Goal: Task Accomplishment & Management: Manage account settings

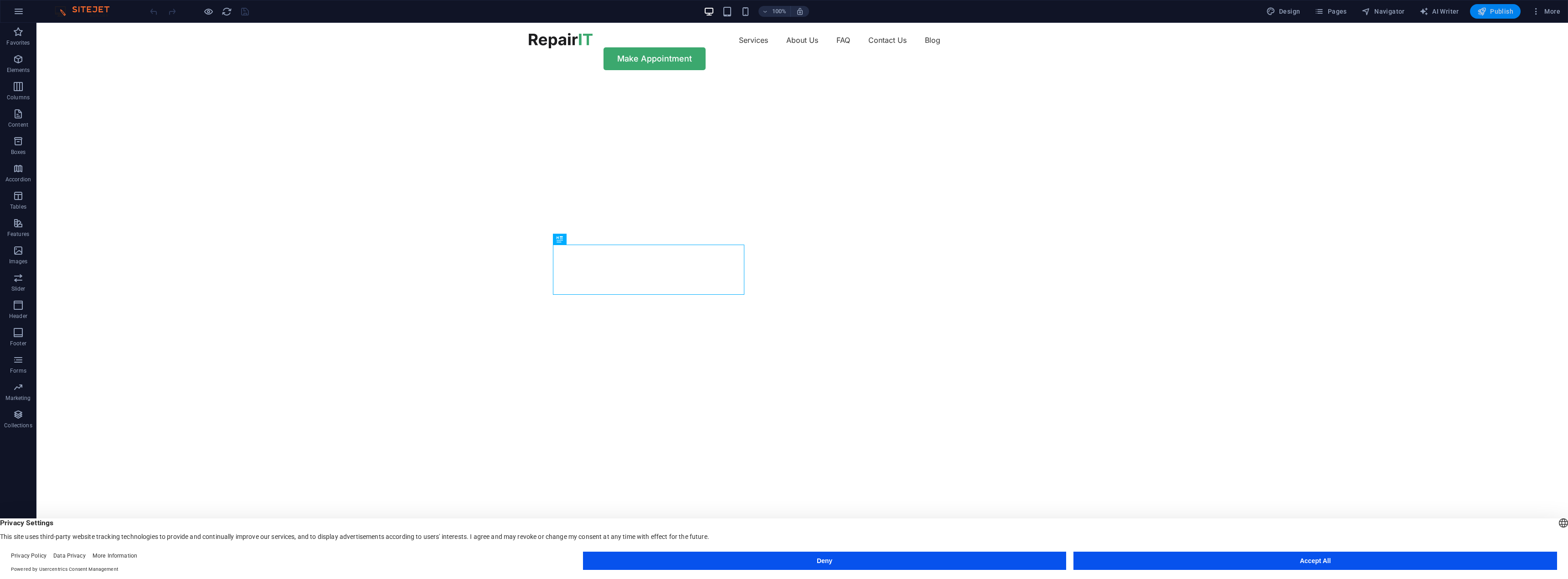
click at [1498, 12] on span "Publish" at bounding box center [1495, 11] width 36 height 9
click at [0, 0] on icon "button" at bounding box center [0, 0] width 0 height 0
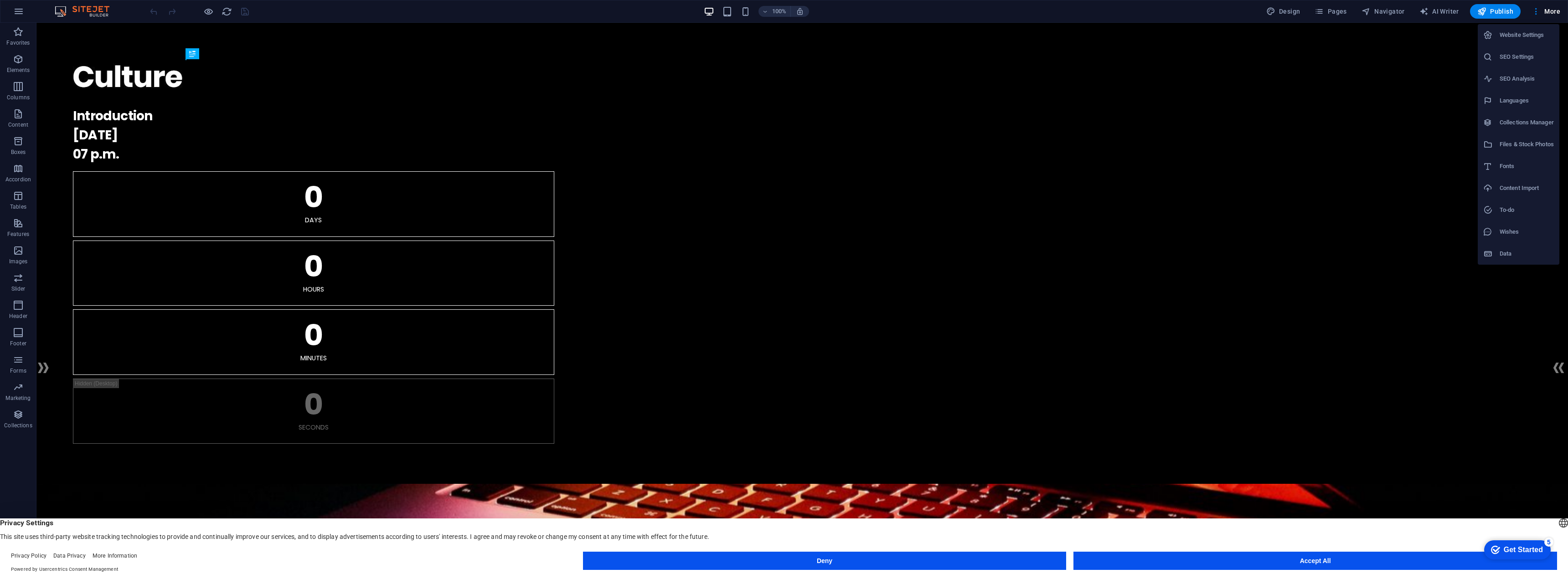
click at [1536, 35] on h6 "Website Settings" at bounding box center [1527, 35] width 54 height 11
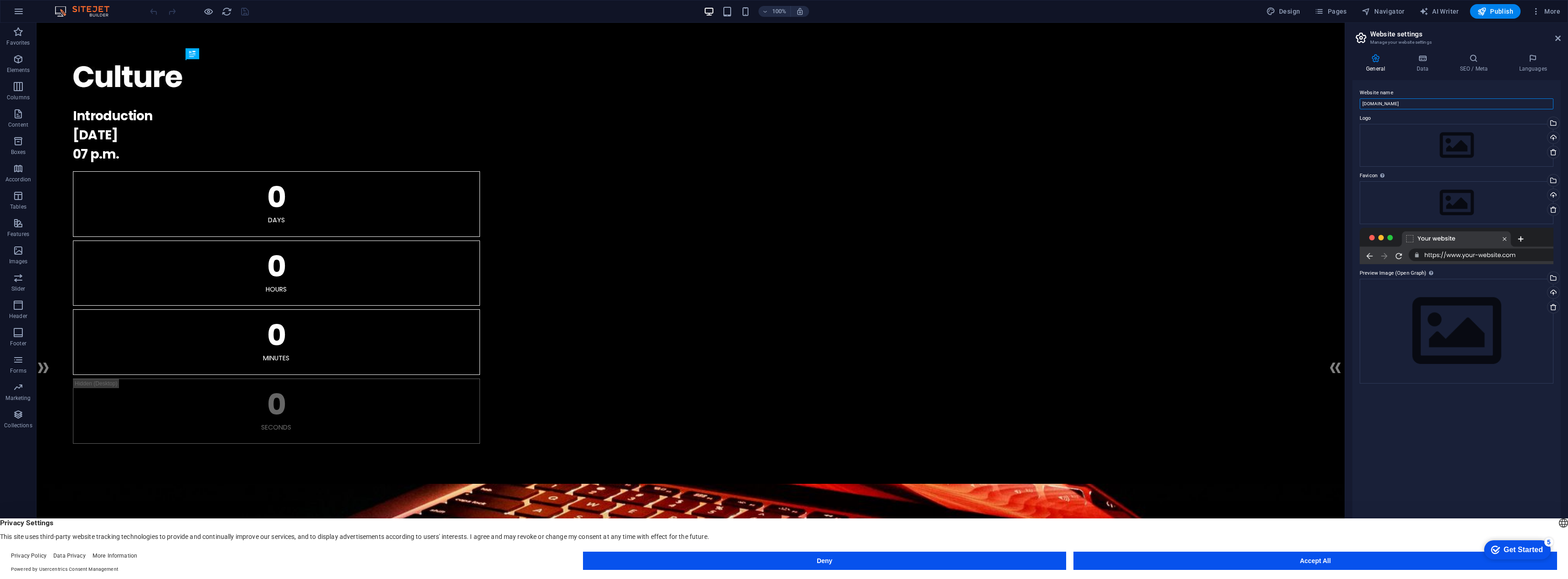
click at [1415, 108] on input "[DOMAIN_NAME]" at bounding box center [1457, 104] width 194 height 11
drag, startPoint x: 1454, startPoint y: 128, endPoint x: 1293, endPoint y: 104, distance: 162.8
click at [1391, 99] on input "[DOMAIN_NAME]" at bounding box center [1457, 104] width 194 height 11
click at [1399, 105] on input "[DOMAIN_NAME]" at bounding box center [1457, 104] width 194 height 11
type input "RevoTech Systems"
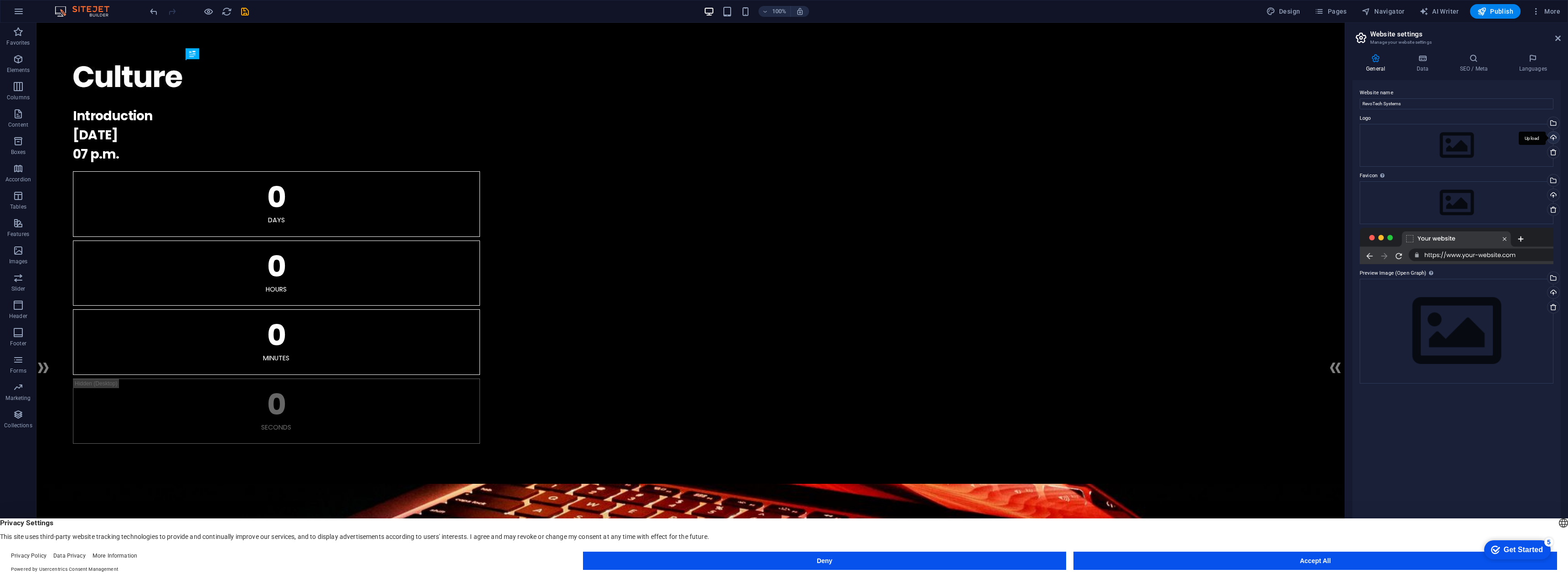
click at [1553, 137] on div "Upload" at bounding box center [1552, 138] width 13 height 13
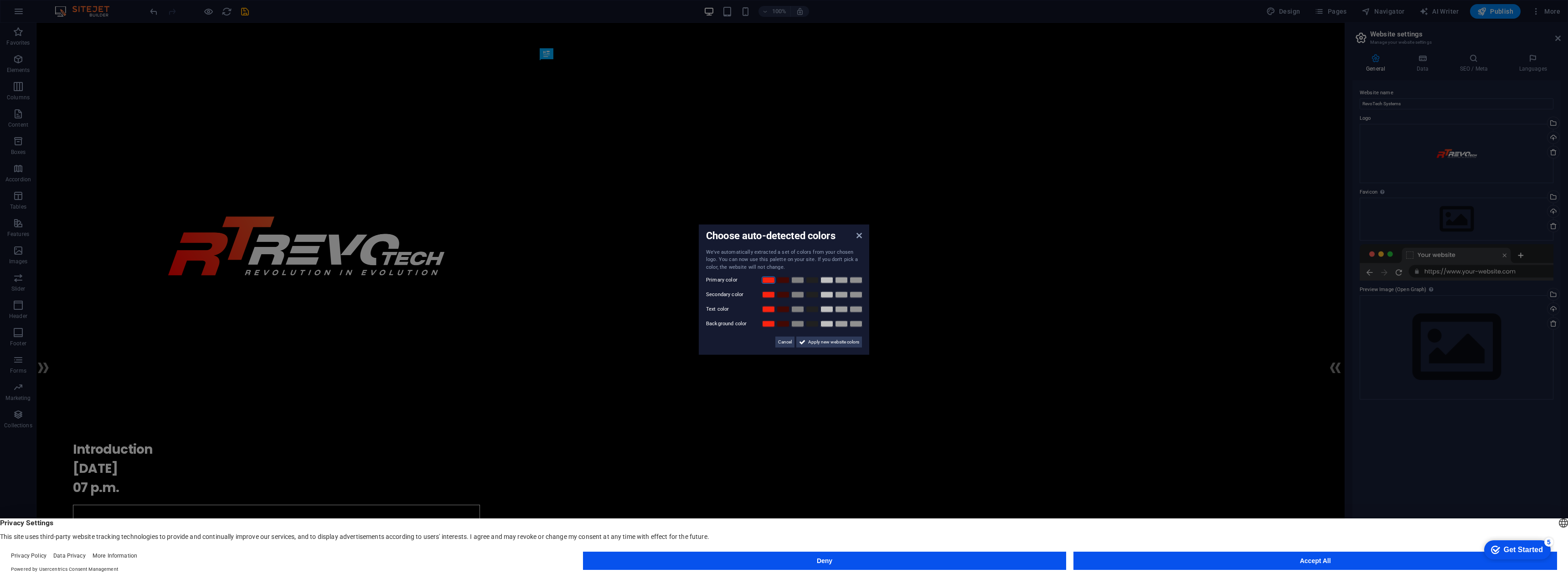
click at [766, 280] on link at bounding box center [768, 280] width 13 height 7
click at [811, 325] on link at bounding box center [812, 324] width 13 height 7
click at [788, 293] on link at bounding box center [783, 295] width 13 height 7
click at [827, 310] on link at bounding box center [827, 309] width 13 height 7
click at [811, 342] on span "Apply new website colors" at bounding box center [834, 342] width 51 height 11
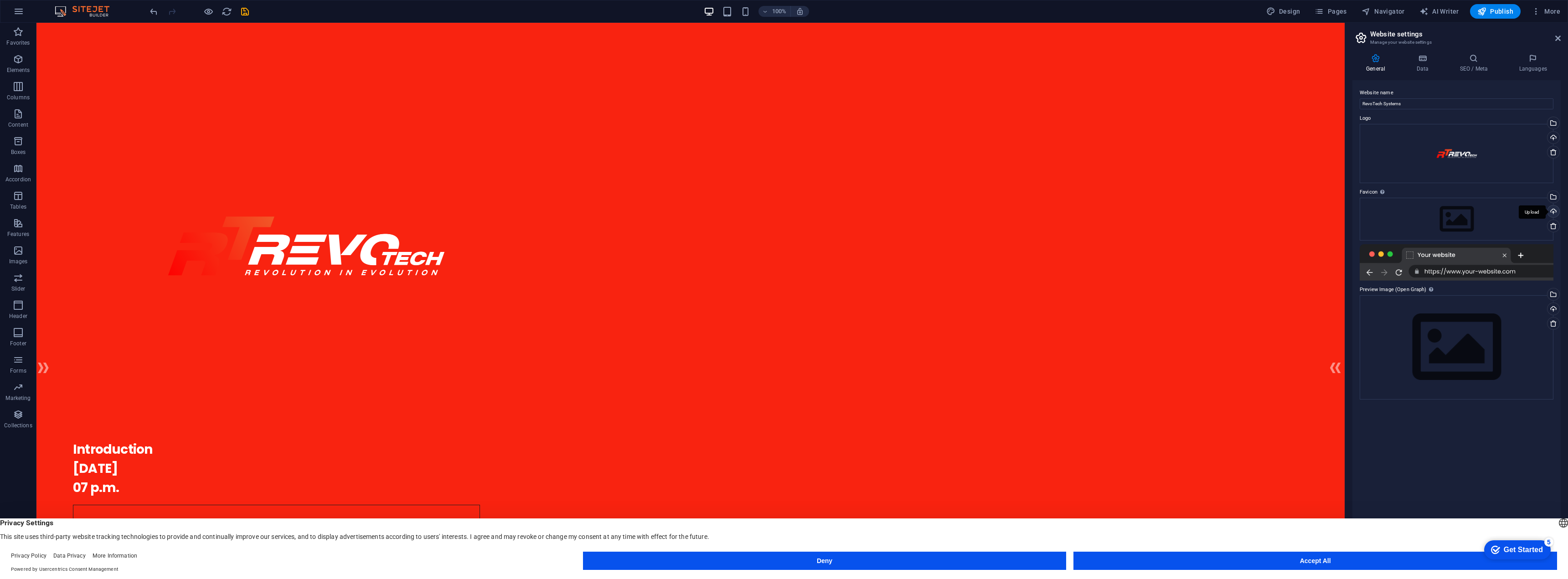
click at [1556, 213] on div "Upload" at bounding box center [1552, 212] width 13 height 13
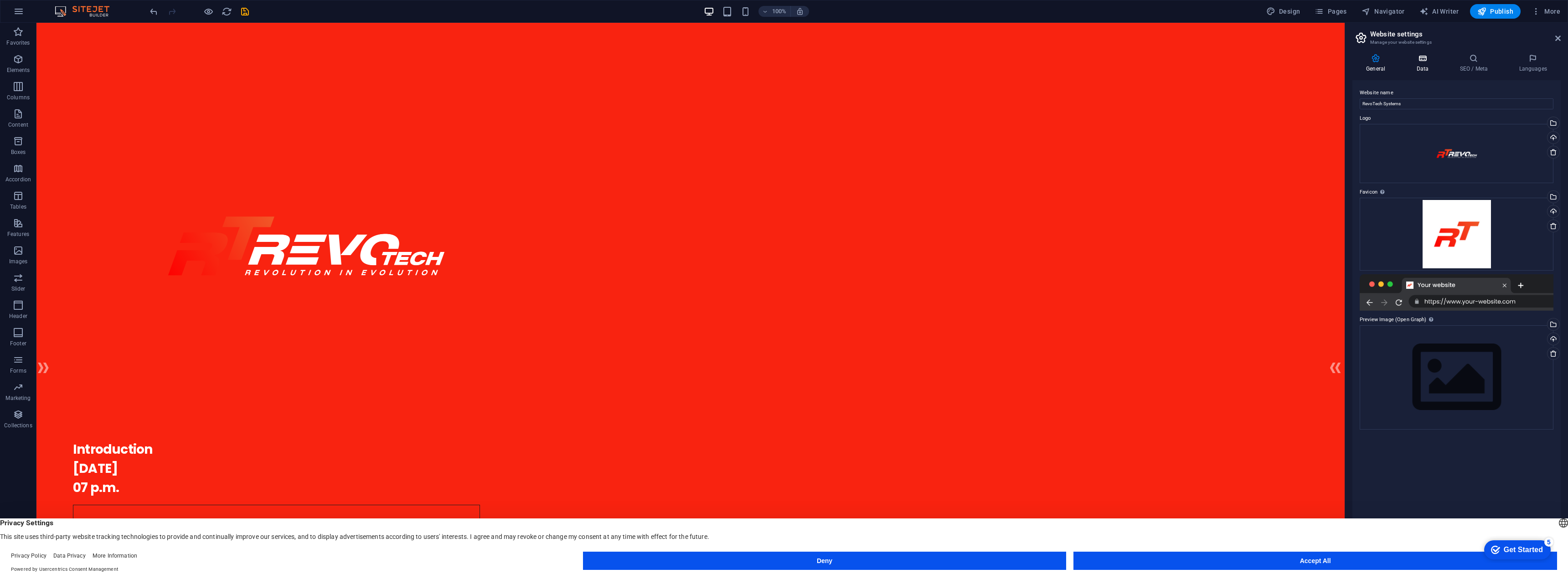
click at [1432, 67] on h4 "Data" at bounding box center [1424, 63] width 43 height 19
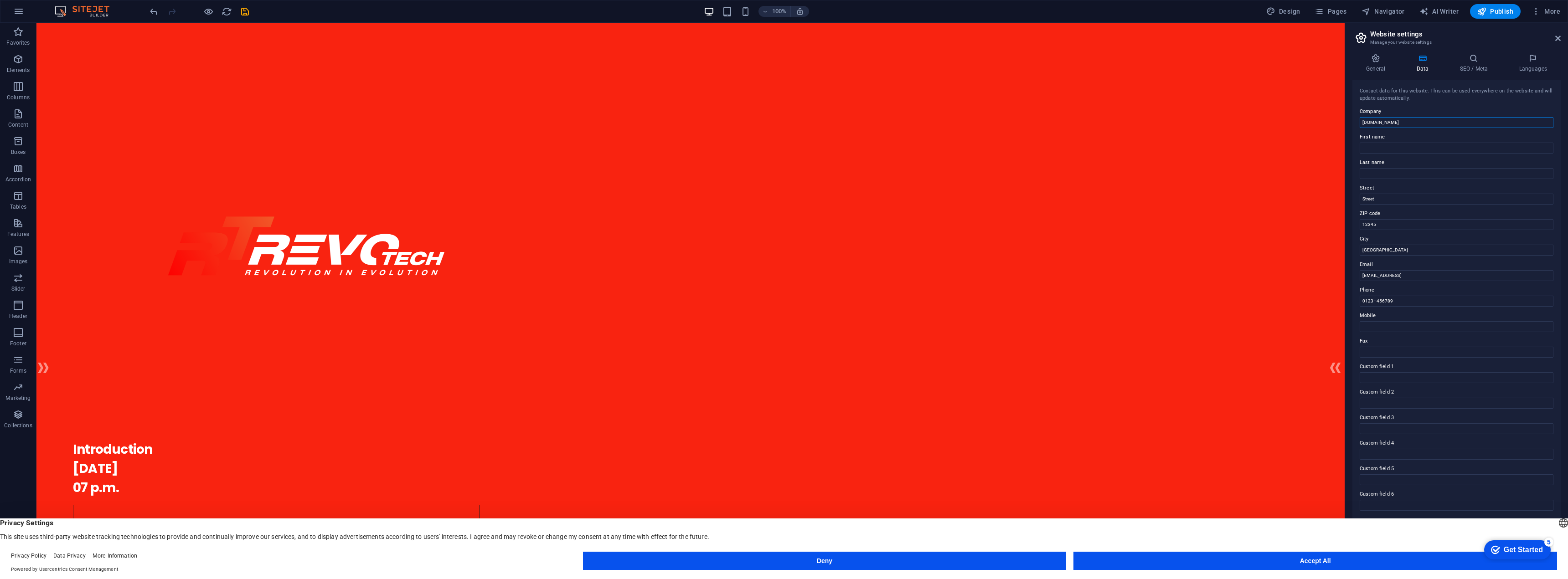
click at [1406, 119] on input "[DOMAIN_NAME]" at bounding box center [1457, 122] width 194 height 11
drag, startPoint x: 1448, startPoint y: 145, endPoint x: 1289, endPoint y: 118, distance: 161.3
type input "RevoTech Systems Limited"
drag, startPoint x: 1434, startPoint y: 220, endPoint x: 1331, endPoint y: 198, distance: 105.3
type input "2 [GEOGRAPHIC_DATA], Spartan Close"
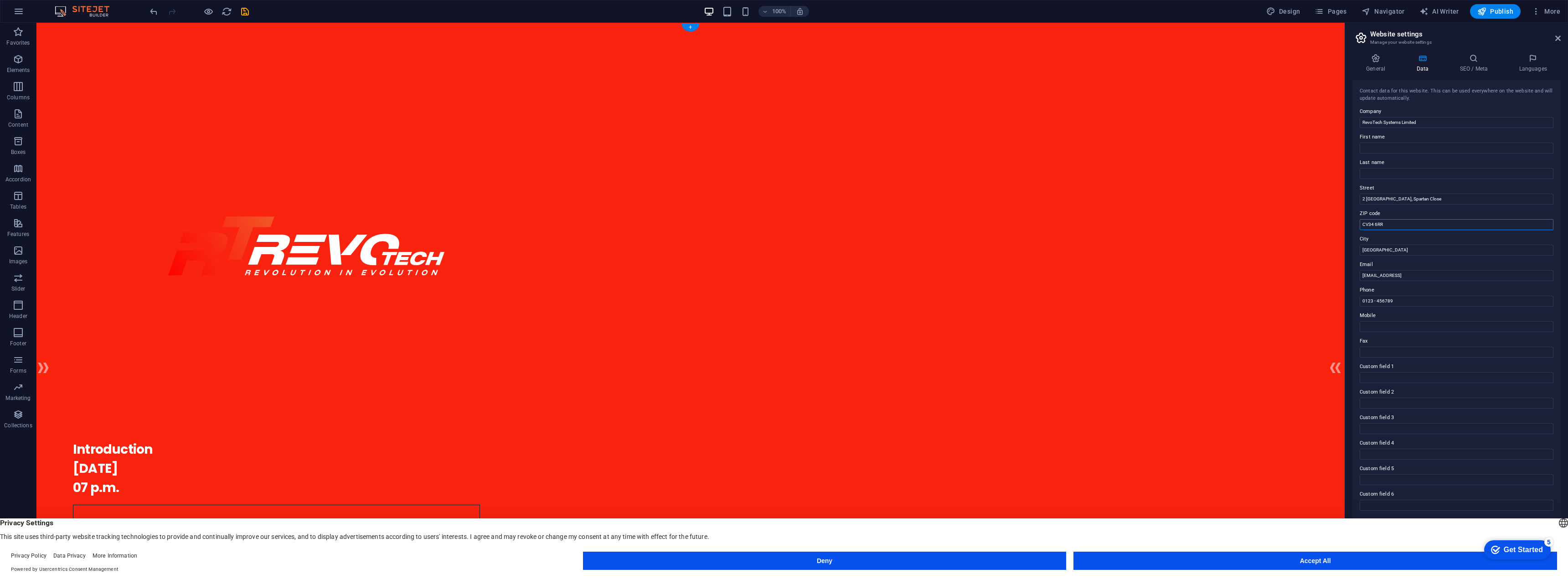
type input "CV34 6RR"
type input "Warwick"
type input "[EMAIL_ADDRESS][DOMAIN_NAME]"
type input "[PHONE_NUMBER]"
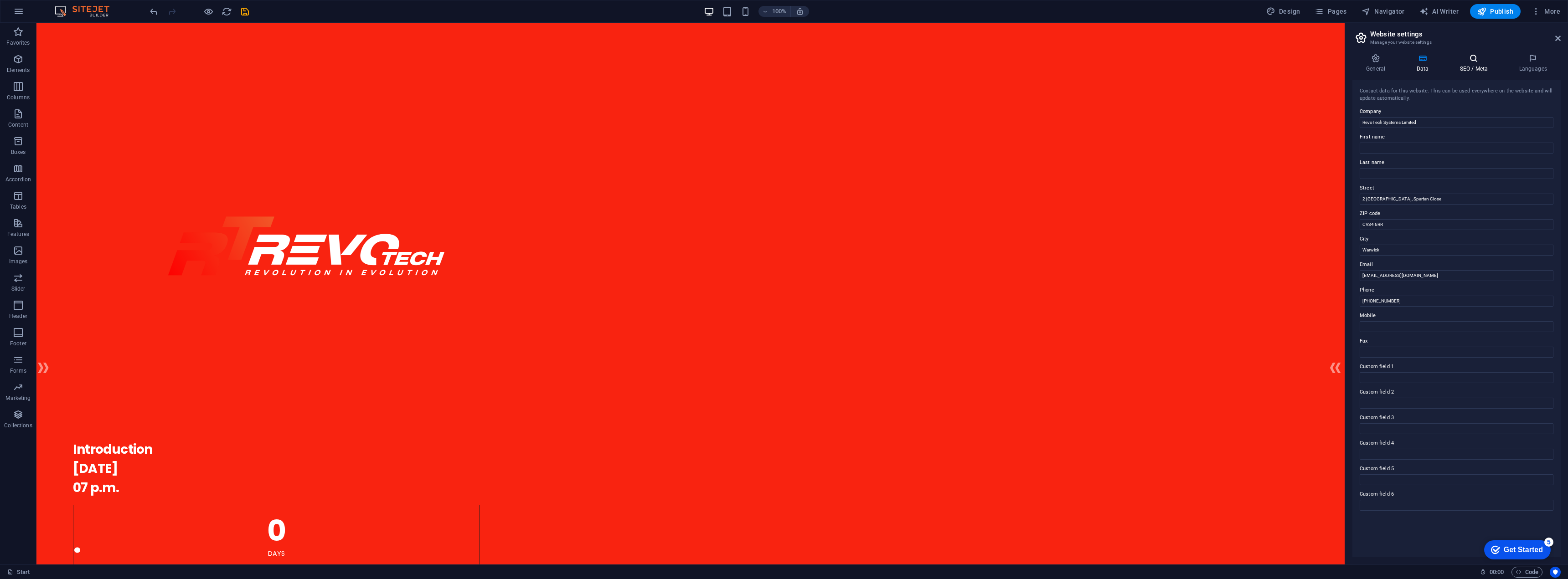
click at [1469, 64] on h4 "SEO / Meta" at bounding box center [1475, 63] width 59 height 19
click at [1524, 66] on h4 "Languages" at bounding box center [1533, 63] width 55 height 19
click at [1366, 63] on icon at bounding box center [1376, 58] width 46 height 9
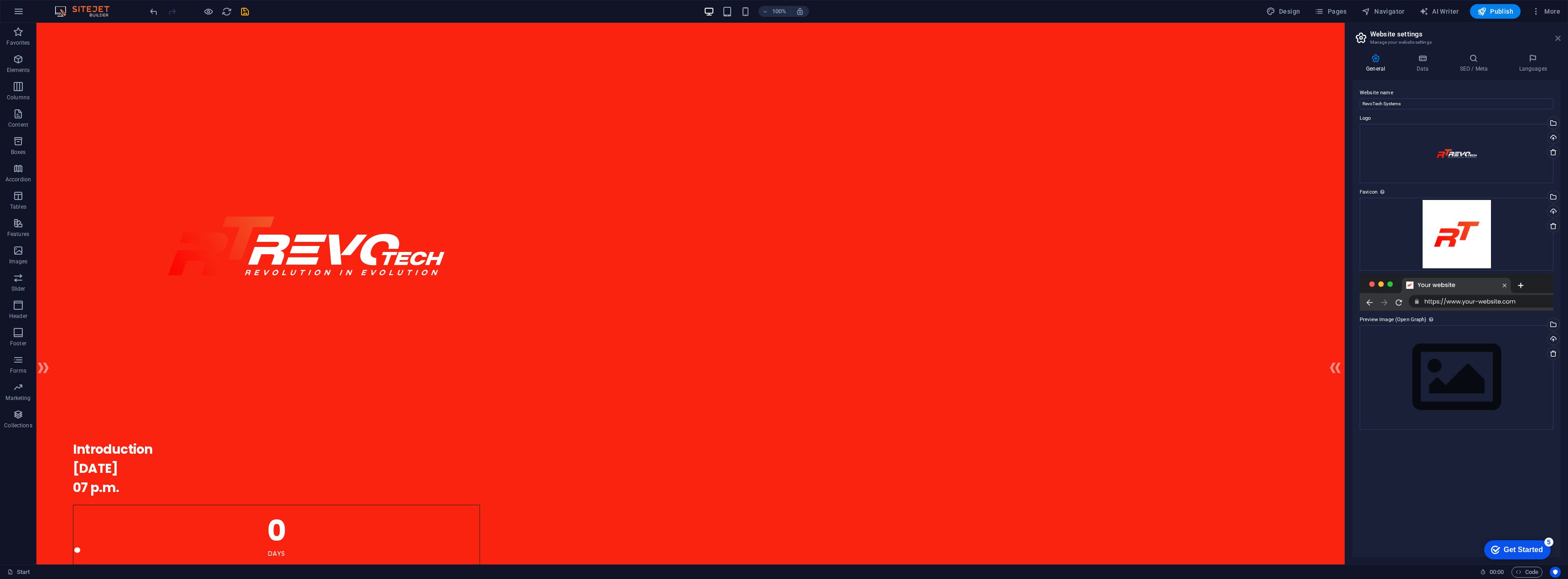
click at [1556, 38] on icon at bounding box center [1558, 38] width 5 height 7
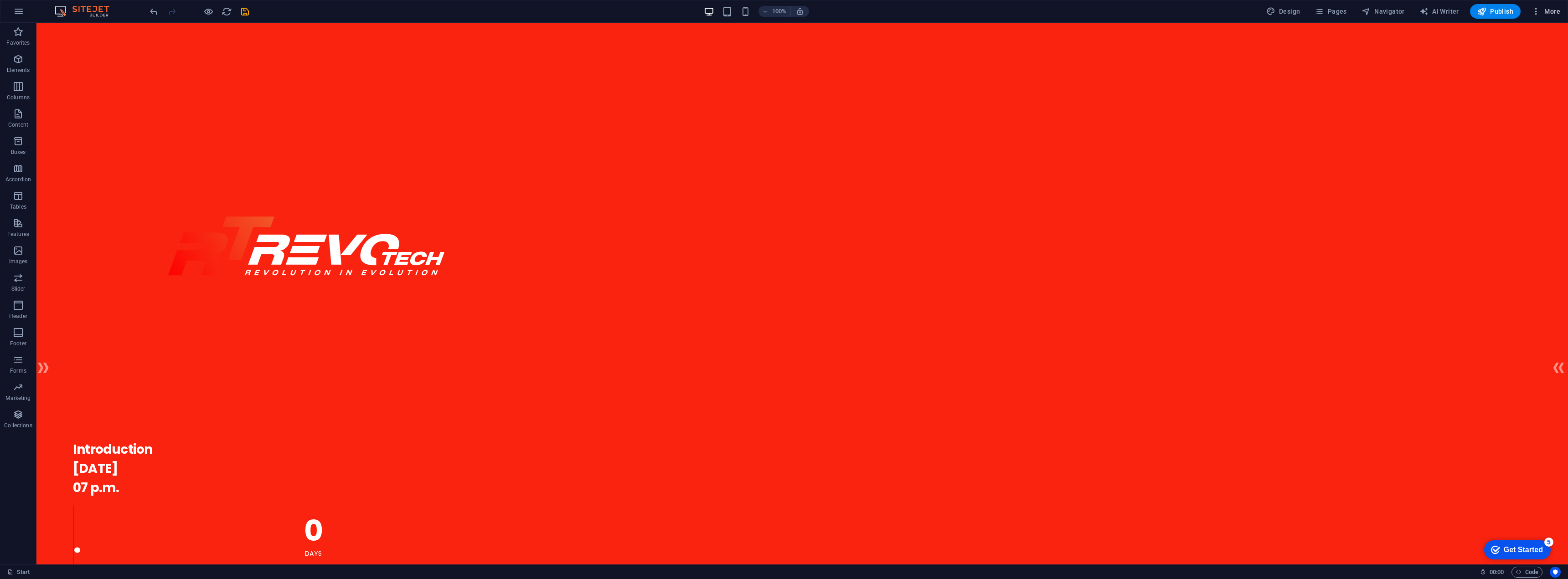
click at [1539, 13] on icon "button" at bounding box center [1536, 11] width 9 height 9
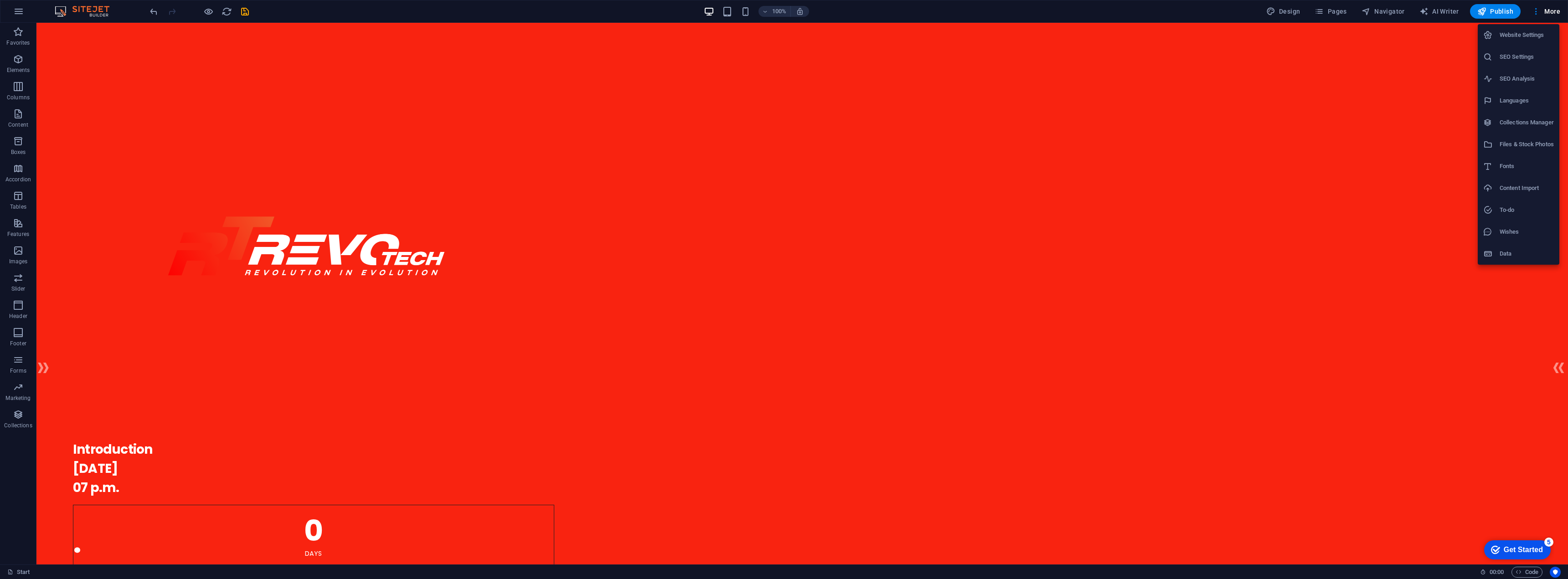
click at [1508, 251] on h6 "Data" at bounding box center [1527, 254] width 54 height 11
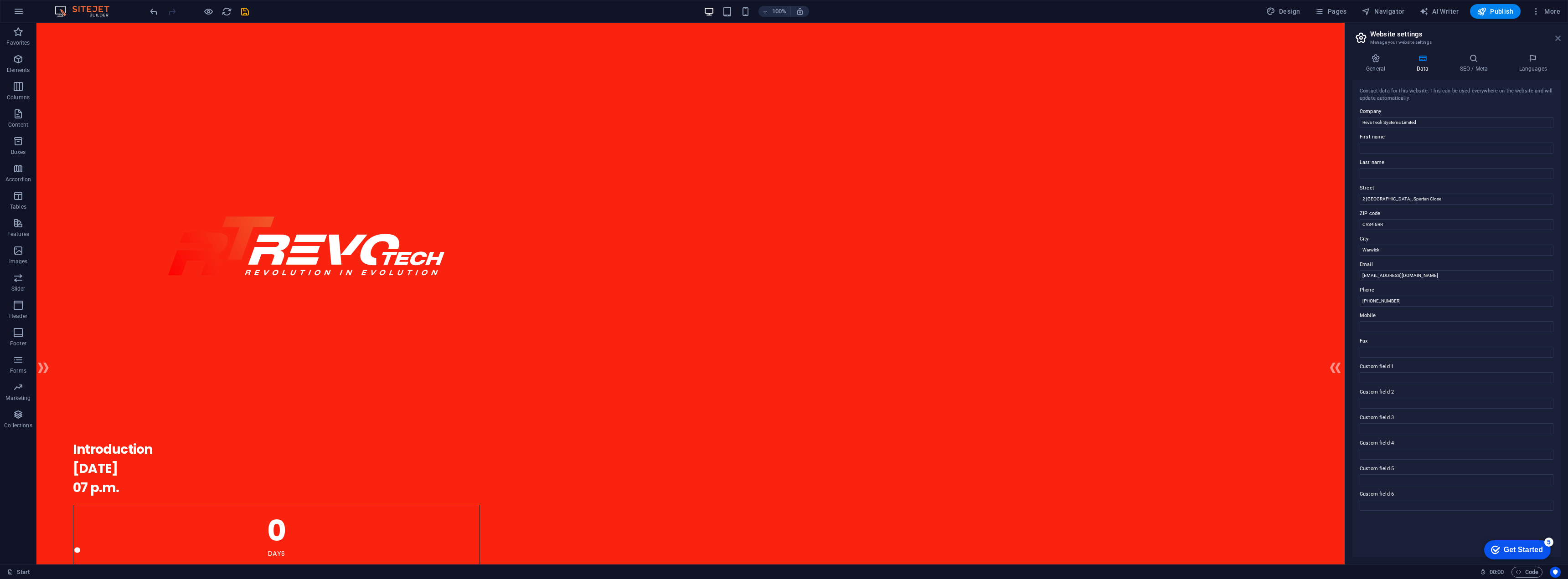
click at [1560, 37] on icon at bounding box center [1558, 38] width 5 height 7
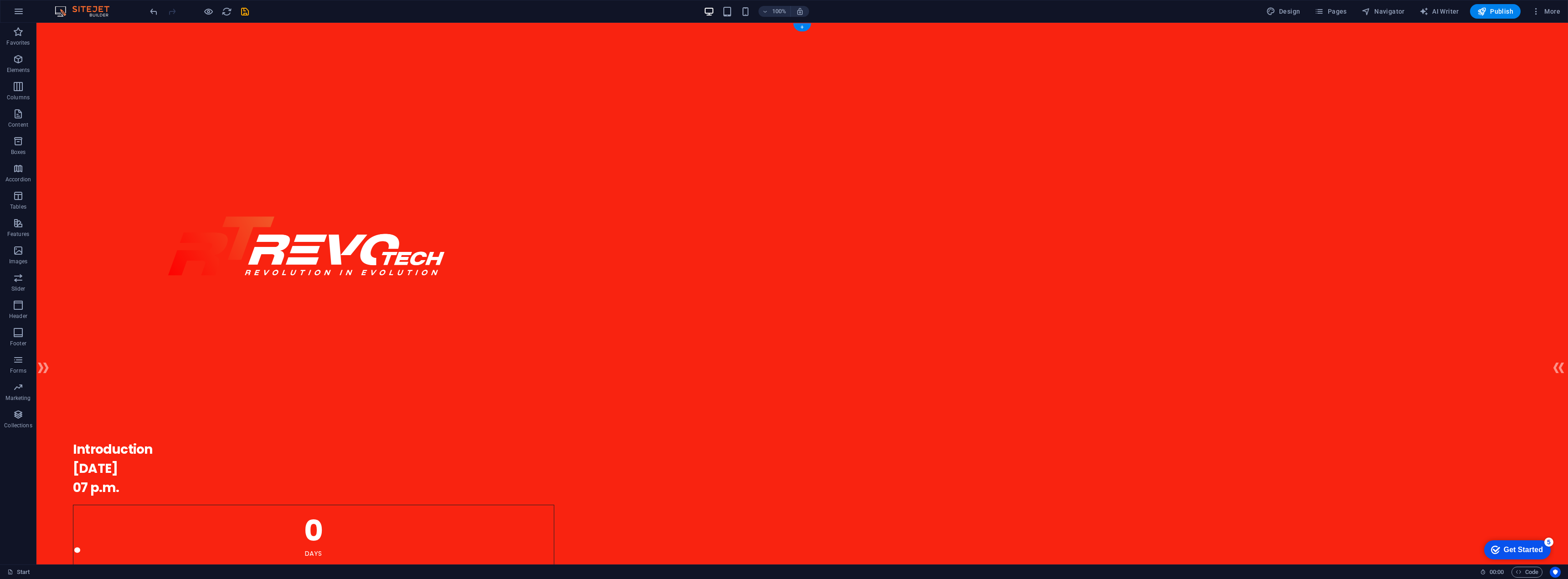
click at [317, 251] on div at bounding box center [802, 246] width 1458 height 373
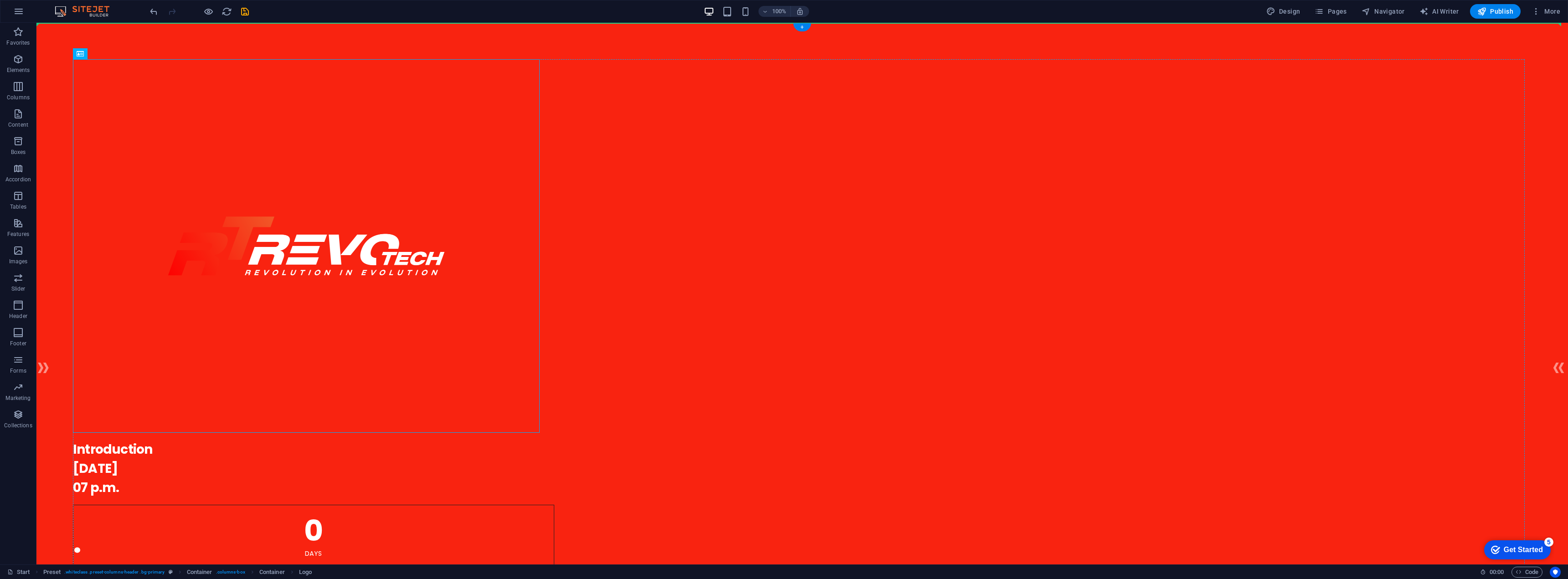
drag, startPoint x: 321, startPoint y: 252, endPoint x: 799, endPoint y: 251, distance: 478.0
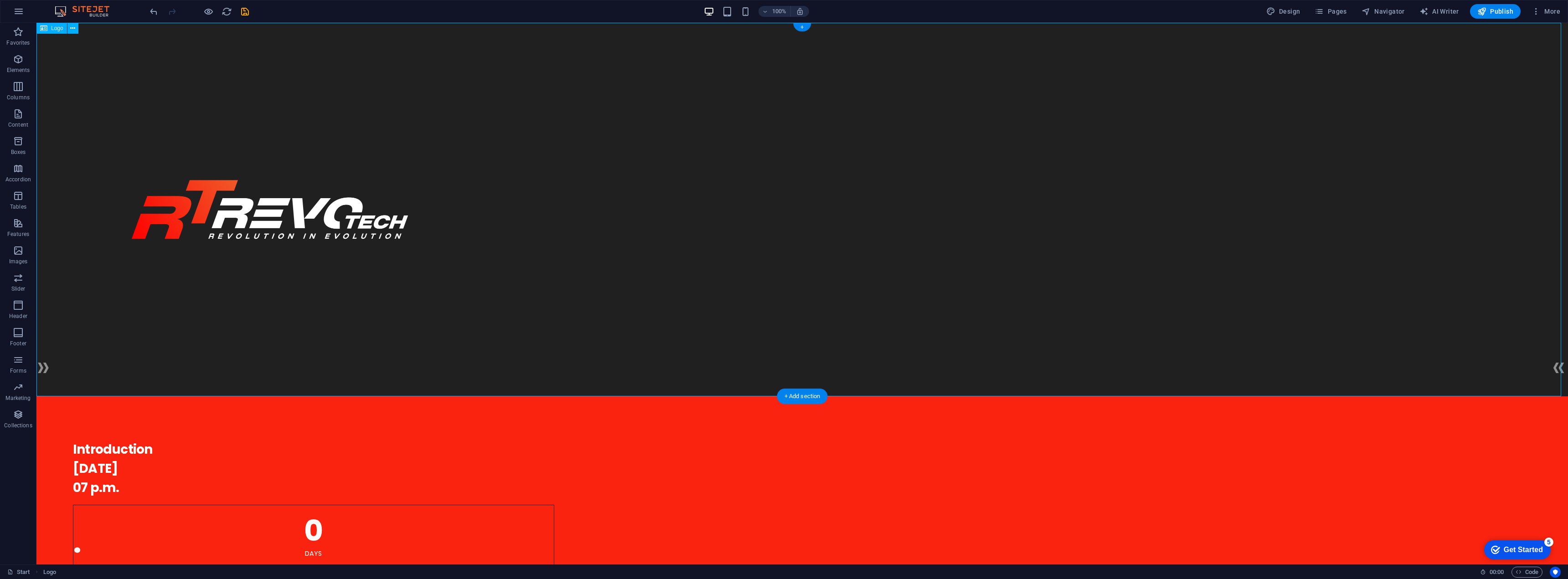
click at [334, 220] on div at bounding box center [802, 209] width 1531 height 373
click at [75, 30] on icon at bounding box center [72, 29] width 5 height 10
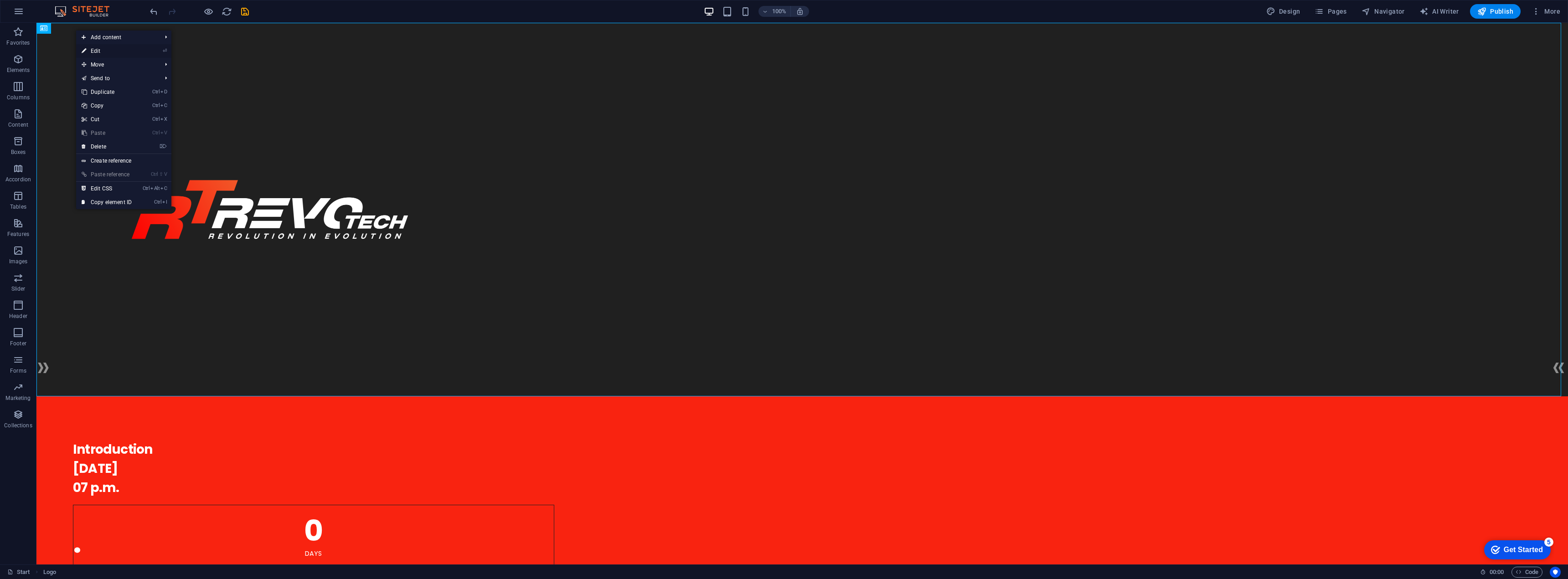
click at [150, 52] on li "⏎ Edit" at bounding box center [124, 51] width 96 height 13
click at [153, 51] on li "⏎ Edit" at bounding box center [124, 51] width 96 height 13
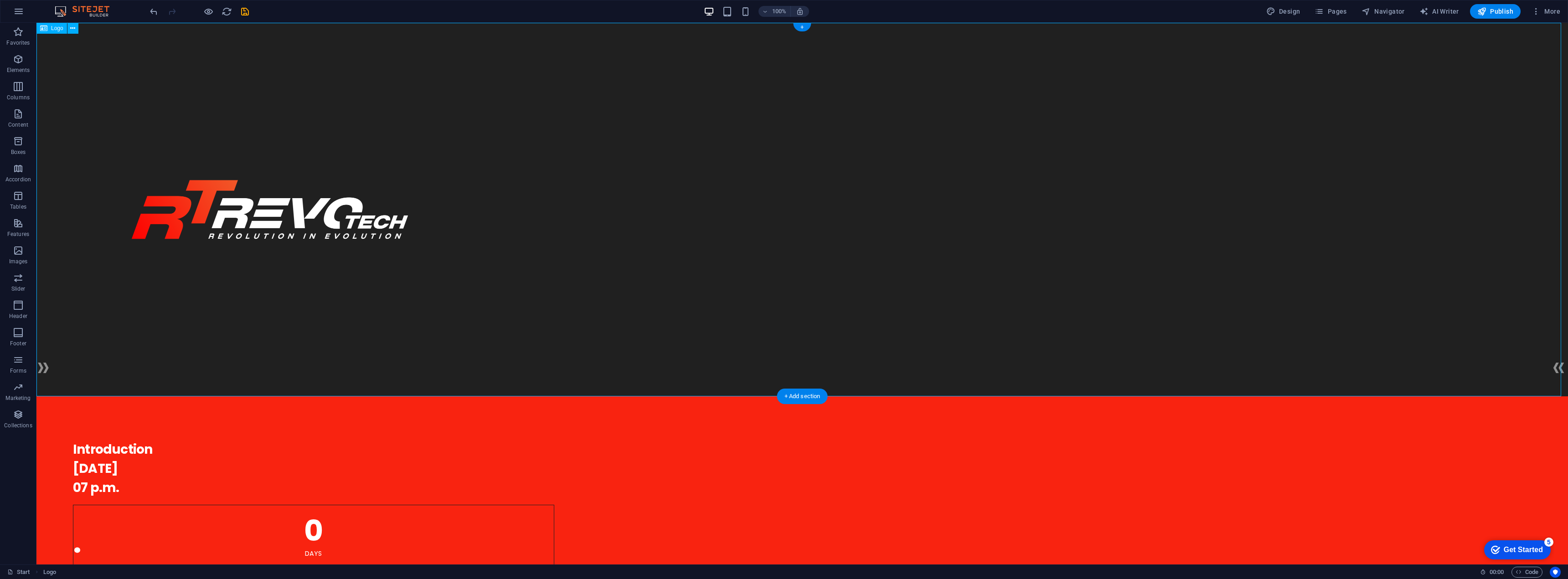
click at [301, 206] on div at bounding box center [802, 209] width 1531 height 373
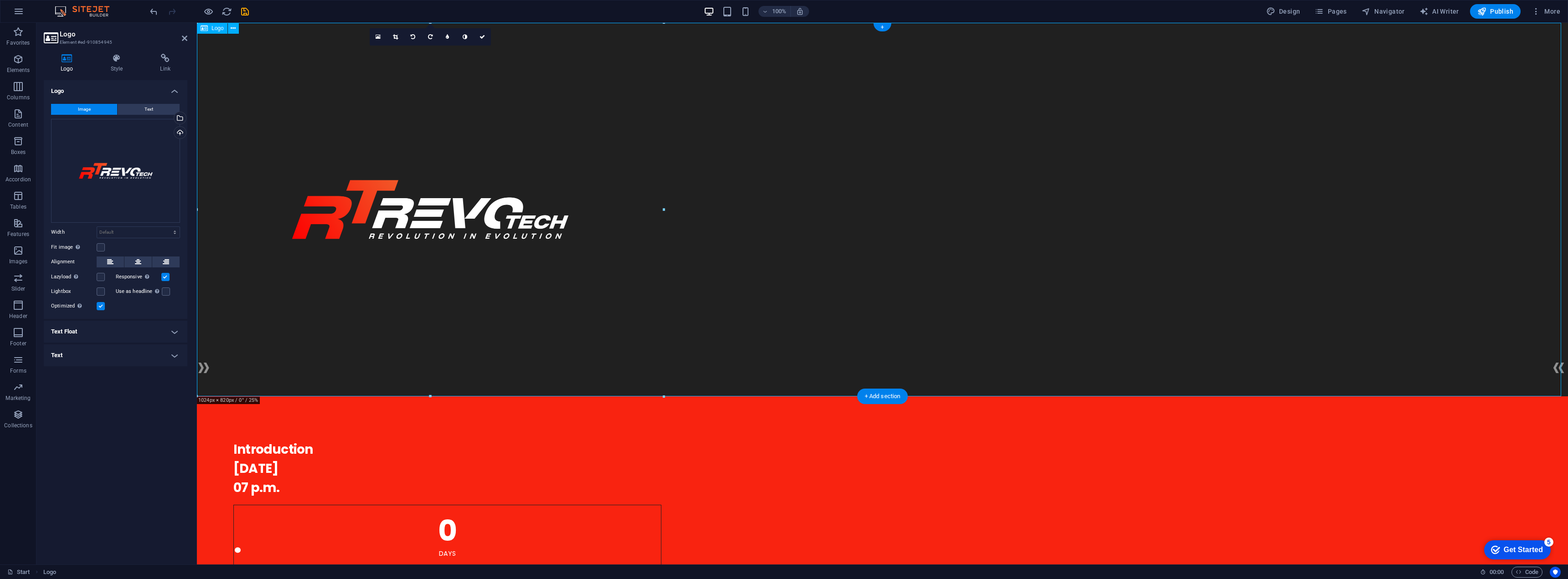
drag, startPoint x: 382, startPoint y: 223, endPoint x: 625, endPoint y: 231, distance: 243.1
click at [625, 231] on div at bounding box center [882, 209] width 1371 height 373
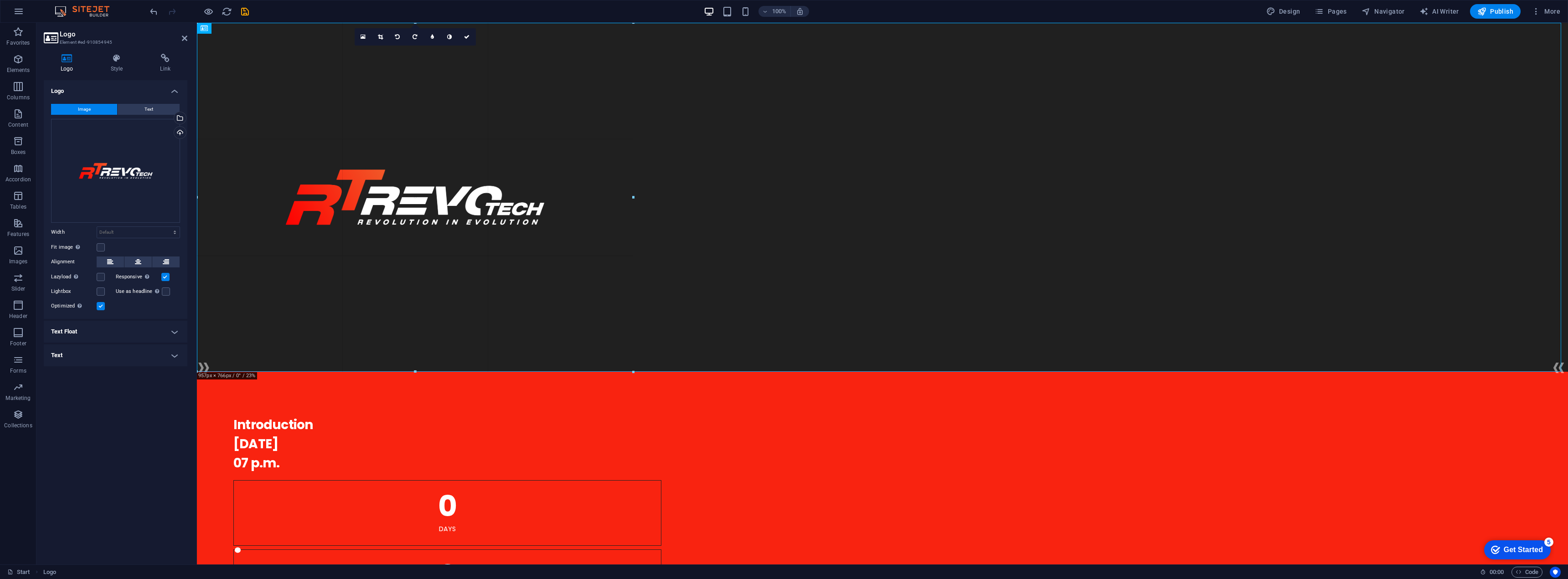
drag, startPoint x: 664, startPoint y: 209, endPoint x: 634, endPoint y: 209, distance: 30.0
type input "957"
select select "px"
click at [141, 263] on icon at bounding box center [138, 262] width 6 height 11
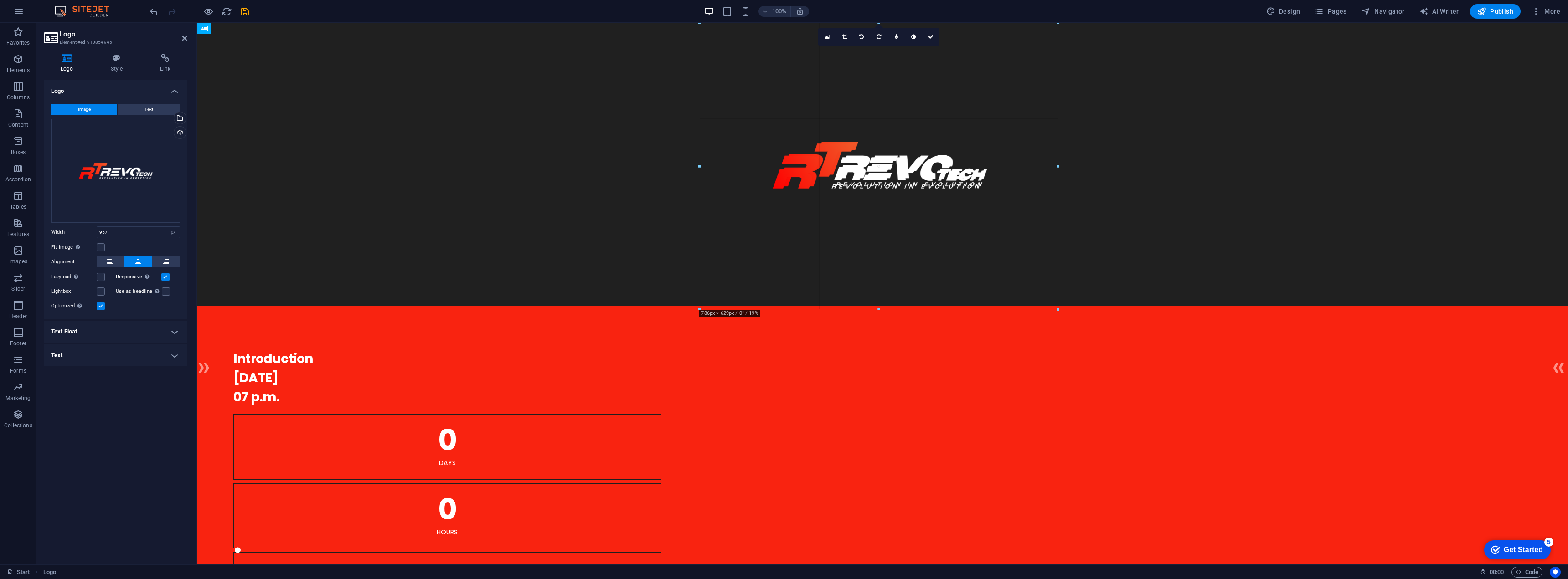
drag, startPoint x: 878, startPoint y: 371, endPoint x: 880, endPoint y: 305, distance: 66.0
click at [859, 179] on div at bounding box center [882, 164] width 1371 height 283
click at [100, 248] on label at bounding box center [100, 247] width 8 height 8
click at [0, 0] on input "Fit image Automatically fit image to a fixed width and height" at bounding box center [0, 0] width 0 height 0
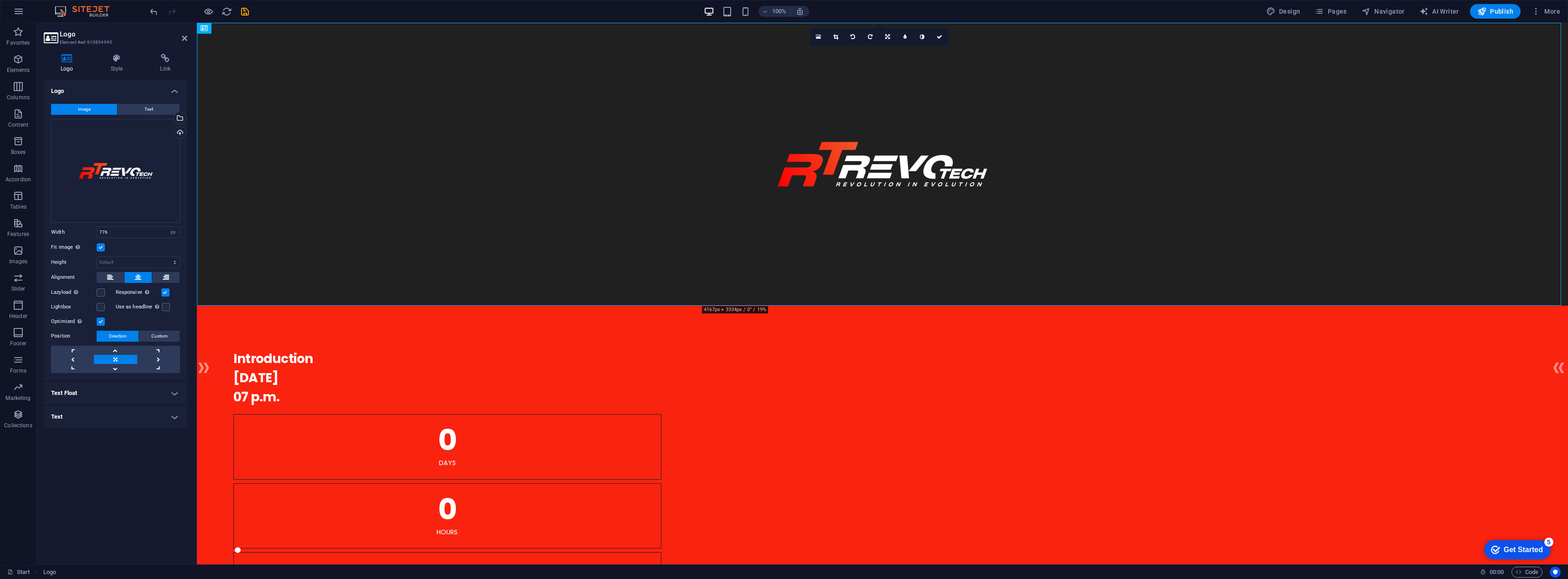
click at [100, 248] on label at bounding box center [100, 247] width 8 height 8
click at [0, 0] on input "Fit image Automatically fit image to a fixed width and height" at bounding box center [0, 0] width 0 height 0
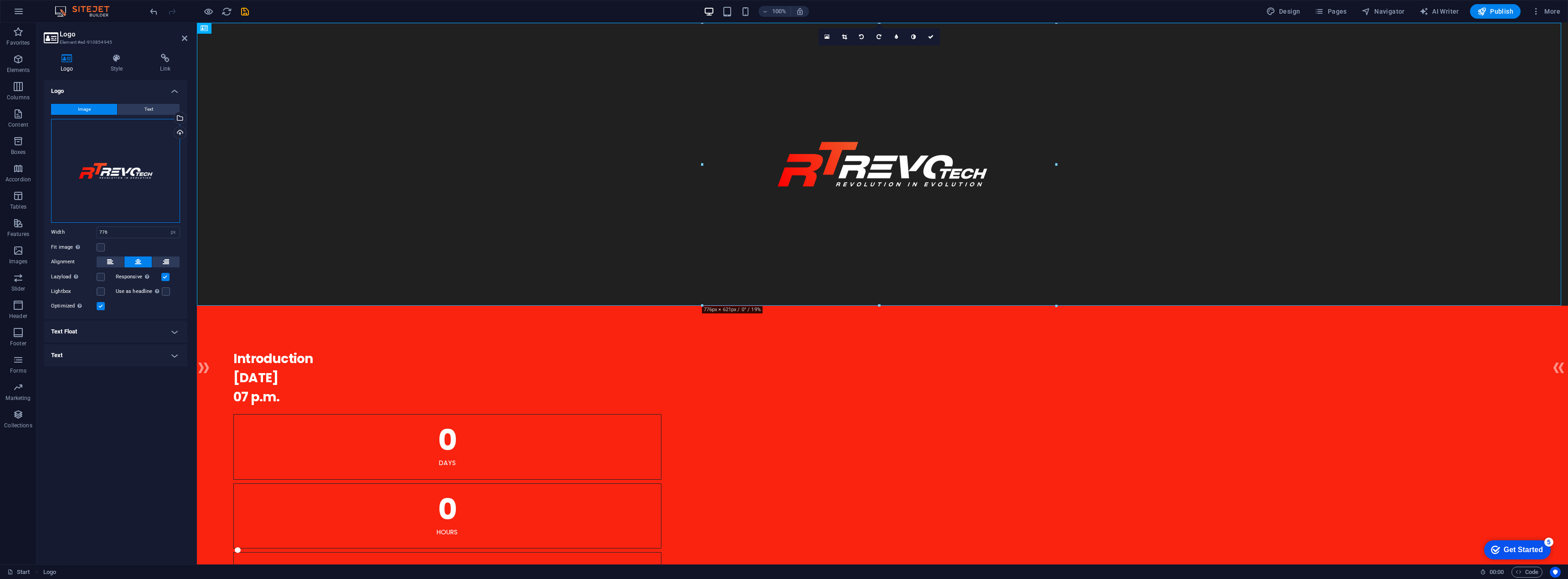
click at [147, 151] on div "Drag files here, click to choose files or select files from Files or our free s…" at bounding box center [116, 170] width 129 height 104
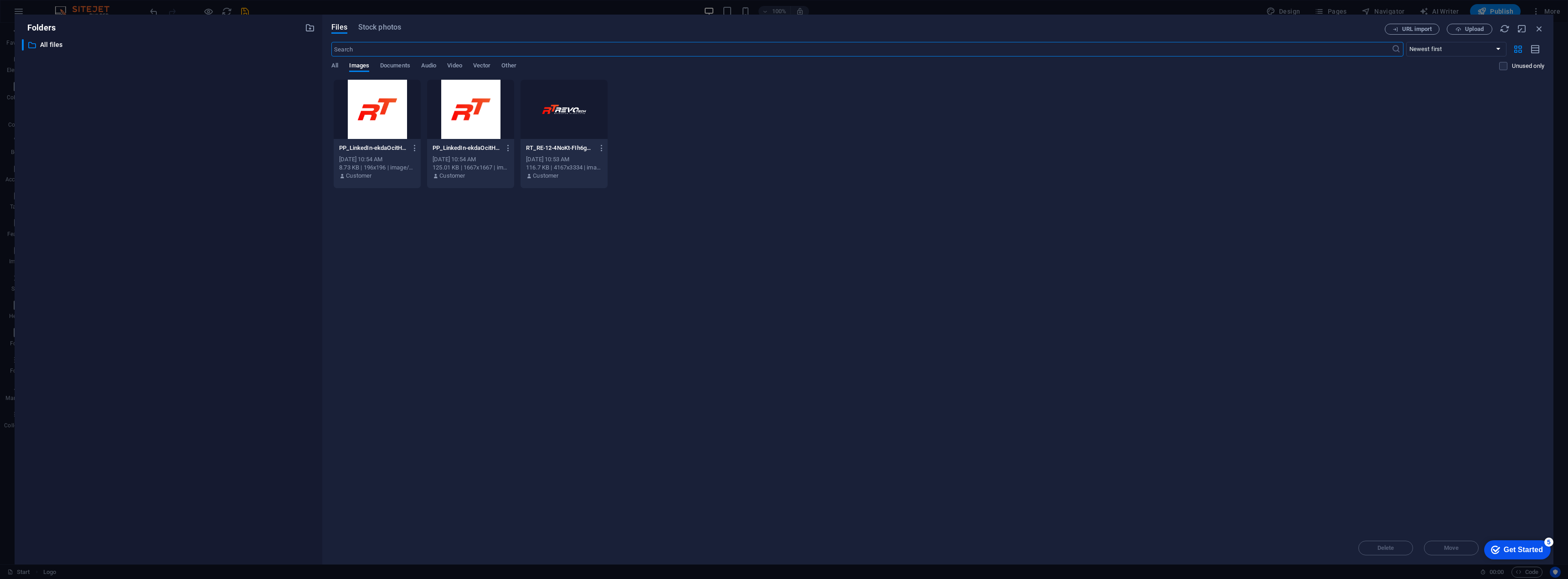
click at [569, 109] on div at bounding box center [564, 109] width 87 height 59
click at [603, 151] on icon "button" at bounding box center [602, 148] width 9 height 8
click at [573, 127] on div at bounding box center [784, 290] width 1568 height 579
click at [573, 127] on div "Preview Get link Rename Duplicate Download Convert to PDF Move to folder Delete" at bounding box center [784, 292] width 1568 height 574
click at [573, 127] on div at bounding box center [564, 109] width 87 height 59
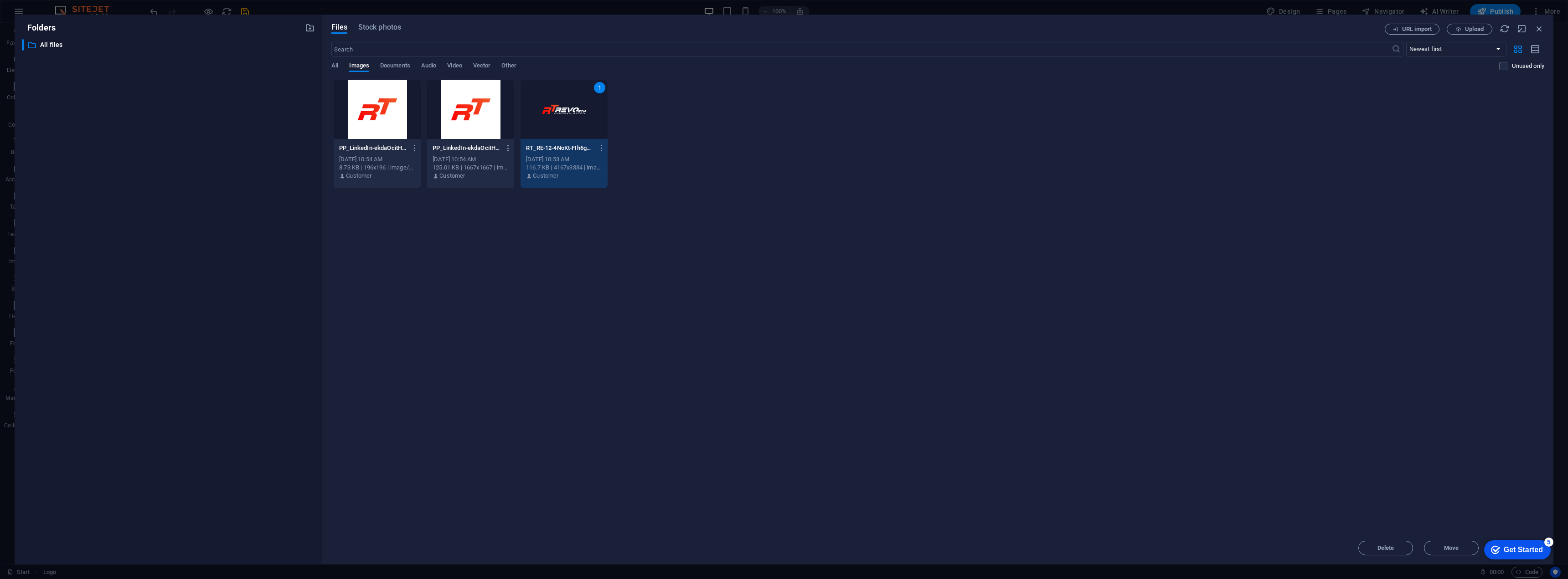
click at [1513, 552] on div "Get Started" at bounding box center [1523, 549] width 39 height 8
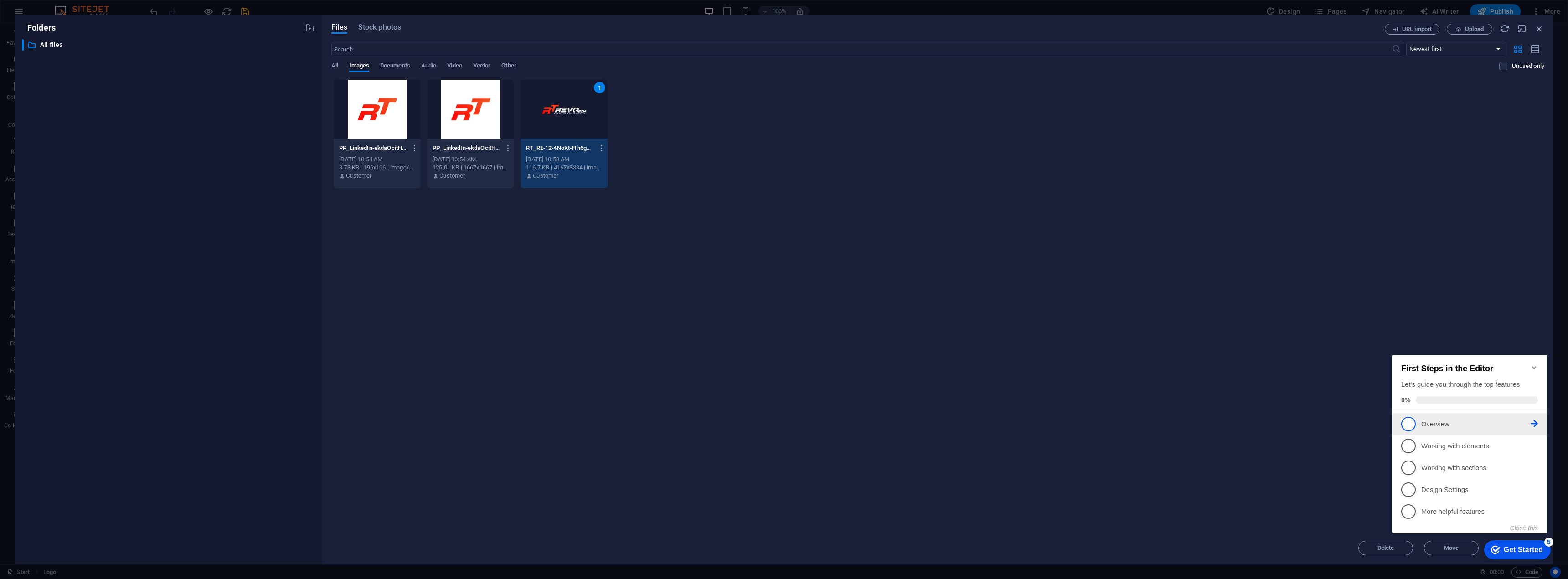
click at [1432, 420] on p "Overview - incomplete" at bounding box center [1476, 425] width 110 height 10
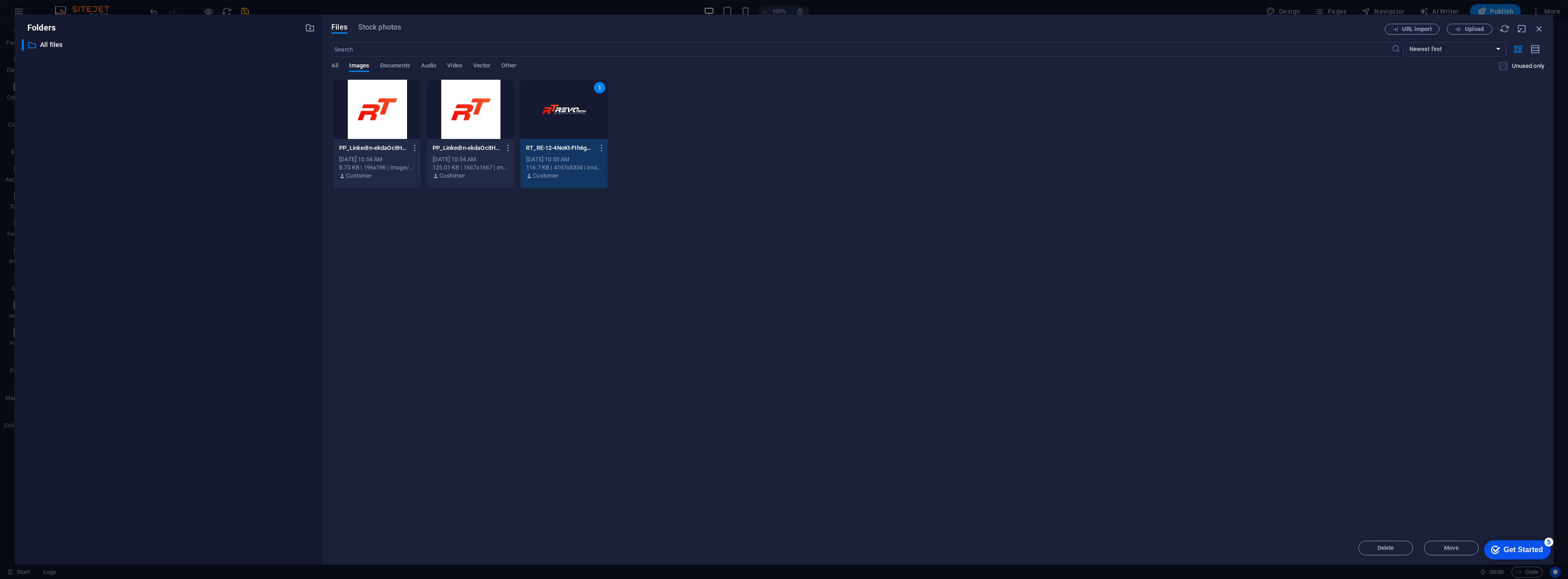
click at [1533, 547] on div "Get Started" at bounding box center [1523, 549] width 39 height 8
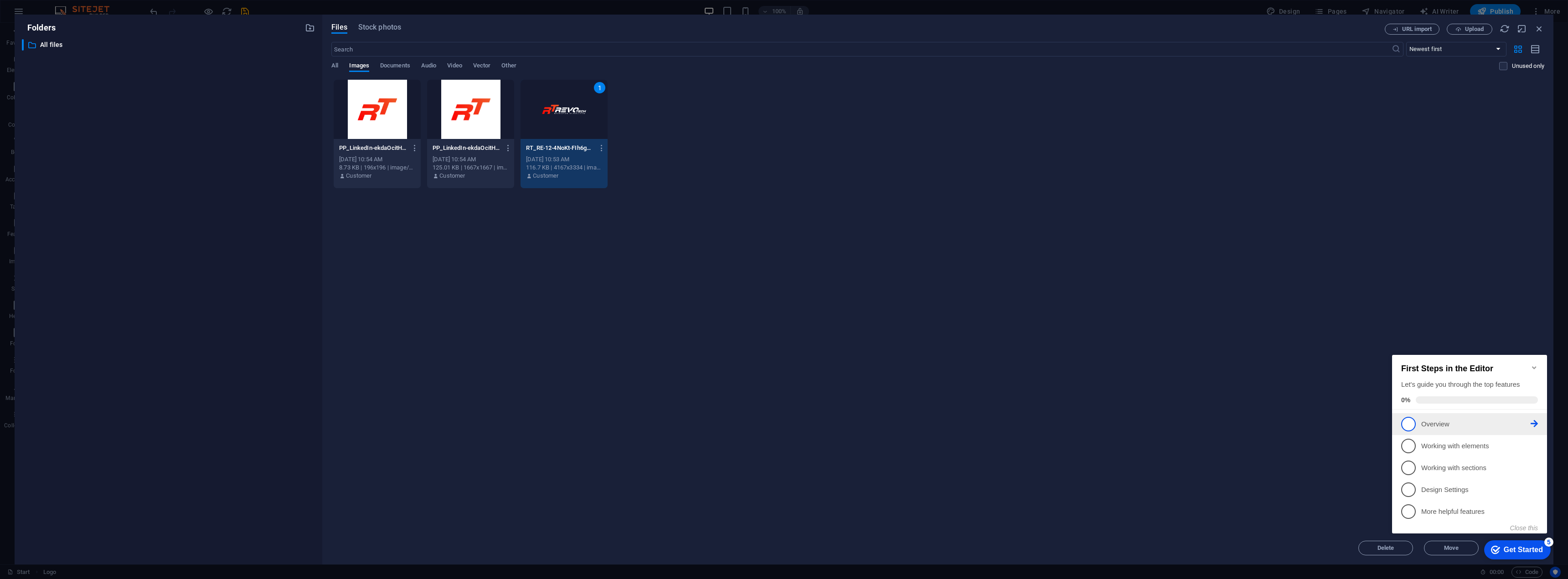
click at [1408, 421] on span "1" at bounding box center [1409, 424] width 15 height 15
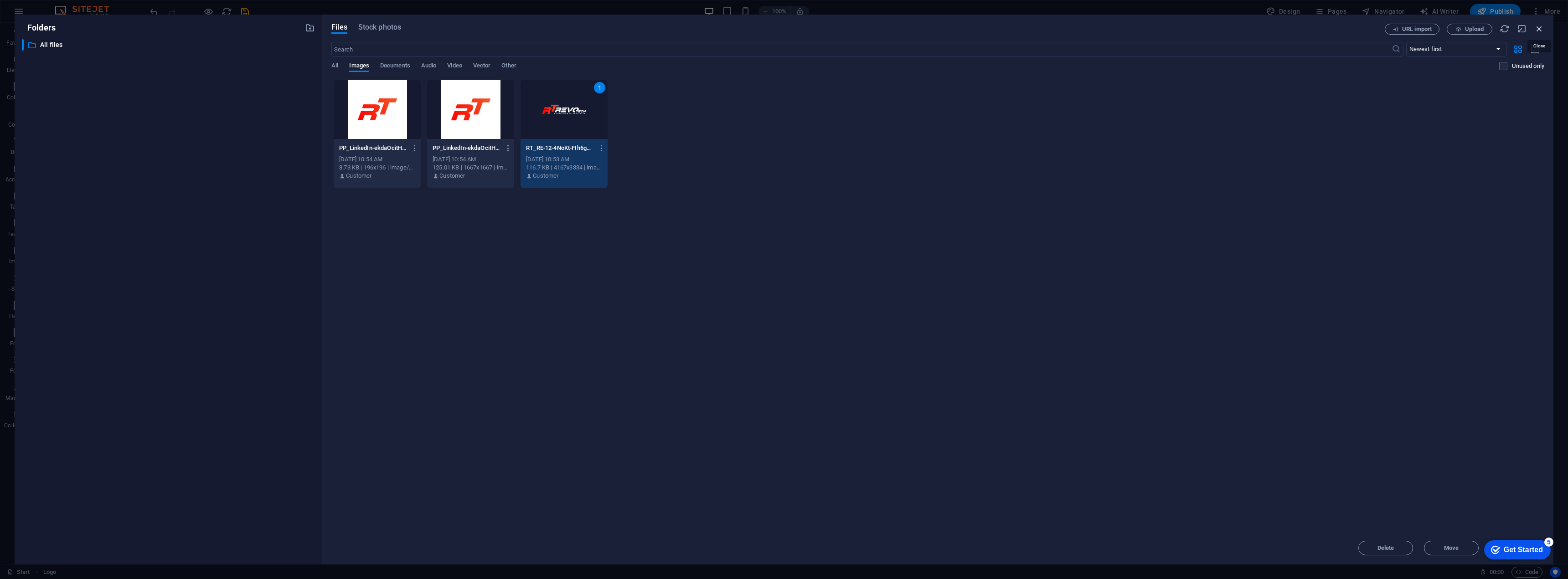
drag, startPoint x: 1541, startPoint y: 32, endPoint x: 1343, endPoint y: 7, distance: 199.6
click at [1541, 32] on icon "button" at bounding box center [1539, 29] width 10 height 10
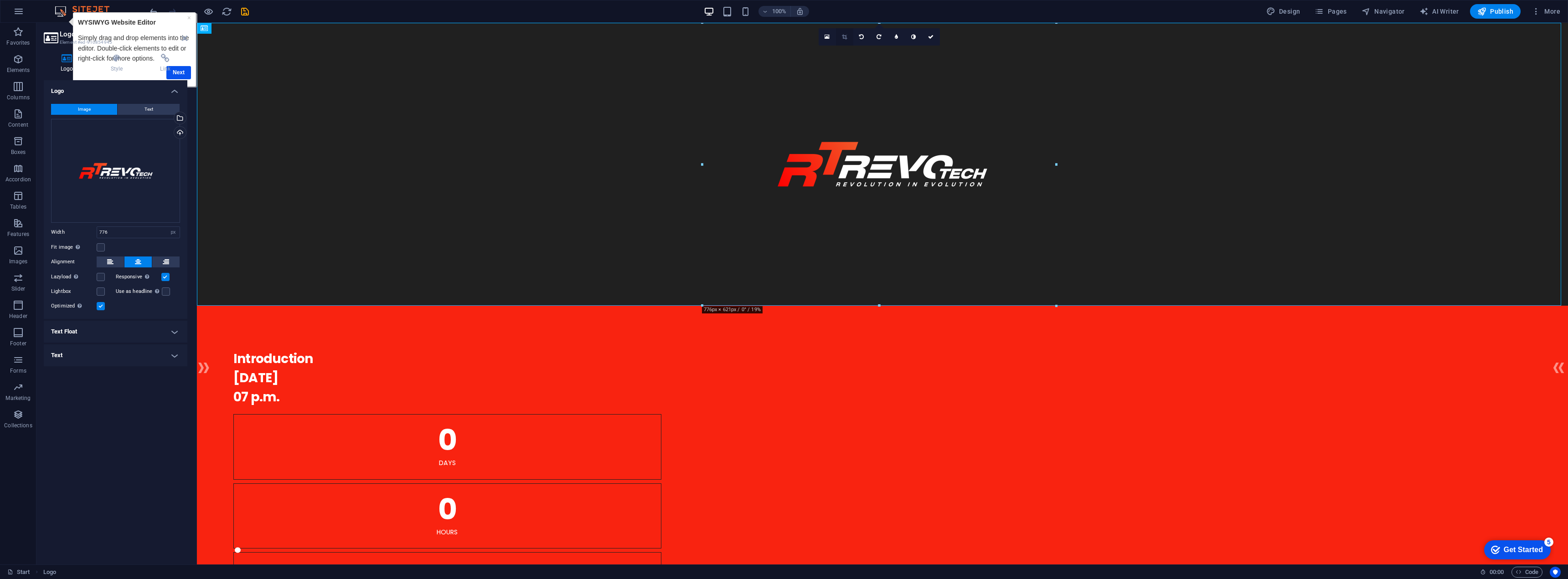
click at [843, 37] on icon at bounding box center [844, 36] width 5 height 5
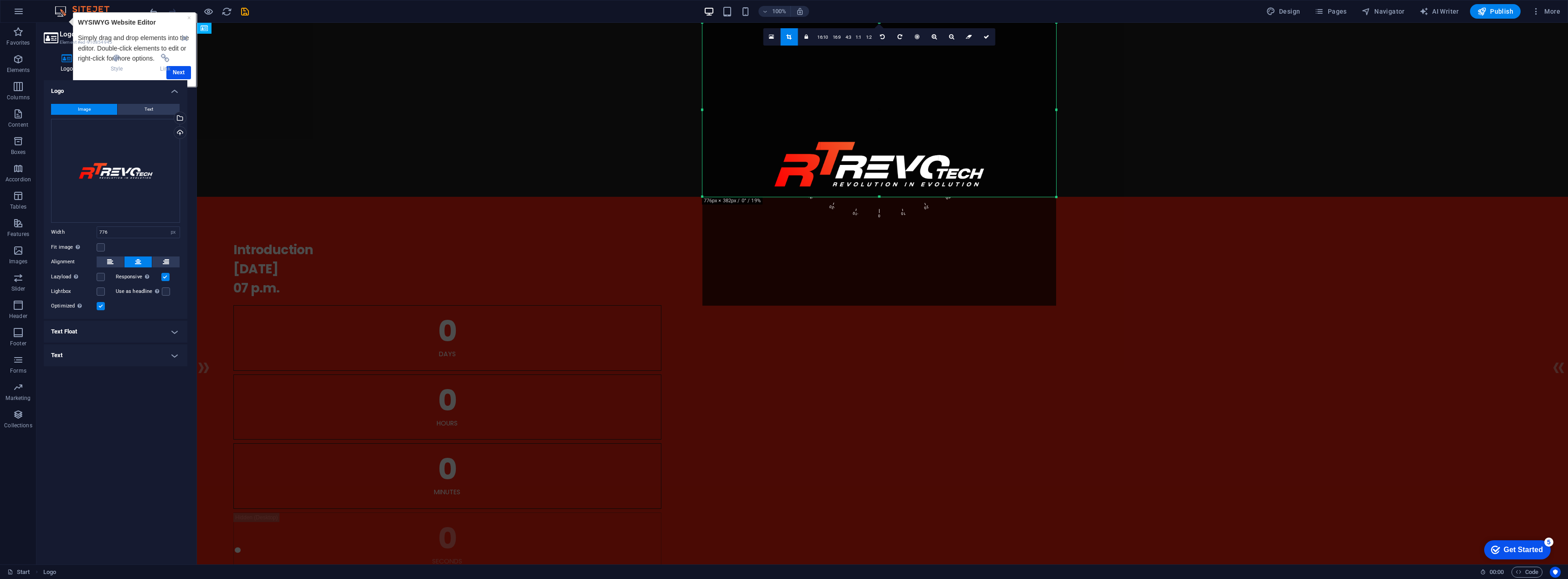
drag, startPoint x: 880, startPoint y: 305, endPoint x: 884, endPoint y: 196, distance: 109.1
click at [884, 196] on div at bounding box center [879, 196] width 354 height 3
drag, startPoint x: 1108, startPoint y: 153, endPoint x: 1106, endPoint y: 187, distance: 34.1
click at [1106, 187] on div at bounding box center [882, 109] width 1371 height 174
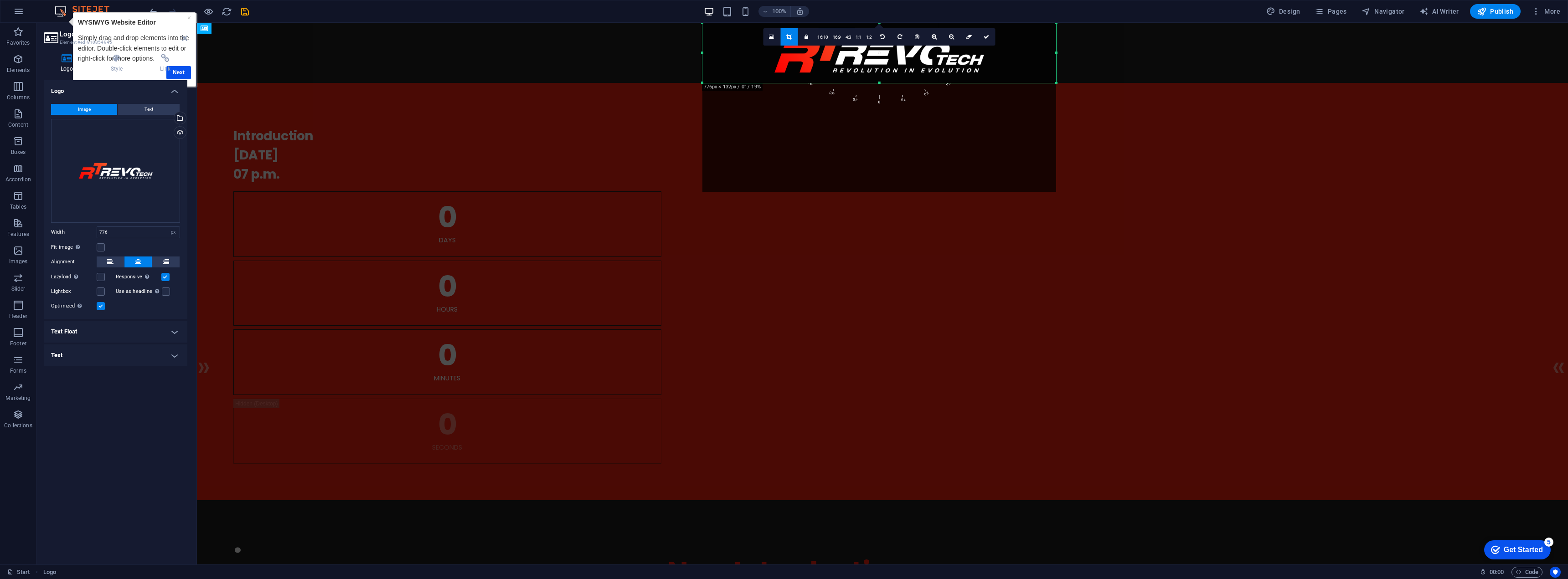
drag, startPoint x: 880, startPoint y: 23, endPoint x: 865, endPoint y: 137, distance: 115.0
click at [865, 83] on div "180 170 160 150 140 130 120 110 100 90 80 70 60 50 40 30 20 10 0 -10 -20 -30 -4…" at bounding box center [879, 52] width 354 height 60
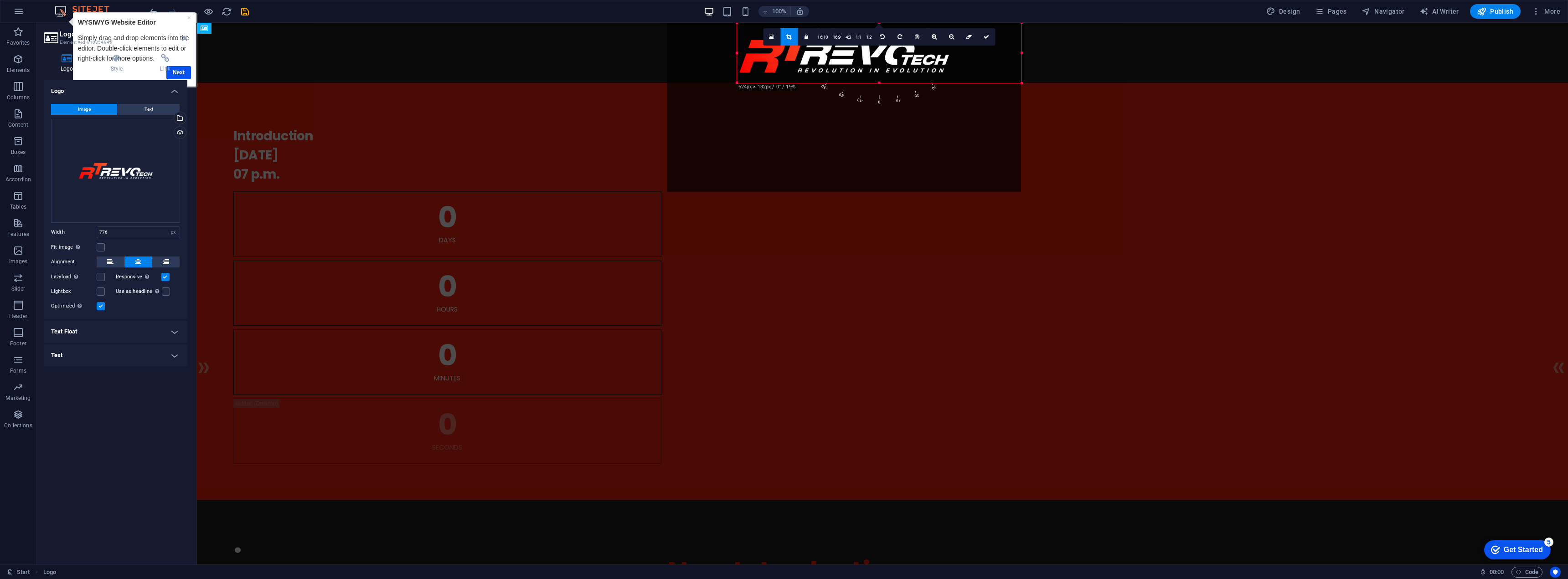
drag, startPoint x: 709, startPoint y: 55, endPoint x: 772, endPoint y: 63, distance: 63.5
click at [772, 63] on div "180 170 160 150 140 130 120 110 100 90 80 70 60 50 40 30 20 10 0 -10 -20 -30 -4…" at bounding box center [879, 52] width 284 height 60
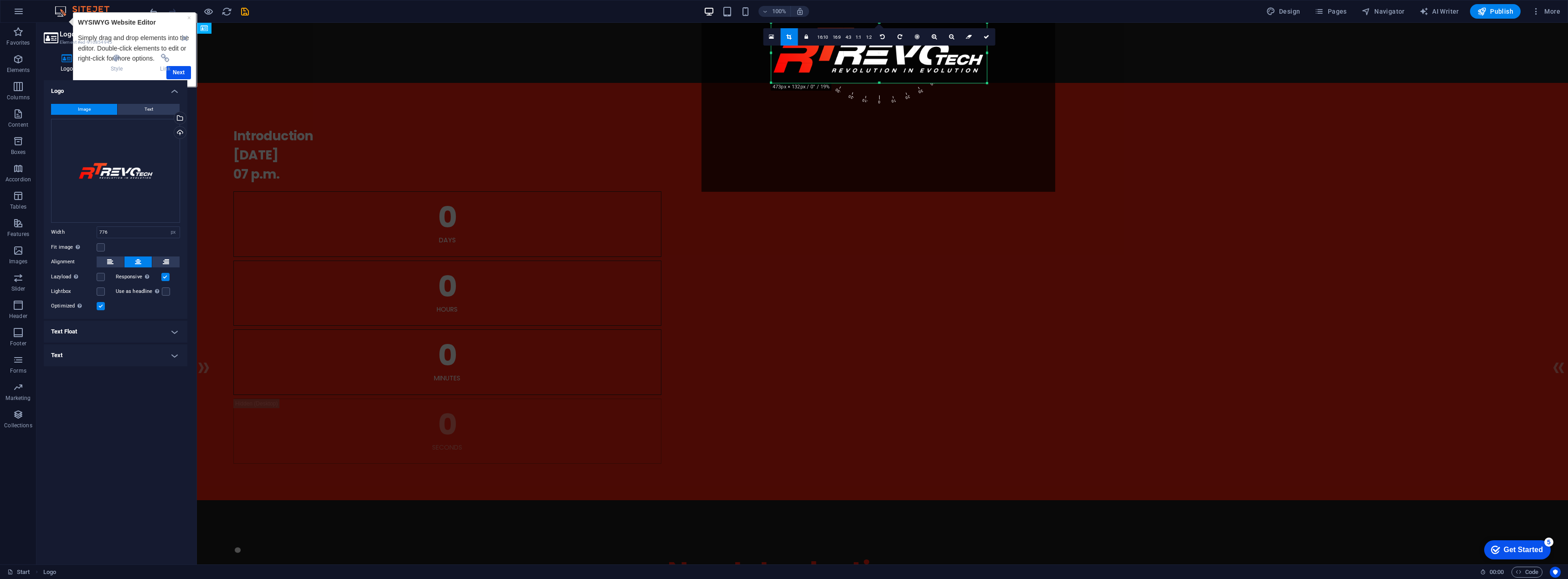
drag, startPoint x: 1021, startPoint y: 53, endPoint x: 952, endPoint y: 76, distance: 72.7
click at [952, 76] on div "180 170 160 150 140 130 120 110 100 90 80 70 60 50 40 30 20 10 0 -10 -20 -30 -4…" at bounding box center [879, 52] width 215 height 60
click at [985, 39] on icon at bounding box center [986, 36] width 5 height 5
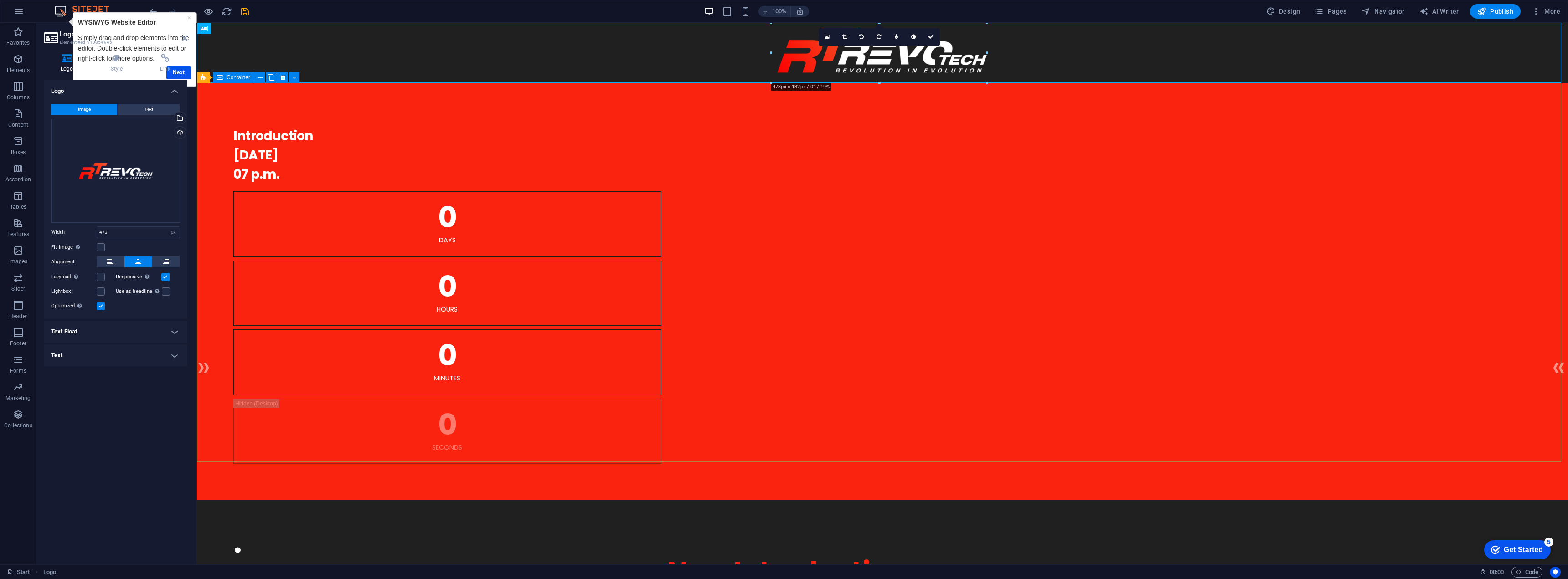
drag, startPoint x: 1077, startPoint y: 106, endPoint x: 891, endPoint y: 86, distance: 187.1
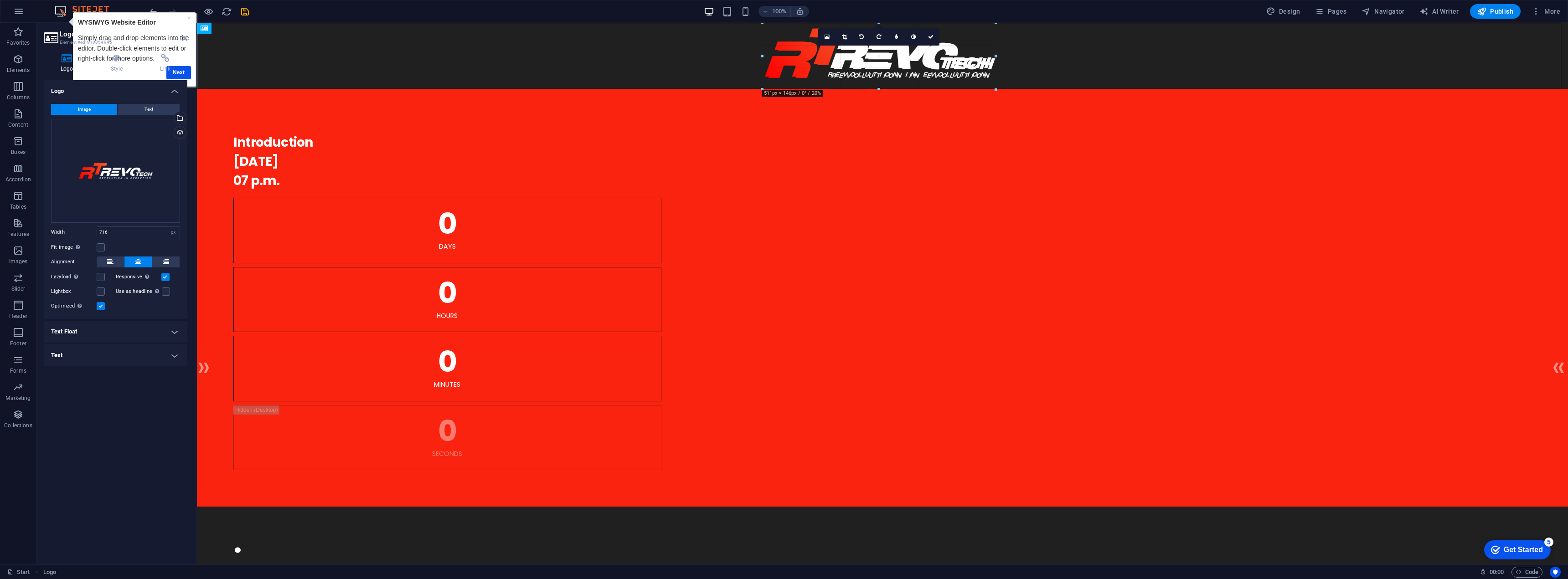
drag, startPoint x: 878, startPoint y: 115, endPoint x: 878, endPoint y: 90, distance: 25.0
type input "511"
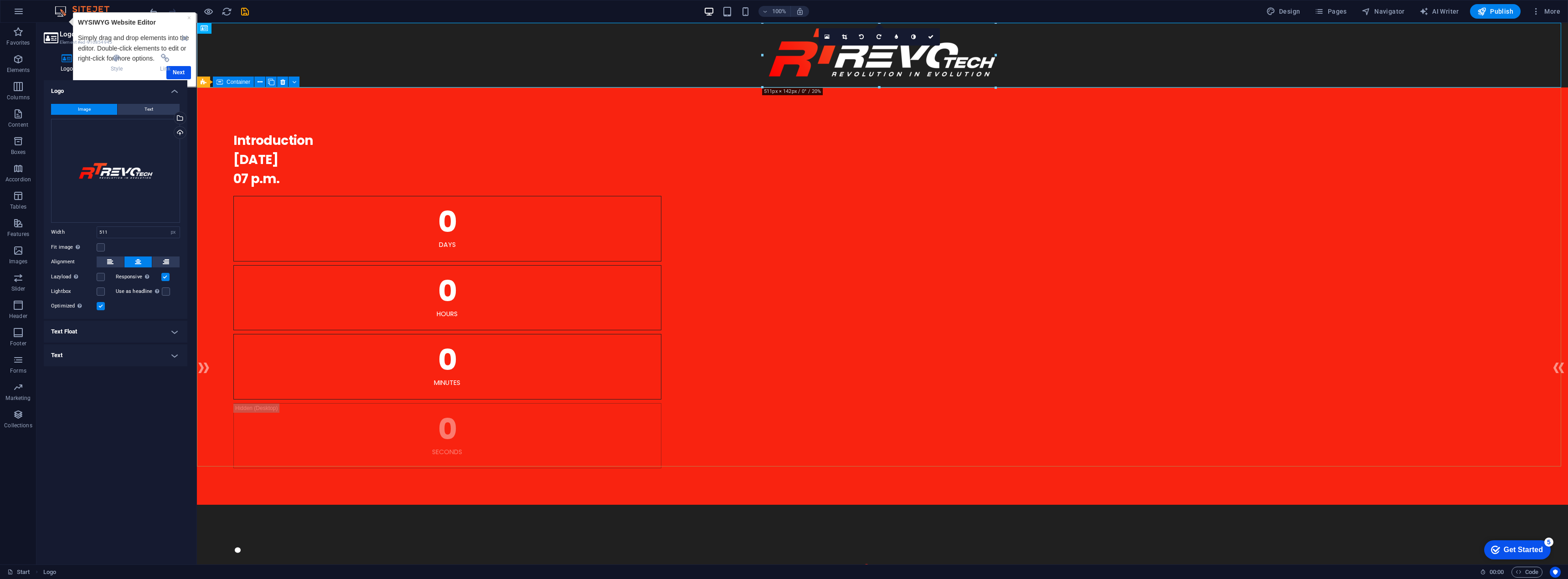
click at [775, 171] on div ". Introduction 10.10.2027 07 p.m. 0 Days 0 Hours 0 Minutes 0 Seconds" at bounding box center [882, 296] width 1371 height 417
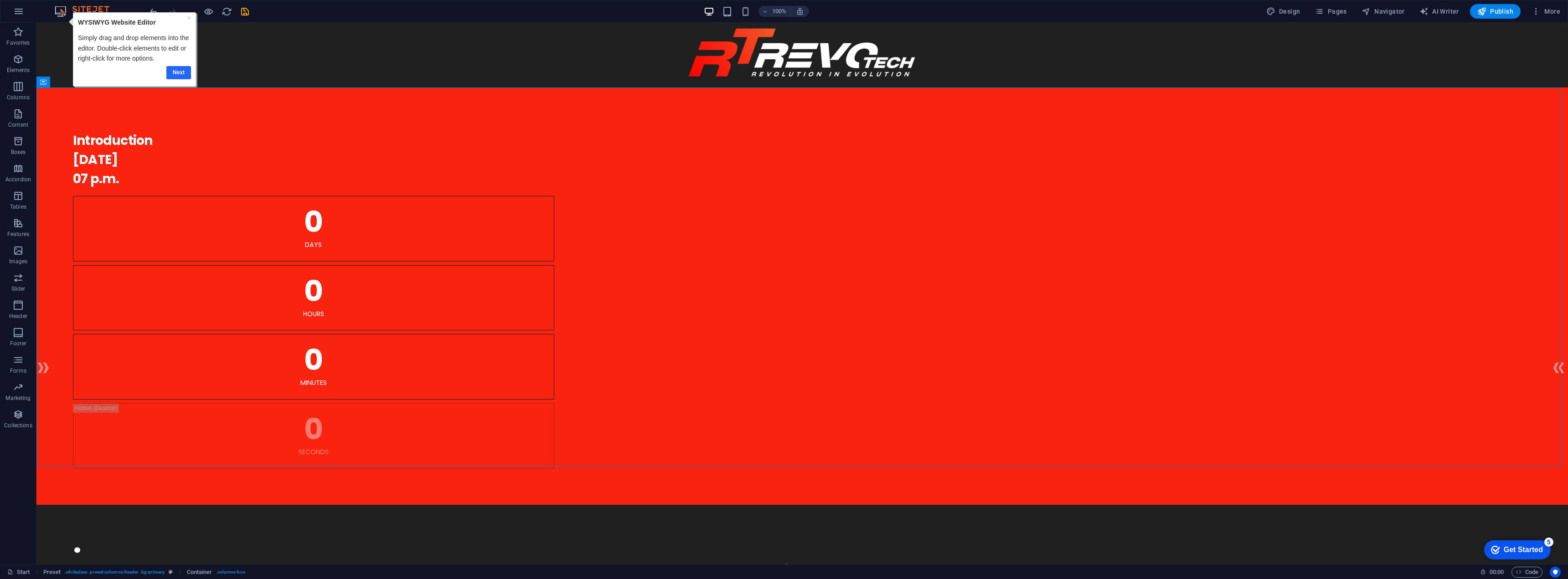
click at [184, 74] on link "Next" at bounding box center [178, 73] width 24 height 13
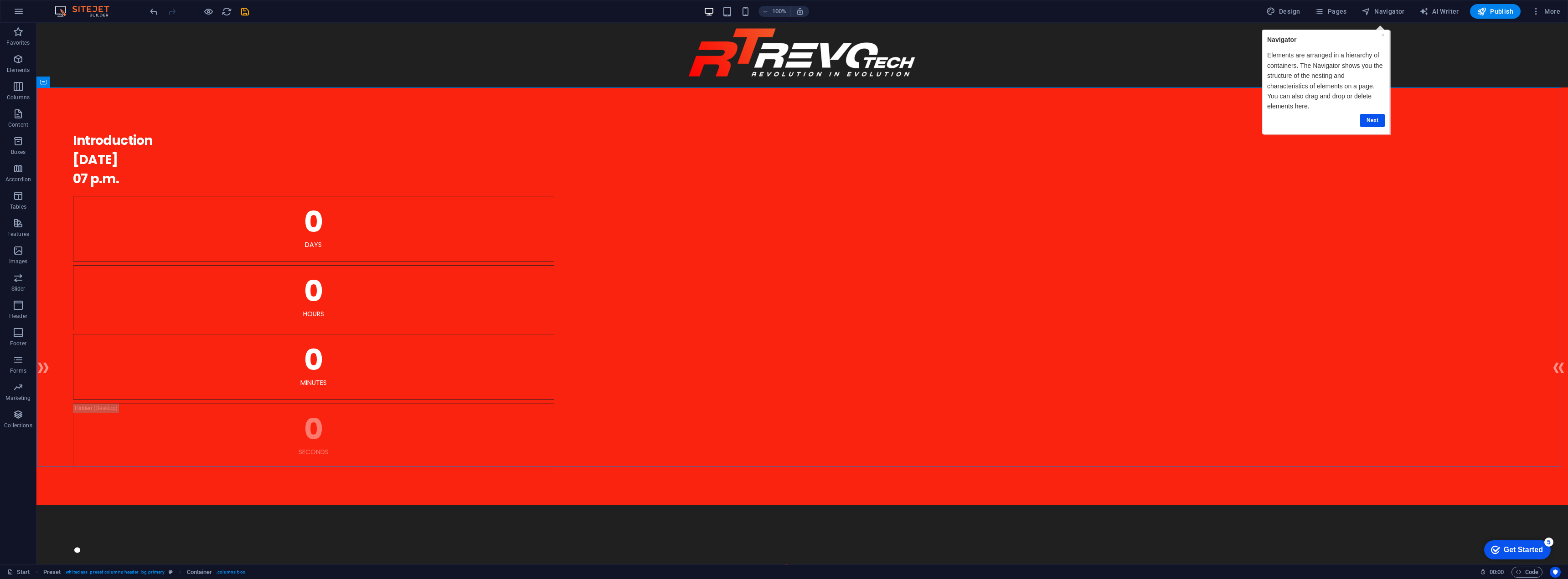
click at [1528, 550] on div "Get Started" at bounding box center [1523, 549] width 39 height 8
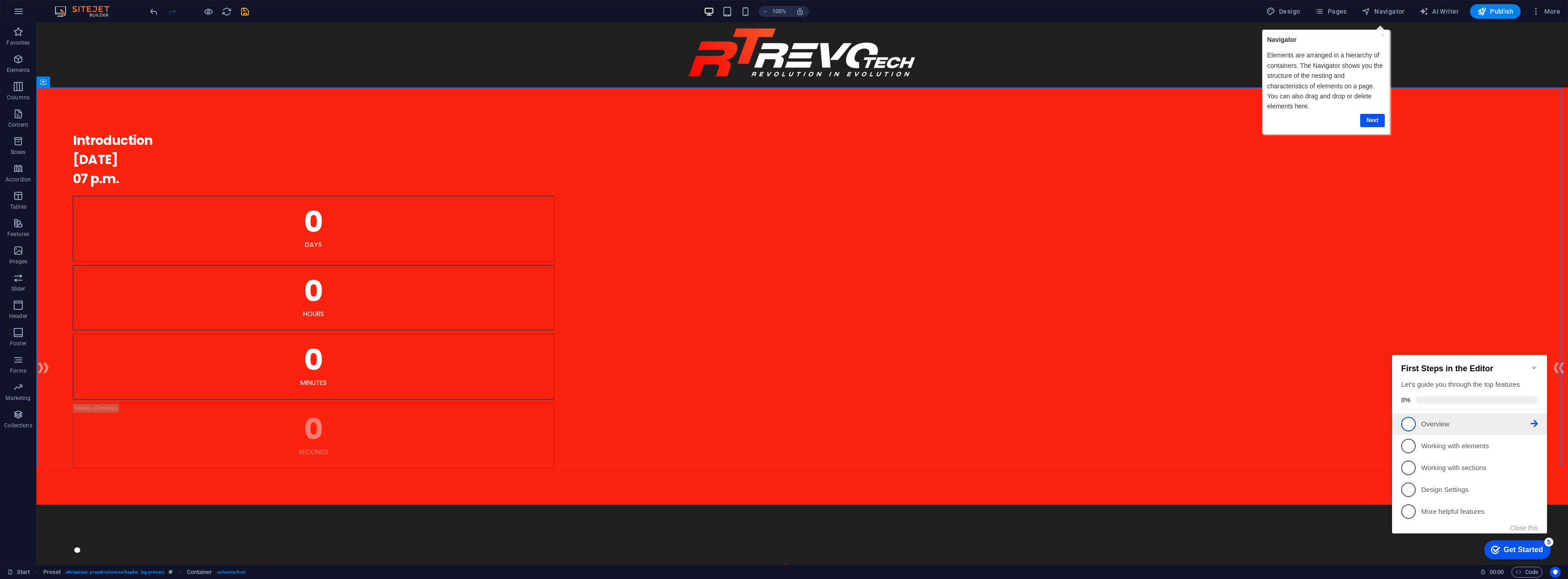
click at [1533, 420] on icon at bounding box center [1535, 423] width 7 height 7
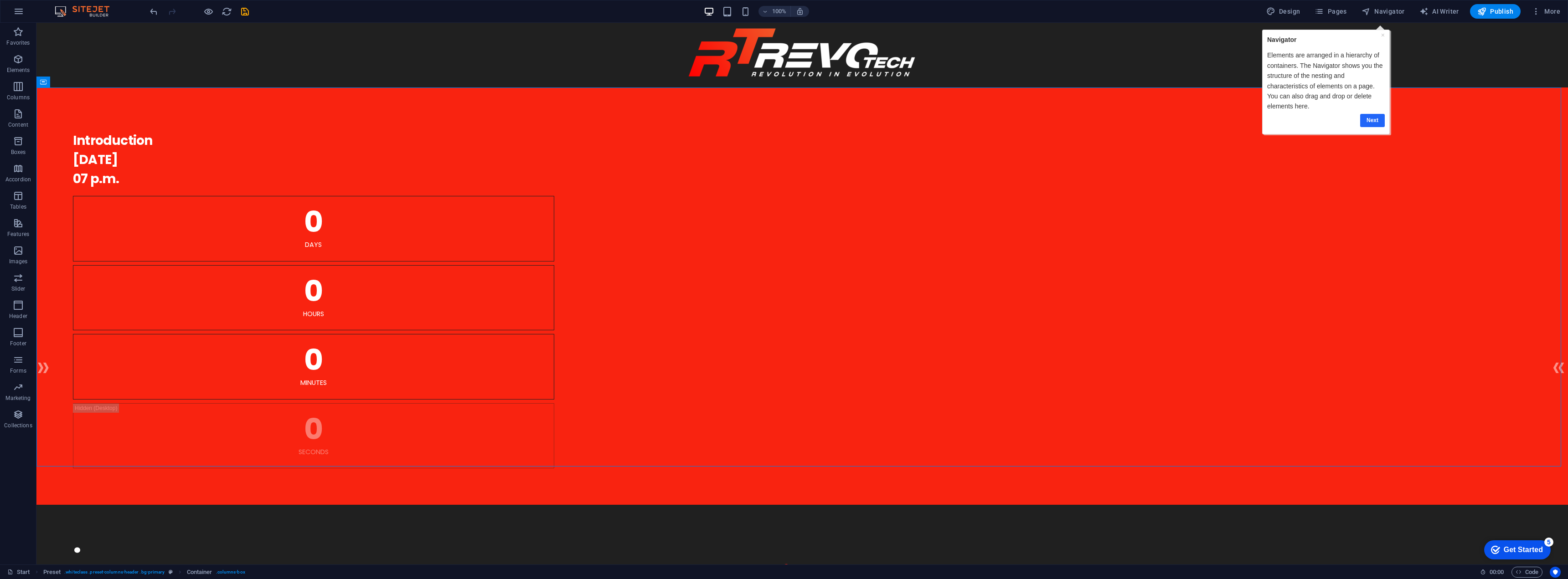
click at [1369, 122] on link "Next" at bounding box center [1373, 120] width 24 height 13
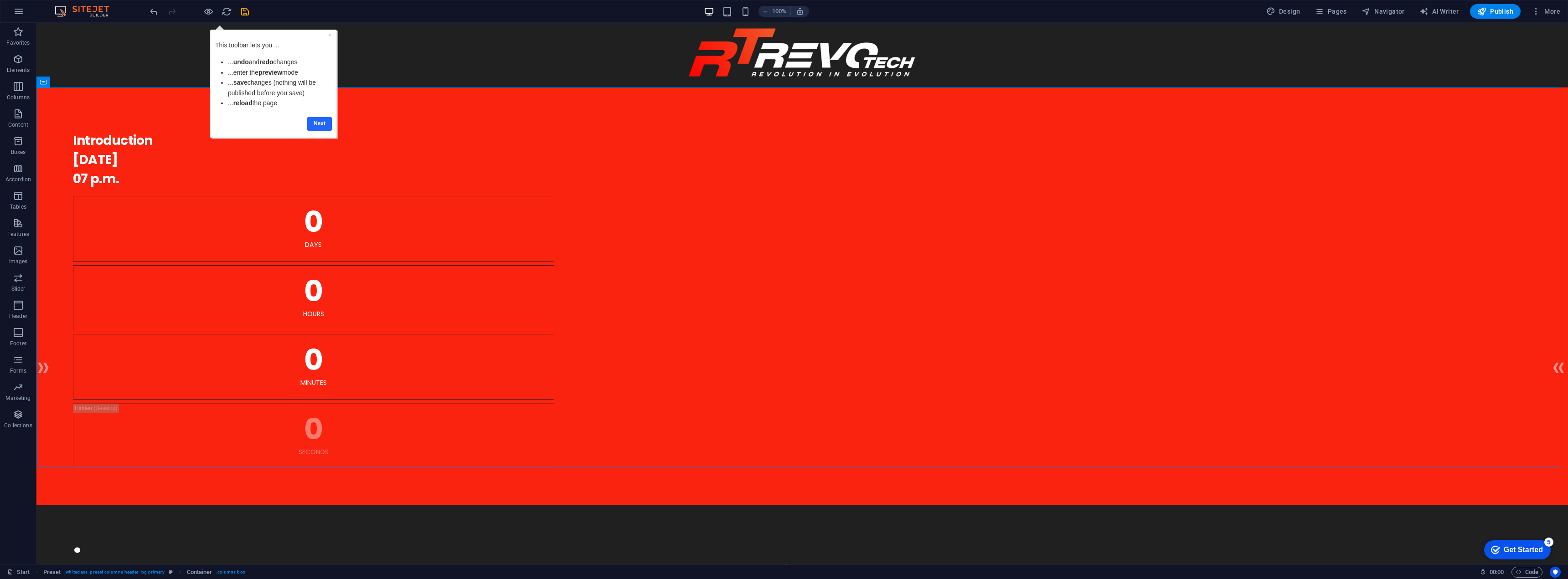
click at [311, 123] on link "Next" at bounding box center [320, 123] width 24 height 13
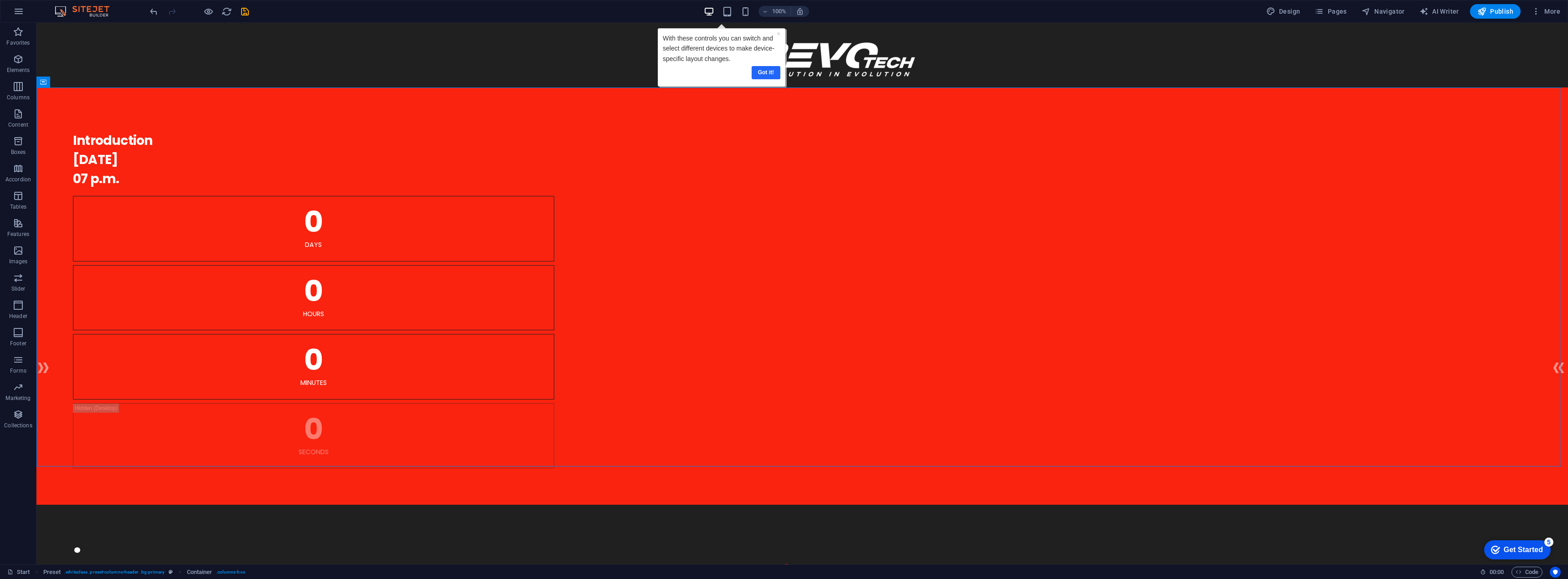
click at [771, 74] on link "Got it!" at bounding box center [765, 73] width 29 height 13
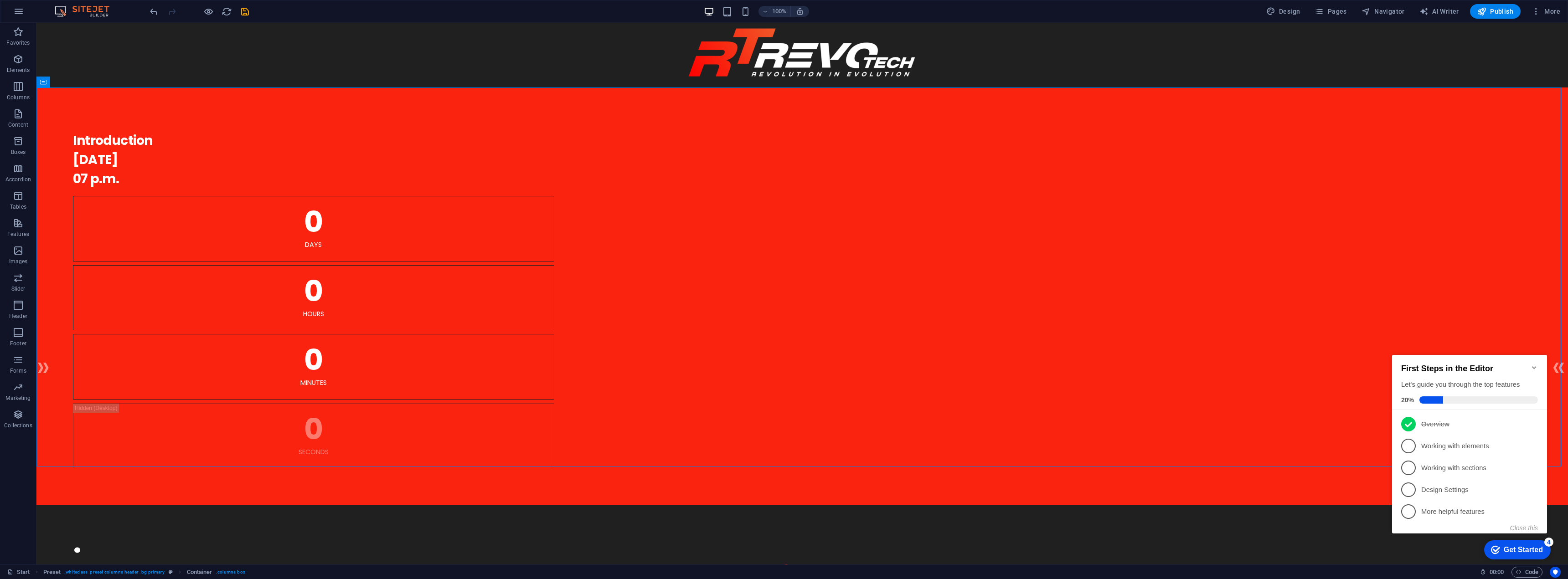
click at [1532, 364] on icon "Minimize checklist" at bounding box center [1535, 367] width 7 height 7
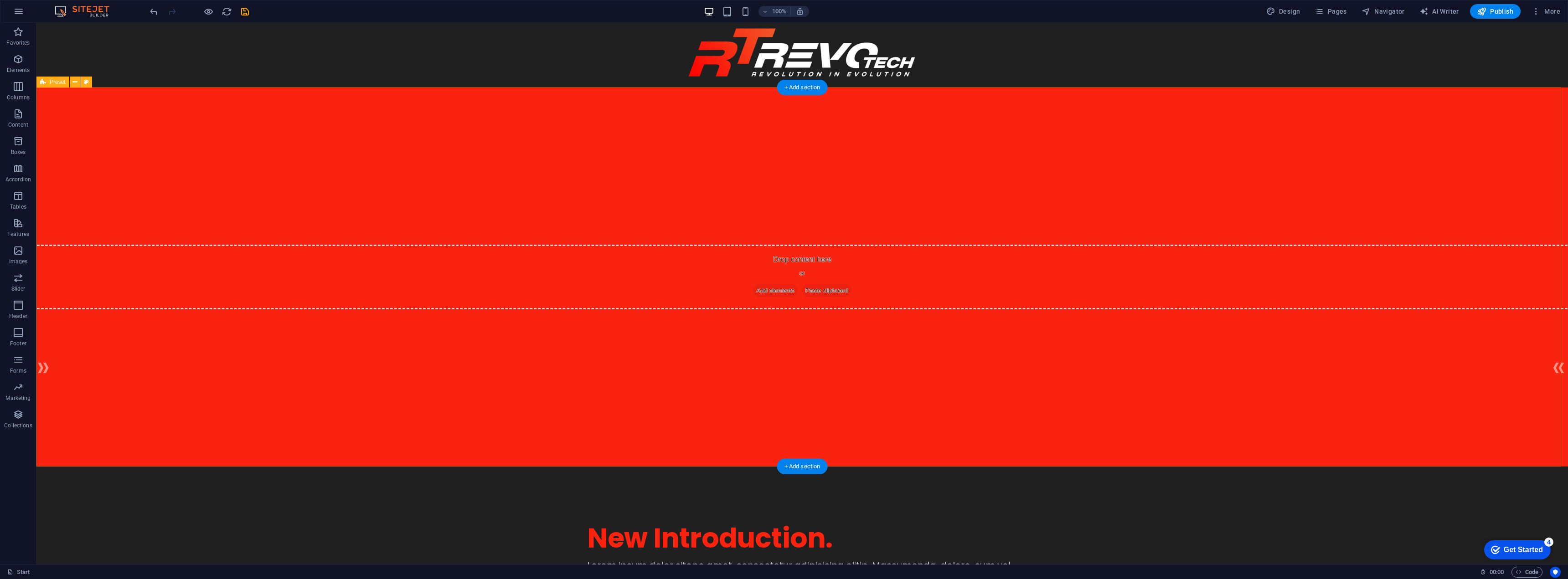
click at [758, 244] on div "Drop content here or Add elements Paste clipboard" at bounding box center [802, 277] width 1539 height 64
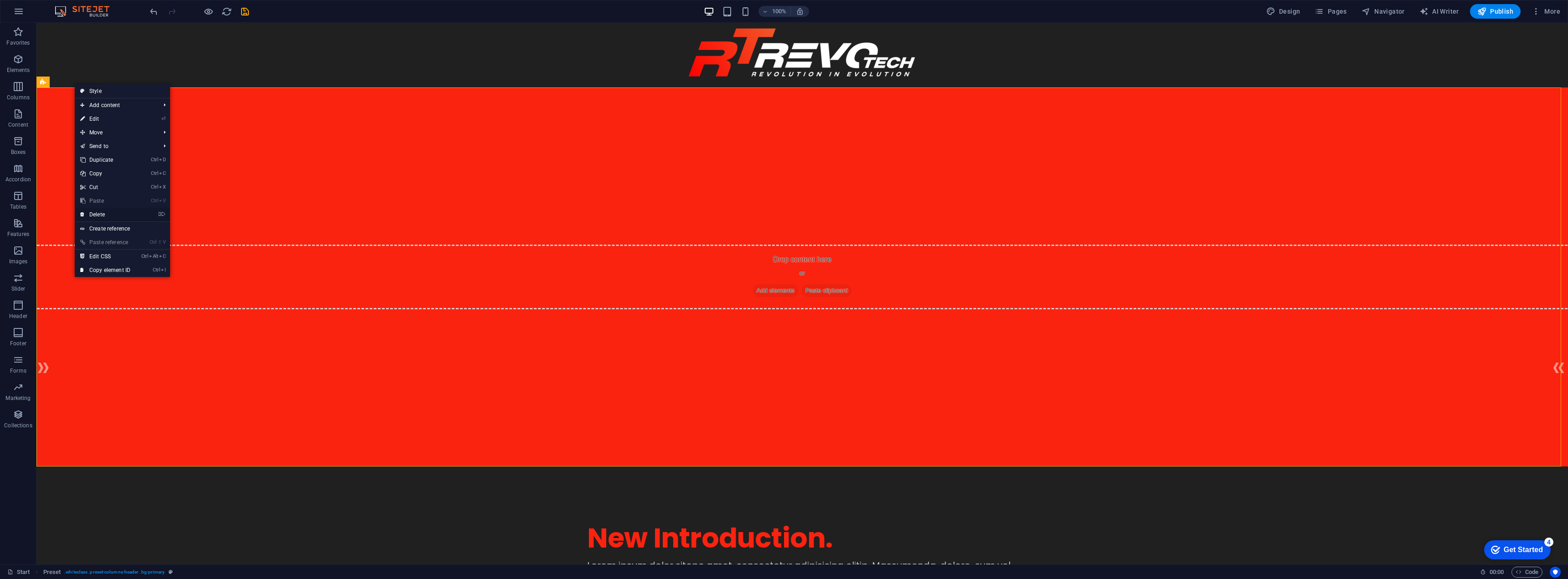
click at [108, 214] on link "⌦ Delete" at bounding box center [105, 214] width 61 height 13
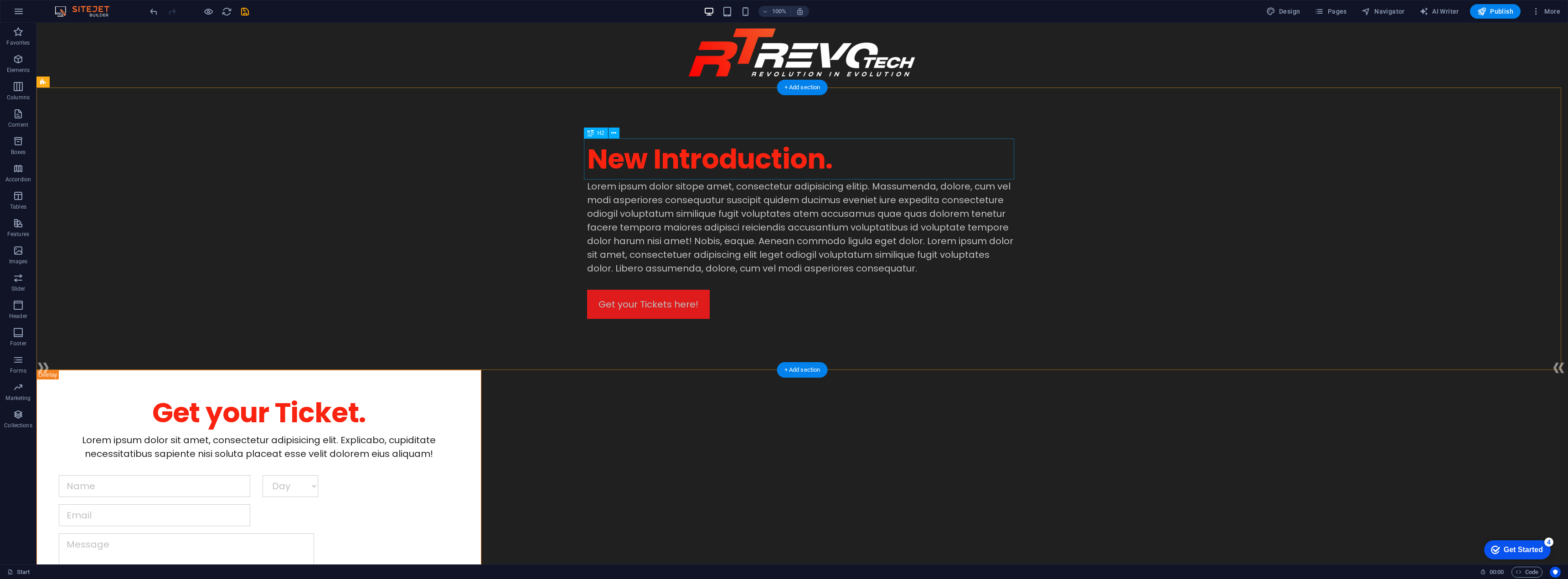
click at [793, 162] on div "New Introduction." at bounding box center [802, 159] width 430 height 41
click at [21, 226] on icon "button" at bounding box center [18, 223] width 11 height 11
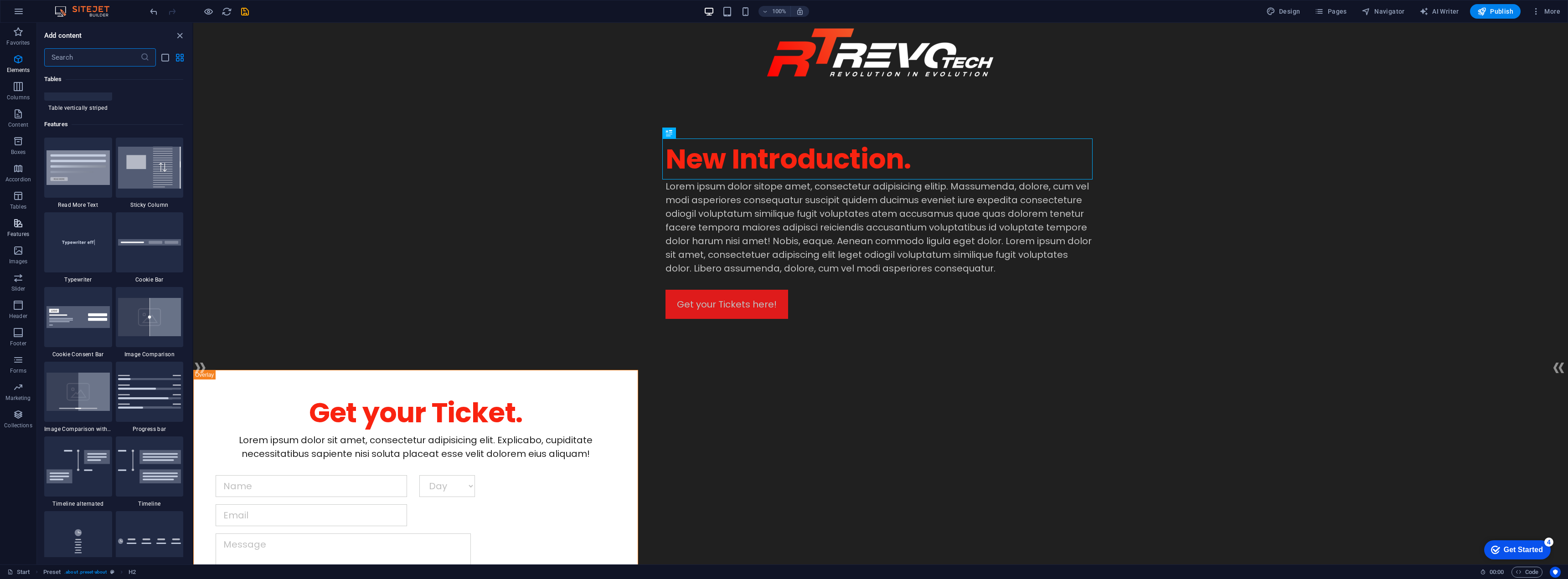
scroll to position [3550, 0]
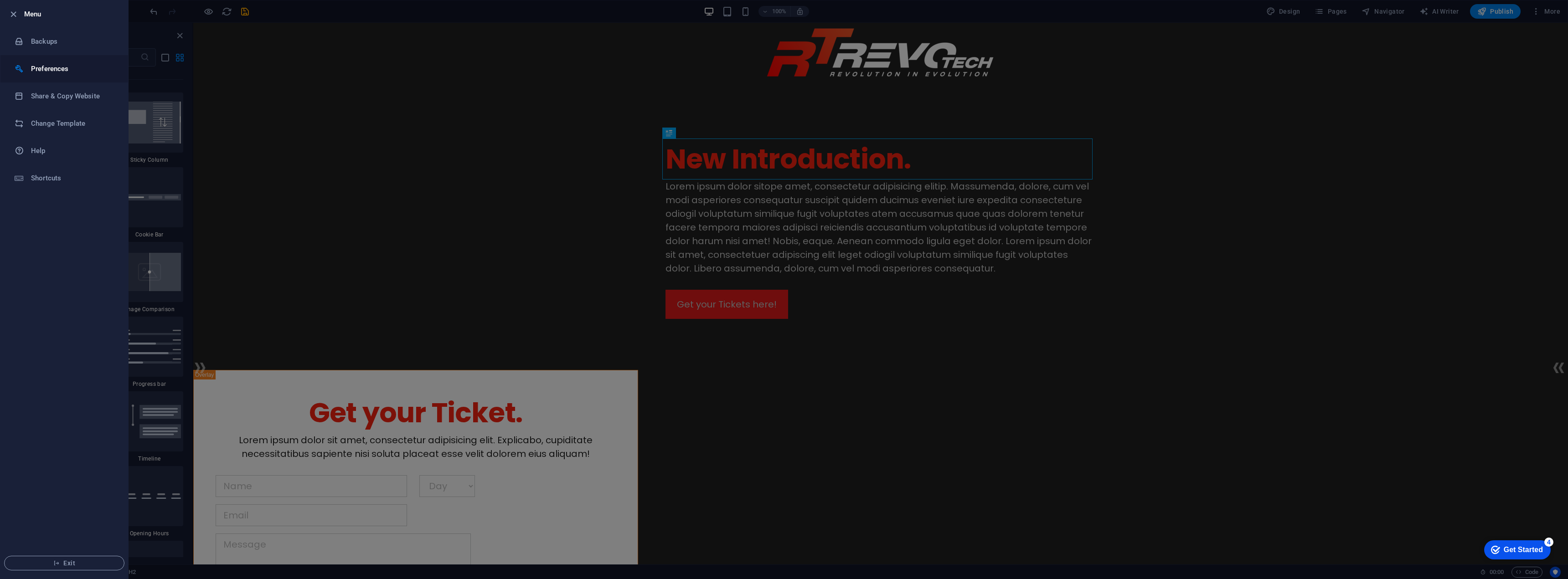
click at [48, 68] on h6 "Preferences" at bounding box center [73, 69] width 85 height 11
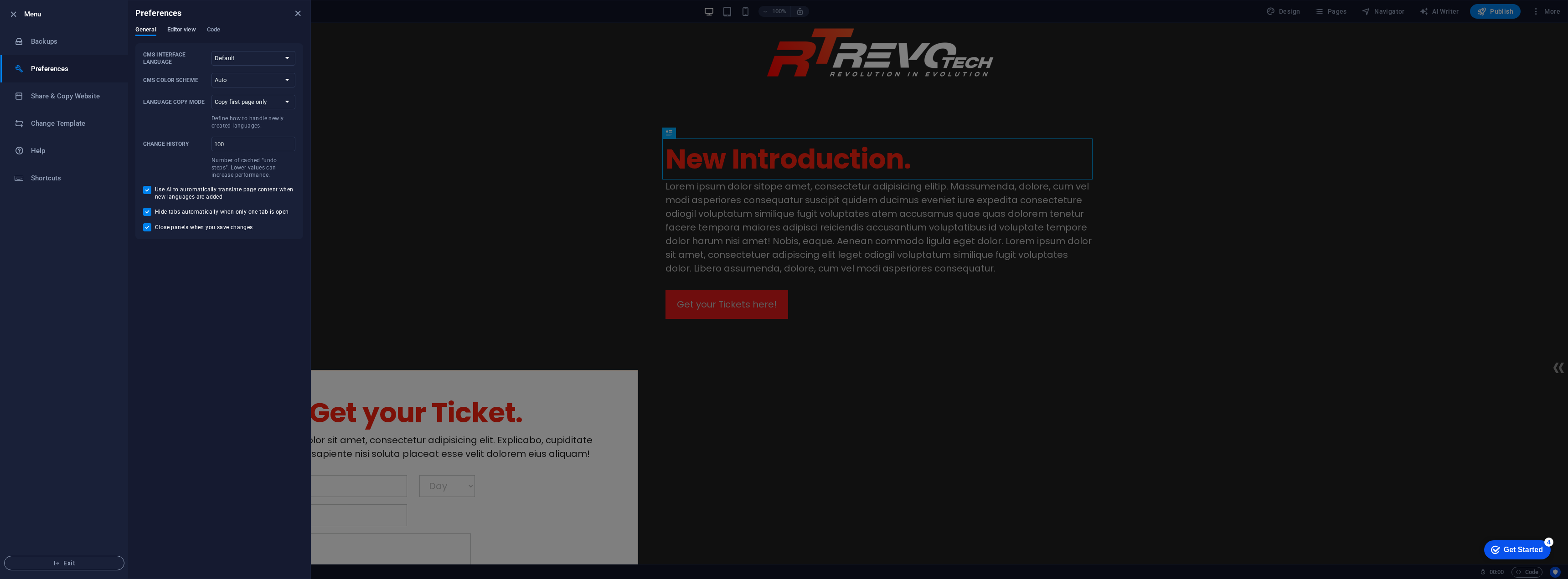
click at [186, 29] on span "Editor view" at bounding box center [181, 30] width 29 height 13
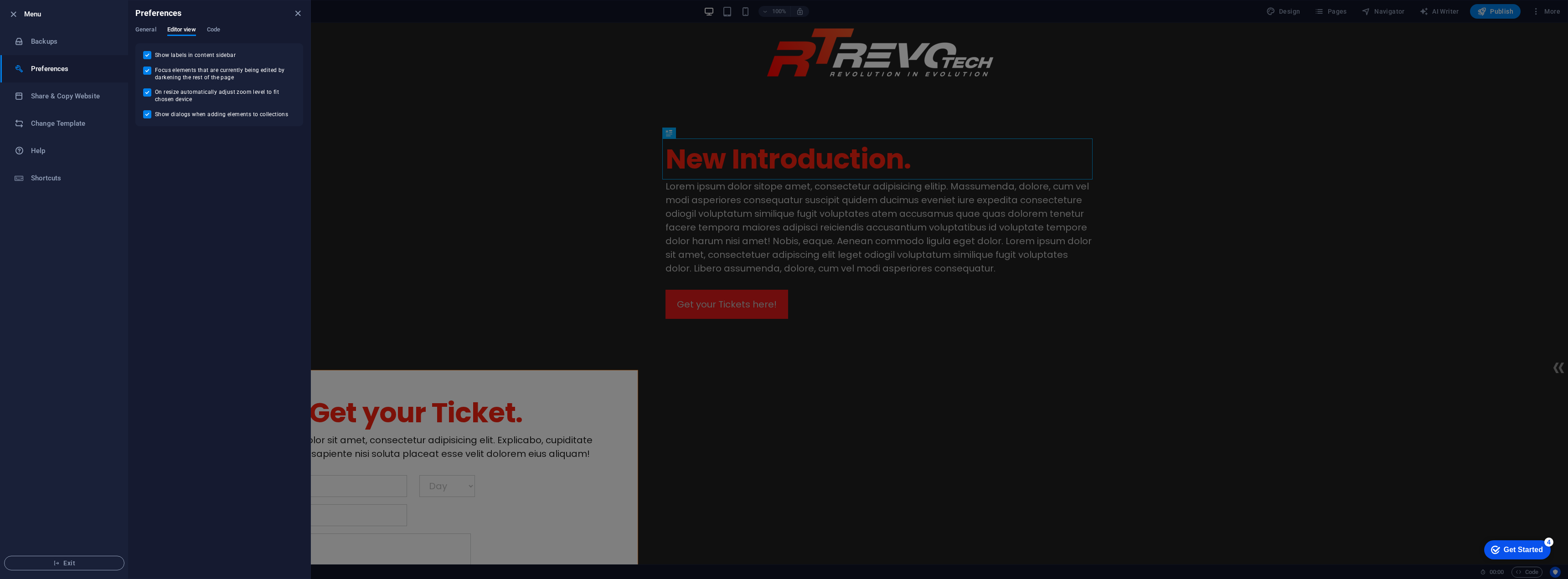
click at [157, 28] on div "General Editor view Code" at bounding box center [219, 35] width 168 height 17
click at [150, 29] on span "General" at bounding box center [145, 30] width 21 height 13
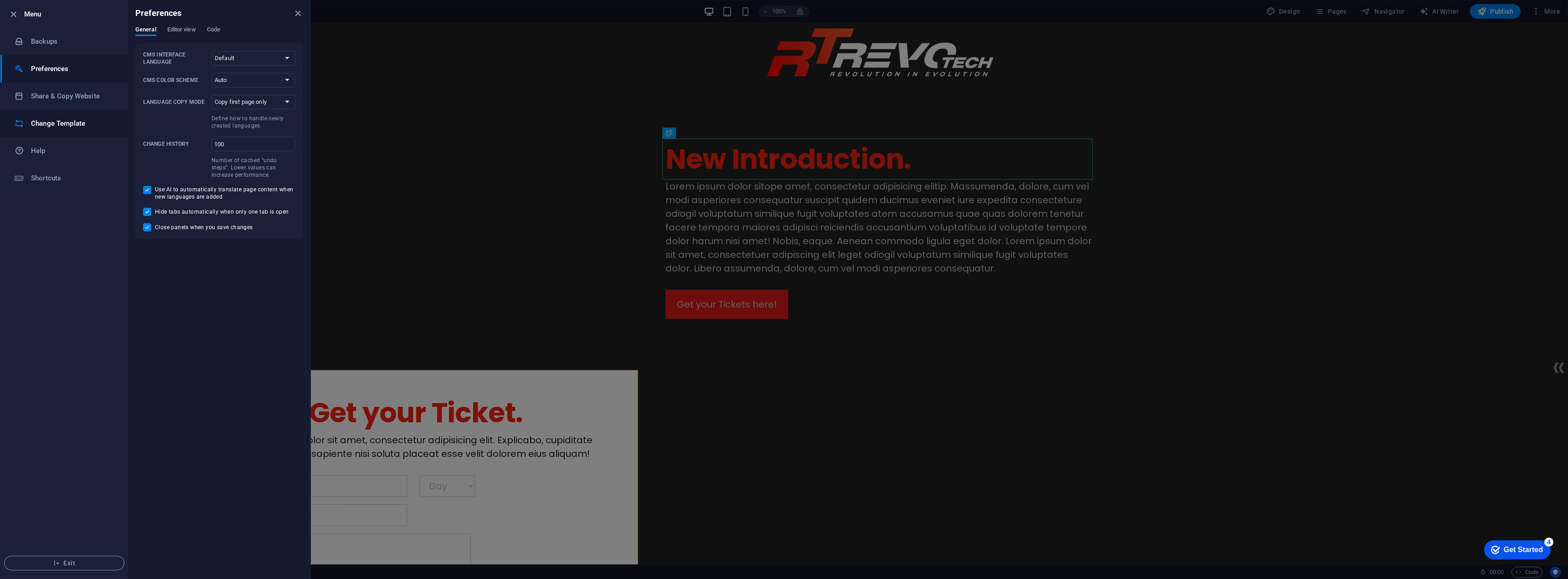
click at [77, 124] on h6 "Change Template" at bounding box center [73, 123] width 85 height 11
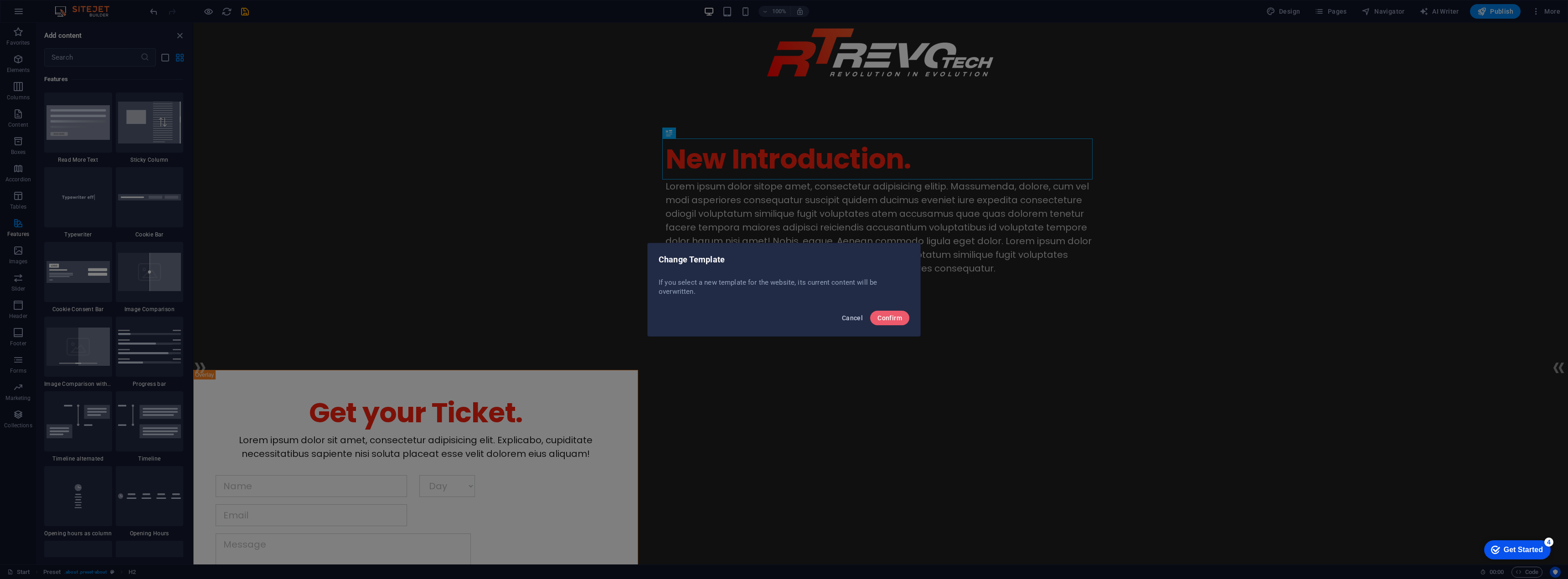
click at [851, 318] on span "Cancel" at bounding box center [852, 318] width 21 height 7
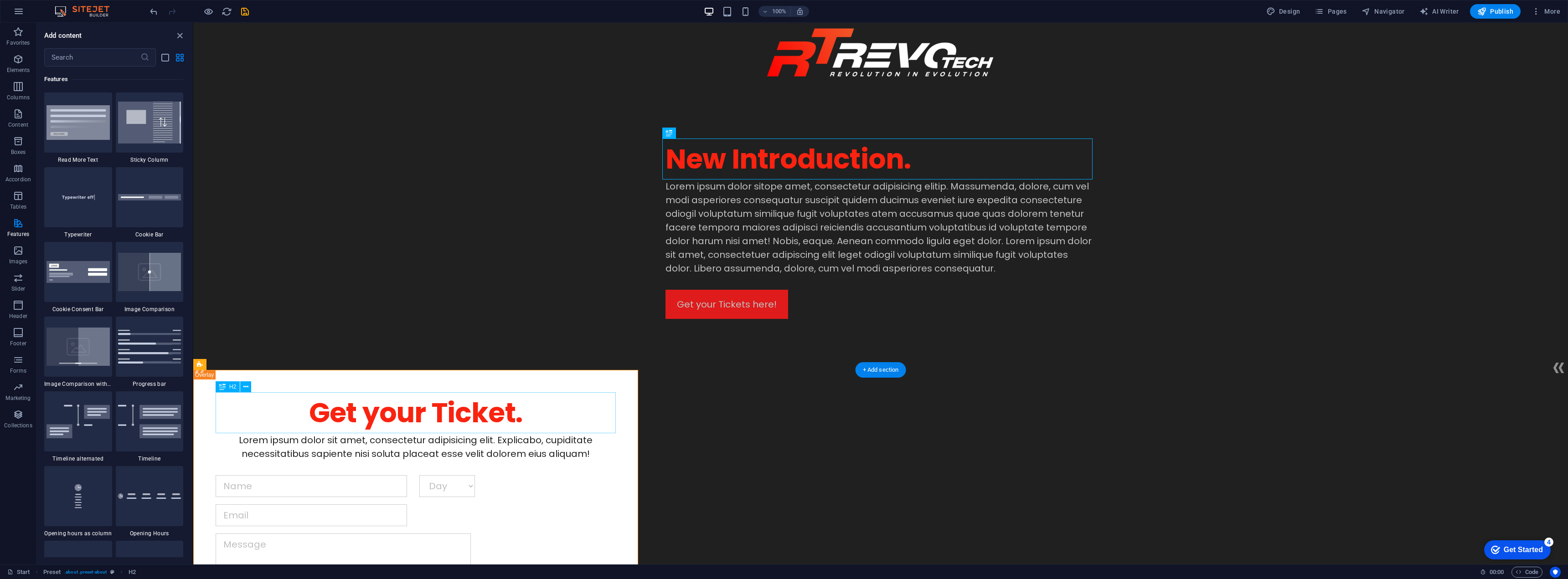
click at [556, 421] on div "Get your Ticket." at bounding box center [1074, 316] width 1374 height 541
click at [559, 386] on div "Get your Ticket. Lorem ipsum dolor sit amet, consectetur adipisicing elit. Expl…" at bounding box center [416, 528] width 445 height 316
click at [231, 365] on icon at bounding box center [232, 365] width 5 height 10
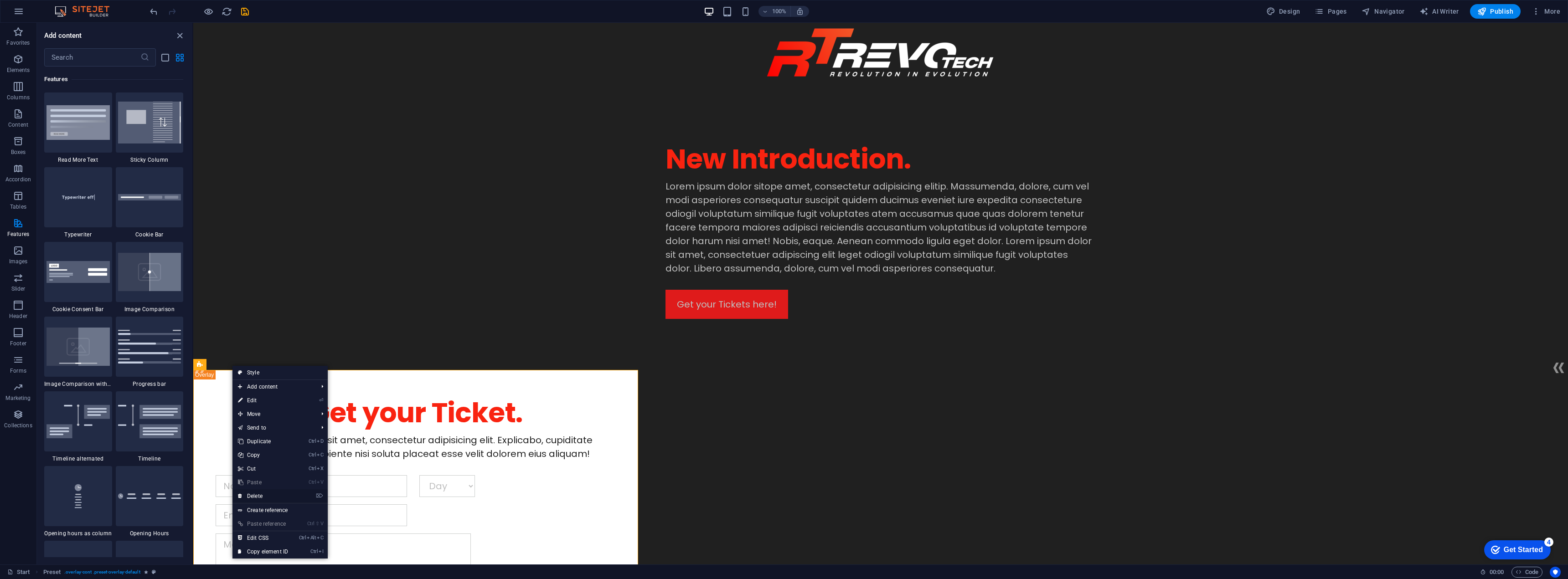
click at [261, 496] on link "⌦ Delete" at bounding box center [263, 496] width 61 height 13
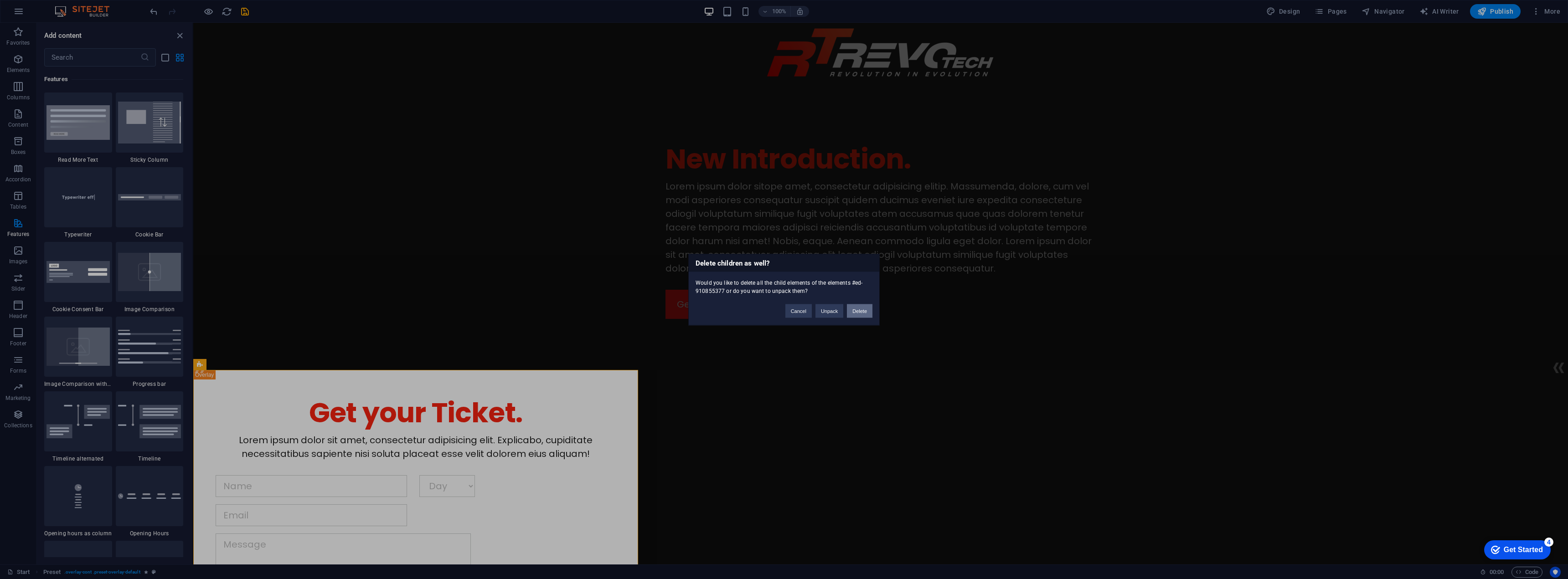
click at [859, 310] on button "Delete" at bounding box center [859, 310] width 26 height 13
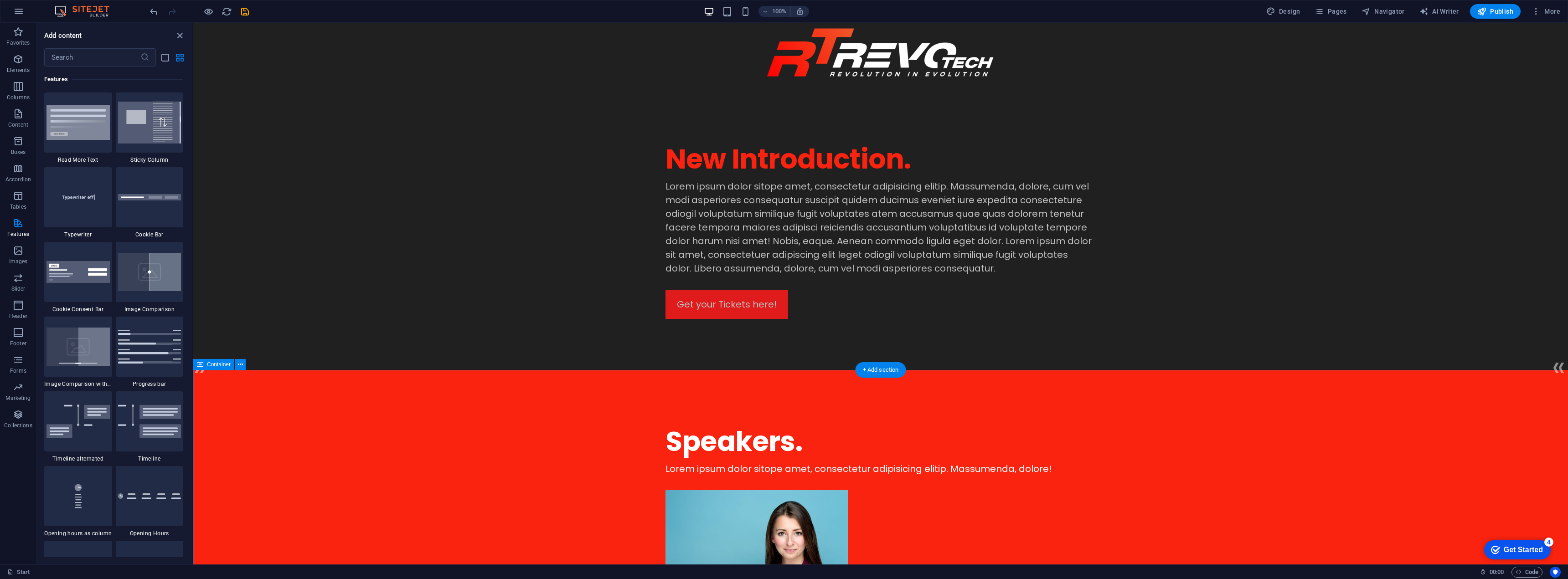
click at [242, 366] on icon at bounding box center [240, 365] width 5 height 10
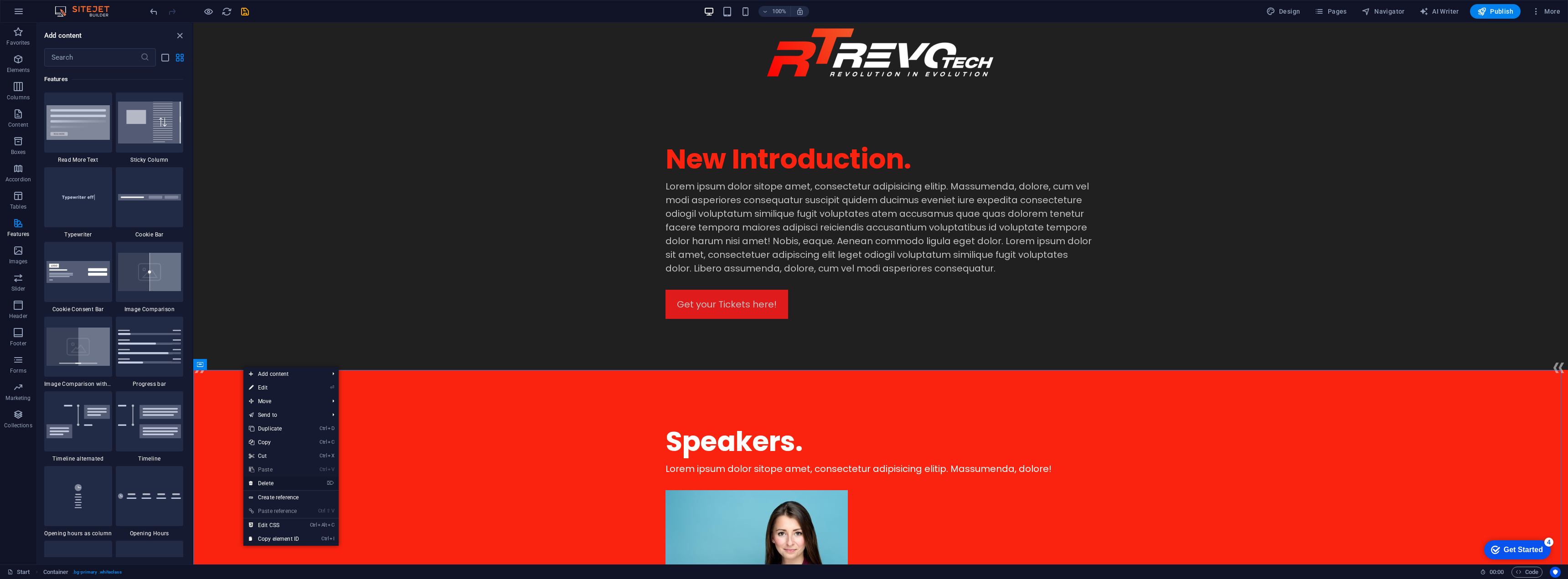
click at [286, 480] on link "⌦ Delete" at bounding box center [274, 483] width 61 height 13
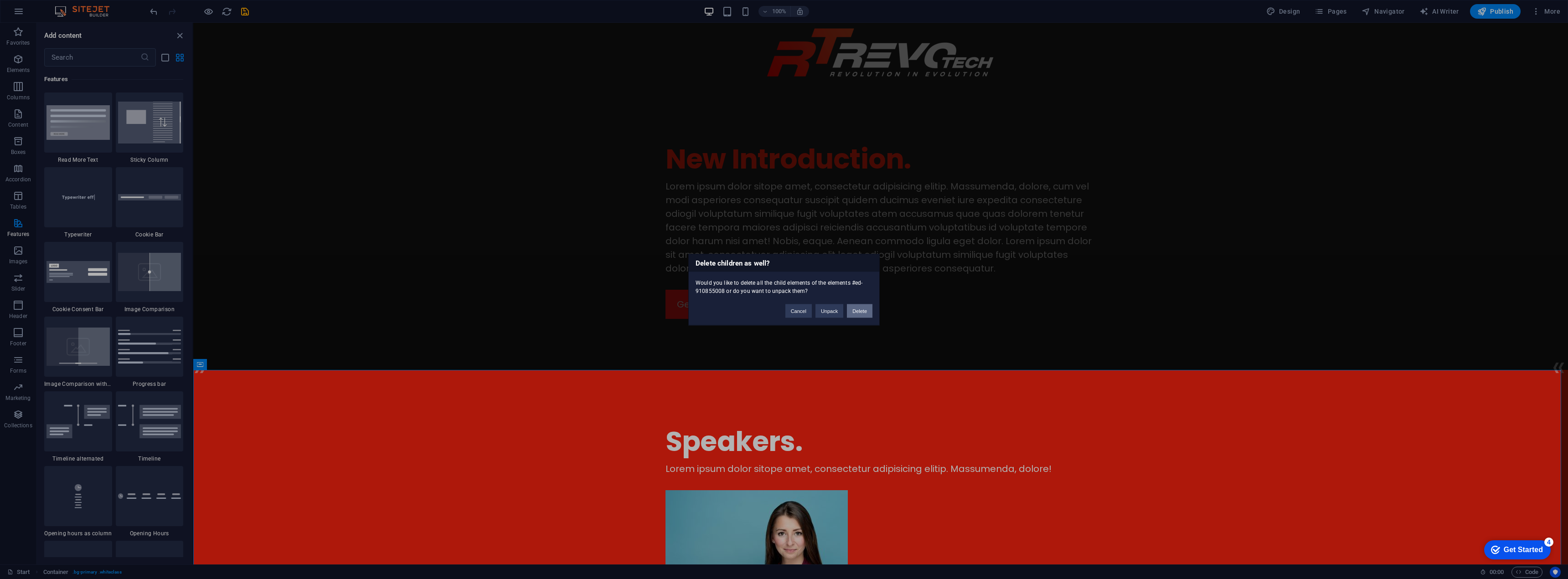
click at [859, 308] on button "Delete" at bounding box center [859, 310] width 26 height 13
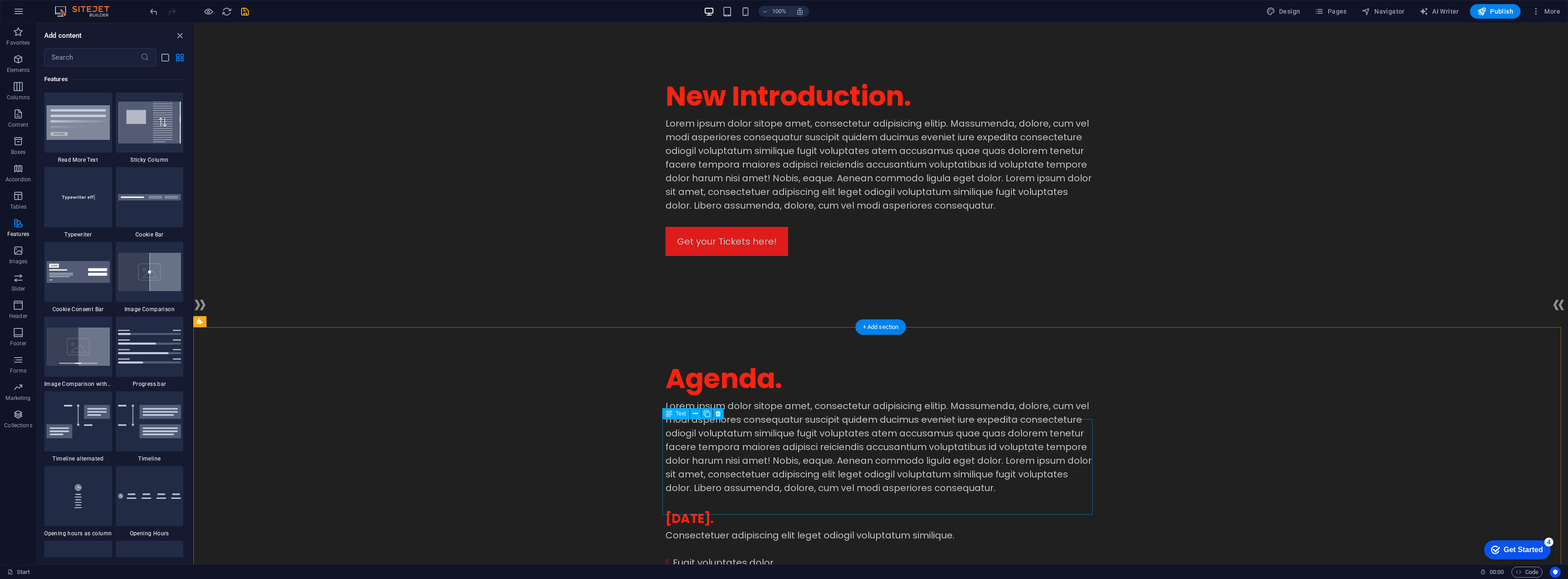
scroll to position [137, 0]
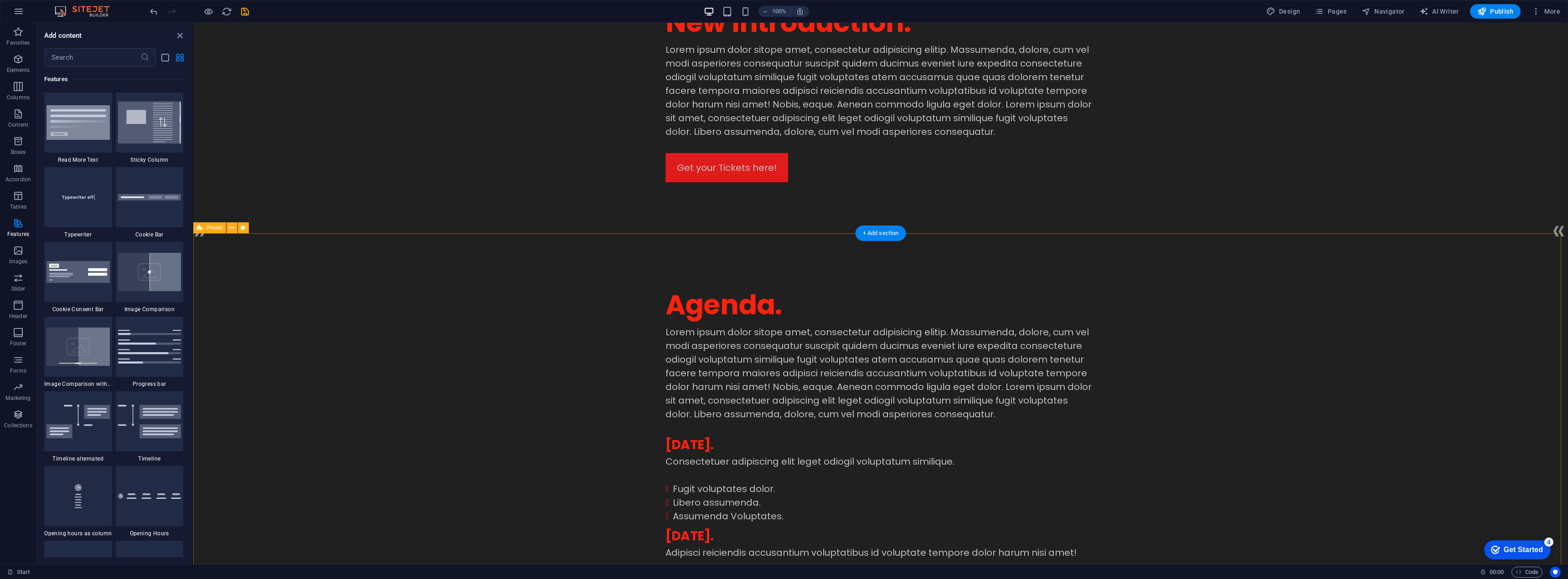
click at [623, 319] on div "Agenda. Lorem ipsum dolor sitope amet, consectetur adipisicing elitip. Massumen…" at bounding box center [881, 477] width 1374 height 489
click at [229, 229] on button at bounding box center [232, 227] width 11 height 11
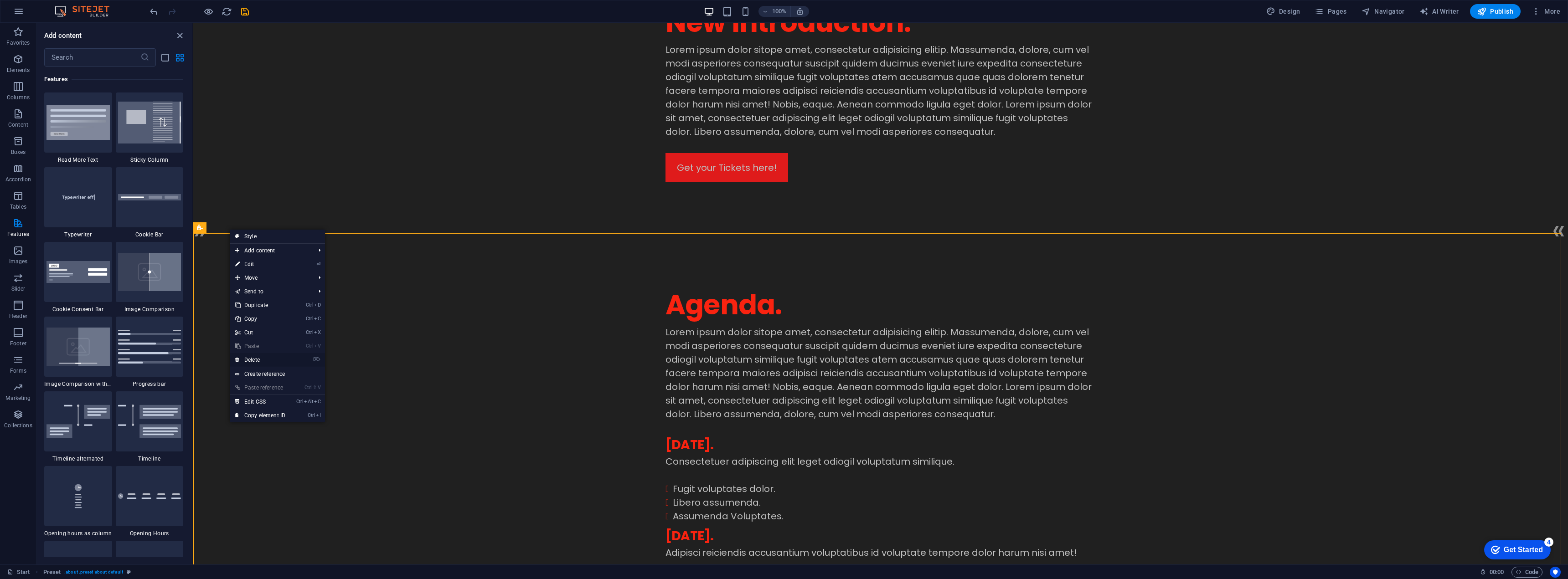
click at [298, 362] on li "⌦ Delete" at bounding box center [277, 359] width 96 height 14
click at [320, 359] on icon "⌦" at bounding box center [317, 359] width 7 height 6
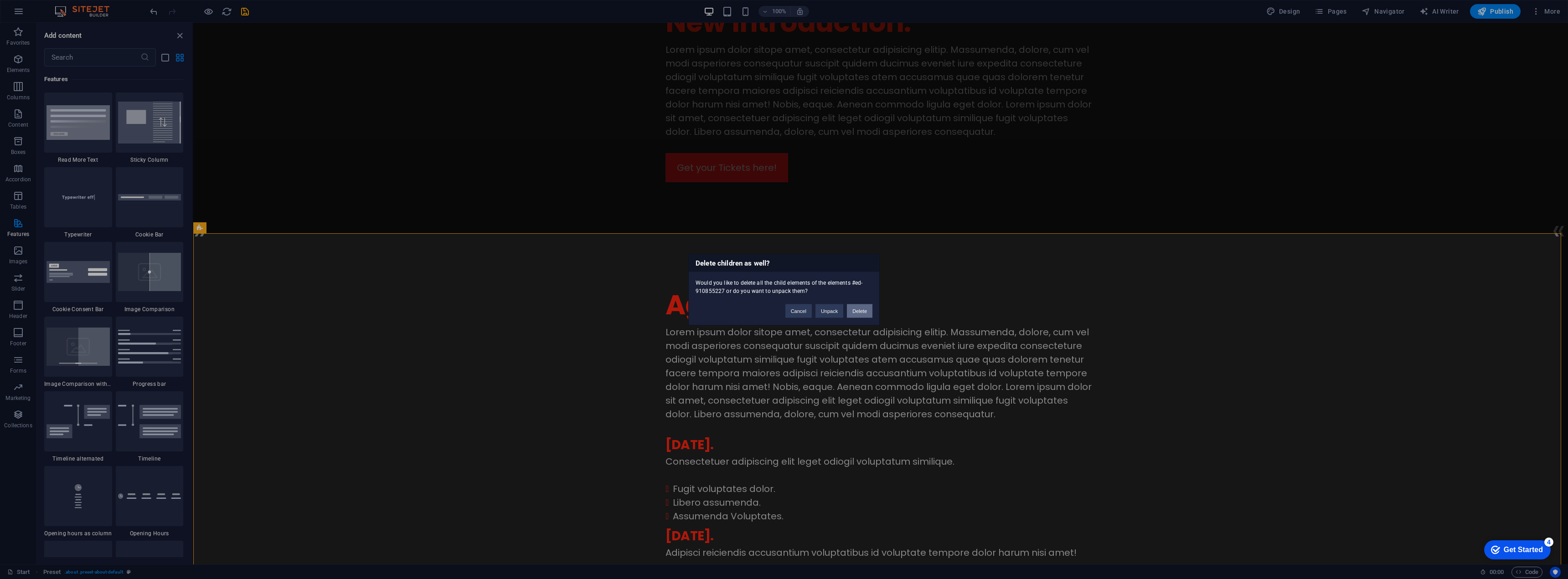
click at [859, 308] on button "Delete" at bounding box center [859, 310] width 26 height 13
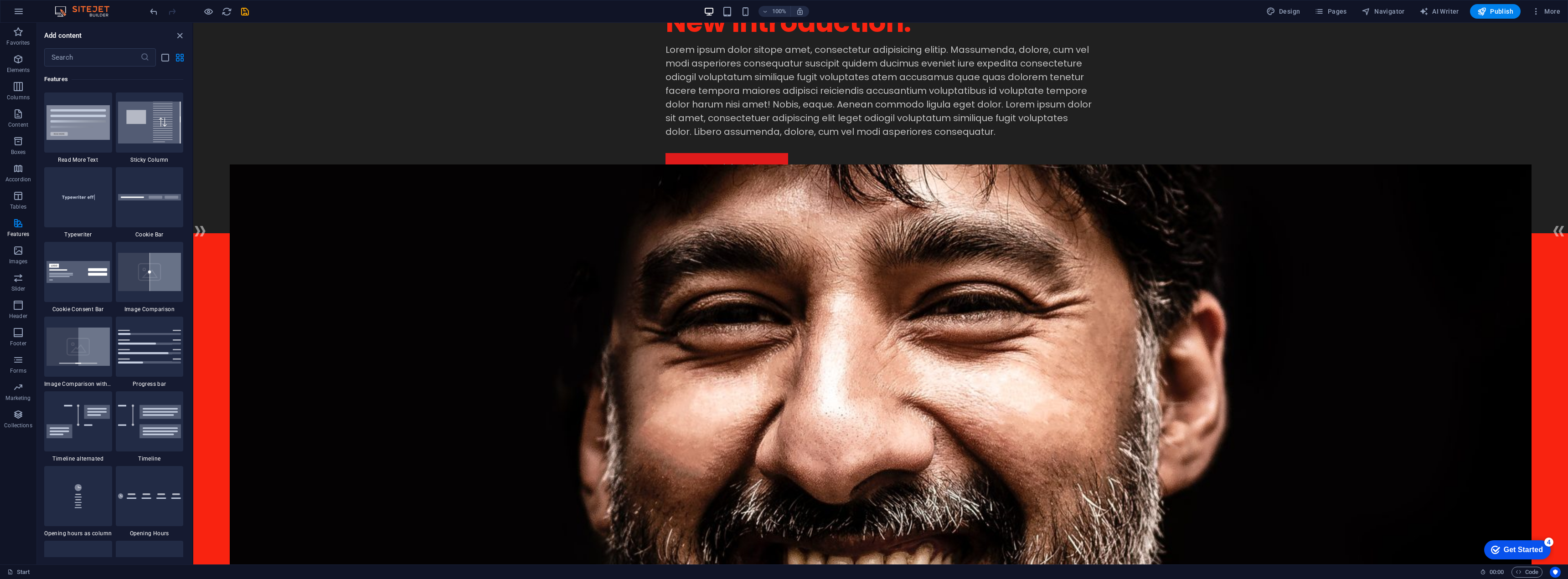
click at [836, 244] on figure at bounding box center [880, 394] width 1302 height 460
click at [233, 229] on icon at bounding box center [232, 228] width 5 height 10
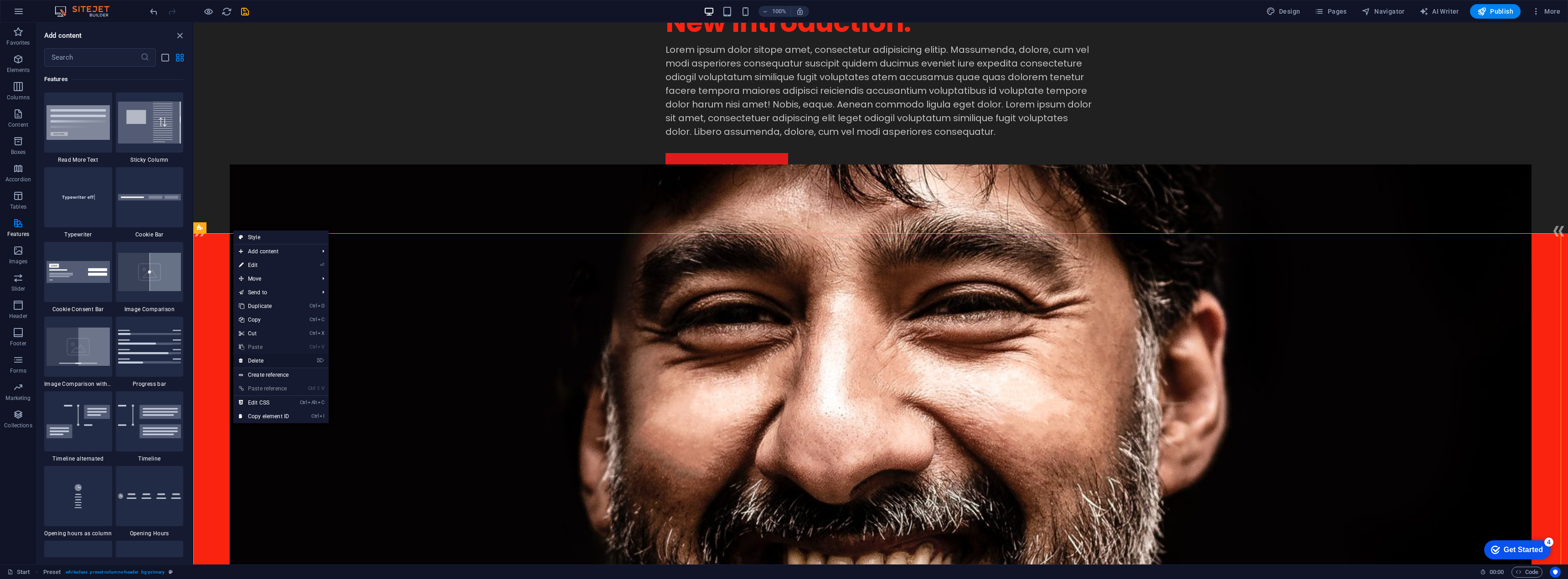
click at [266, 358] on link "⌦ Delete" at bounding box center [264, 361] width 61 height 13
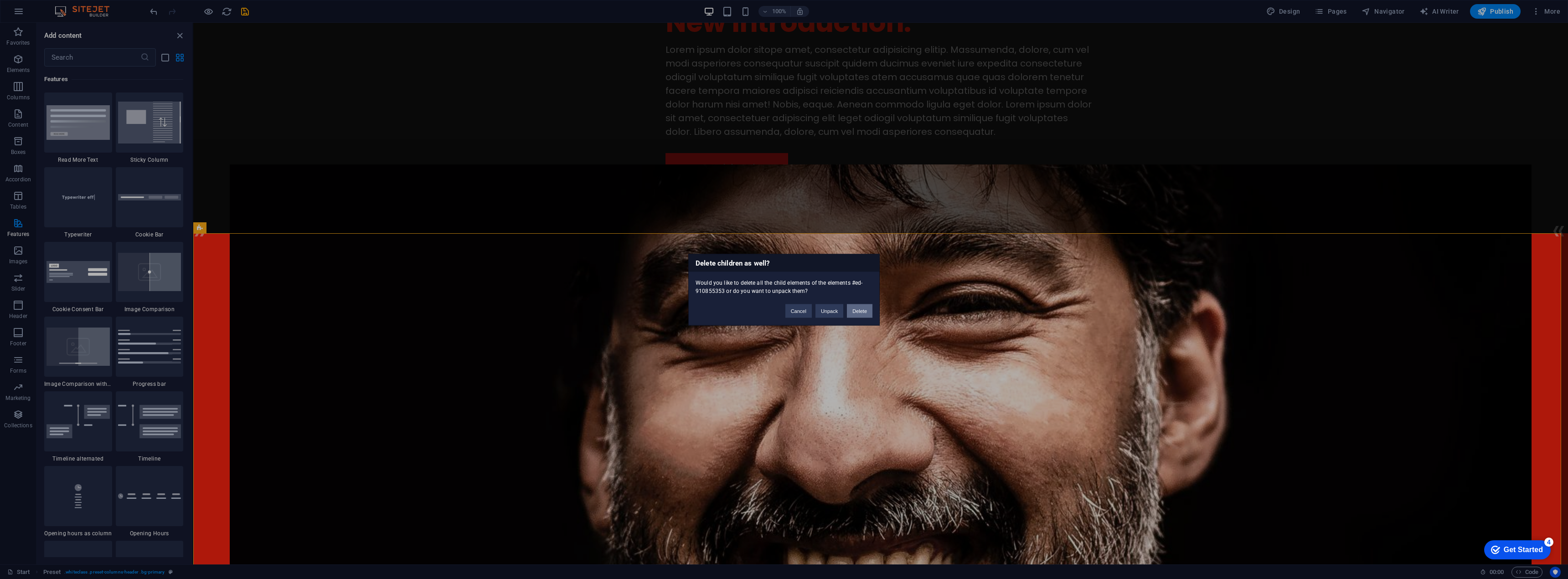
click at [865, 310] on button "Delete" at bounding box center [859, 310] width 26 height 13
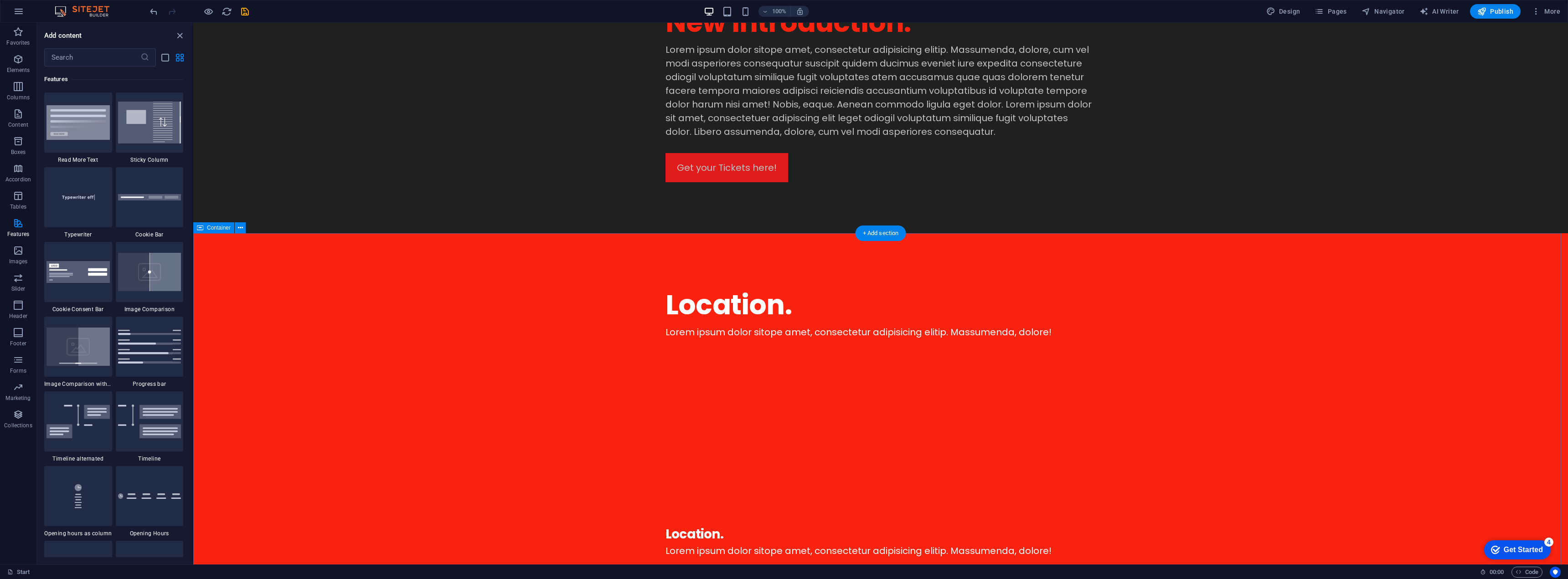
click at [890, 266] on div "Location. Lorem ipsum dolor sitope amet, consectetur adipisicing elitip. Massum…" at bounding box center [881, 511] width 1374 height 556
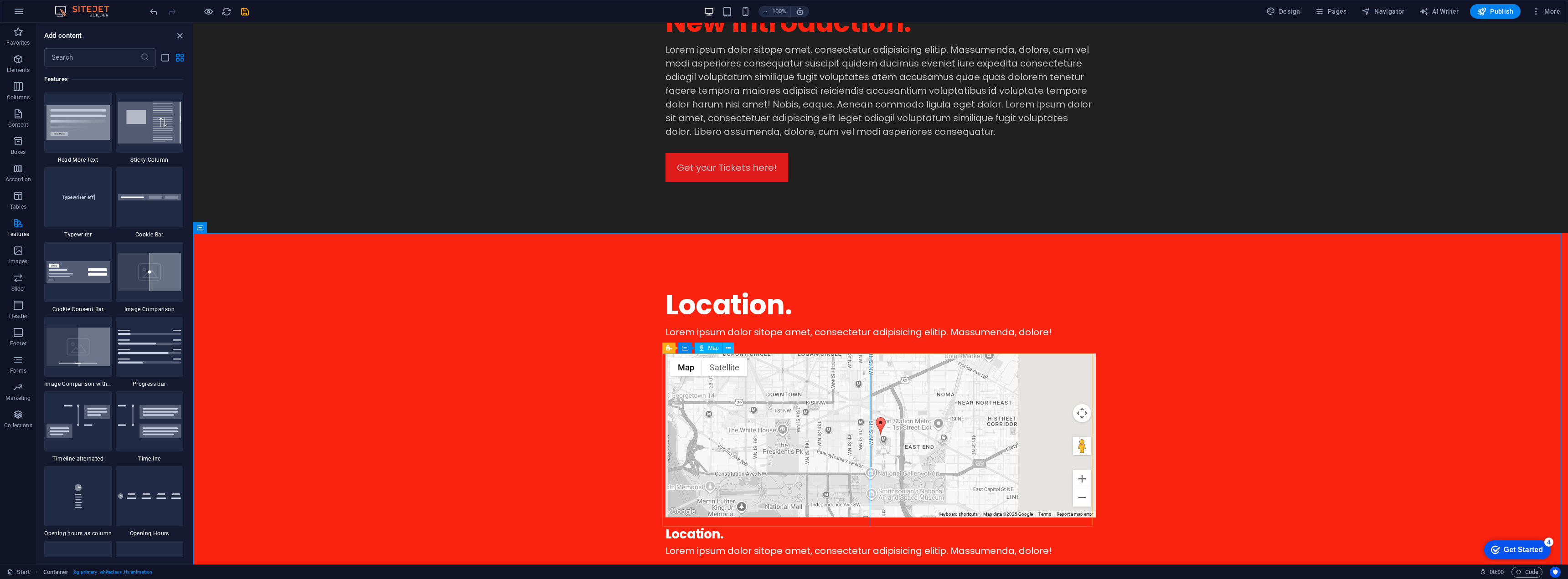
click at [712, 349] on span "Map" at bounding box center [713, 348] width 10 height 5
click at [729, 348] on icon at bounding box center [728, 348] width 5 height 10
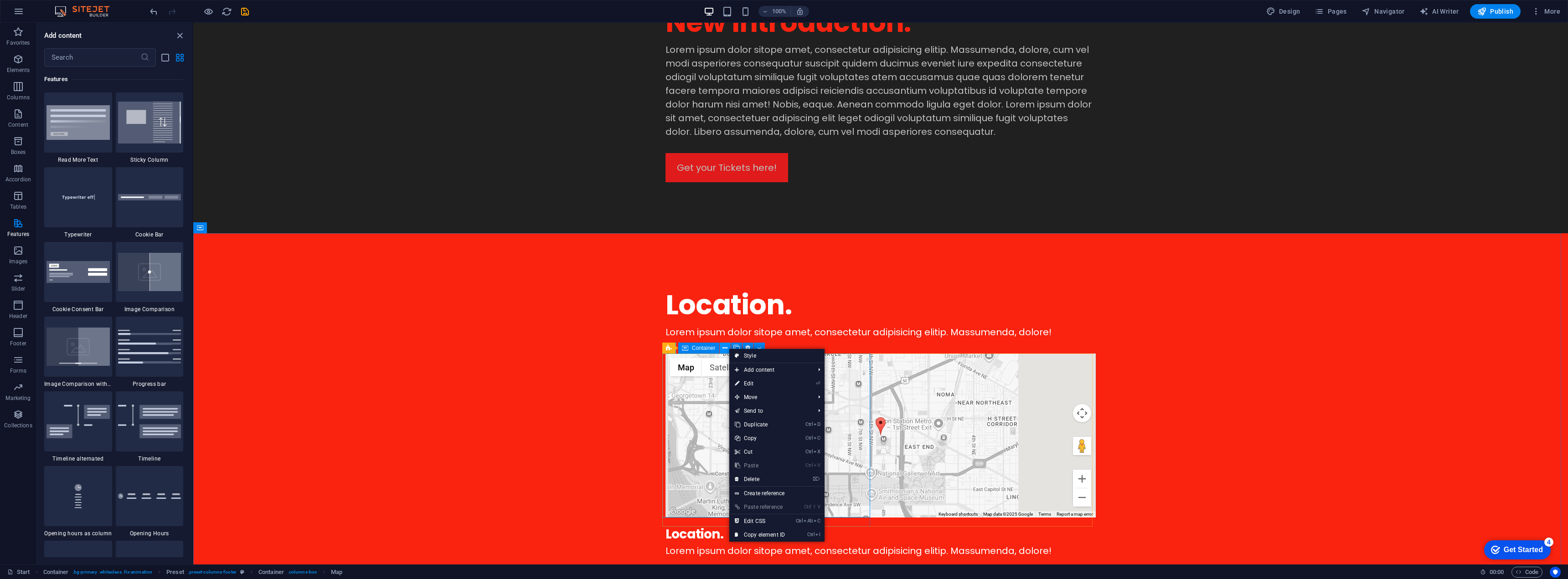
click at [725, 348] on icon at bounding box center [725, 348] width 5 height 10
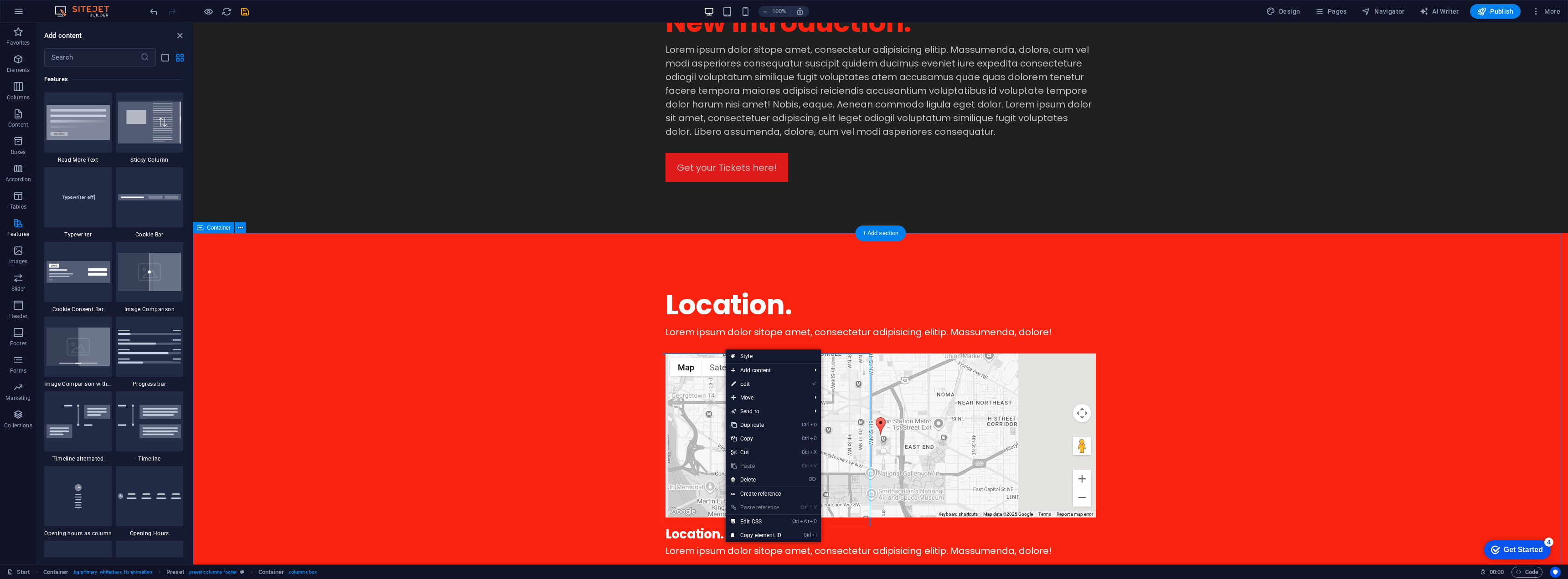
click at [589, 374] on div "Location. Lorem ipsum dolor sitope amet, consectetur adipisicing elitip. Massum…" at bounding box center [881, 511] width 1374 height 556
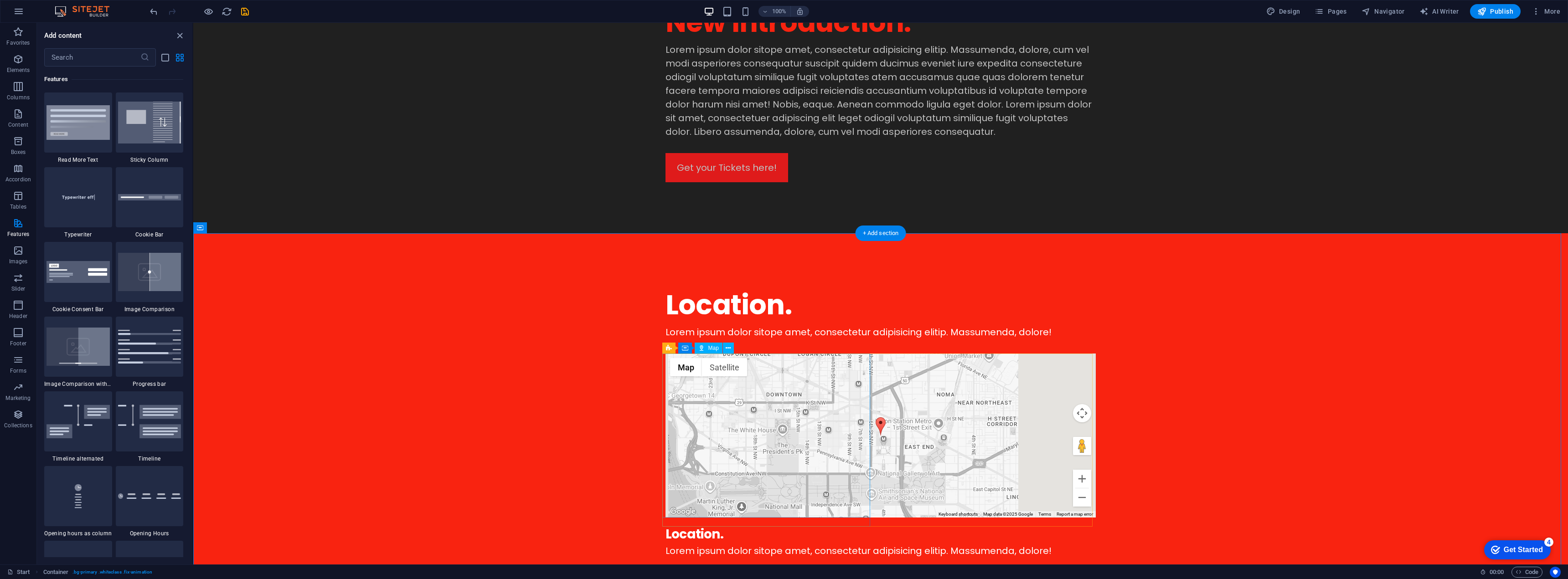
click at [693, 402] on div "← Move left → Move right ↑ Move up ↓ Move down + Zoom in - Zoom out Home Jump l…" at bounding box center [880, 435] width 430 height 164
select select "1"
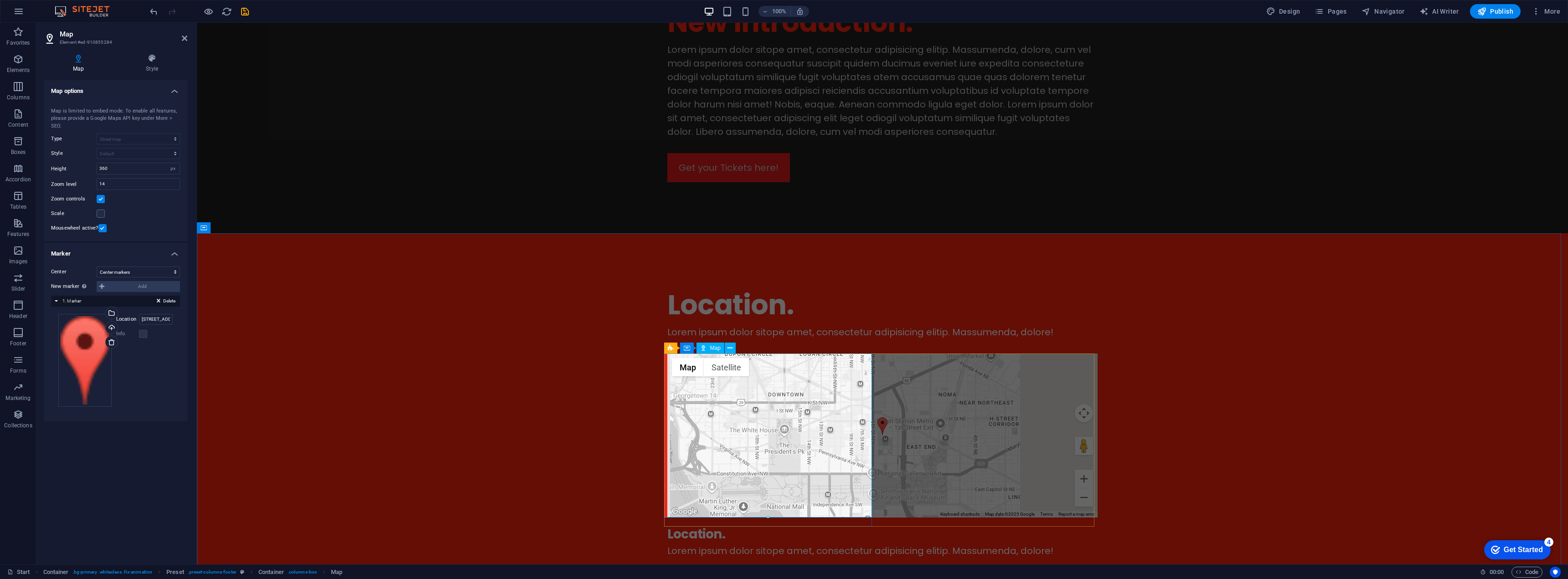
click at [716, 347] on span "Map" at bounding box center [715, 348] width 10 height 5
click at [709, 348] on div "Map" at bounding box center [710, 348] width 28 height 11
click at [353, 311] on div "Location. Lorem ipsum dolor sitope amet, consectetur adipisicing elitip. Massum…" at bounding box center [882, 511] width 1371 height 556
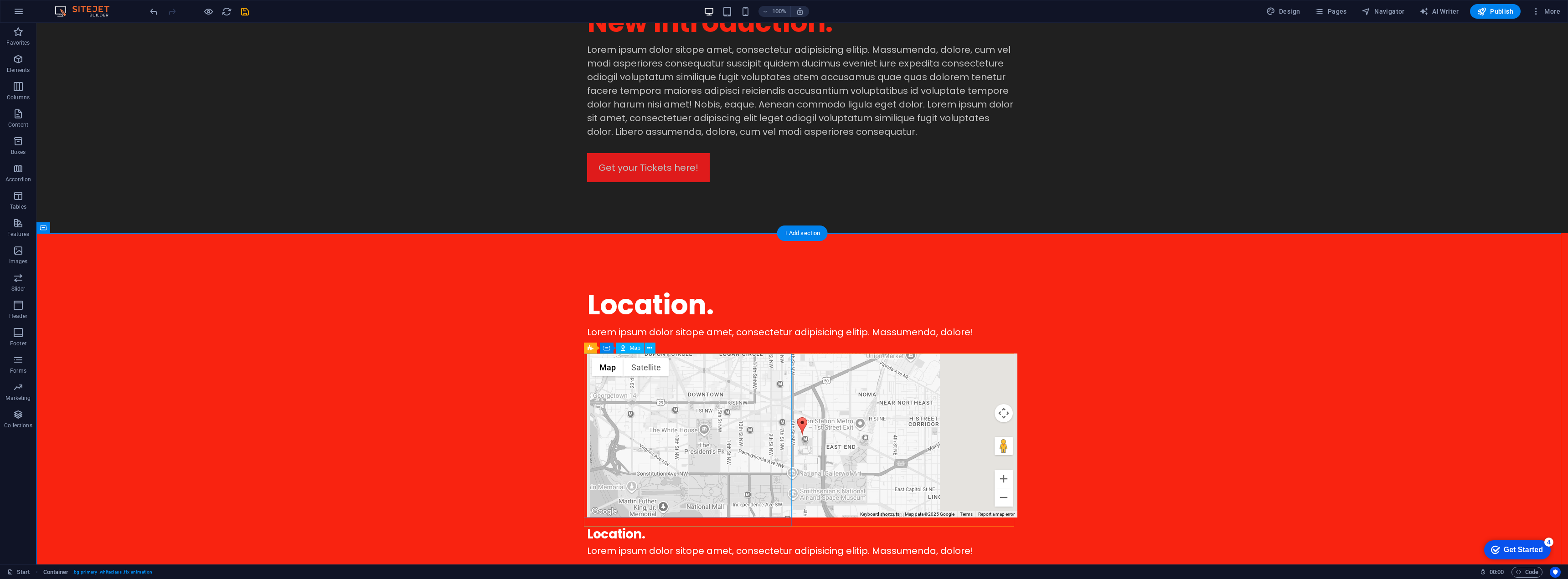
click at [677, 387] on div "← Move left → Move right ↑ Move up ↓ Move down + Zoom in - Zoom out Home Jump l…" at bounding box center [802, 435] width 430 height 164
click at [677, 383] on div "← Move left → Move right ↑ Move up ↓ Move down + Zoom in - Zoom out Home Jump l…" at bounding box center [802, 435] width 430 height 164
click at [653, 348] on icon at bounding box center [649, 348] width 5 height 10
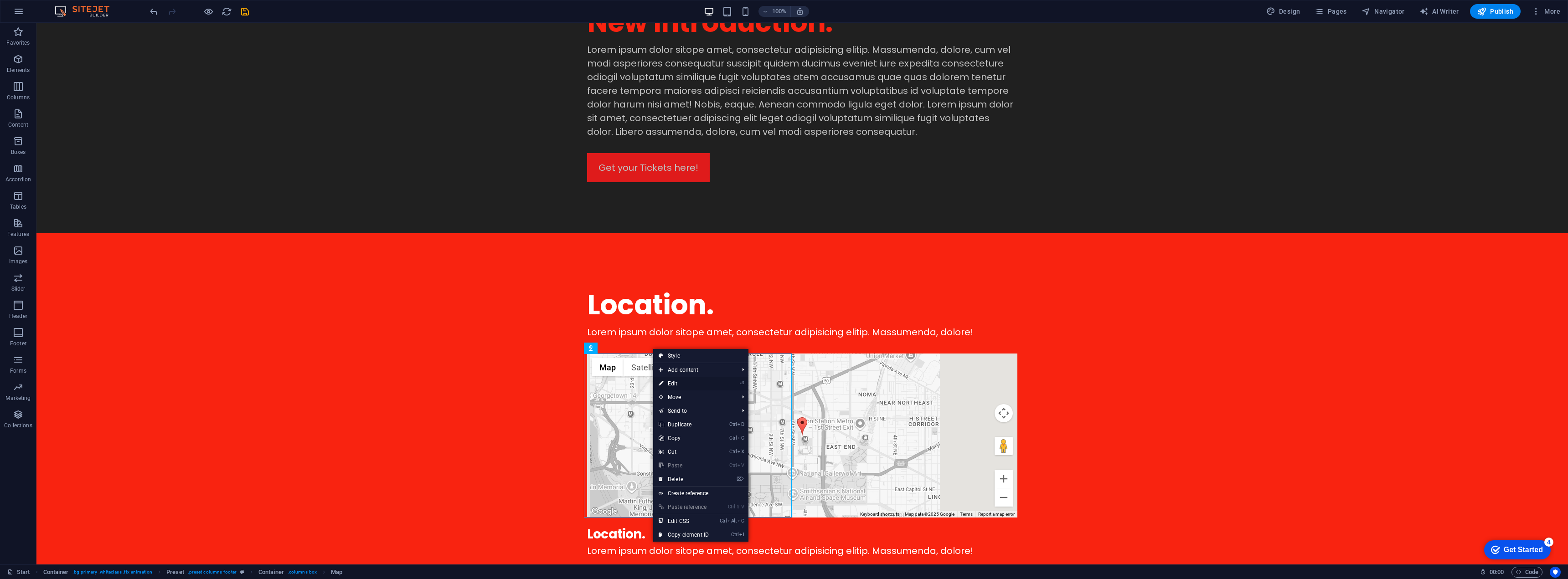
click at [672, 383] on link "⏎ Edit" at bounding box center [684, 383] width 61 height 13
select select "1"
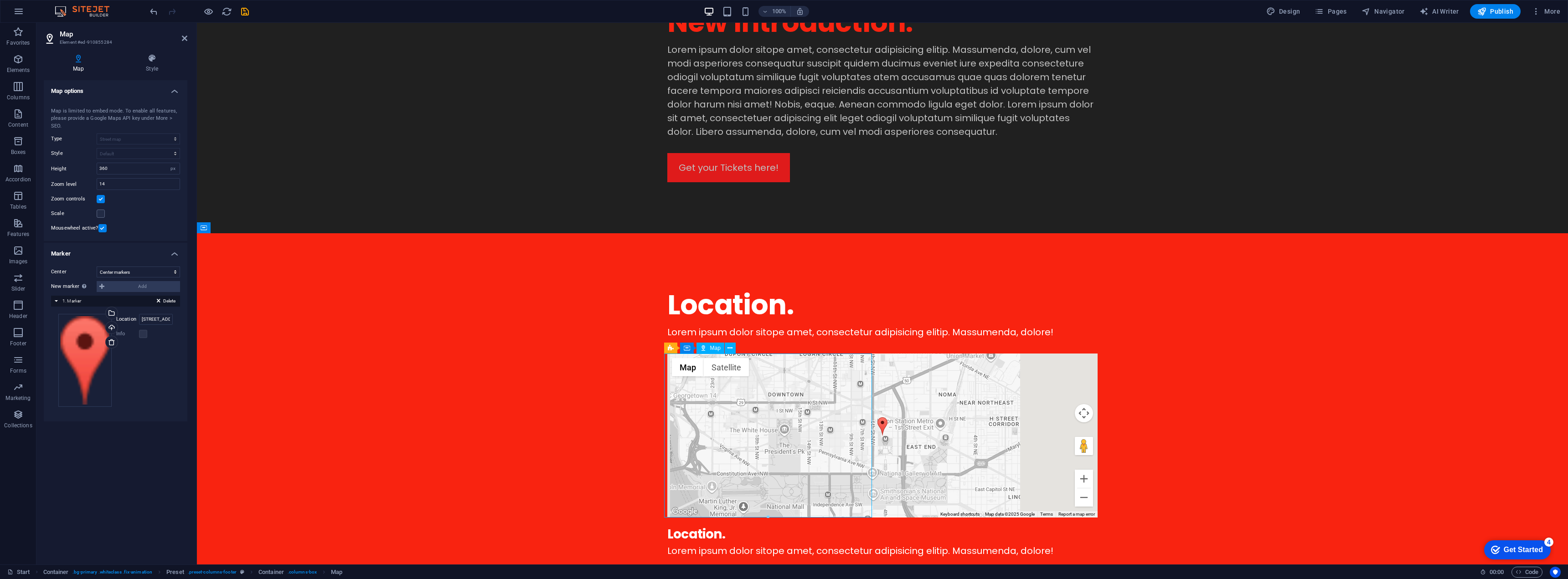
drag, startPoint x: 794, startPoint y: 420, endPoint x: 775, endPoint y: 440, distance: 27.6
click at [775, 440] on div "← Move left → Move right ↑ Move up ↓ Move down + Zoom in - Zoom out Home Jump l…" at bounding box center [882, 435] width 430 height 164
drag, startPoint x: 763, startPoint y: 425, endPoint x: 765, endPoint y: 442, distance: 17.1
click at [761, 454] on div "← Move left → Move right ↑ Move up ↓ Move down + Zoom in - Zoom out Home Jump l…" at bounding box center [882, 435] width 430 height 164
click at [978, 544] on div "Lorem ipsum dolor sitope amet, consectetur adipisicing elitip. Massumenda, dolo…" at bounding box center [882, 550] width 430 height 13
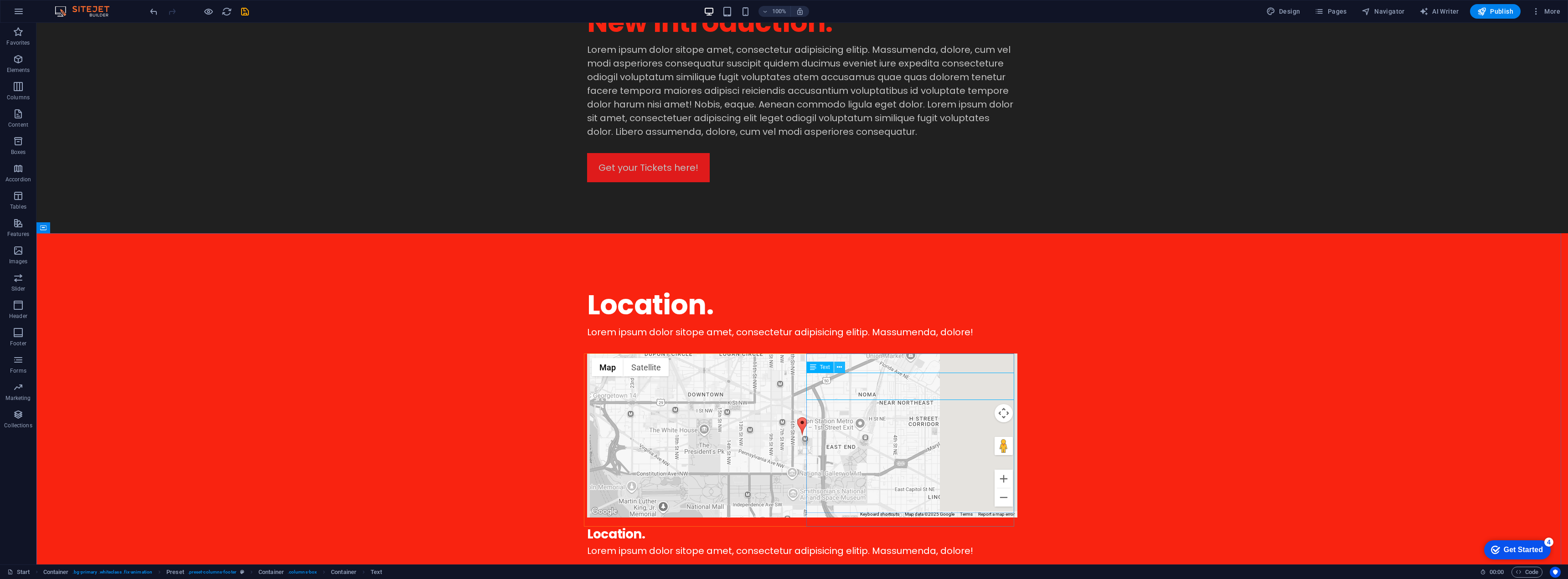
click at [839, 367] on icon at bounding box center [839, 367] width 5 height 10
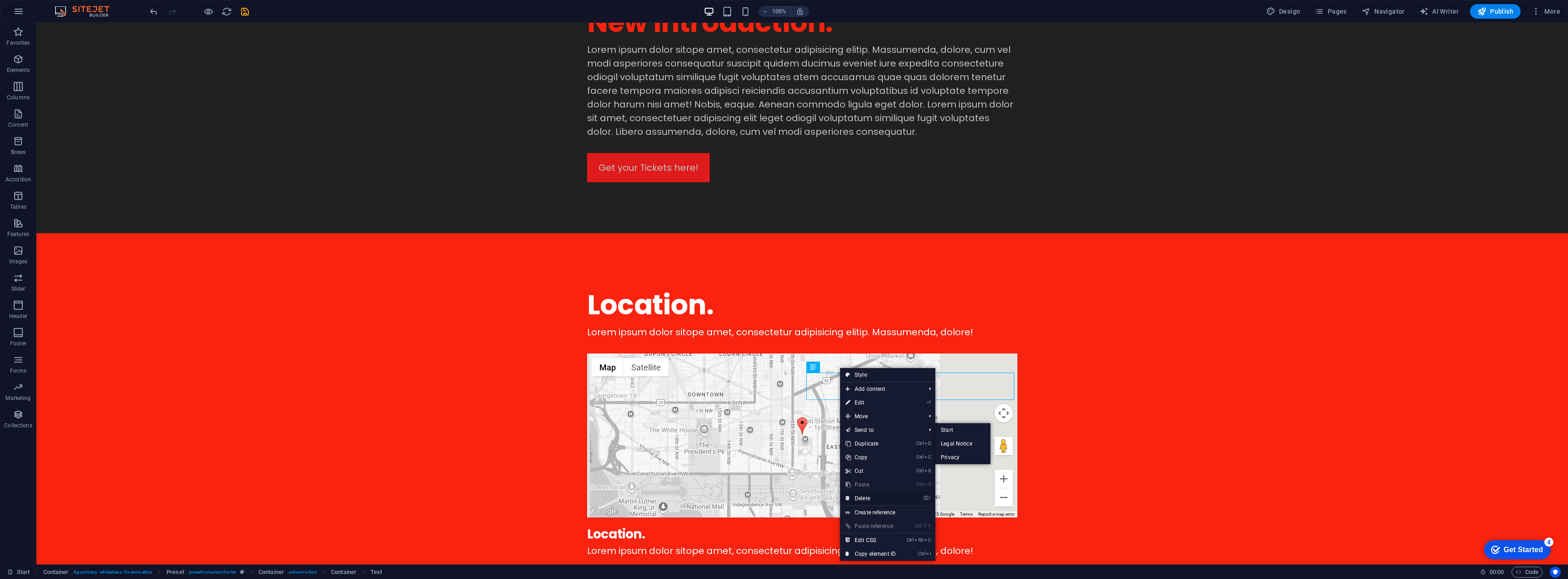
click at [872, 498] on link "⌦ Delete" at bounding box center [870, 498] width 61 height 13
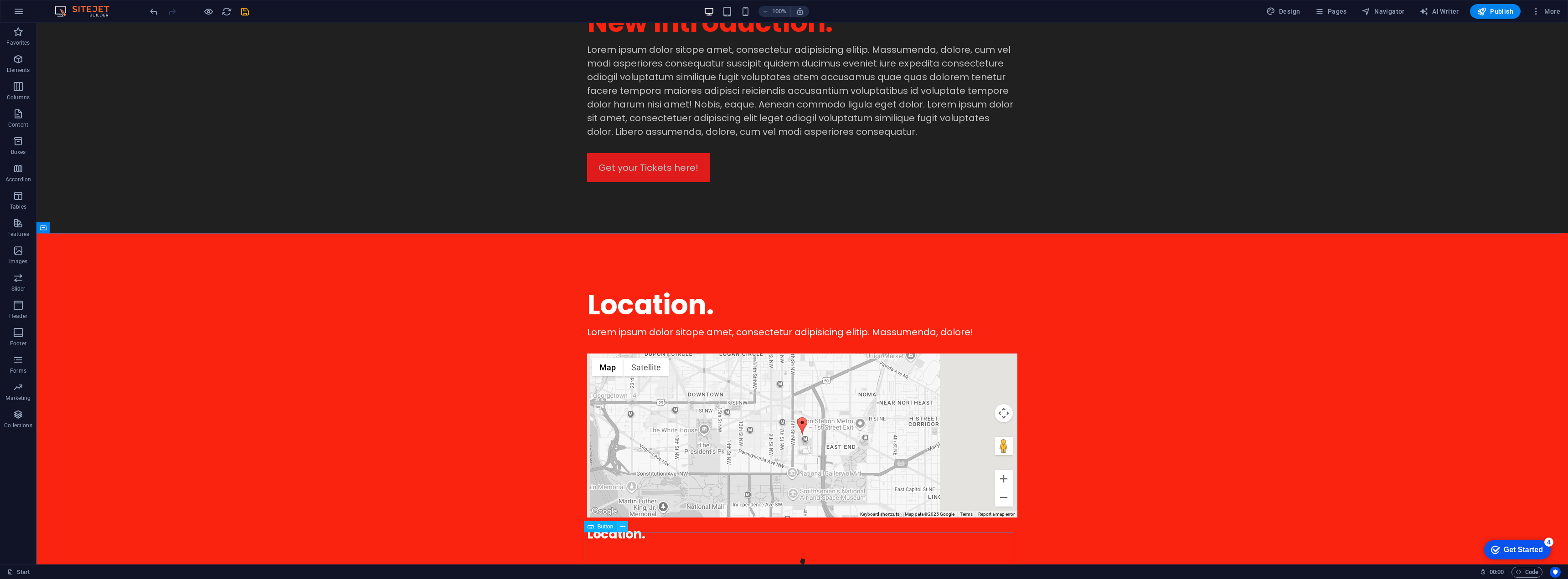
click at [621, 526] on icon at bounding box center [623, 527] width 5 height 10
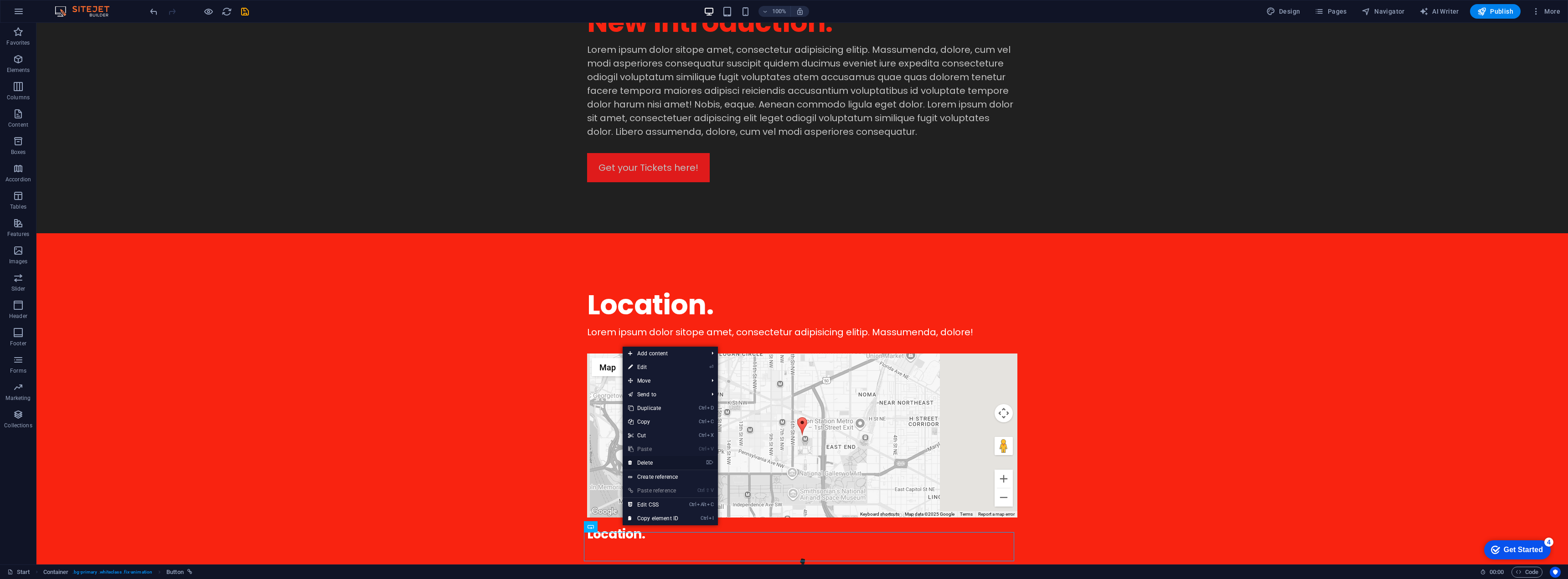
click at [652, 460] on link "⌦ Delete" at bounding box center [653, 463] width 61 height 13
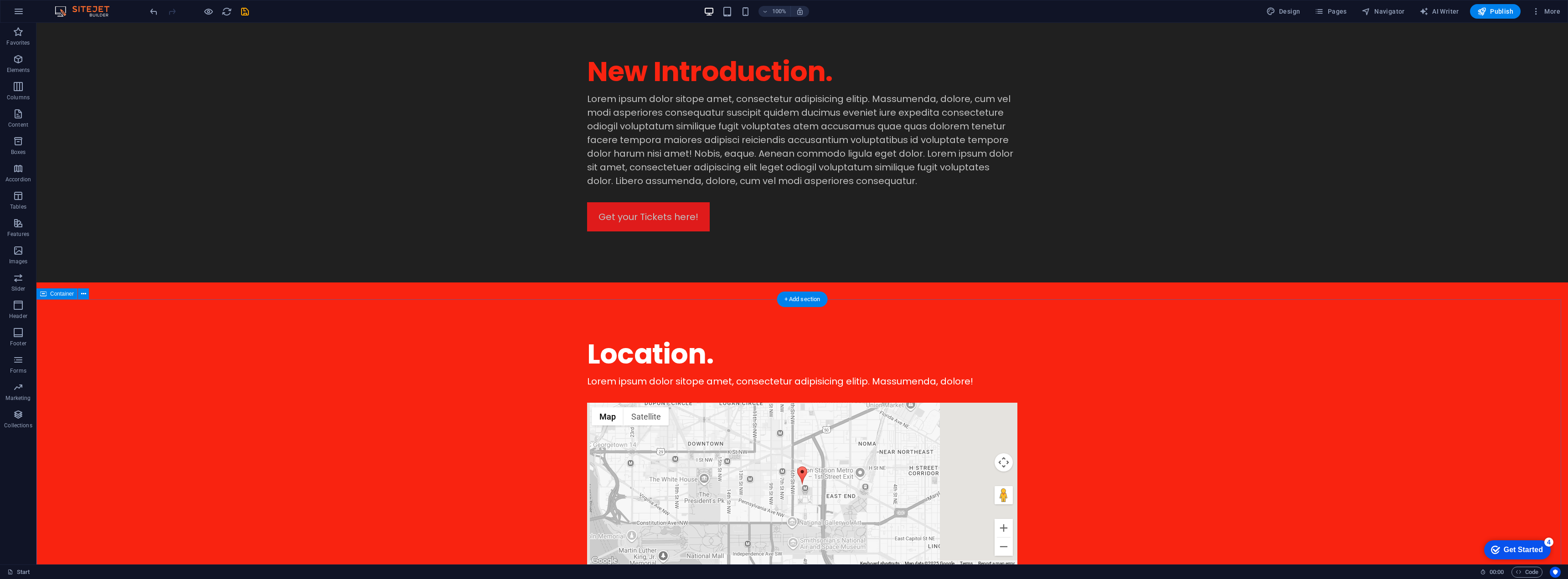
scroll to position [0, 0]
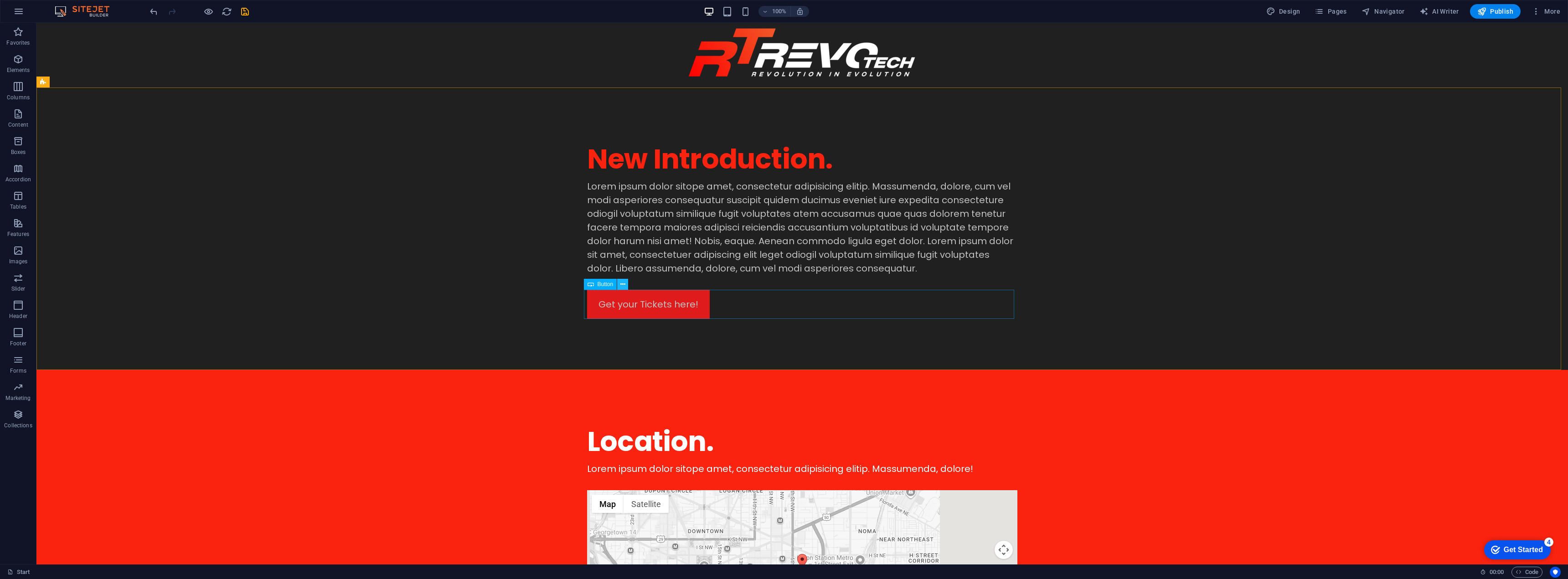
click at [623, 285] on icon at bounding box center [623, 285] width 5 height 10
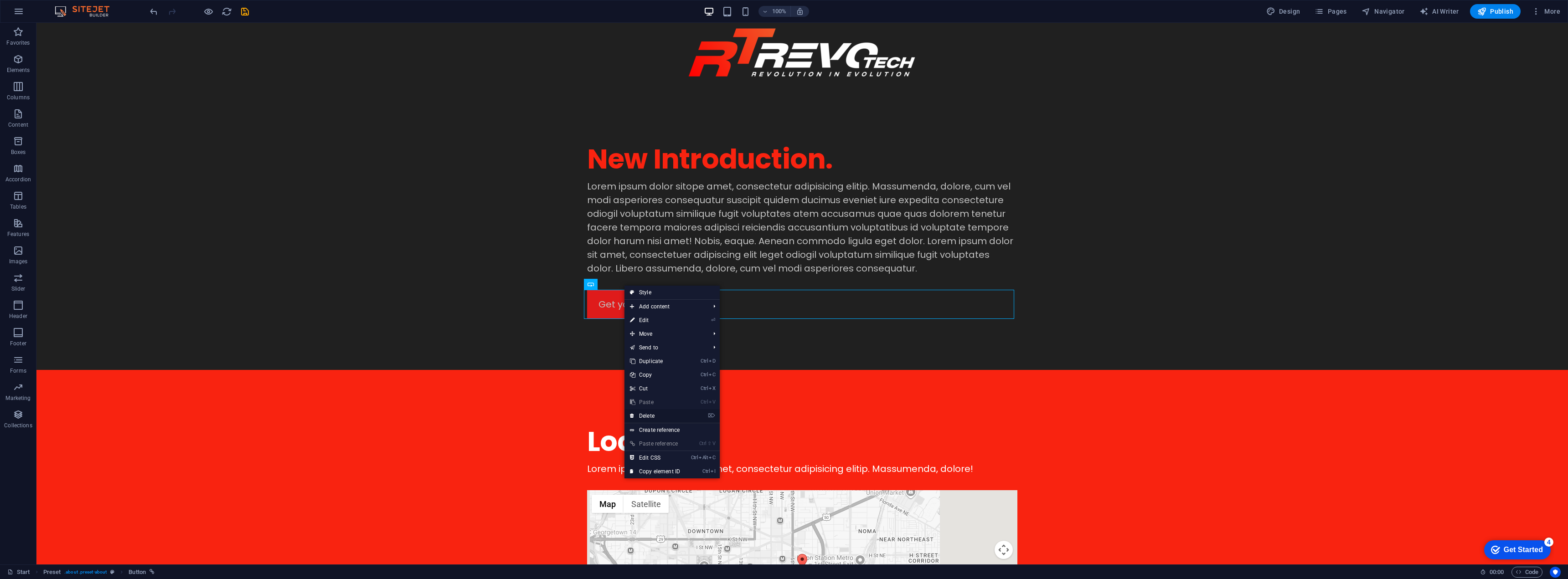
click at [667, 412] on link "⌦ Delete" at bounding box center [655, 415] width 61 height 13
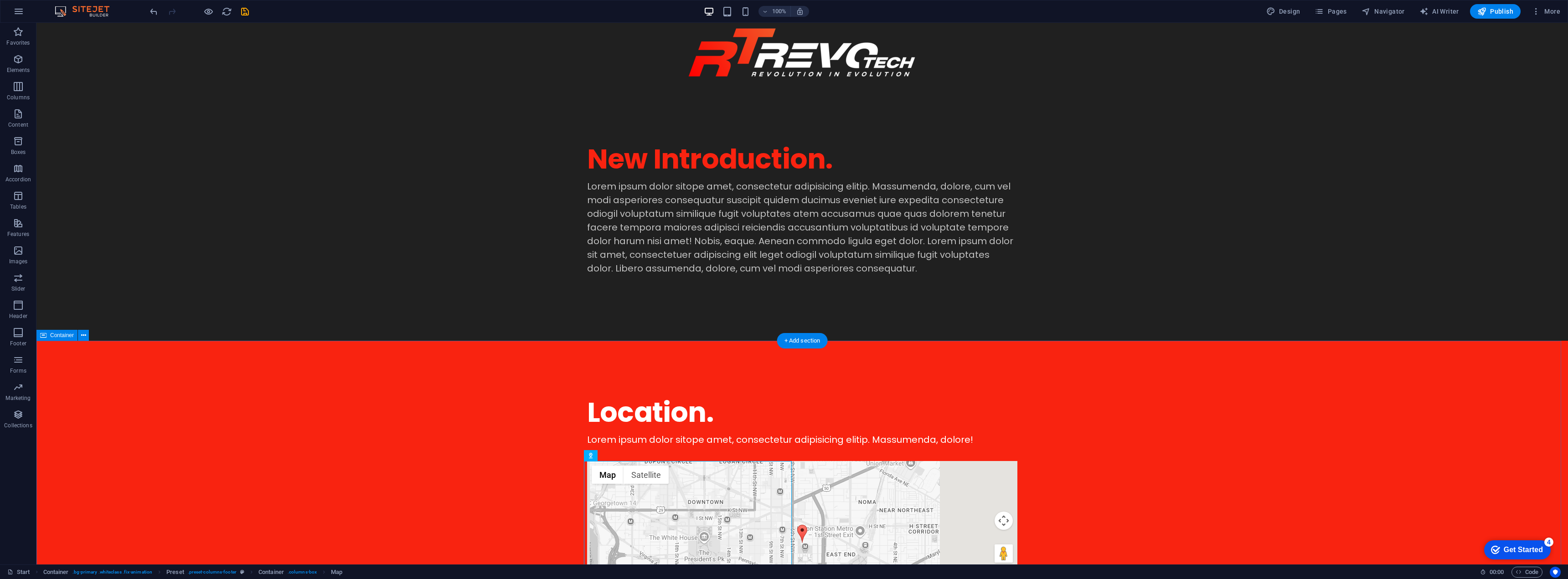
click at [702, 221] on div "Lorem ipsum dolor sitope amet, consectetur adipisicing elitip. Massumenda, dolo…" at bounding box center [802, 227] width 430 height 95
click at [709, 167] on div "New Introduction." at bounding box center [802, 159] width 430 height 41
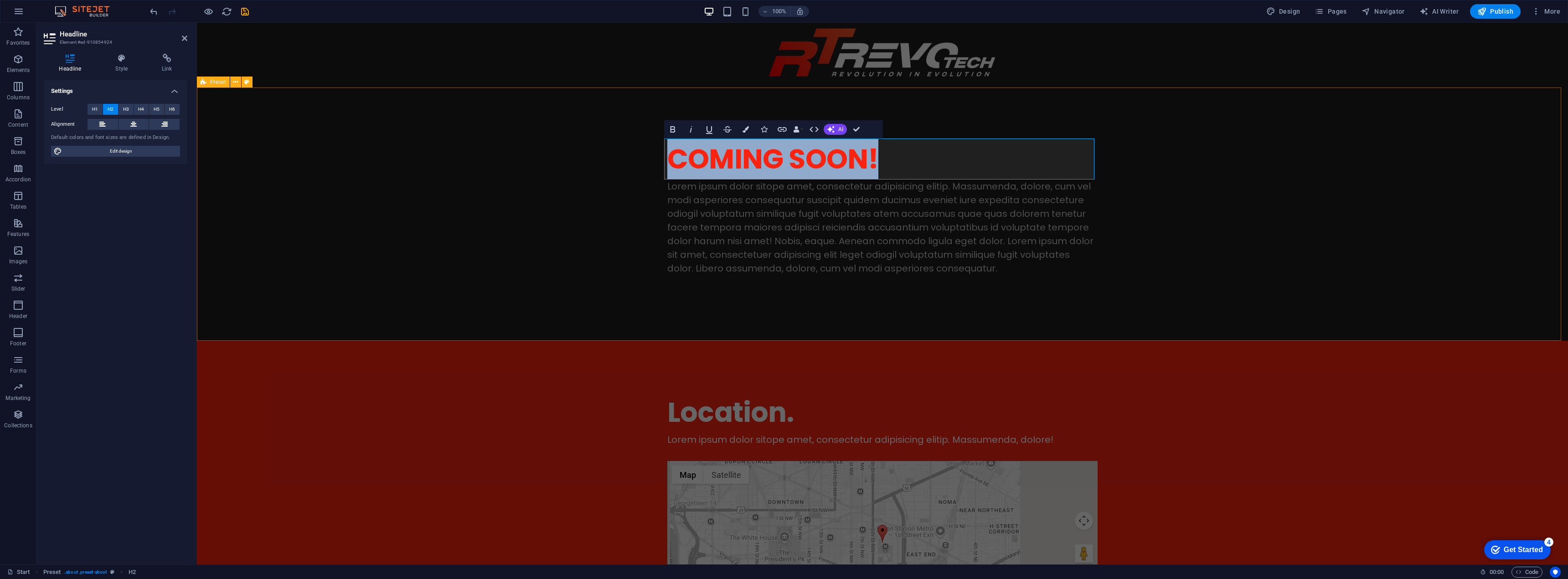
drag, startPoint x: 875, startPoint y: 167, endPoint x: 623, endPoint y: 159, distance: 252.1
click at [623, 159] on div "COMING SOON! Lorem ipsum dolor sitope amet, consectetur adipisicing elitip. Mas…" at bounding box center [882, 214] width 1371 height 253
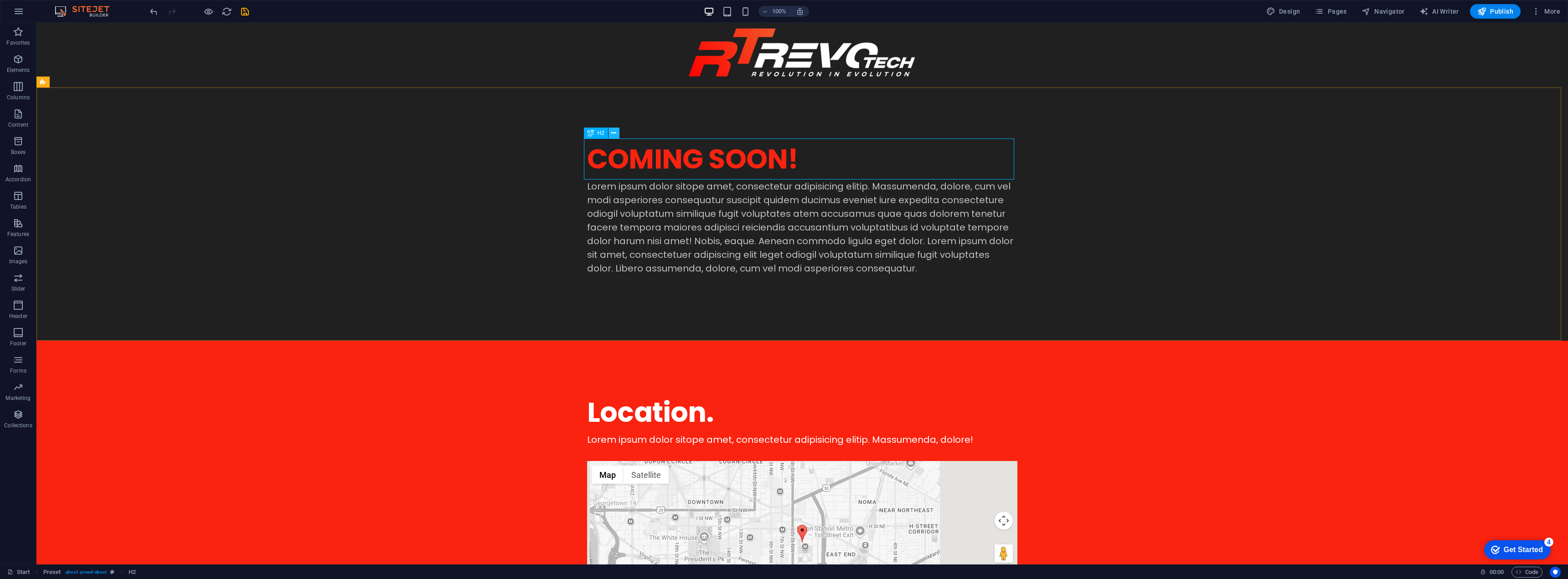
click at [612, 131] on icon at bounding box center [614, 133] width 5 height 10
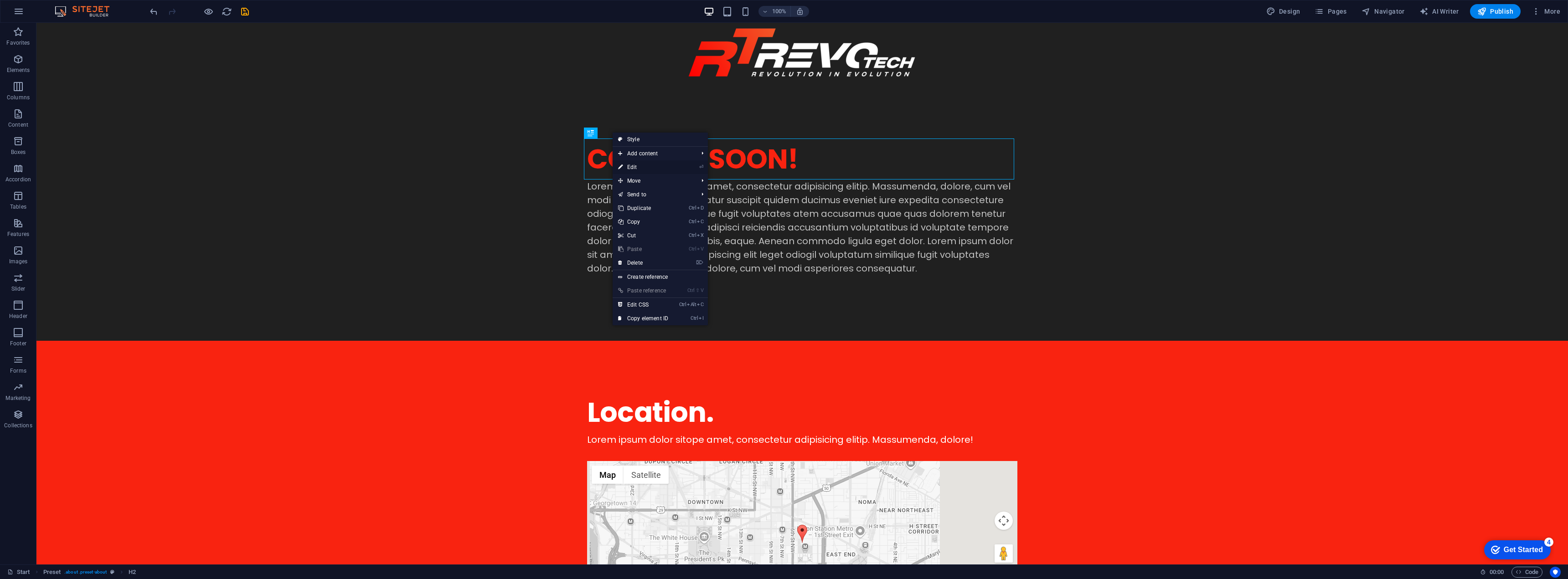
click at [632, 166] on link "⏎ Edit" at bounding box center [643, 167] width 61 height 13
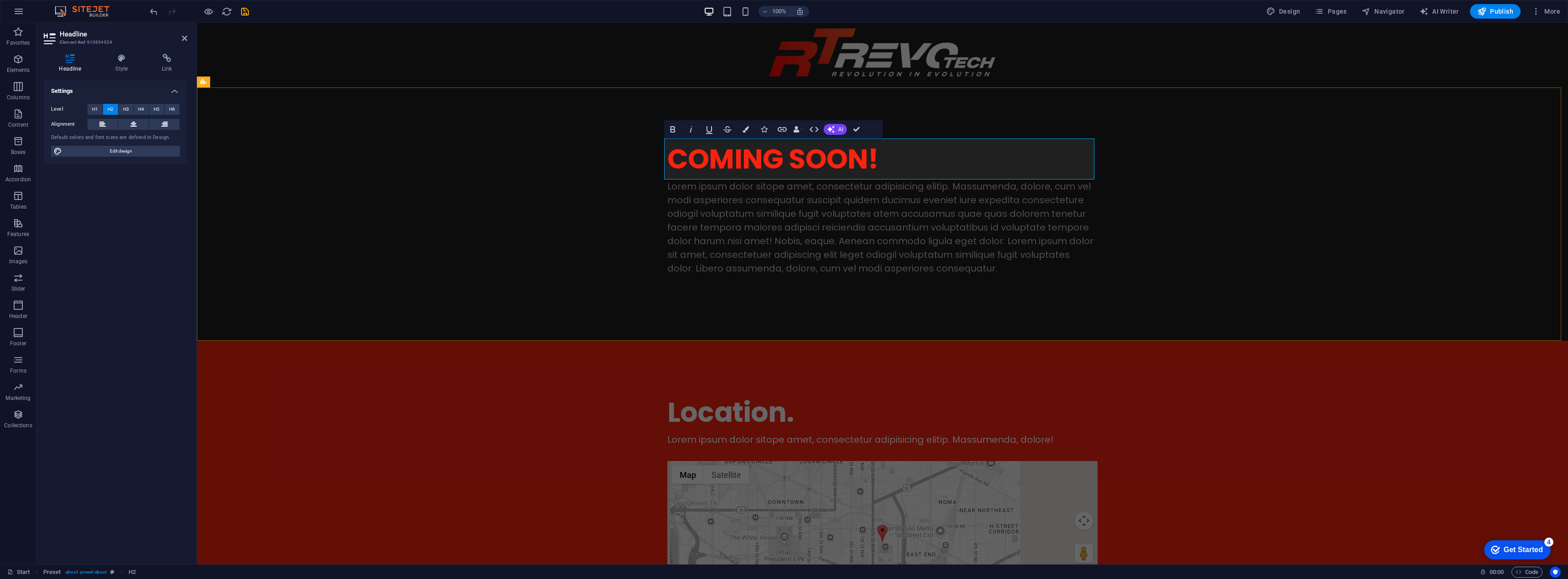
drag, startPoint x: 704, startPoint y: 161, endPoint x: 699, endPoint y: 161, distance: 5.0
click at [699, 161] on h2 "COMING SOON!" at bounding box center [882, 159] width 430 height 41
click at [1237, 248] on div "COMING SOON! Lorem ipsum dolor sitope amet, consectetur adipisicing elitip. Mas…" at bounding box center [882, 214] width 1371 height 253
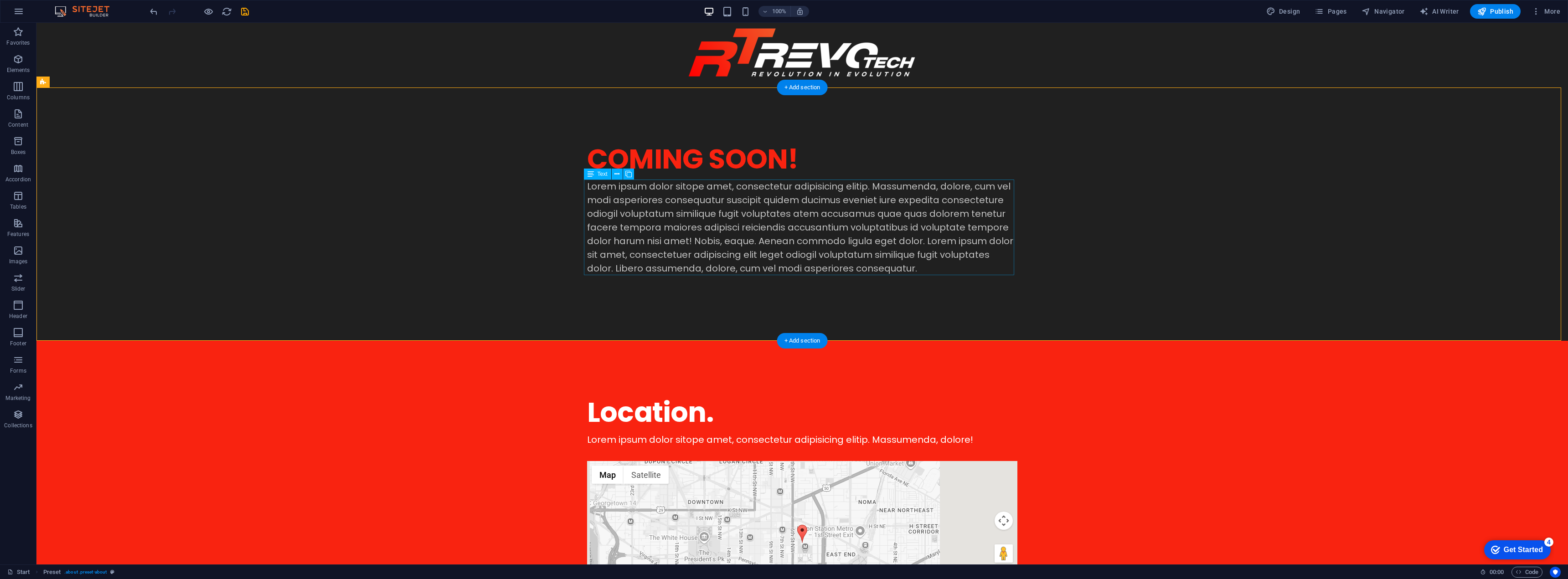
click at [867, 228] on div "Lorem ipsum dolor sitope amet, consectetur adipisicing elitip. Massumenda, dolo…" at bounding box center [802, 227] width 430 height 95
click at [619, 173] on icon at bounding box center [617, 175] width 5 height 10
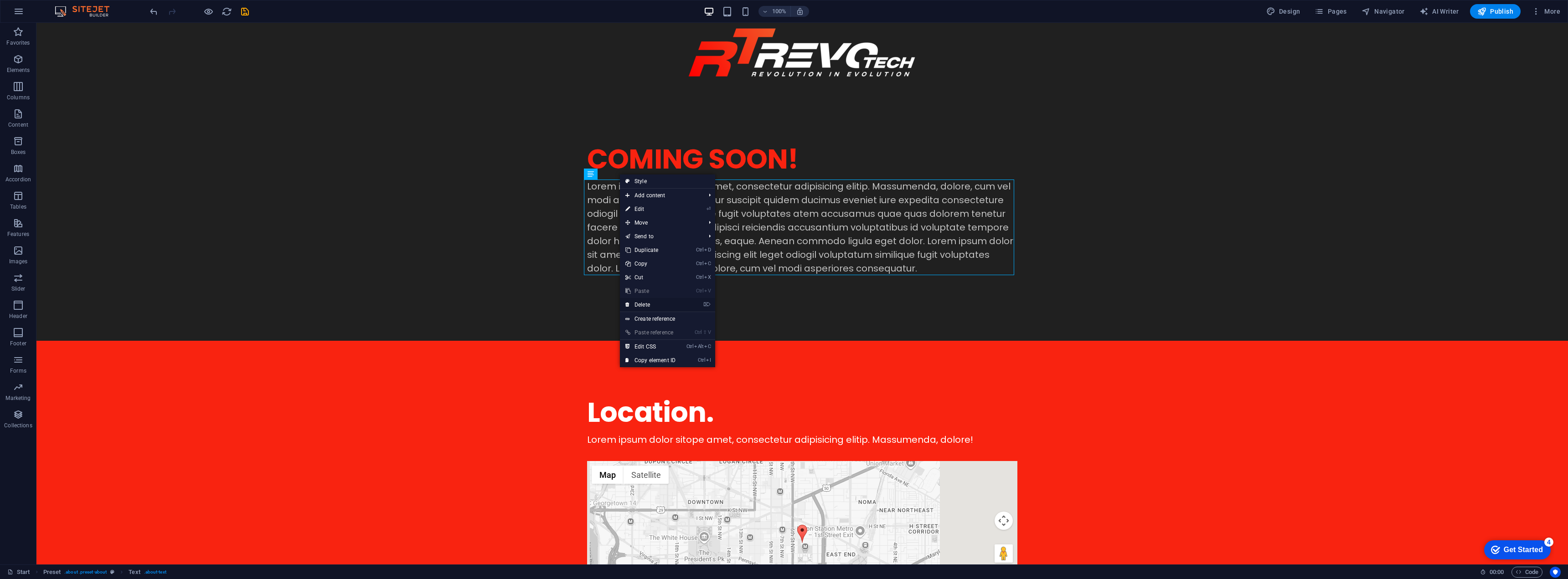
click at [665, 302] on link "⌦ Delete" at bounding box center [650, 305] width 61 height 13
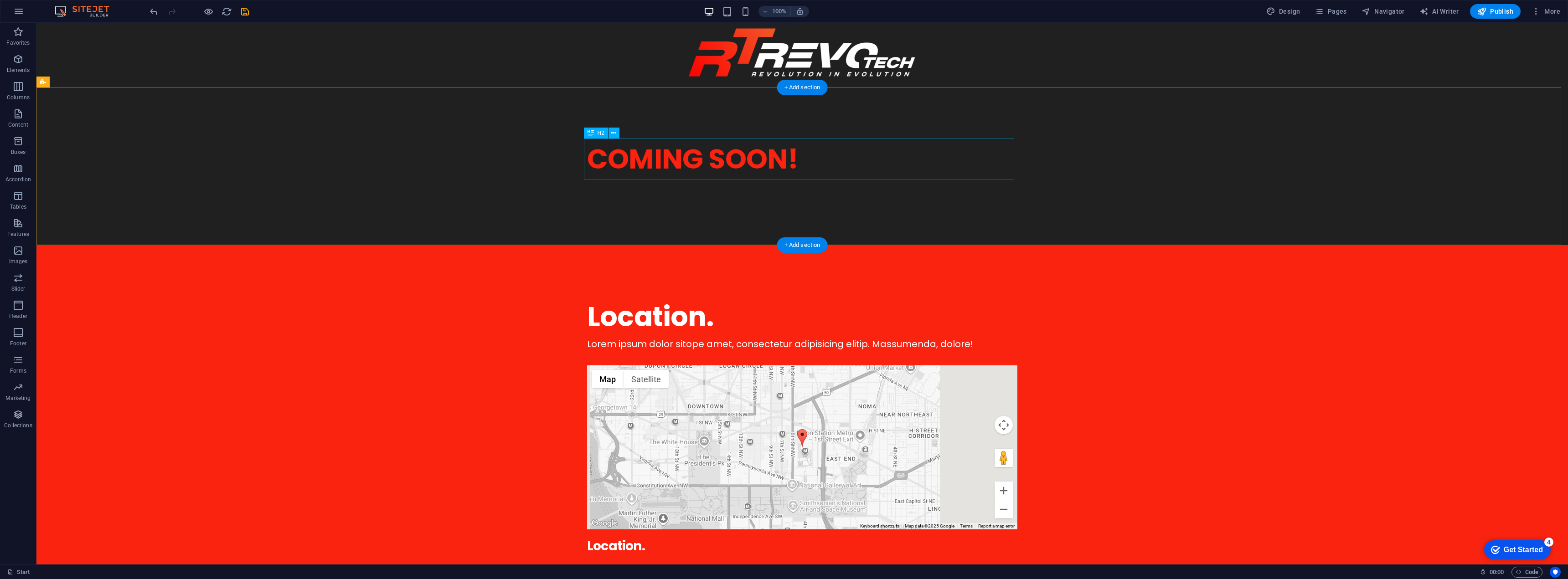
click at [733, 168] on div "COMING SOON!" at bounding box center [802, 159] width 430 height 41
click at [612, 133] on icon at bounding box center [614, 133] width 5 height 10
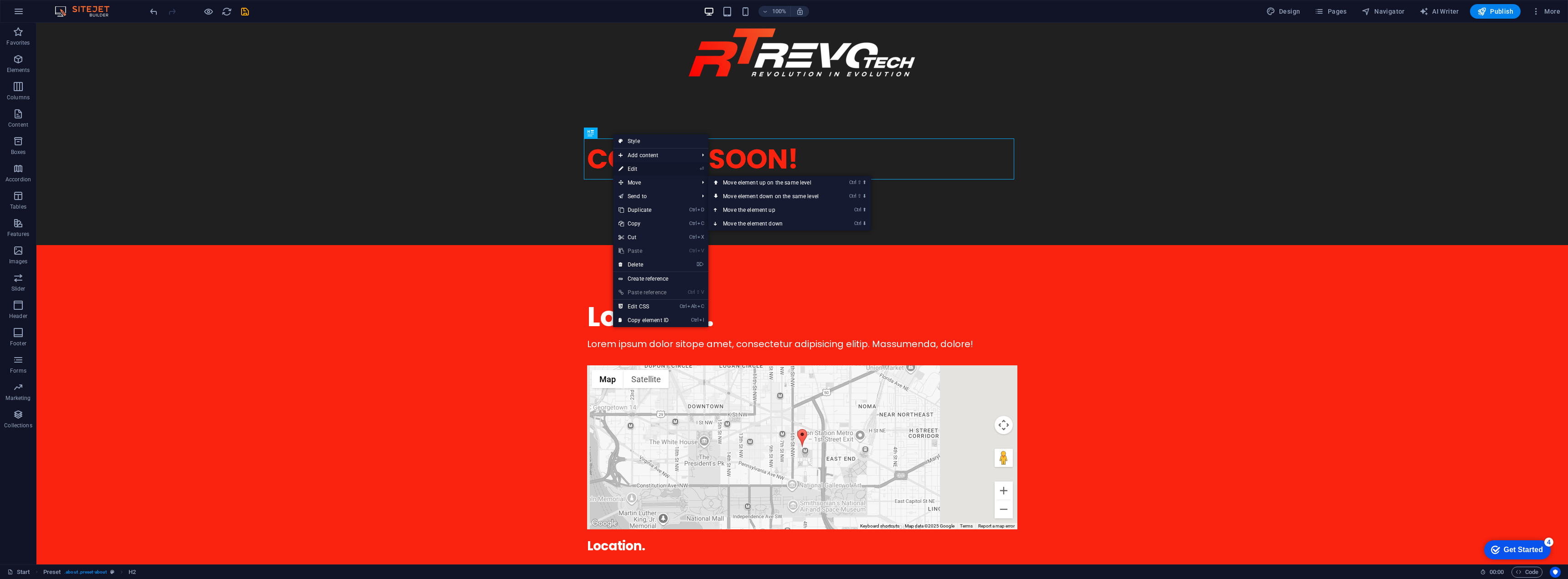
click at [640, 171] on link "⏎ Edit" at bounding box center [643, 169] width 61 height 13
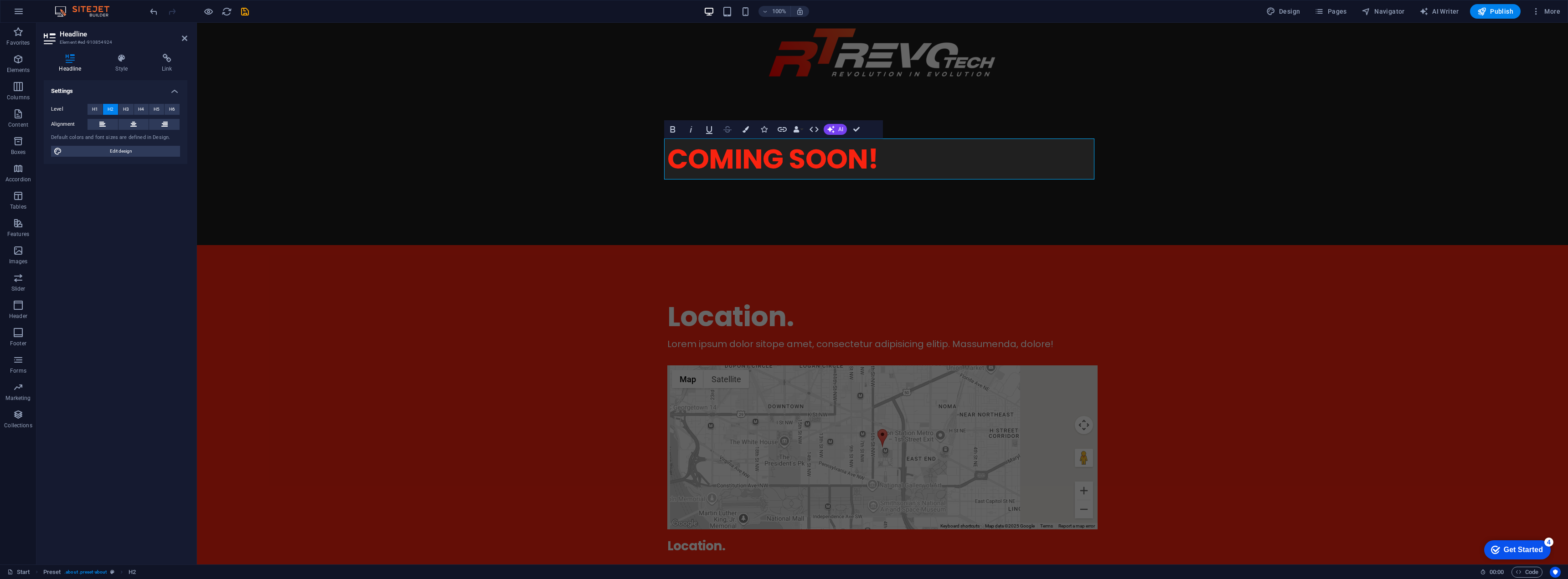
click at [732, 131] on icon "button" at bounding box center [727, 130] width 11 height 11
click at [730, 131] on icon "button" at bounding box center [727, 130] width 11 height 11
click at [140, 122] on button at bounding box center [134, 124] width 30 height 11
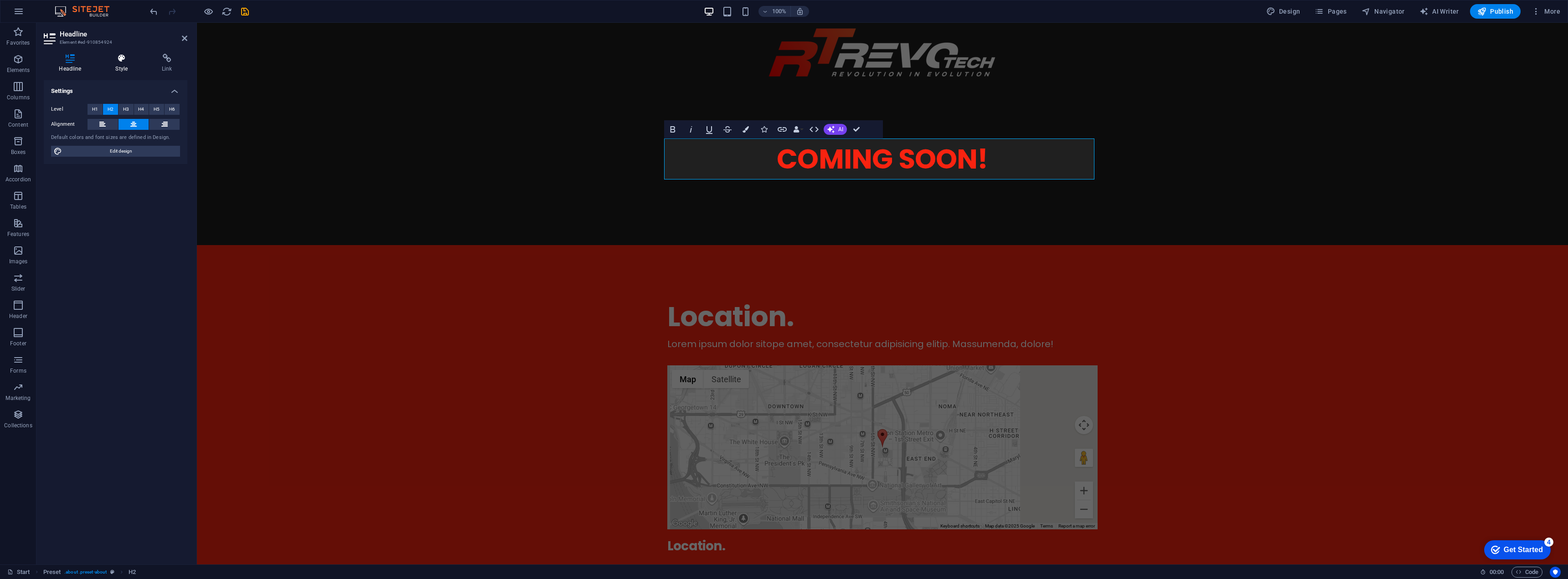
click at [121, 63] on icon at bounding box center [122, 58] width 43 height 9
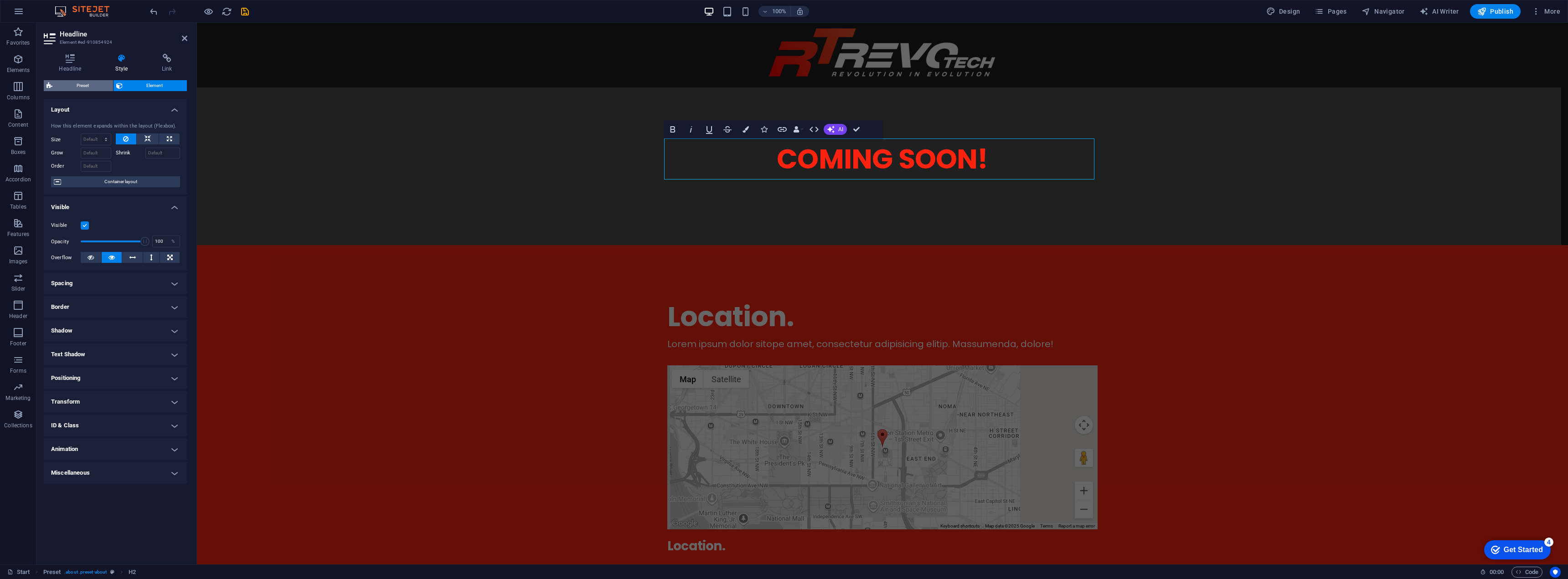
click at [102, 85] on span "Preset" at bounding box center [83, 86] width 55 height 11
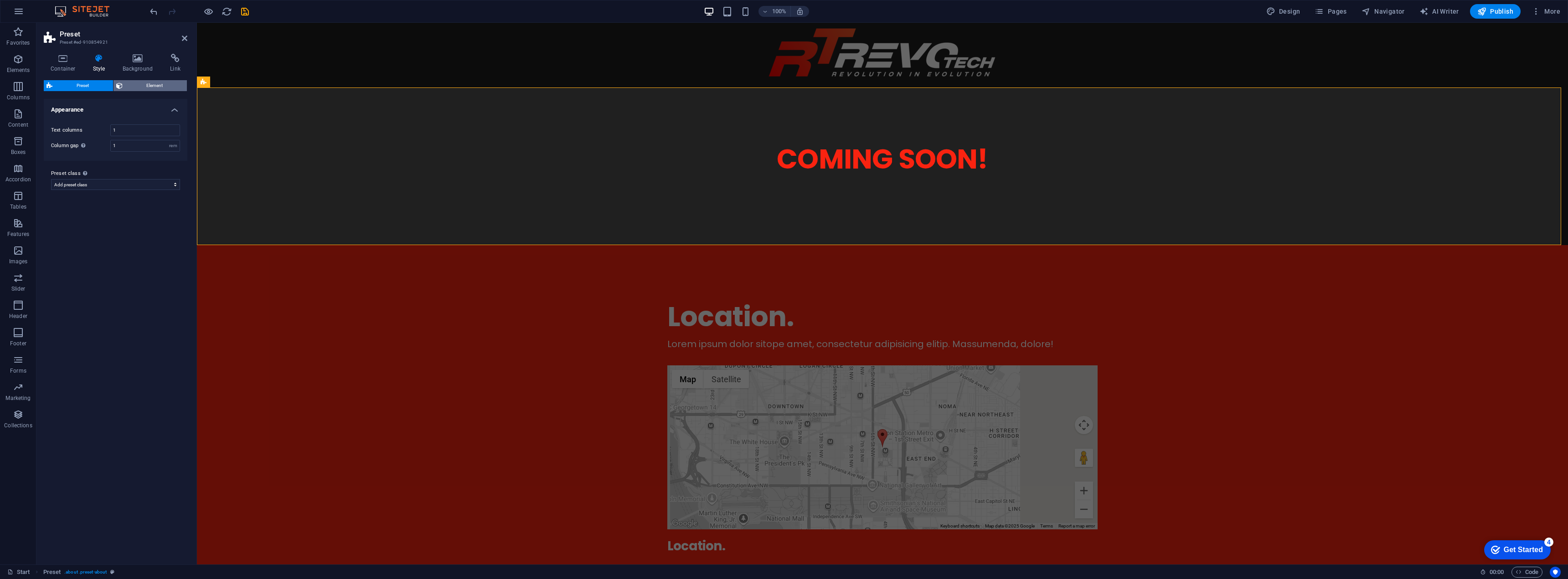
click at [128, 86] on span "Element" at bounding box center [155, 86] width 59 height 11
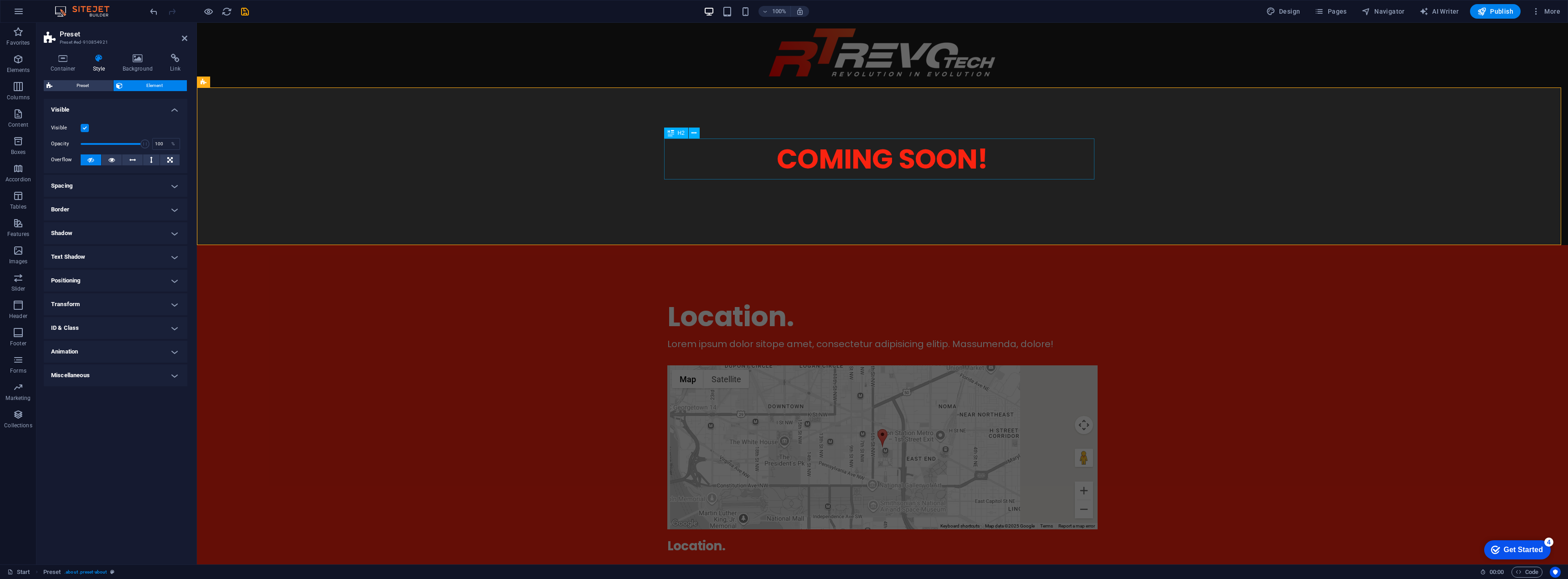
click at [867, 163] on div "COMING SOON!" at bounding box center [882, 159] width 430 height 41
click at [932, 164] on div "COMING SOON!" at bounding box center [882, 159] width 430 height 41
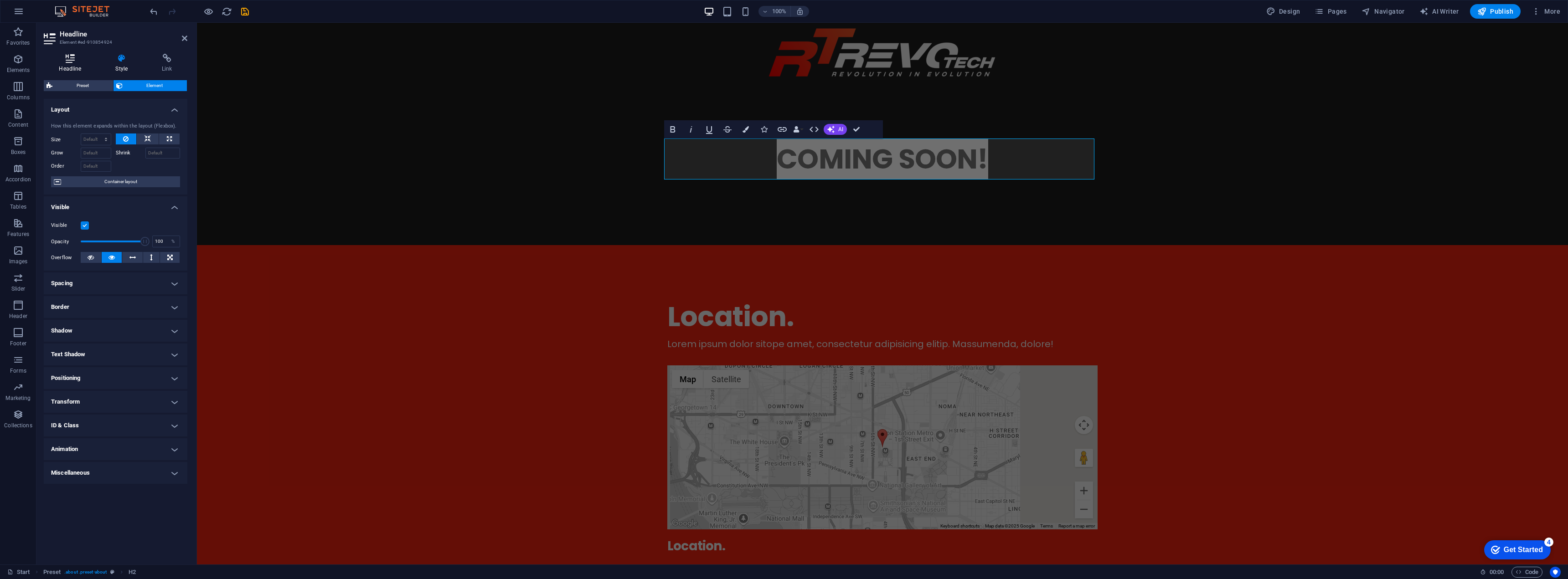
click at [75, 63] on icon at bounding box center [70, 58] width 53 height 9
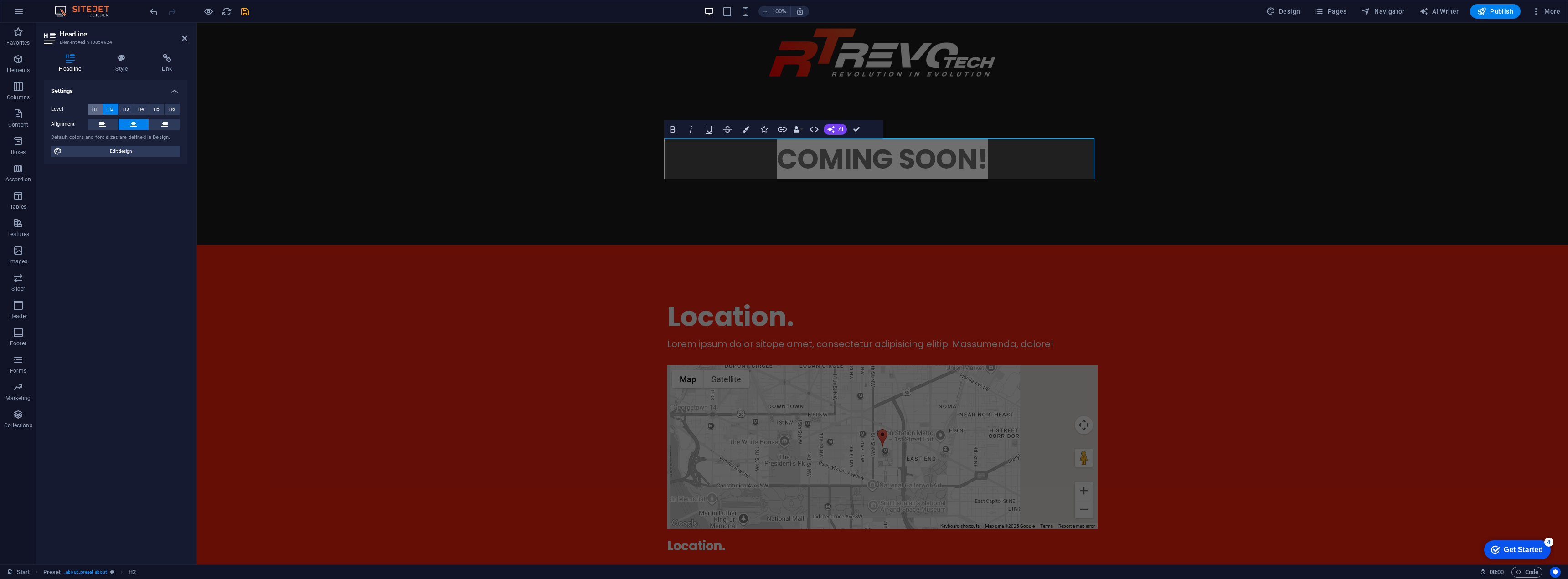
click at [95, 108] on span "H1" at bounding box center [95, 109] width 6 height 11
click at [108, 109] on span "H2" at bounding box center [111, 109] width 6 height 11
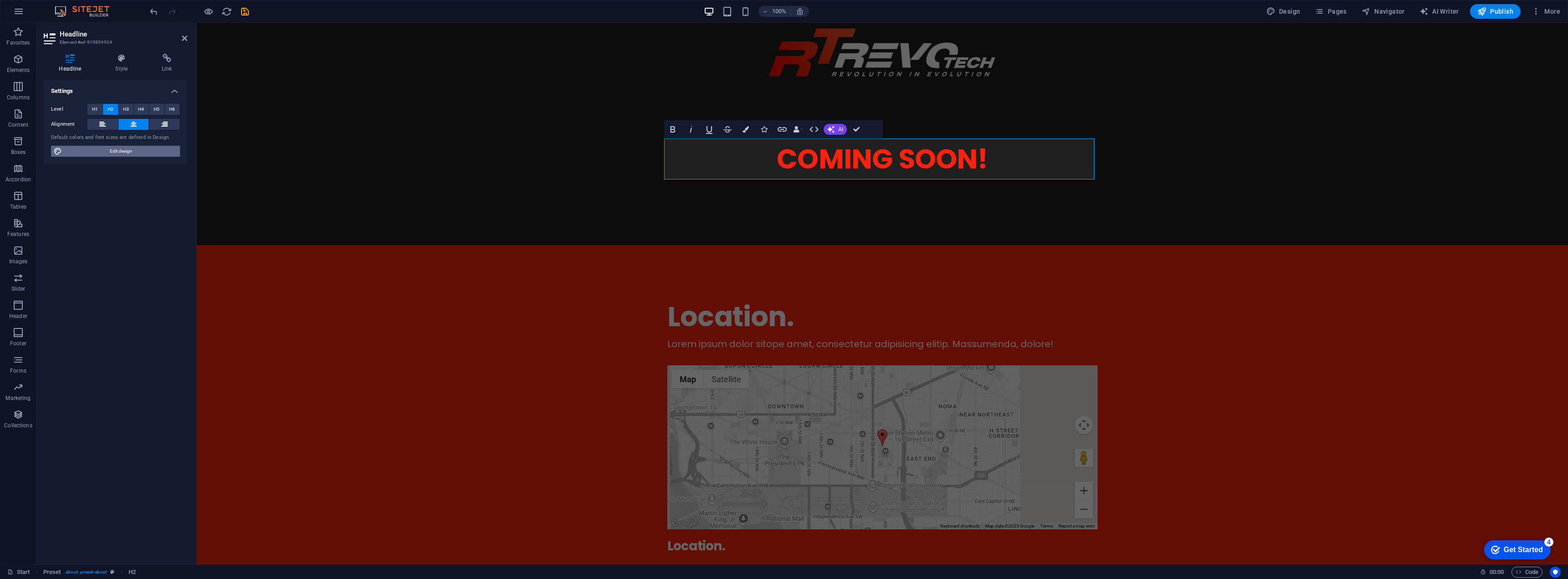
drag, startPoint x: 144, startPoint y: 153, endPoint x: 513, endPoint y: 123, distance: 370.2
click at [144, 153] on span "Edit design" at bounding box center [121, 151] width 113 height 11
select select "rem"
select select "400"
select select "px"
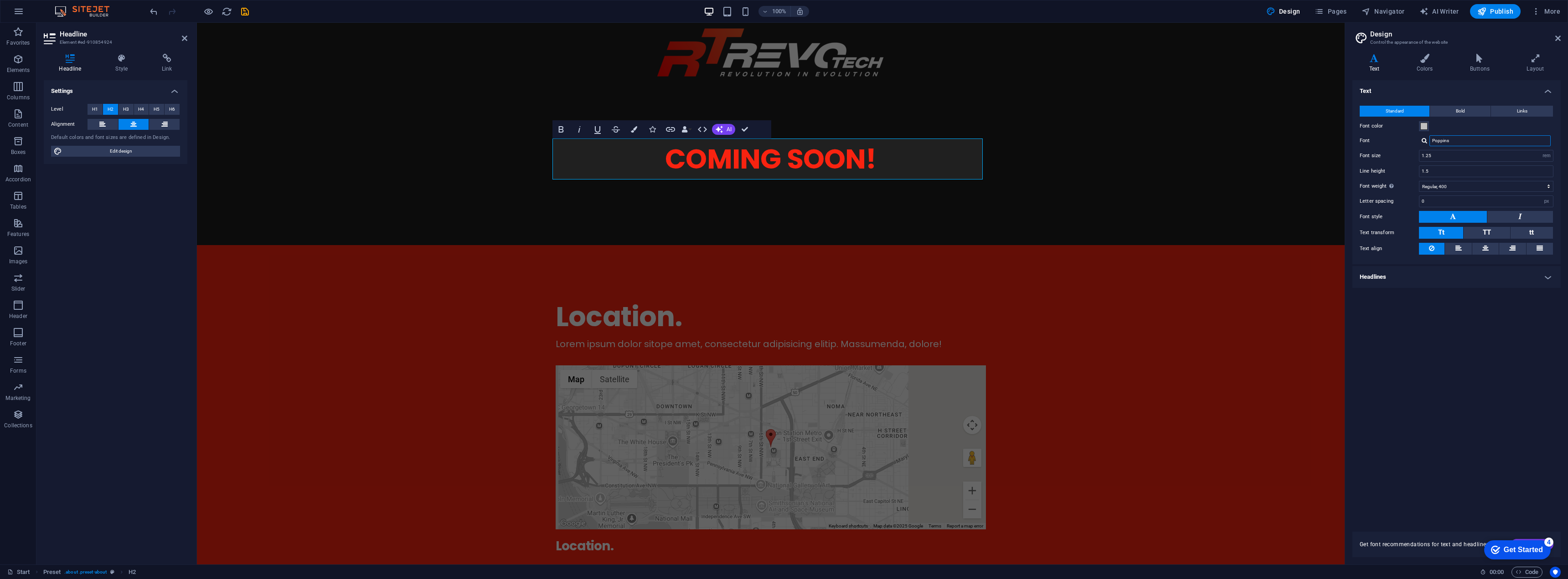
click at [1461, 143] on input "Poppins" at bounding box center [1489, 140] width 121 height 11
drag, startPoint x: 1472, startPoint y: 142, endPoint x: 1402, endPoint y: 142, distance: 70.0
click at [1402, 141] on div "Font Poppins" at bounding box center [1457, 140] width 194 height 11
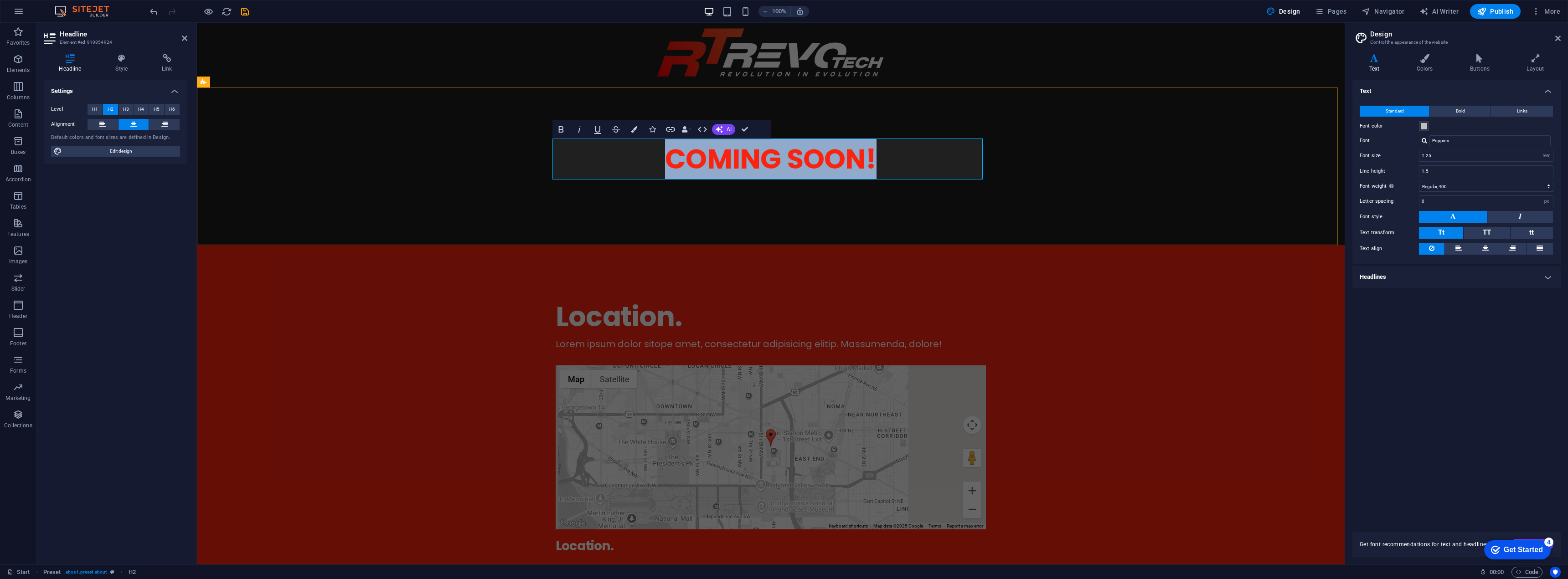
drag, startPoint x: 871, startPoint y: 162, endPoint x: 592, endPoint y: 157, distance: 279.0
click at [592, 157] on h2 "COMING SOON!" at bounding box center [771, 159] width 430 height 41
click at [1426, 142] on div at bounding box center [1424, 140] width 5 height 6
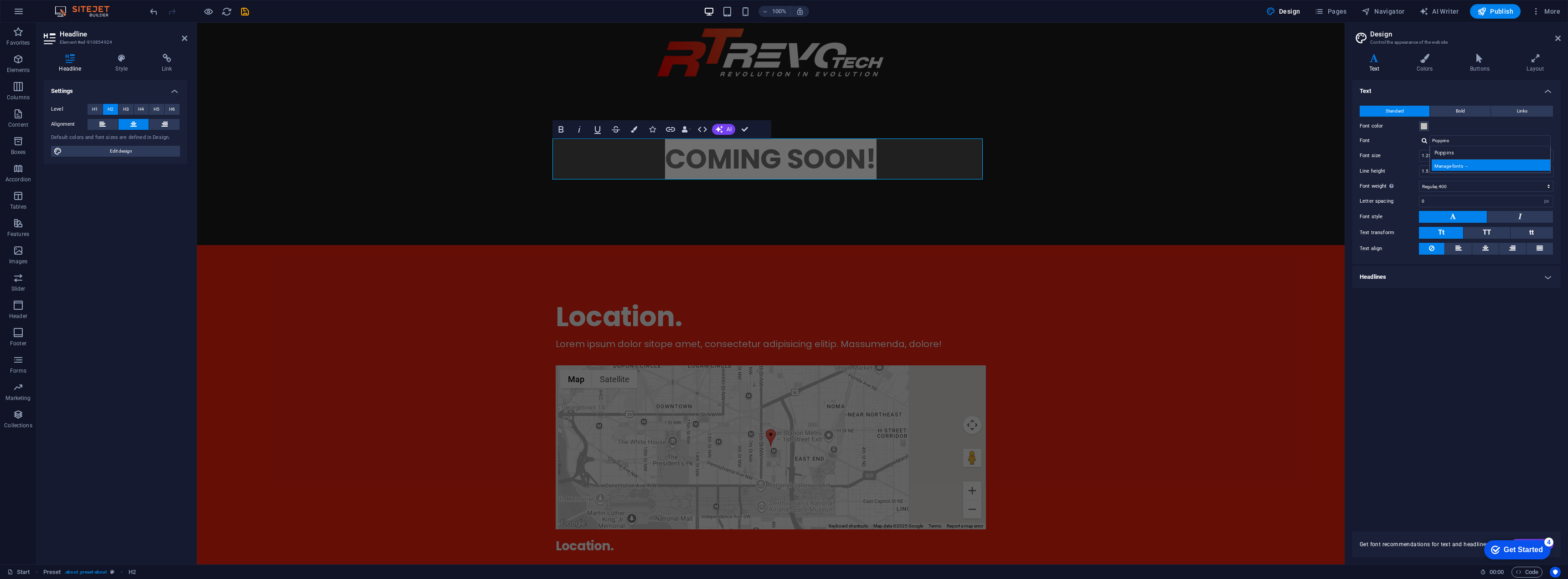
click at [1470, 168] on div "Manage fonts →" at bounding box center [1492, 165] width 121 height 12
select select "popularity"
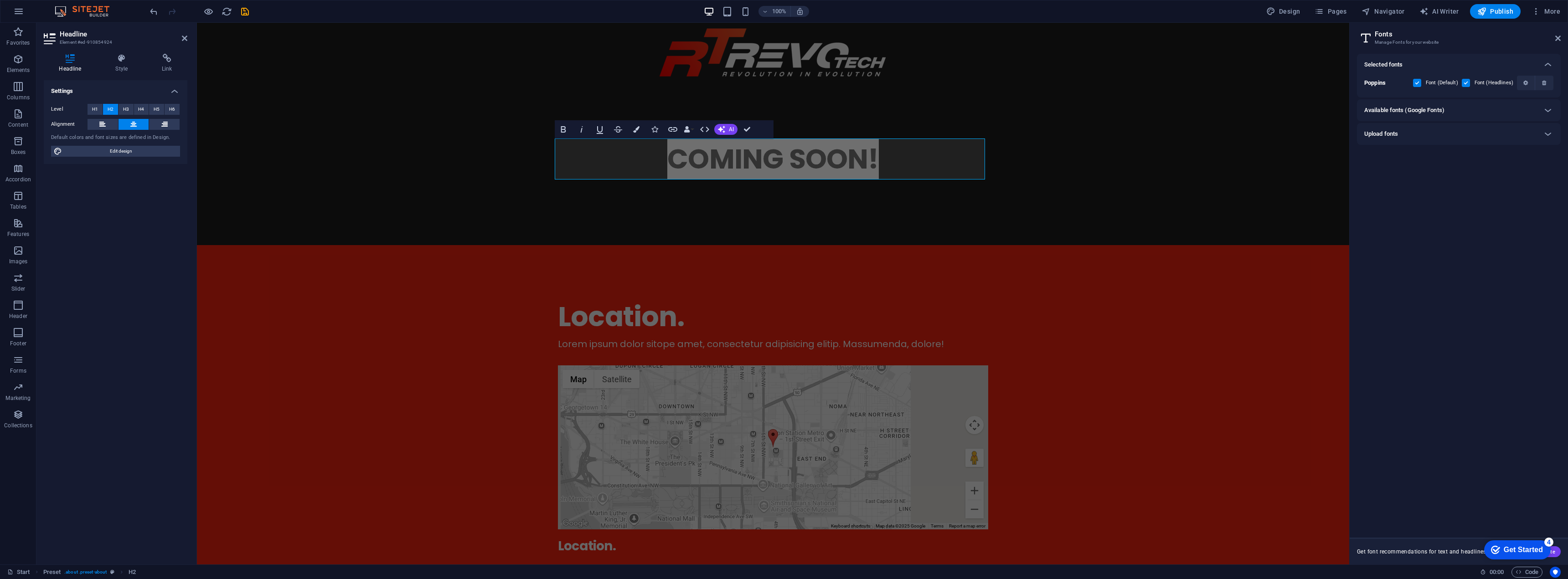
click at [1489, 108] on div "Available fonts (Google Fonts)" at bounding box center [1451, 110] width 173 height 11
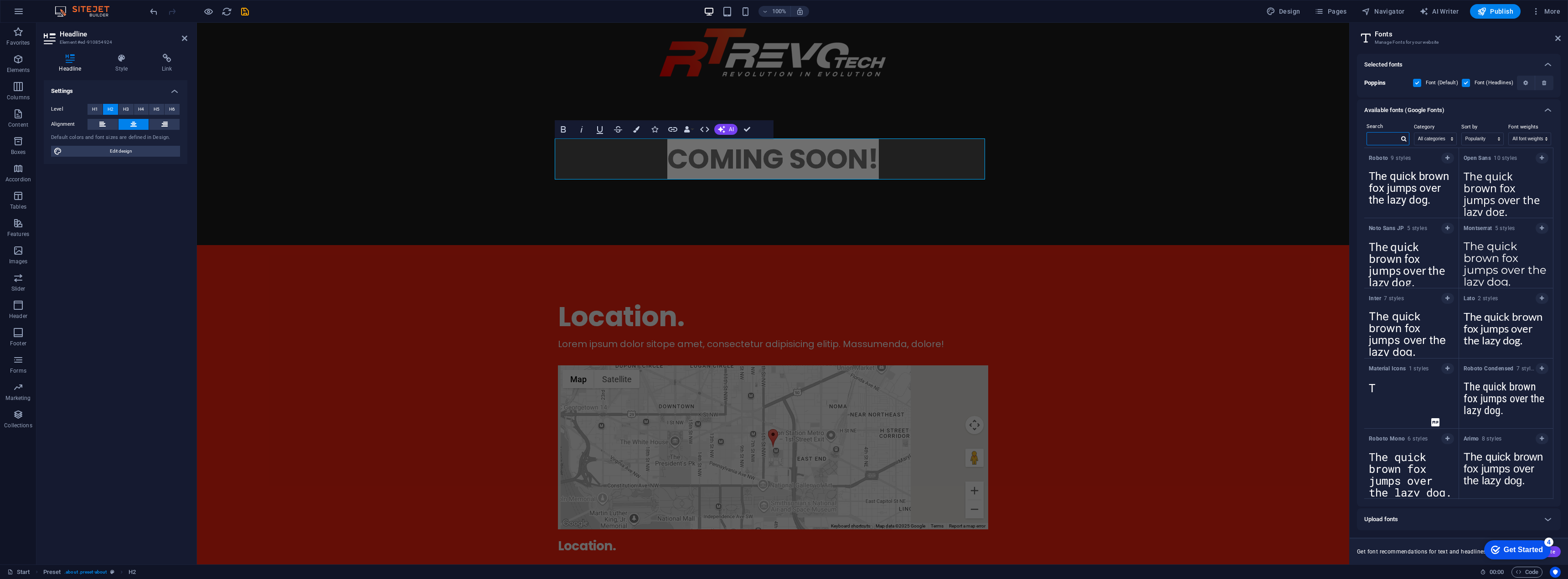
click at [1380, 137] on input "text" at bounding box center [1383, 138] width 32 height 12
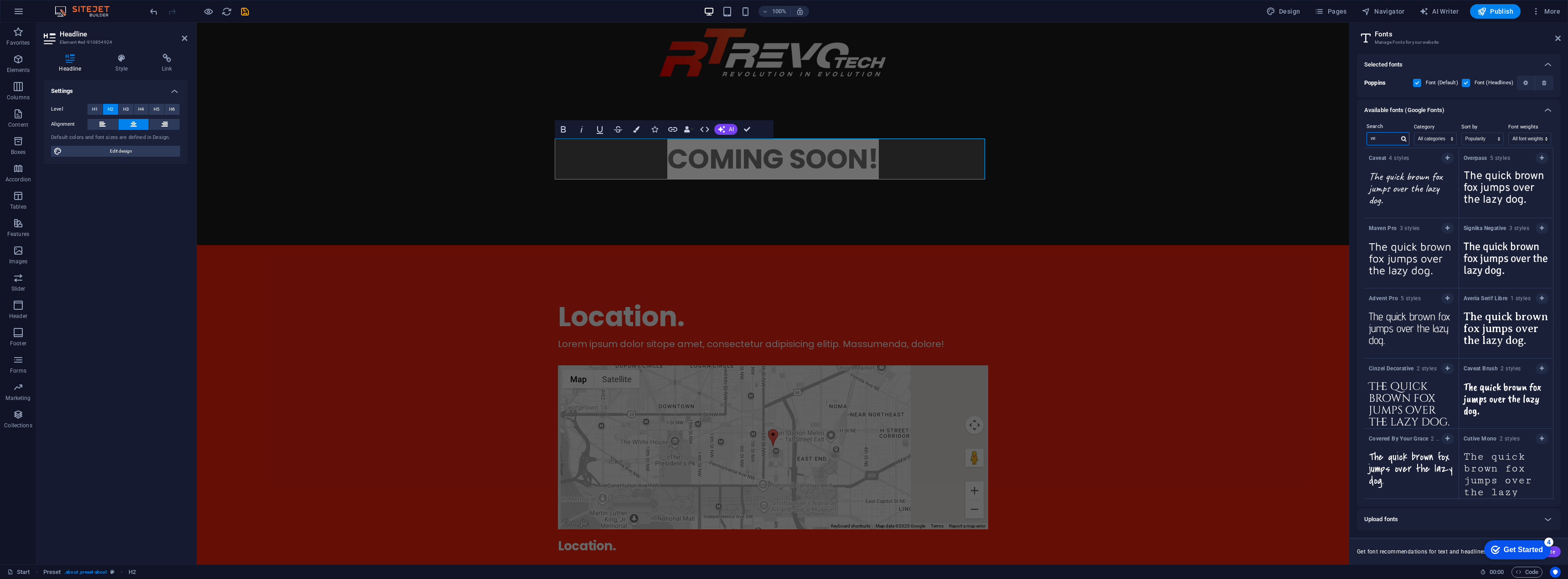
type input "v"
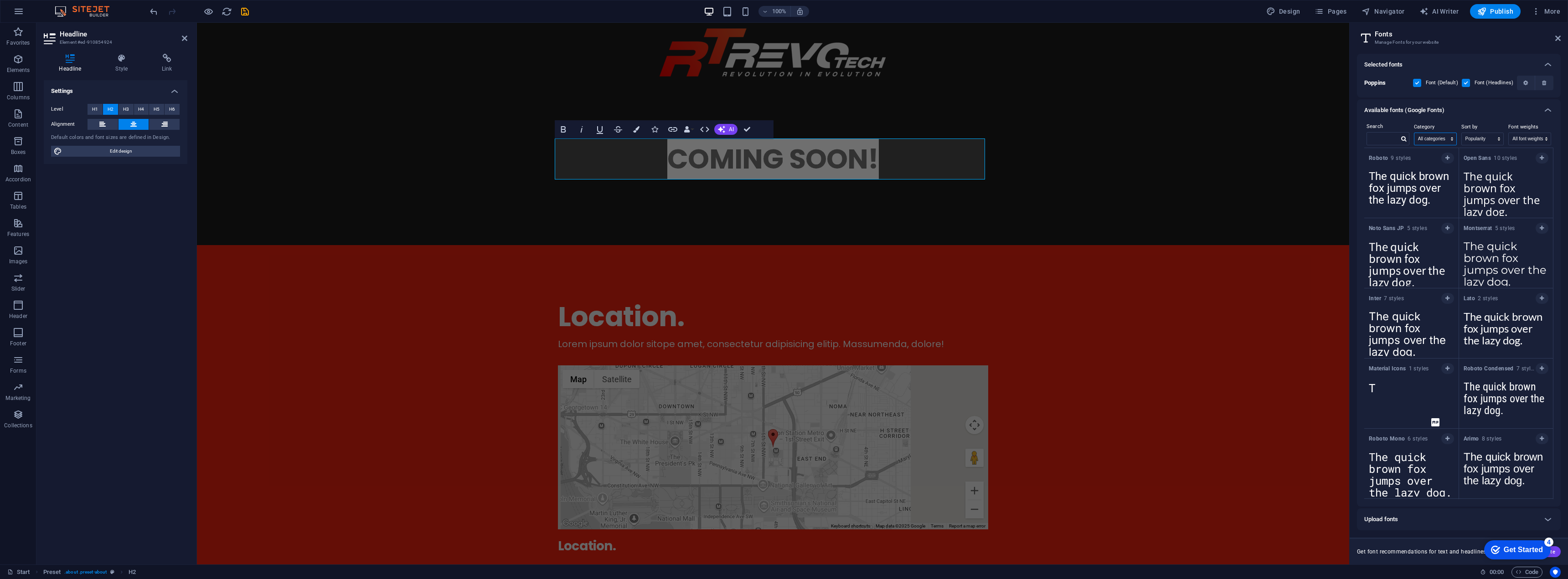
click at [1442, 140] on select "All categories serif display monospace sans-serif handwriting" at bounding box center [1435, 139] width 42 height 12
select select "display"
click at [1415, 133] on select "All categories serif display monospace sans-serif handwriting" at bounding box center [1435, 139] width 42 height 12
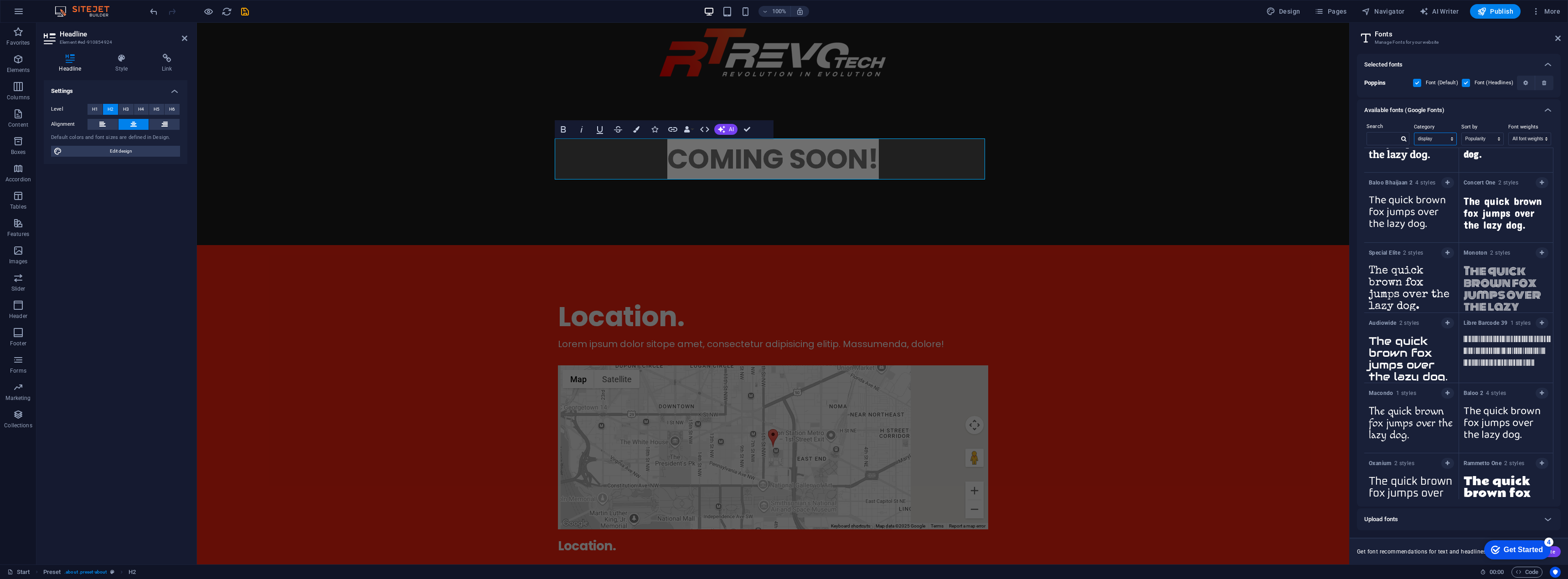
scroll to position [760, 0]
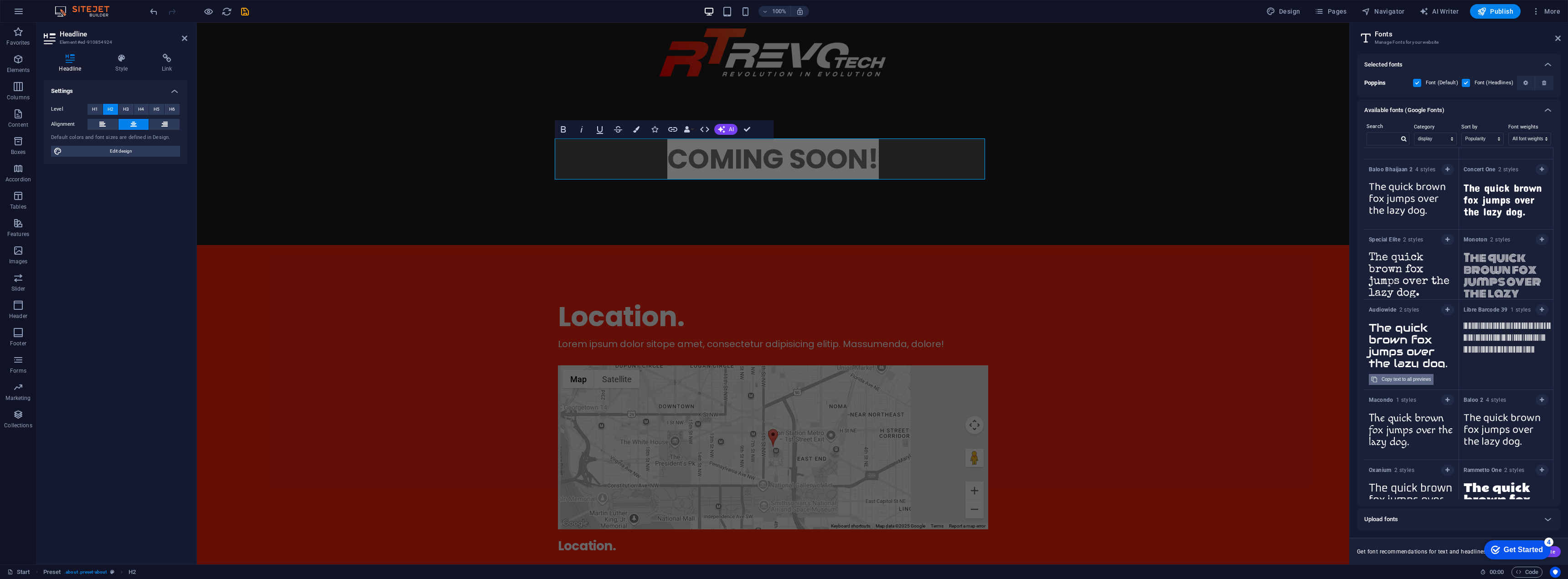
click at [1411, 376] on div "Copy text to all previews" at bounding box center [1406, 380] width 49 height 11
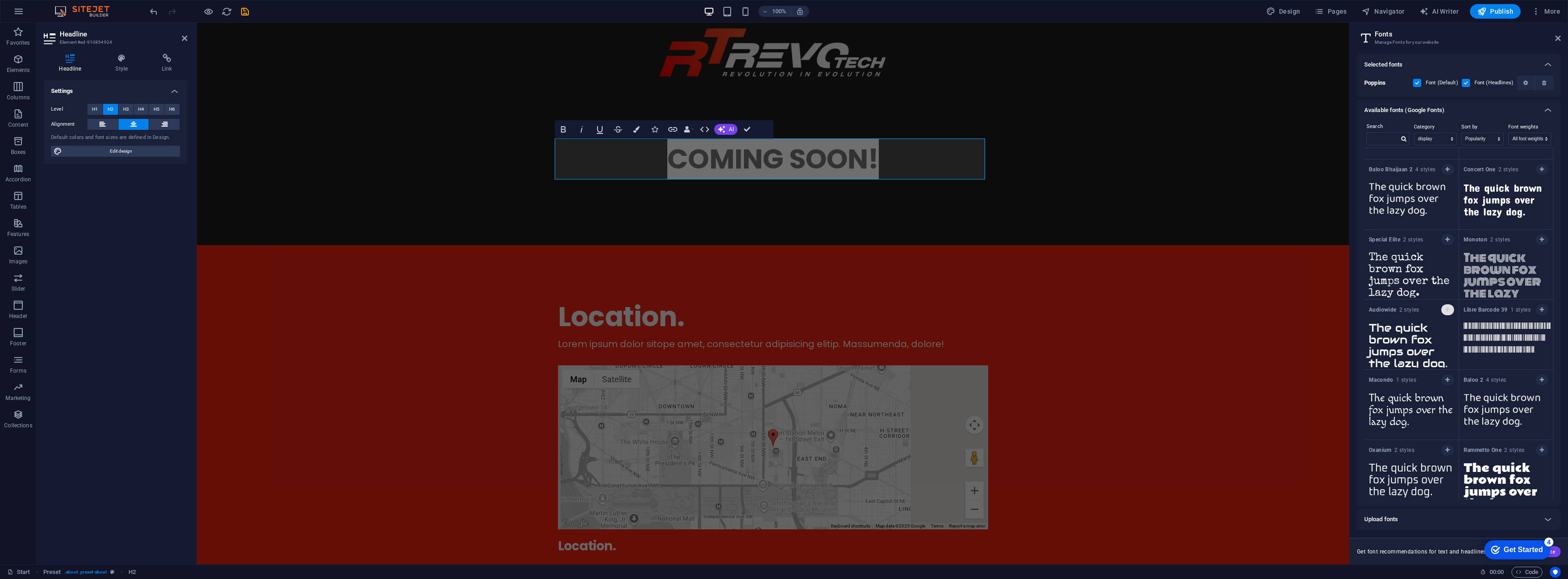
click at [1447, 311] on icon "button" at bounding box center [1447, 310] width 4 height 5
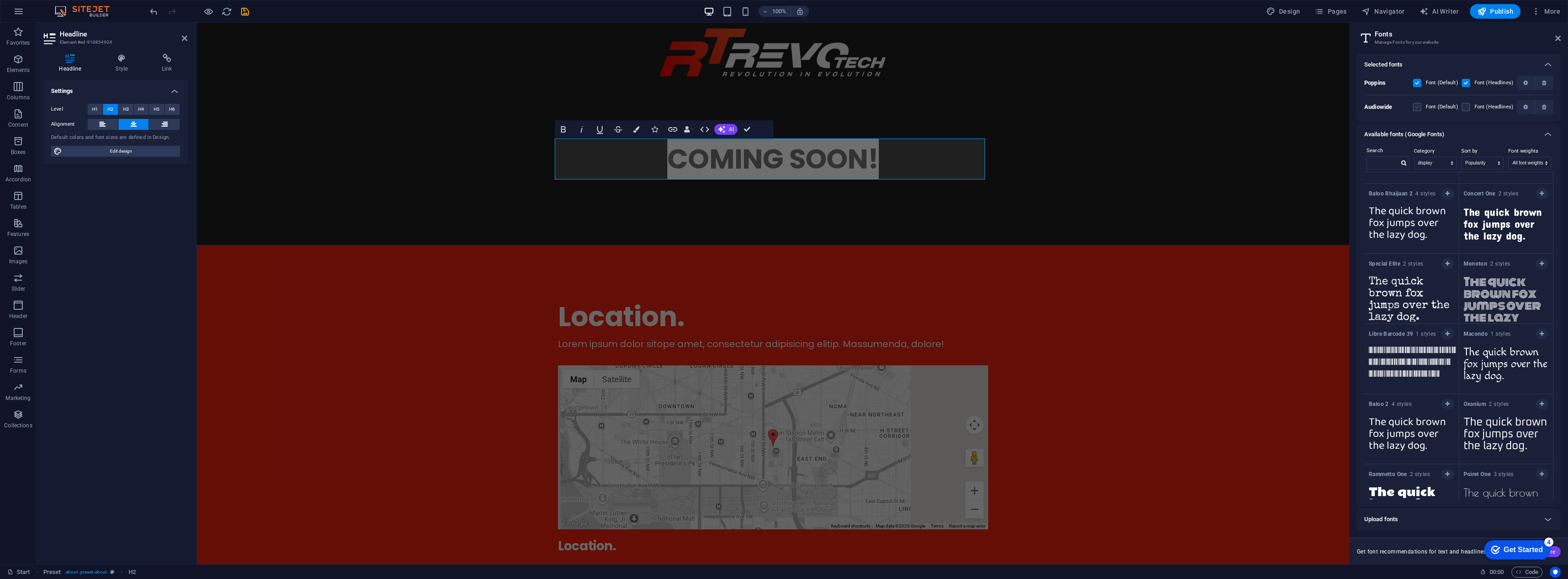
click at [1416, 106] on label at bounding box center [1416, 106] width 8 height 8
click at [0, 0] on input "checkbox" at bounding box center [0, 0] width 0 height 0
click at [1466, 104] on label at bounding box center [1466, 106] width 8 height 8
click at [0, 0] on input "checkbox" at bounding box center [0, 0] width 0 height 0
click at [1558, 552] on button "Generate" at bounding box center [1539, 552] width 43 height 11
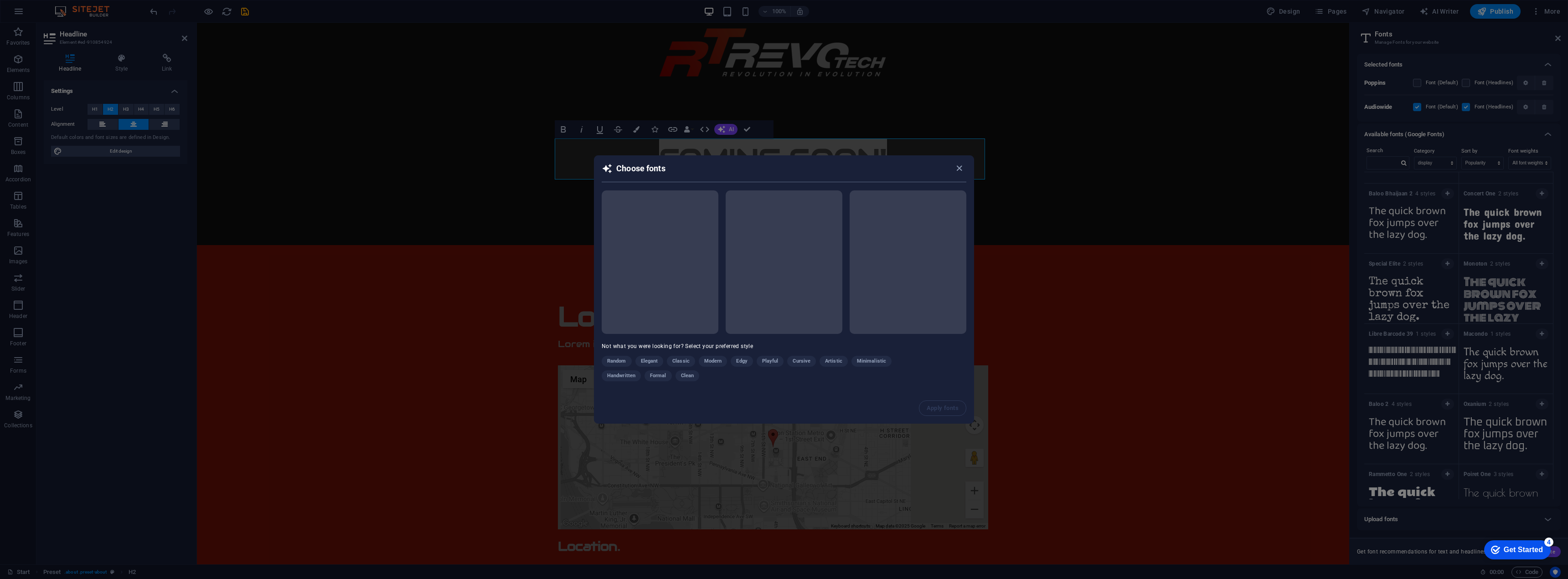
click at [875, 362] on div "Random Elegant Classic Modern Edgy Playful Cursive Artistic Minimalistic Handwr…" at bounding box center [761, 370] width 319 height 29
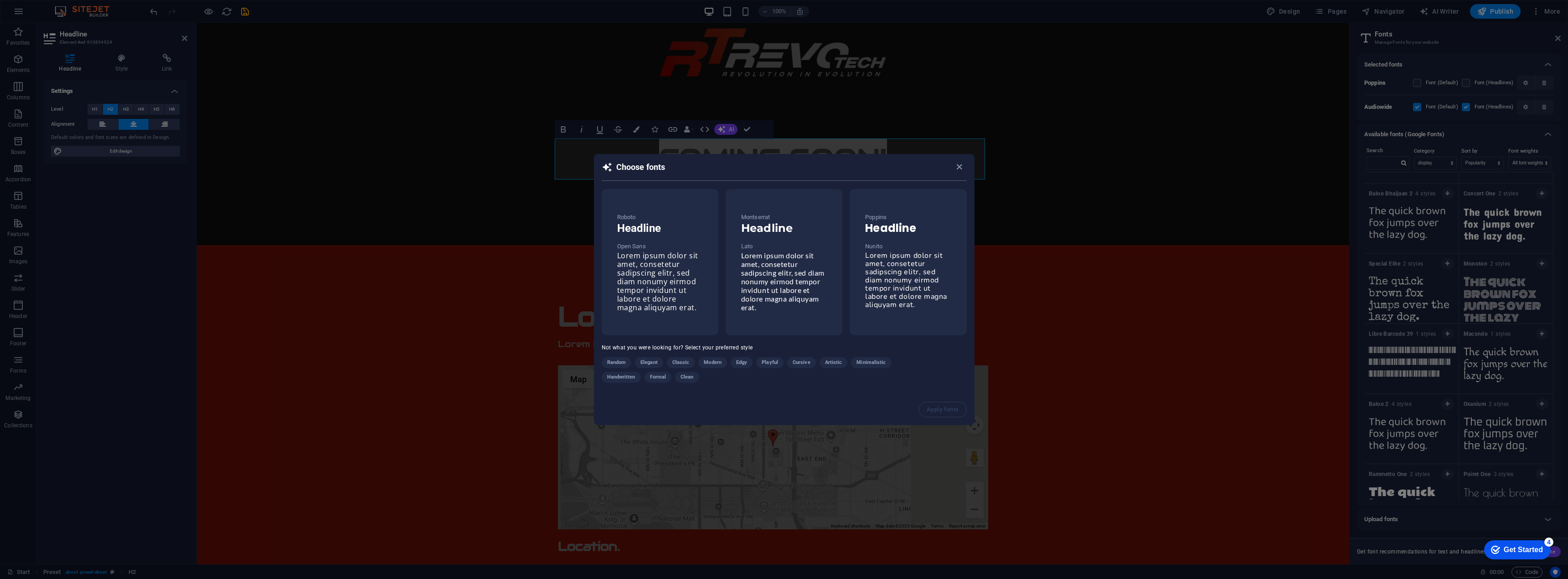
click at [1542, 548] on div "Get Started" at bounding box center [1523, 549] width 39 height 8
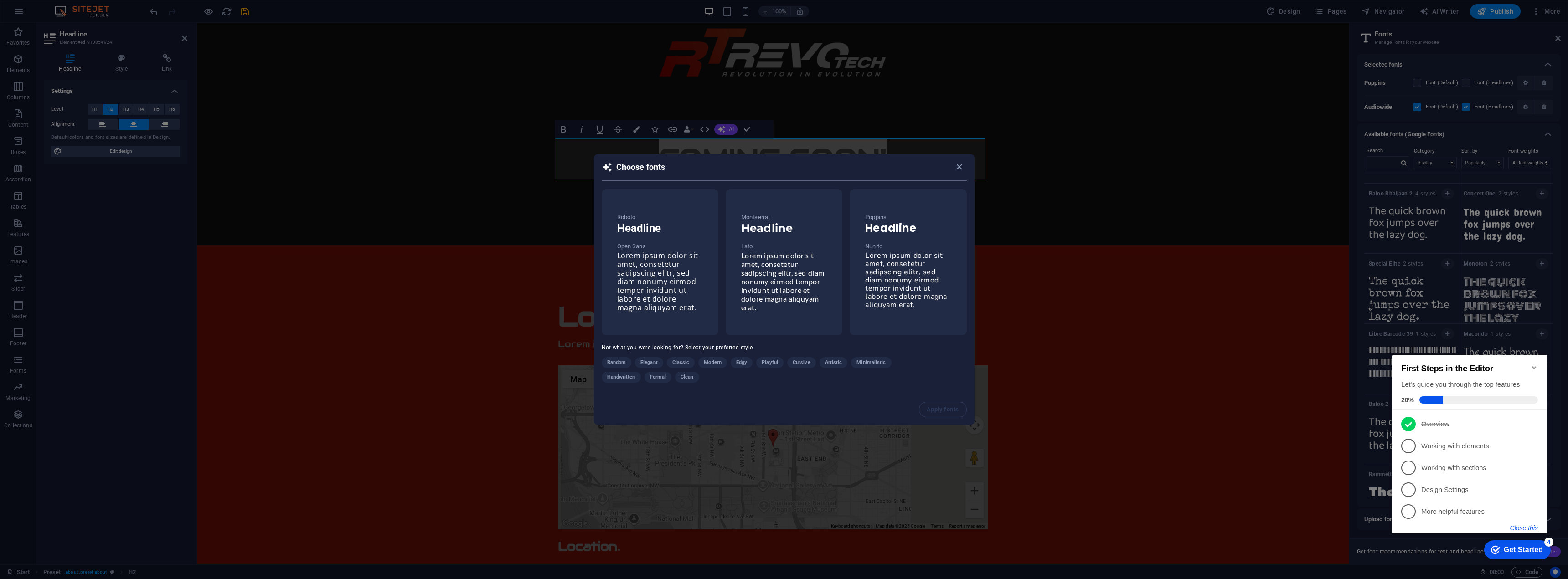
click at [1525, 527] on button "Close this" at bounding box center [1524, 528] width 28 height 7
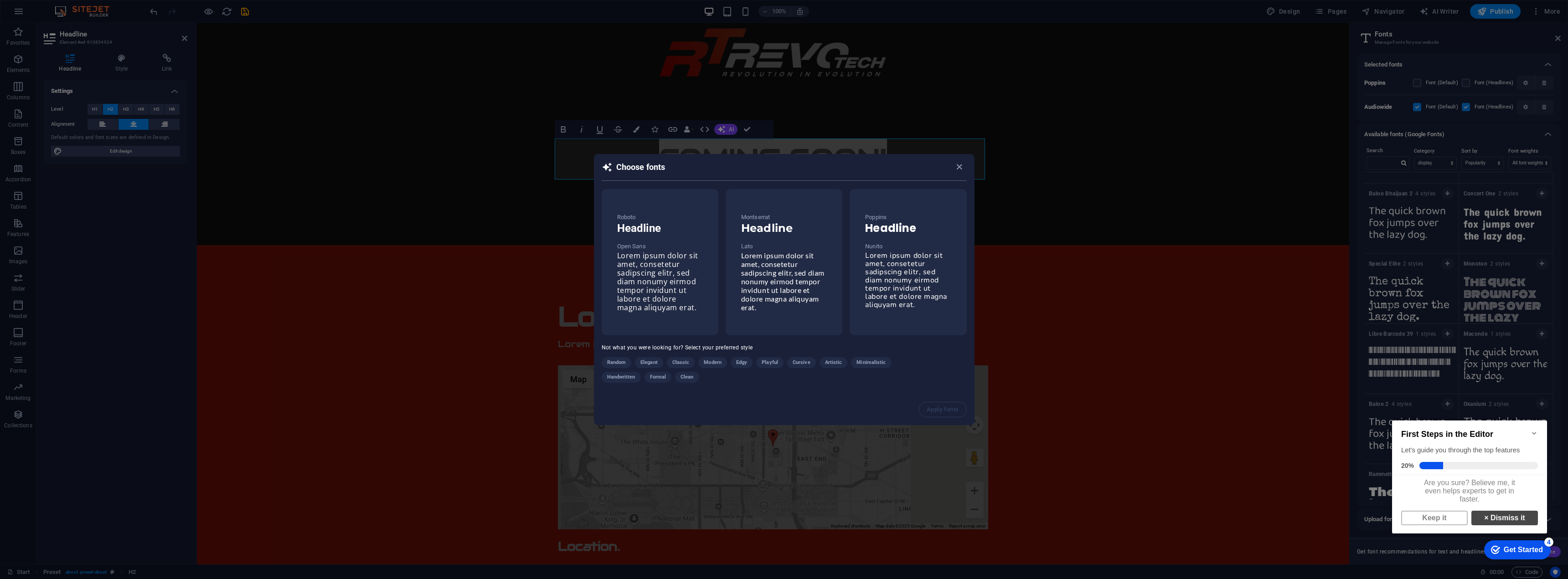
click at [1512, 525] on link "× Dismiss it" at bounding box center [1504, 518] width 66 height 15
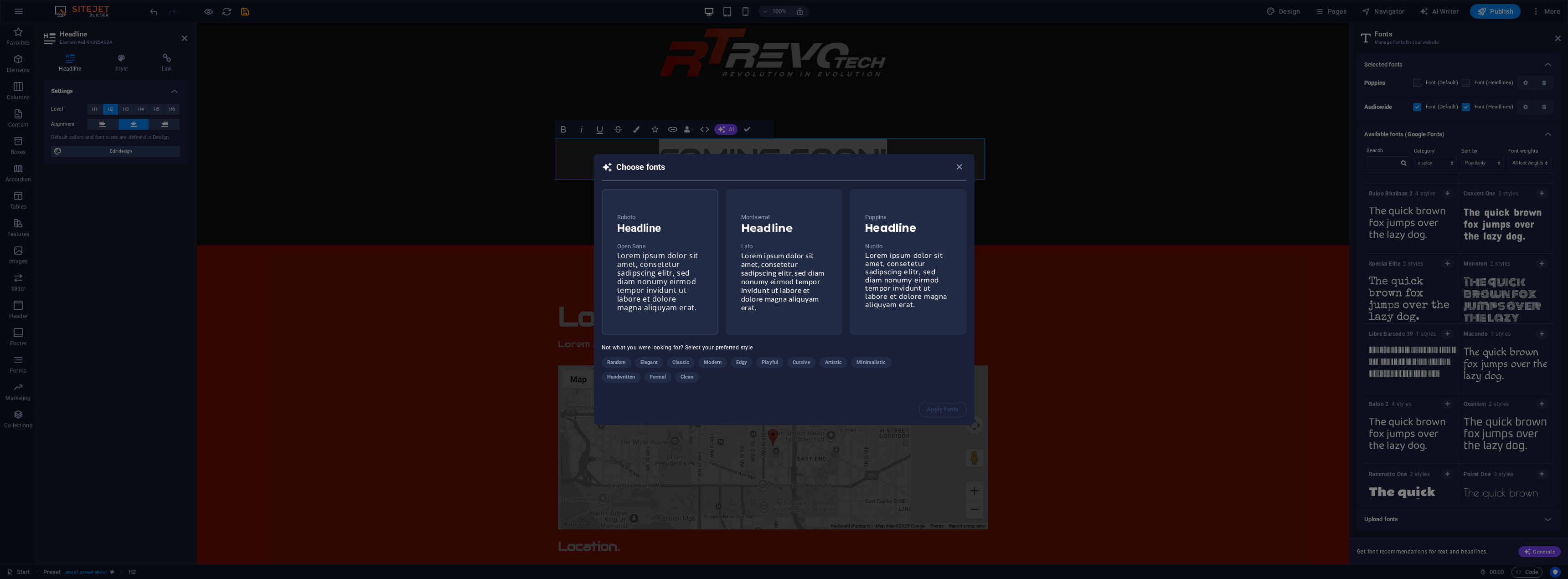
click at [697, 260] on div "Roboto Headline Open Sans Lorem ipsum dolor sit amet, consetetur sadipscing eli…" at bounding box center [660, 262] width 100 height 115
click at [874, 361] on span "Minimalistic" at bounding box center [871, 363] width 29 height 11
click at [718, 359] on span "Modern" at bounding box center [712, 363] width 18 height 11
click at [959, 167] on icon "button" at bounding box center [959, 167] width 10 height 10
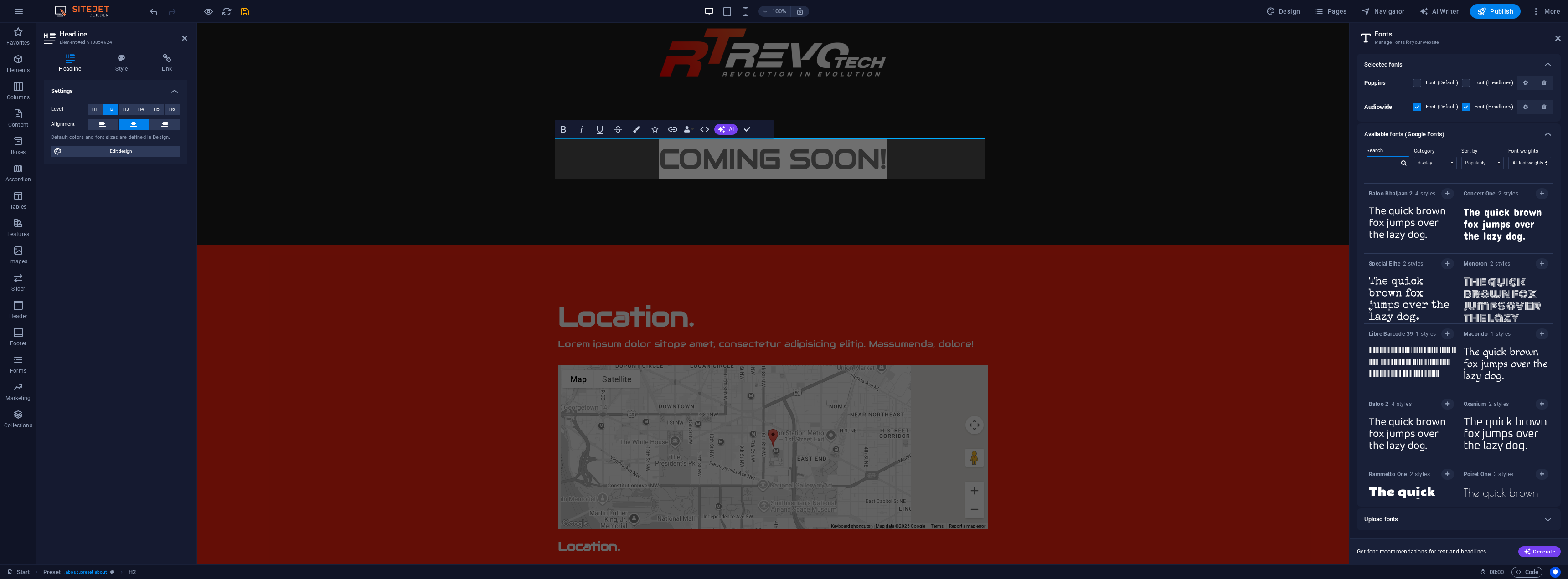
click at [1387, 161] on input "text" at bounding box center [1383, 162] width 32 height 12
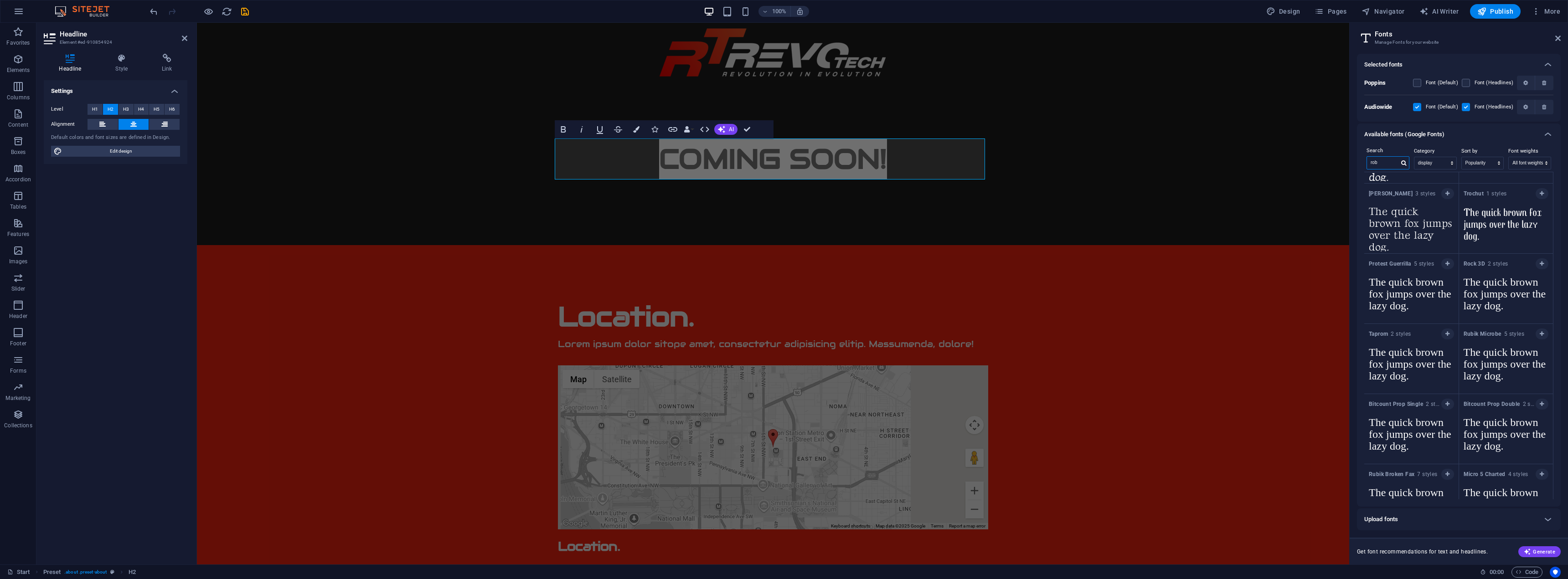
scroll to position [0, 0]
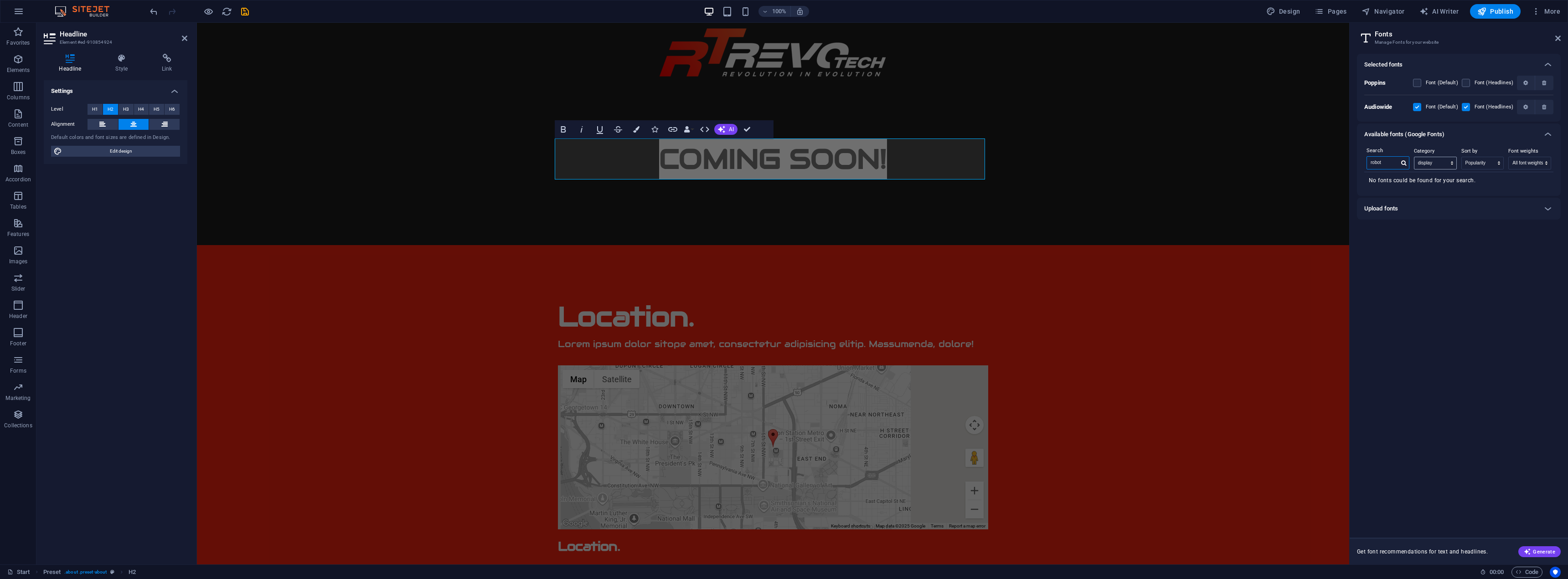
type input "robot"
click at [1433, 166] on select "All categories serif display monospace sans-serif handwriting" at bounding box center [1435, 162] width 42 height 12
select select "allCatgories"
click at [1415, 157] on select "All categories serif display monospace sans-serif handwriting" at bounding box center [1435, 162] width 42 height 12
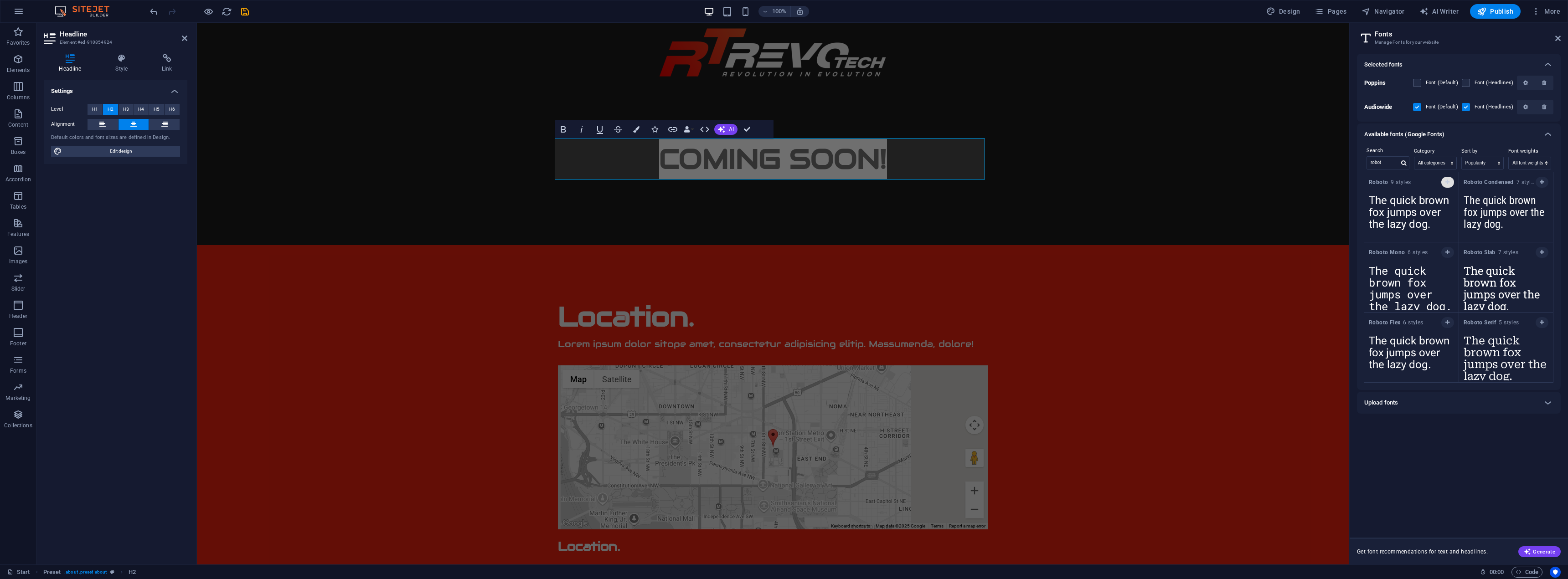
click at [1447, 184] on icon "button" at bounding box center [1447, 182] width 4 height 5
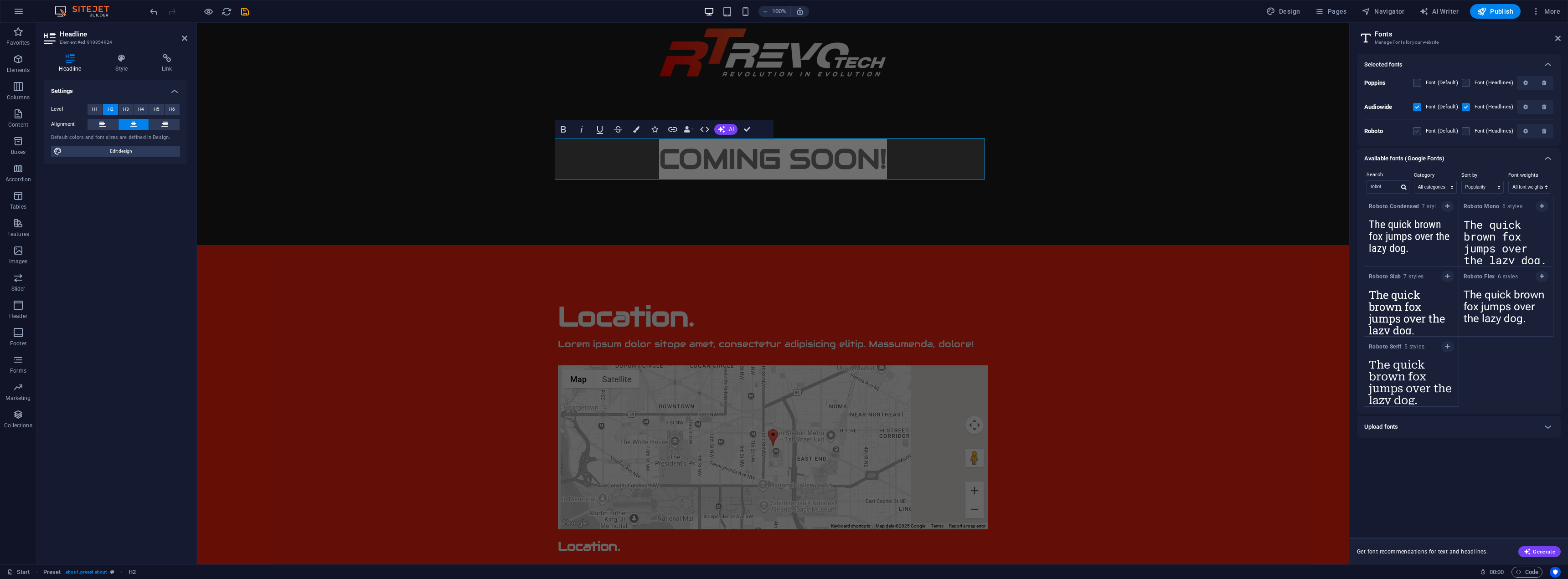
click at [1421, 130] on label at bounding box center [1416, 131] width 8 height 8
click at [0, 0] on input "checkbox" at bounding box center [0, 0] width 0 height 0
click at [1468, 130] on label at bounding box center [1466, 131] width 8 height 8
click at [0, 0] on input "checkbox" at bounding box center [0, 0] width 0 height 0
click at [1468, 133] on label at bounding box center [1466, 131] width 8 height 8
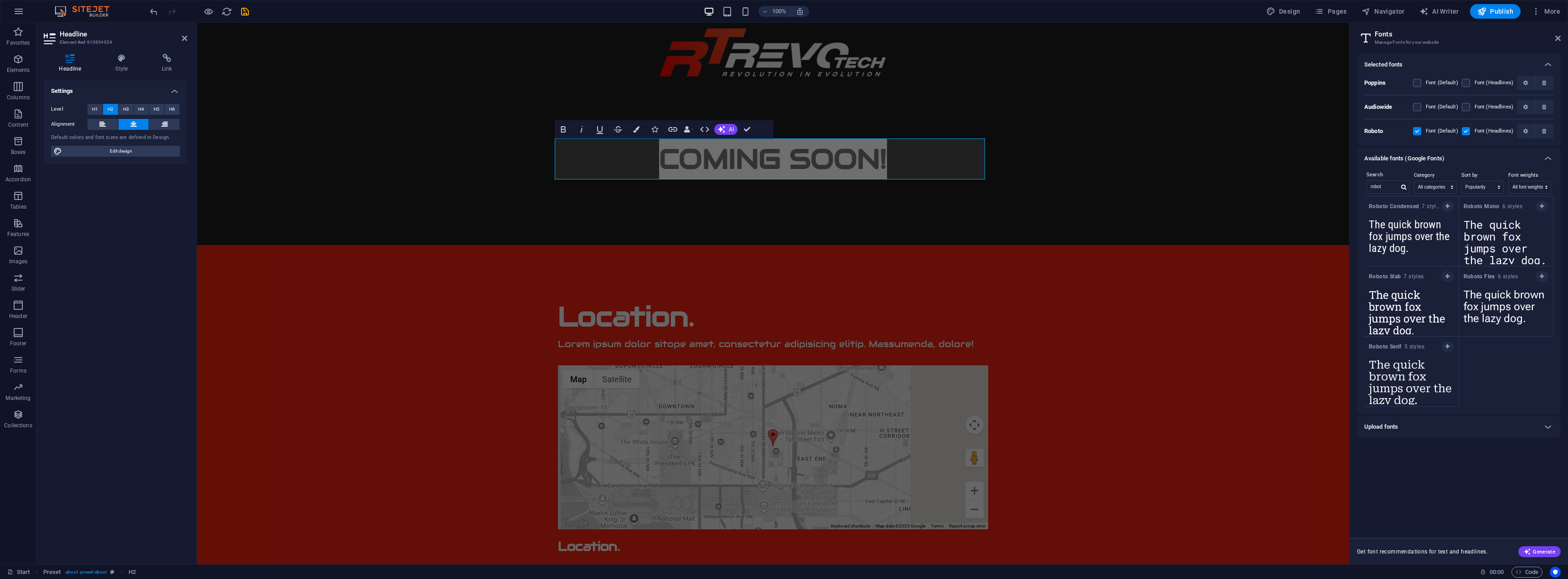
click at [0, 0] on input "checkbox" at bounding box center [0, 0] width 0 height 0
click at [1464, 130] on label at bounding box center [1466, 131] width 8 height 8
click at [0, 0] on input "checkbox" at bounding box center [0, 0] width 0 height 0
click at [1544, 102] on button "button" at bounding box center [1544, 107] width 18 height 15
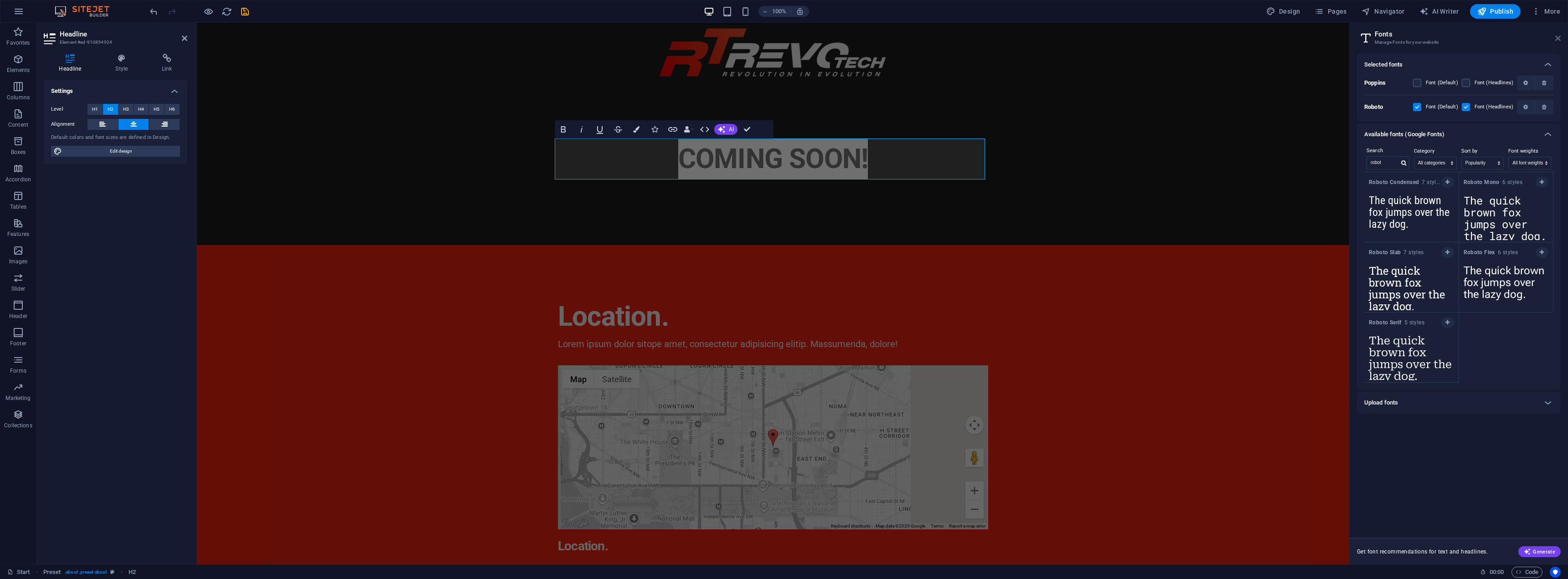
click at [1556, 40] on icon at bounding box center [1558, 38] width 5 height 7
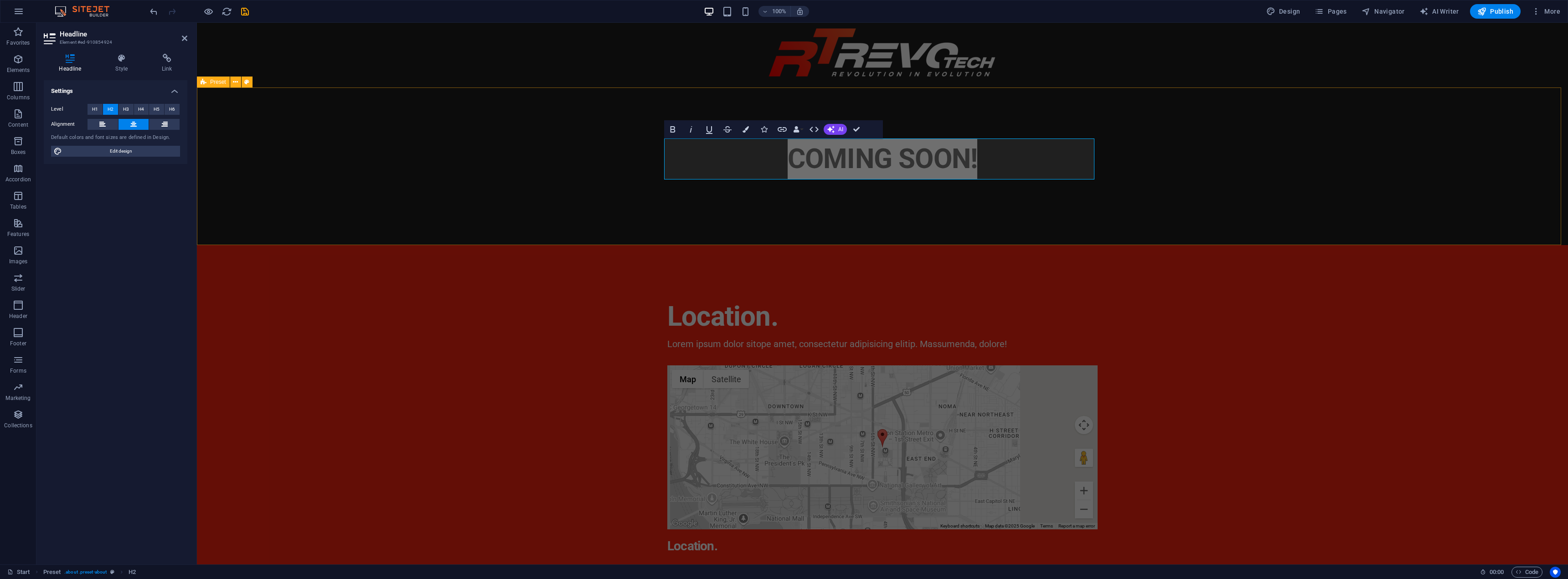
click at [1000, 218] on div "COMING SOON!" at bounding box center [882, 166] width 1371 height 158
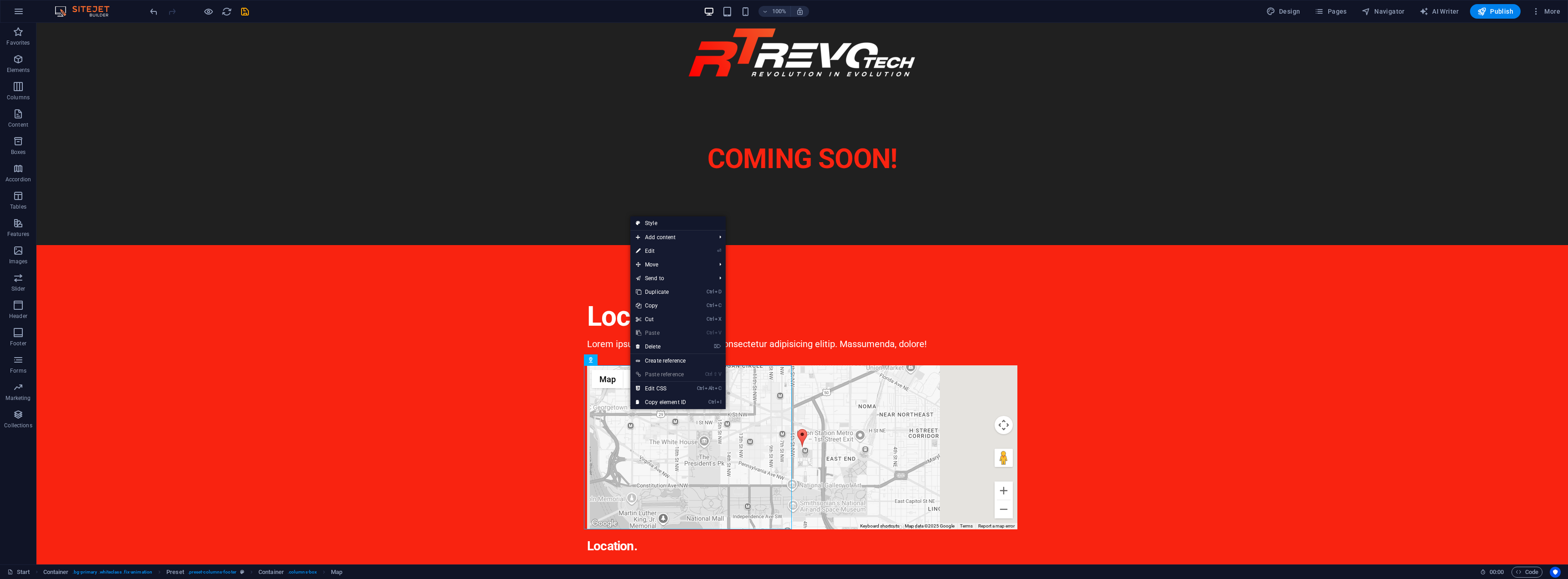
click at [657, 221] on link "Style" at bounding box center [678, 223] width 96 height 13
select select "px"
select select "preset-columns-footer"
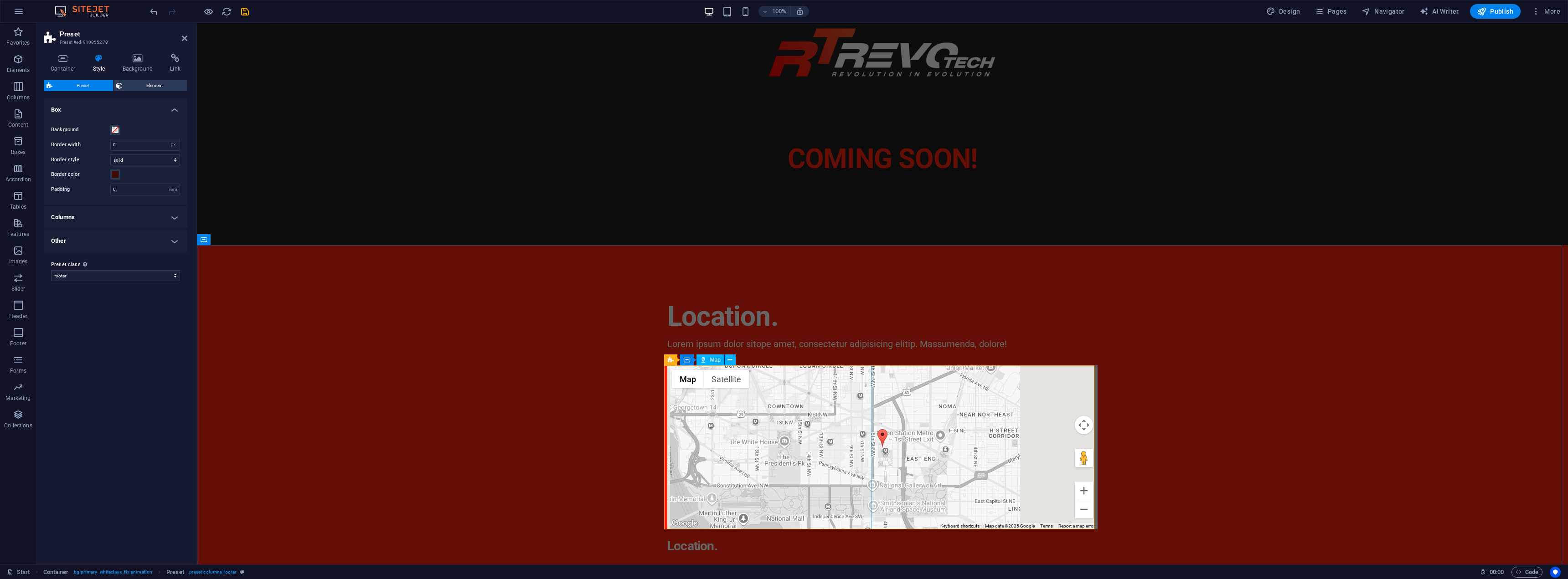
click at [727, 445] on div "← Move left → Move right ↑ Move up ↓ Move down + Zoom in - Zoom out Home Jump l…" at bounding box center [882, 448] width 430 height 164
select select "1"
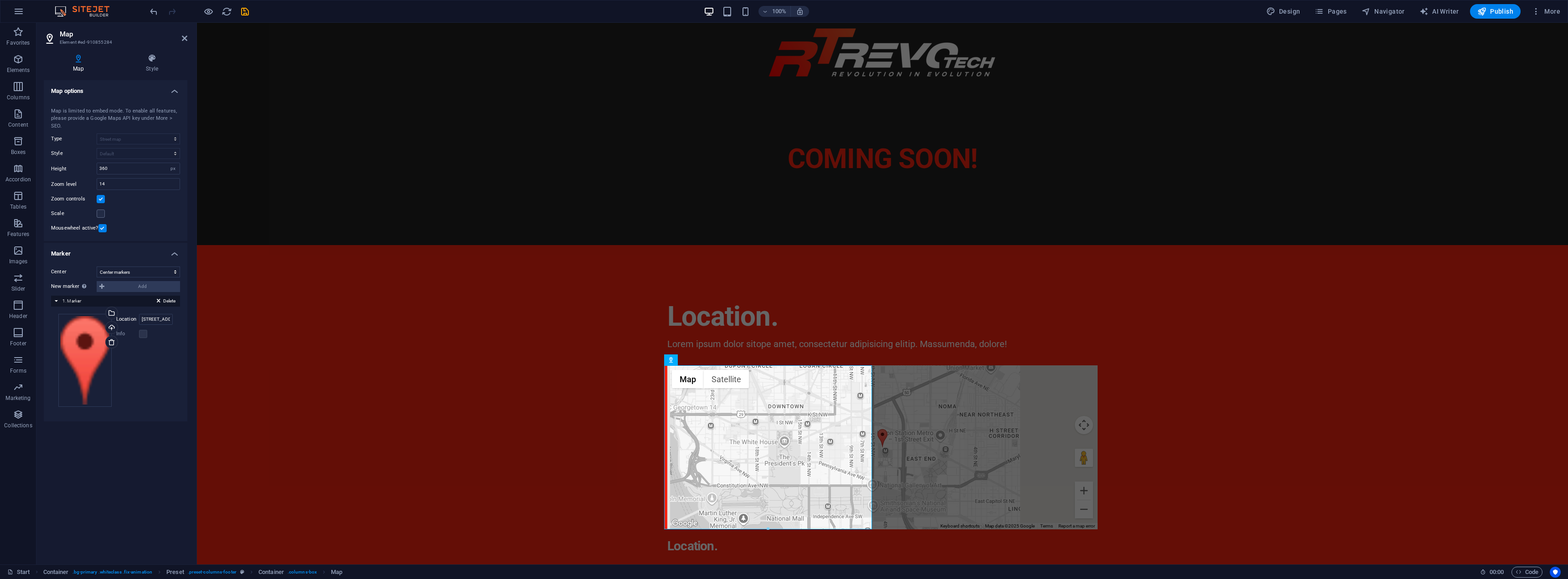
click at [113, 92] on h4 "Map options" at bounding box center [116, 88] width 144 height 16
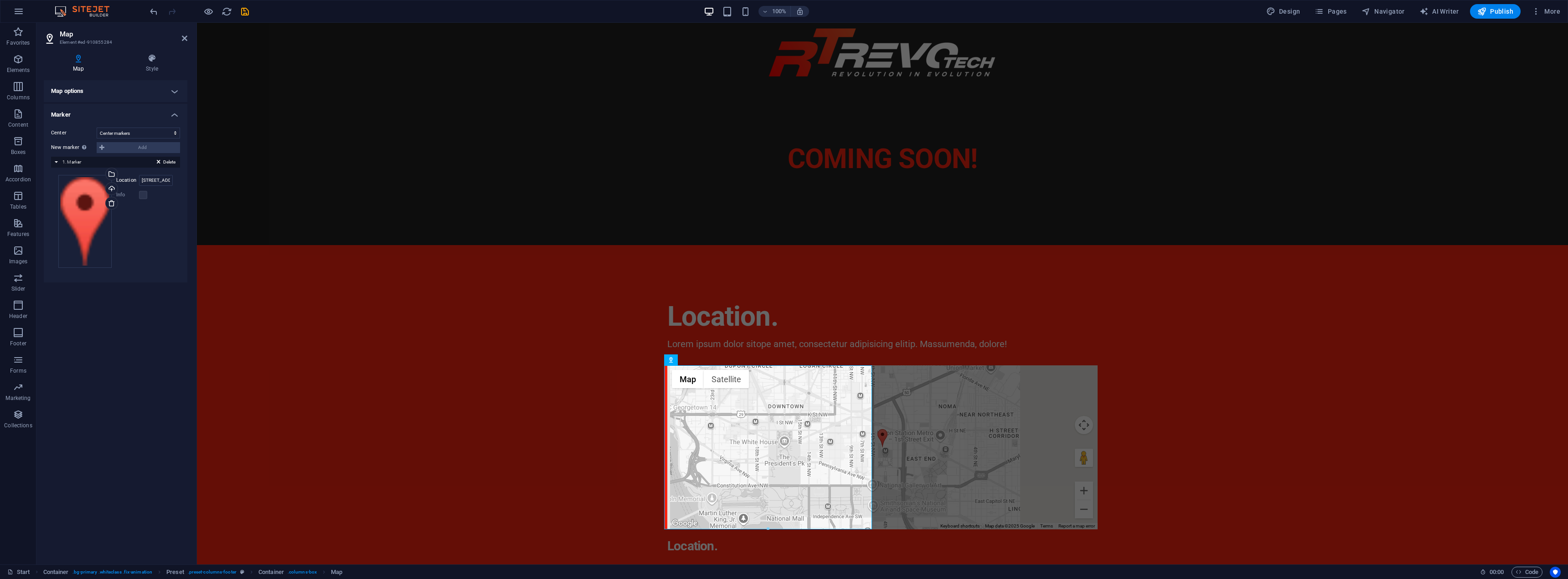
click at [113, 92] on h4 "Map options" at bounding box center [116, 91] width 144 height 22
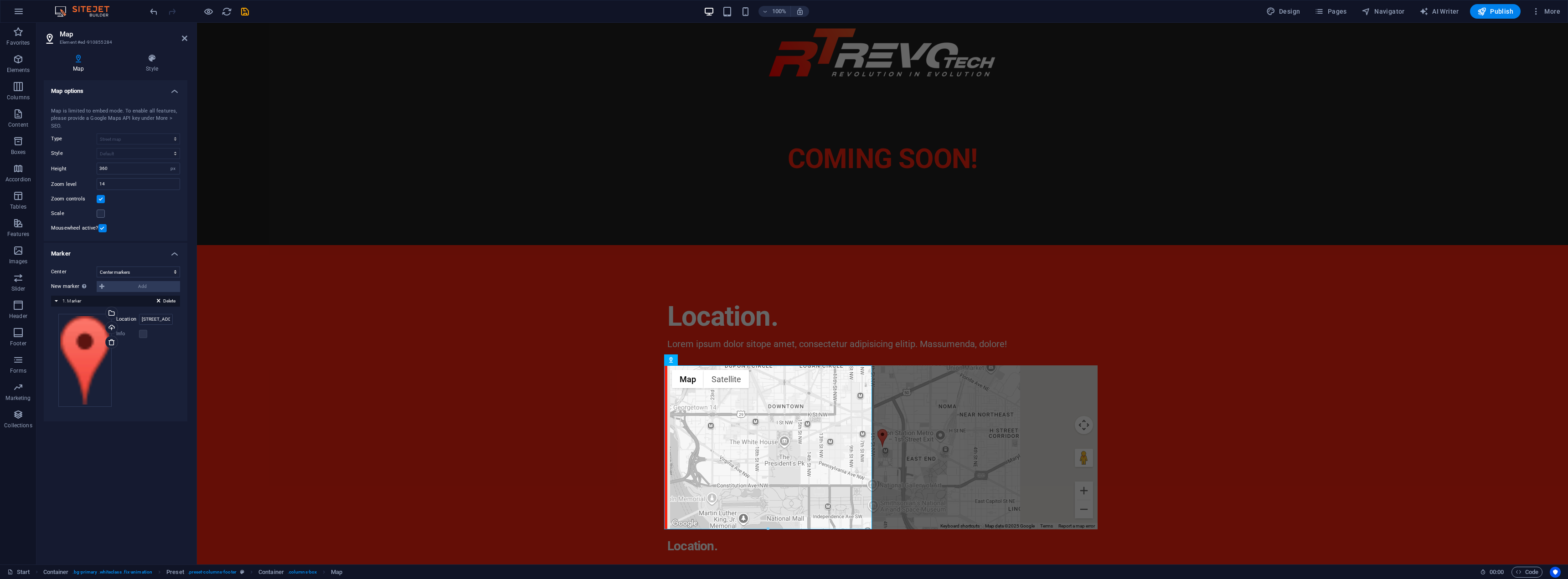
click at [156, 286] on div "New marker To enable this feature, please provide a Google Maps API key in the …" at bounding box center [116, 286] width 129 height 11
click at [101, 286] on div "New marker To enable this feature, please provide a Google Maps API key in the …" at bounding box center [116, 286] width 129 height 11
click at [159, 320] on input "401 F St NW, 20001 Washington, DC" at bounding box center [155, 319] width 33 height 11
drag, startPoint x: 346, startPoint y: 342, endPoint x: 206, endPoint y: 322, distance: 141.4
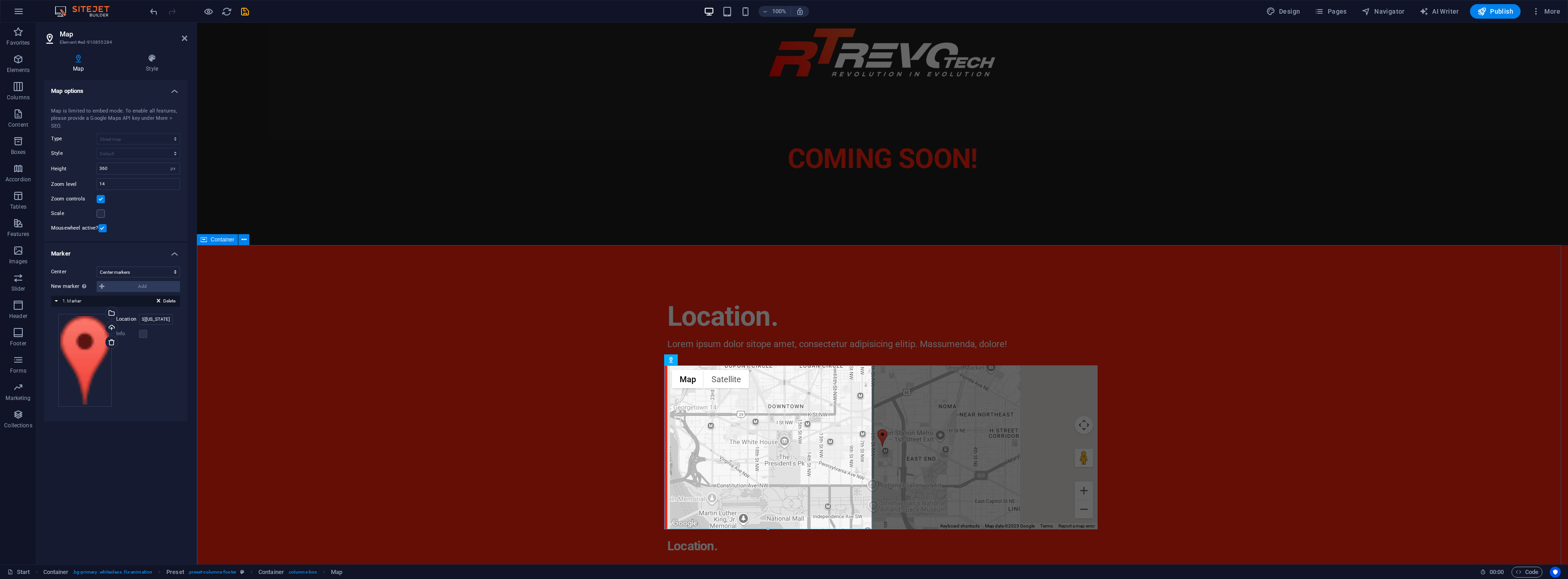
scroll to position [0, 0]
click at [152, 322] on input "401 F St NW, 20001 Washington, DC" at bounding box center [155, 319] width 33 height 11
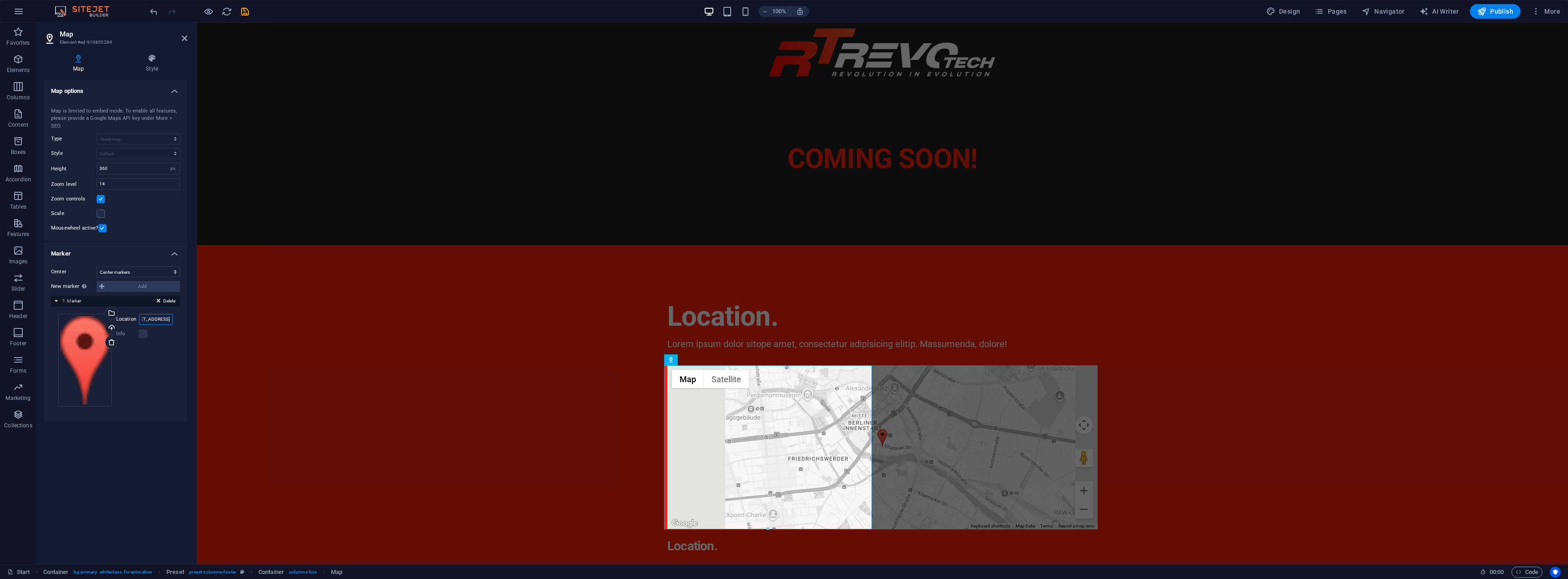
scroll to position [0, 91]
type input "2 Titan Business Centre, Spartan Close, Warwick, CV34 6RR"
click at [165, 437] on div "Map options Map center 401 F St NW, 20001 Washington, DC Map is limited to embe…" at bounding box center [116, 319] width 144 height 477
click at [348, 391] on div "Location. Lorem ipsum dolor sitope amet, consectetur adipisicing elitip. Massum…" at bounding box center [882, 502] width 1371 height 514
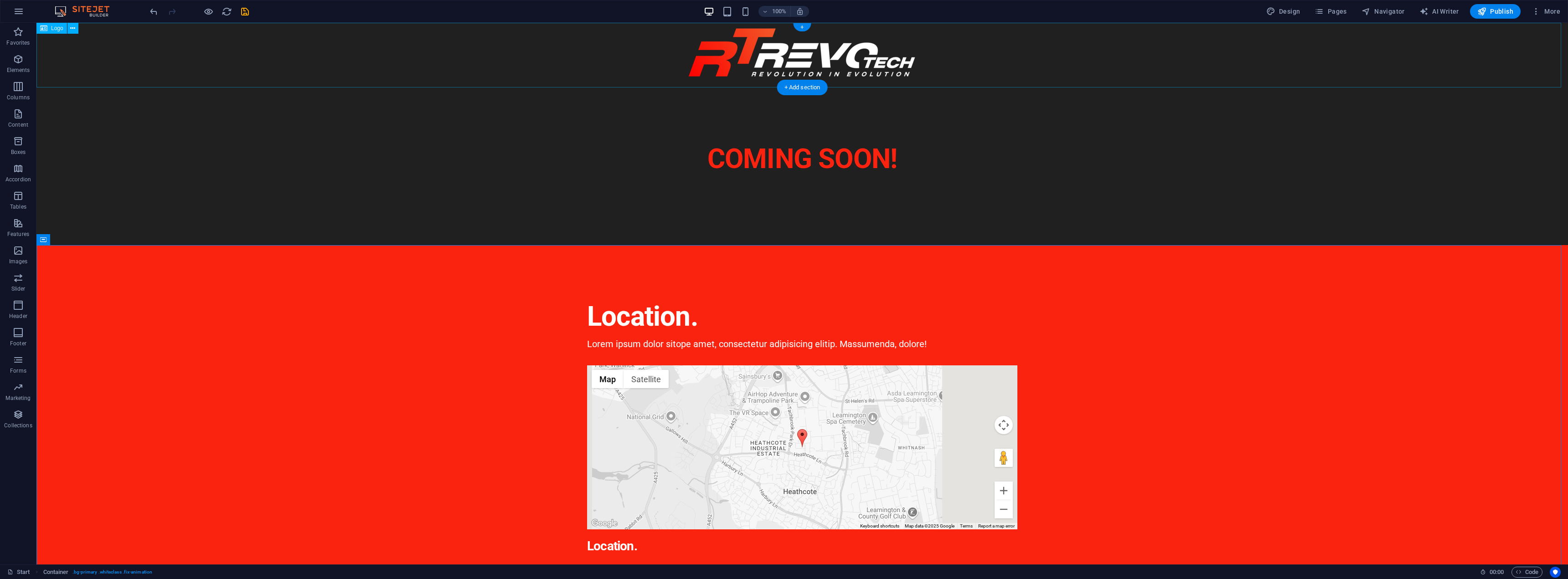
click at [1382, 55] on div at bounding box center [802, 55] width 1531 height 64
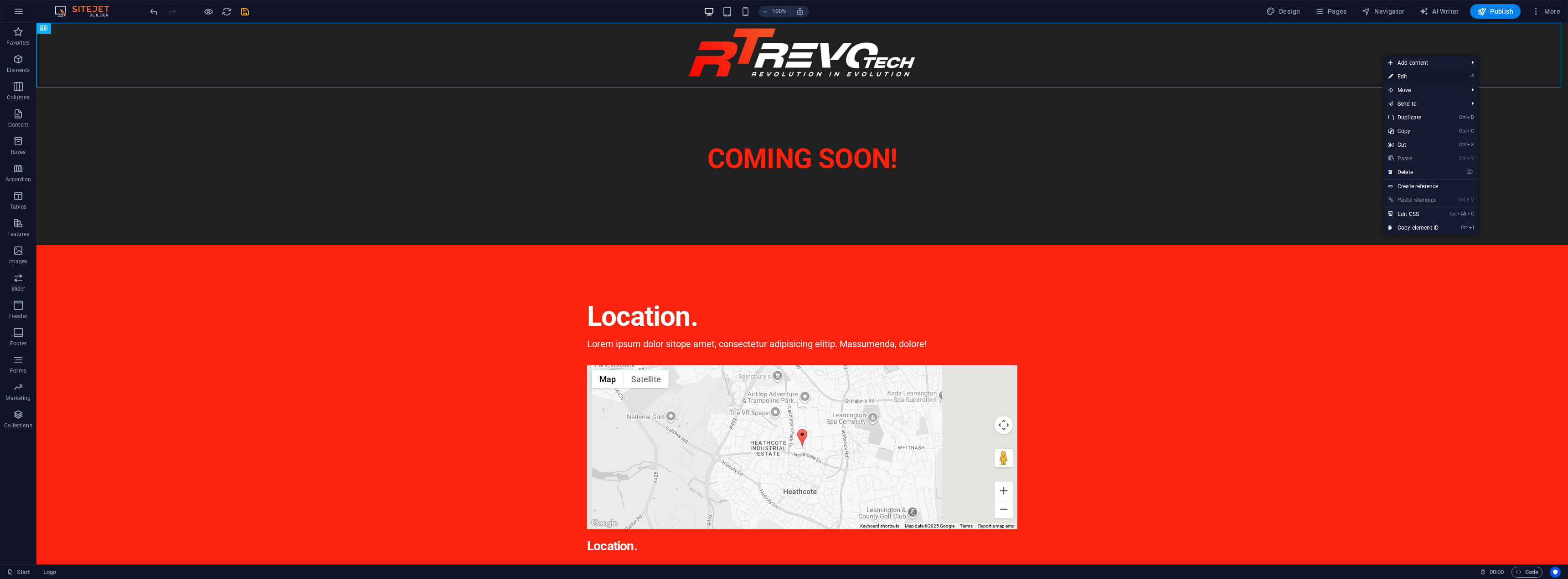
click at [1418, 76] on link "⏎ Edit" at bounding box center [1413, 77] width 61 height 13
select select "px"
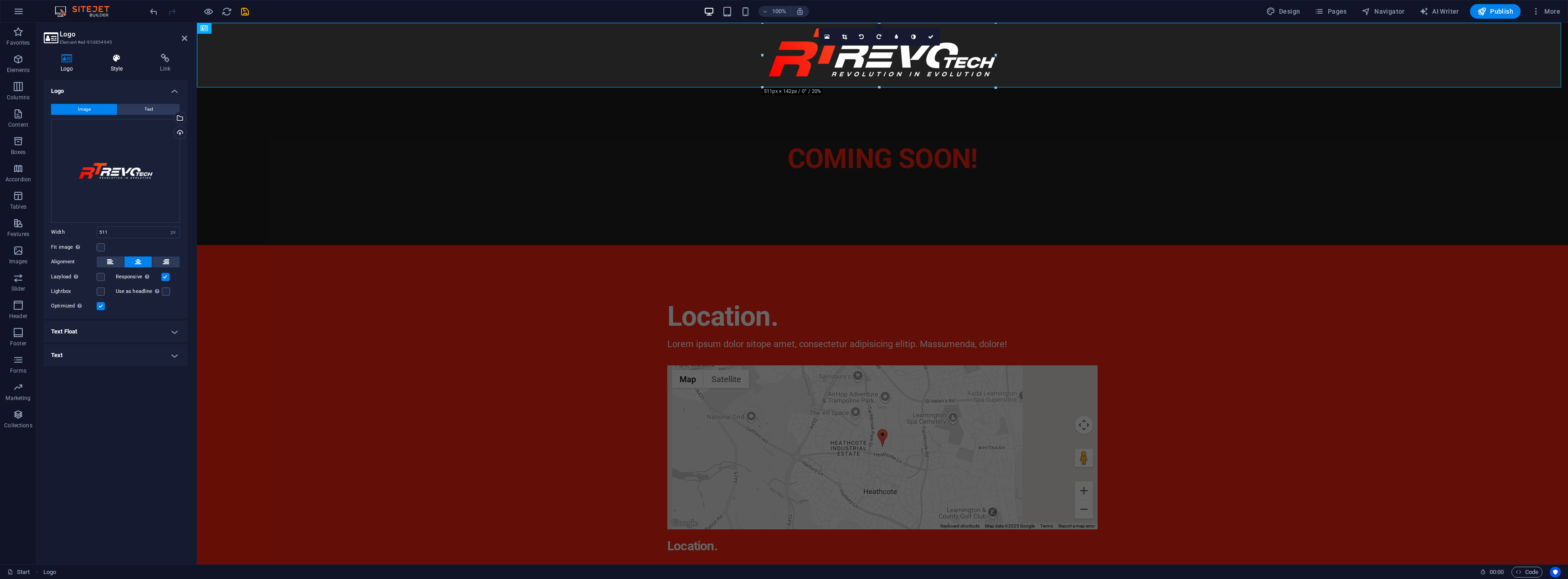
click at [111, 63] on icon at bounding box center [117, 58] width 46 height 9
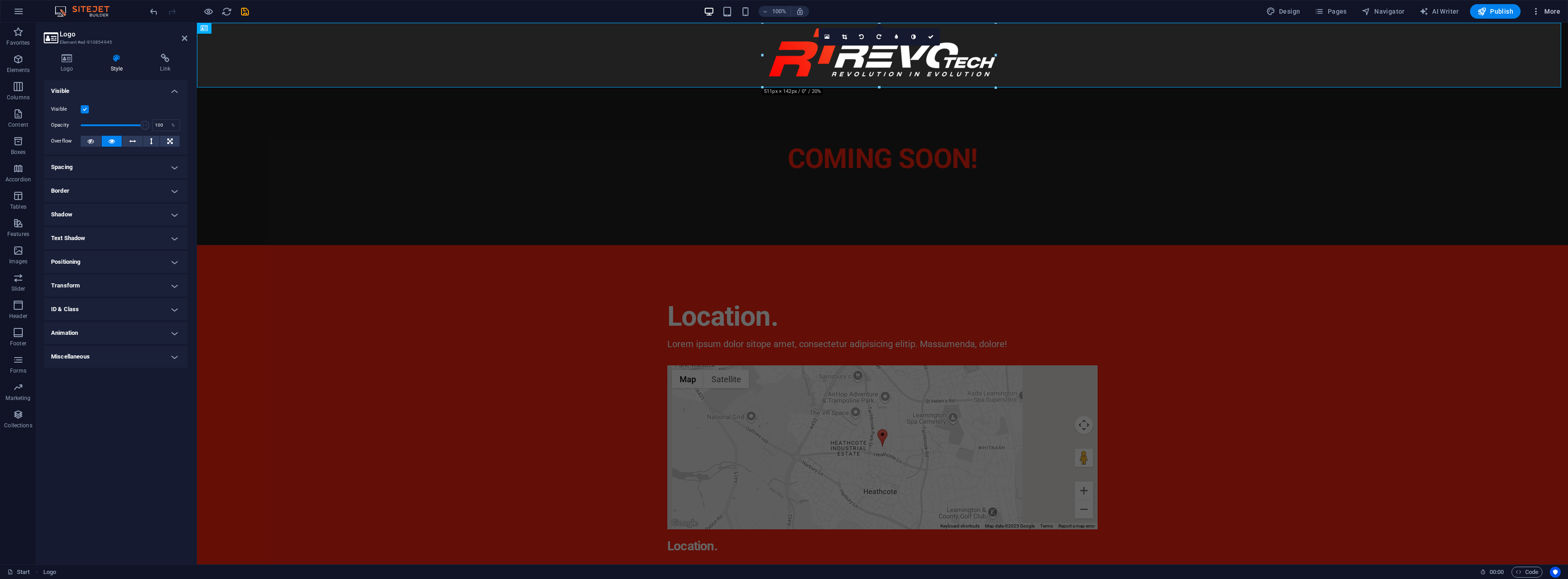
click at [901, 273] on span "More" at bounding box center [685, 293] width 430 height 41
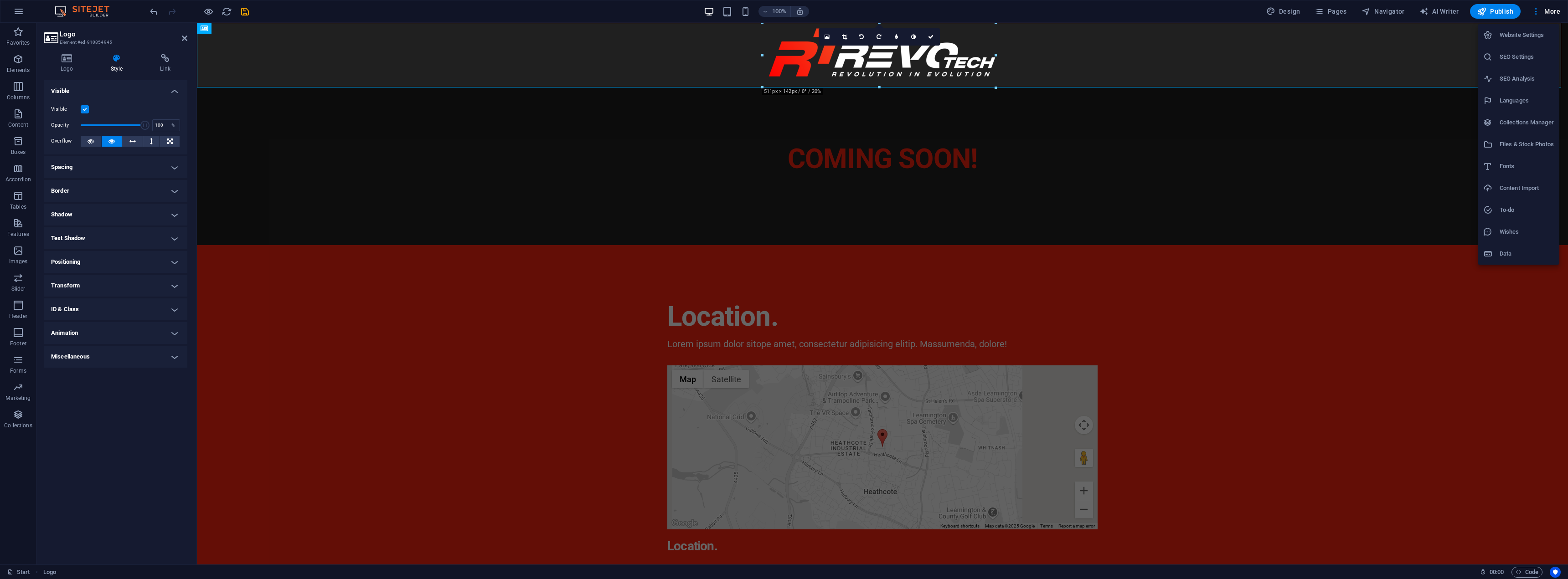
click at [1525, 38] on h6 "Website Settings" at bounding box center [1527, 35] width 54 height 11
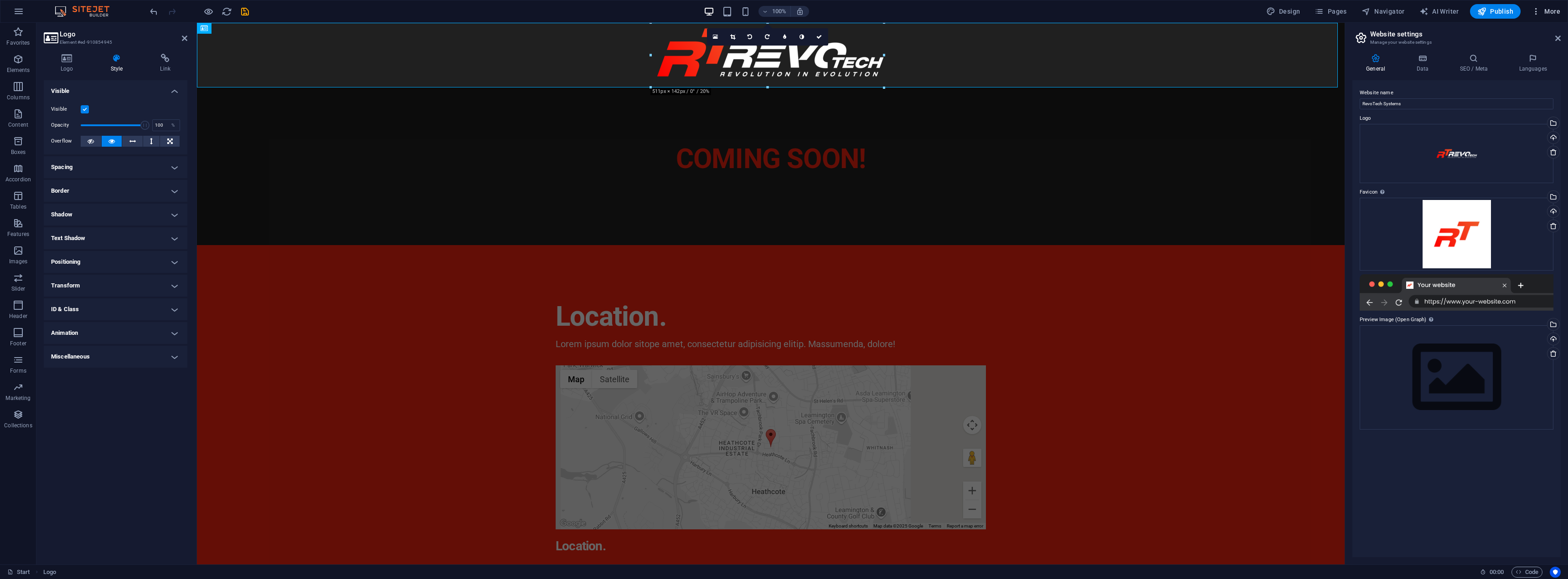
click at [1540, 13] on icon "button" at bounding box center [1536, 11] width 9 height 9
click at [1540, 13] on div at bounding box center [784, 290] width 1568 height 579
click at [19, 9] on icon "button" at bounding box center [19, 12] width 11 height 11
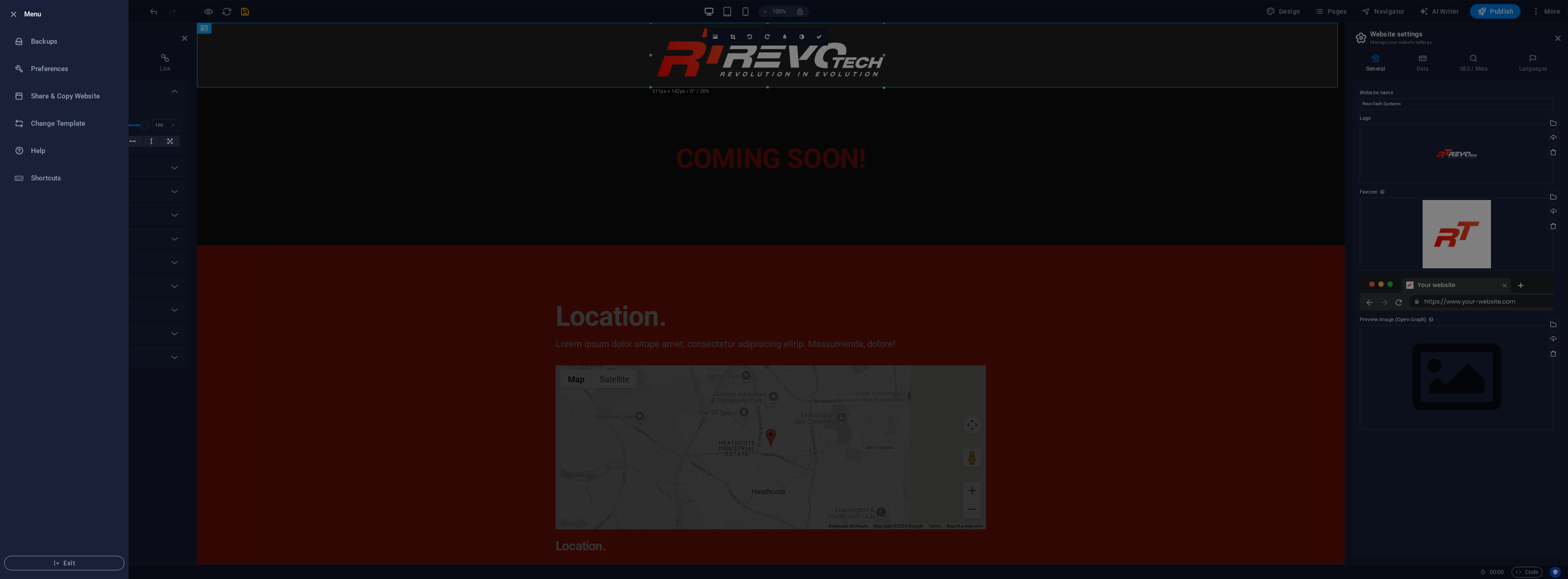
click at [355, 264] on div at bounding box center [784, 290] width 1568 height 579
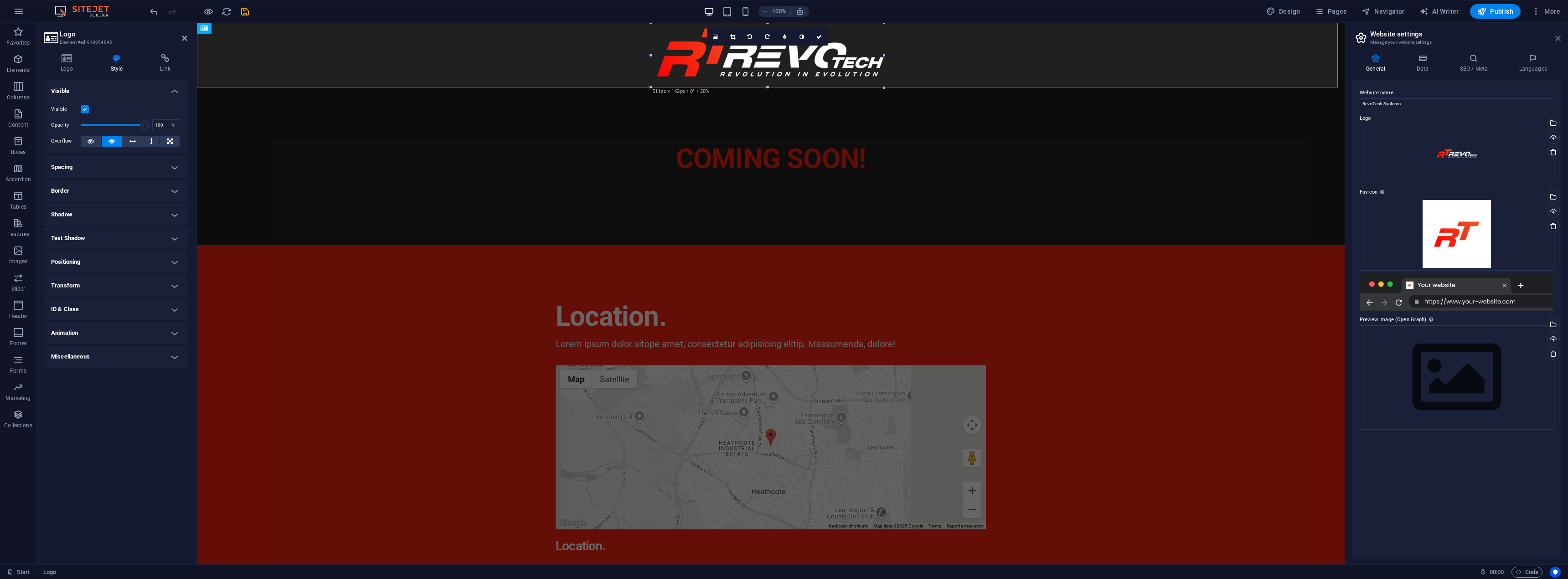
click at [1557, 38] on icon at bounding box center [1558, 38] width 5 height 7
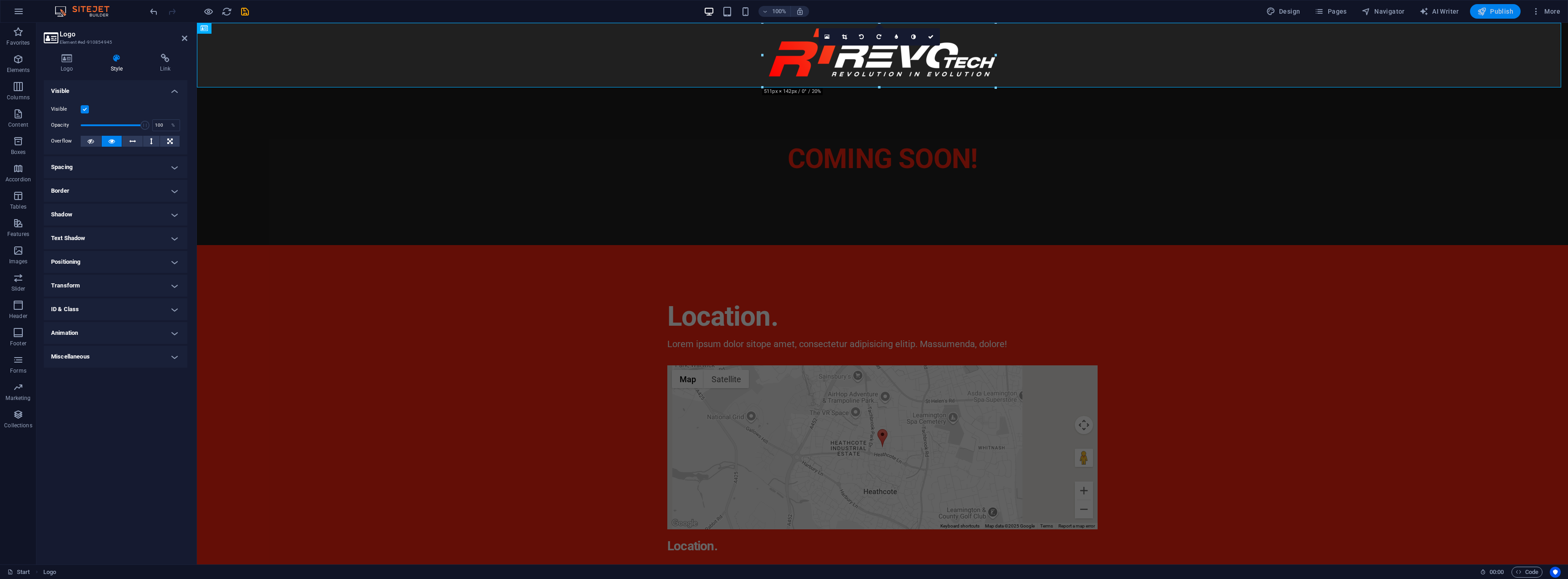
click at [1513, 12] on span "Publish" at bounding box center [1495, 11] width 36 height 9
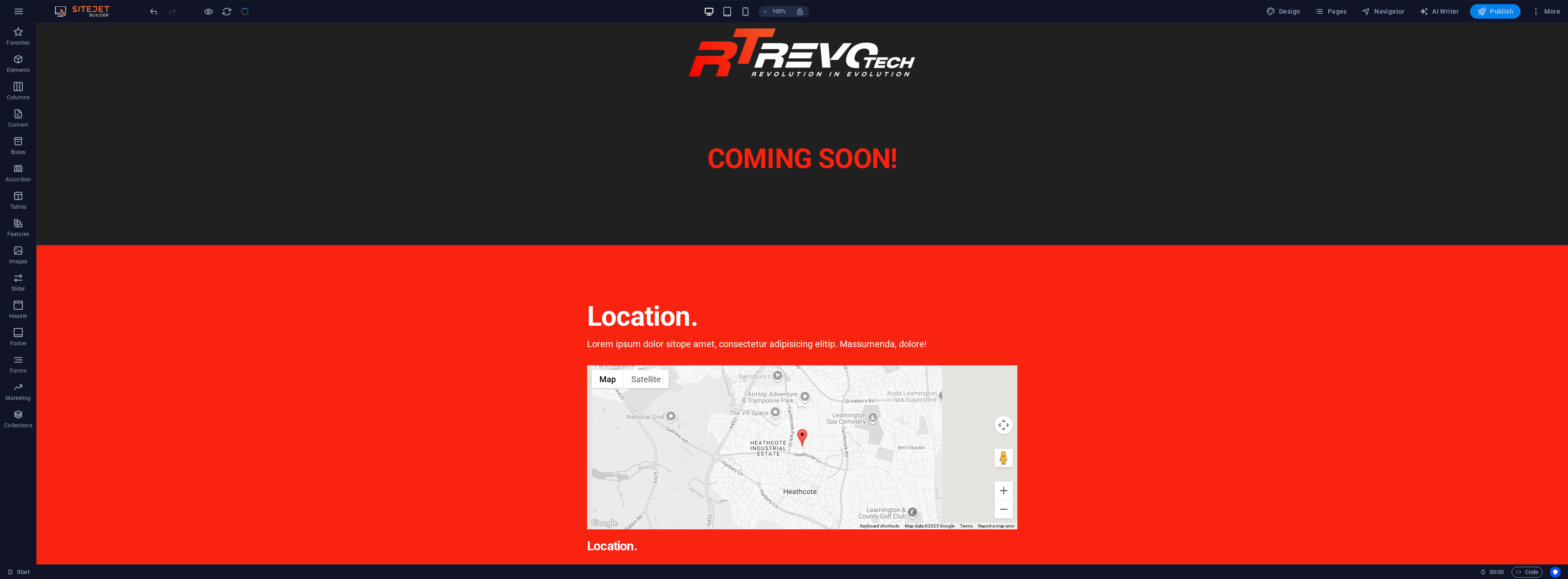
click at [1500, 13] on span "Publish" at bounding box center [1495, 11] width 36 height 9
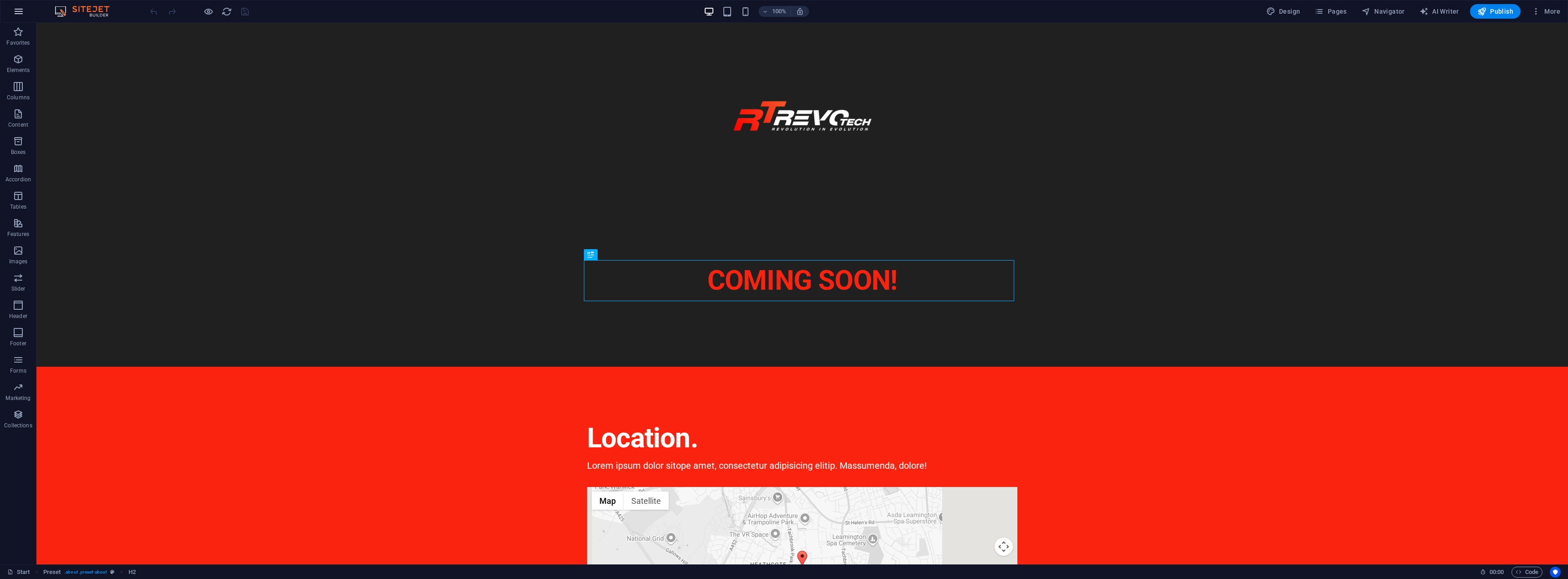
click at [958, 515] on icon "button" at bounding box center [967, 524] width 18 height 18
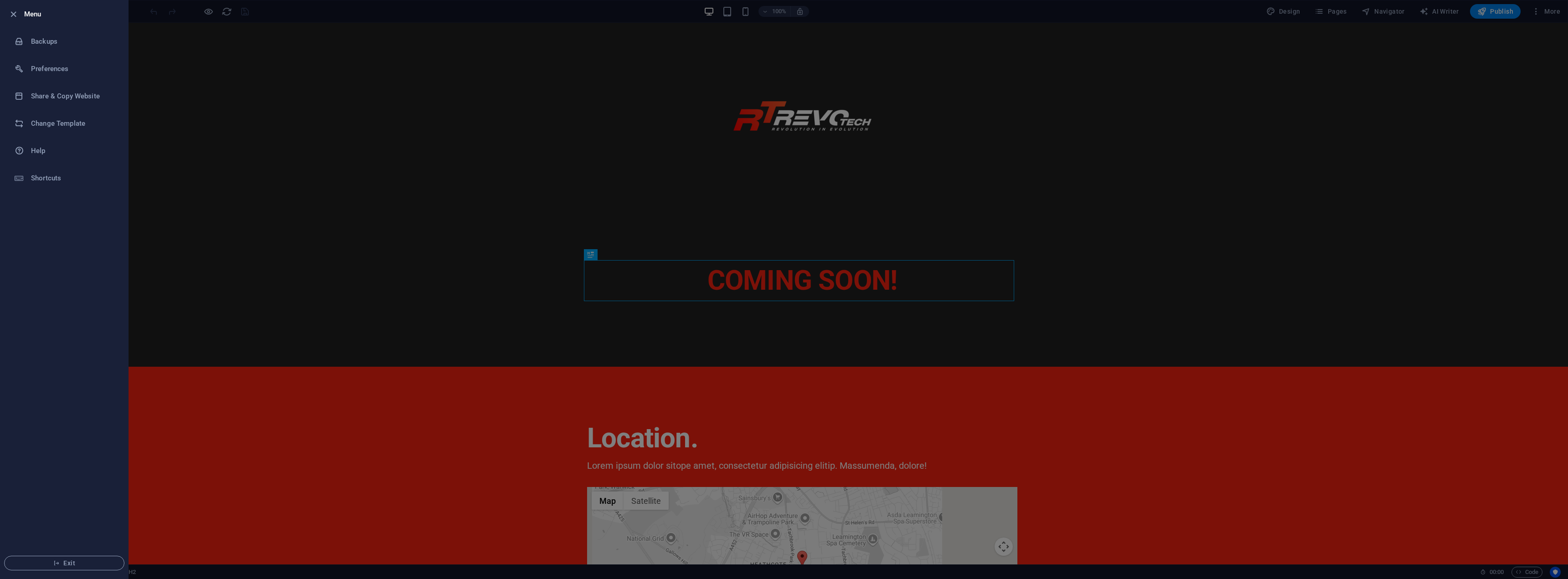
click at [256, 419] on div at bounding box center [784, 290] width 1568 height 579
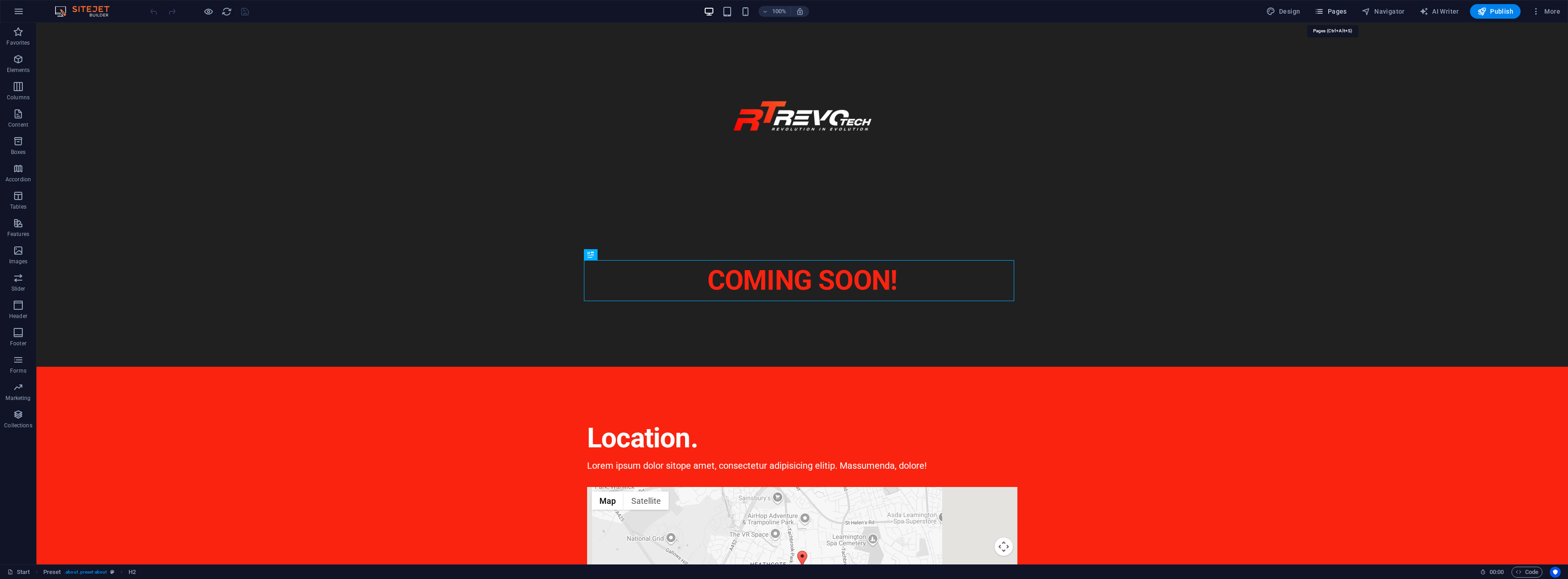
click at [0, 0] on span "Pages" at bounding box center [0, 0] width 0 height 0
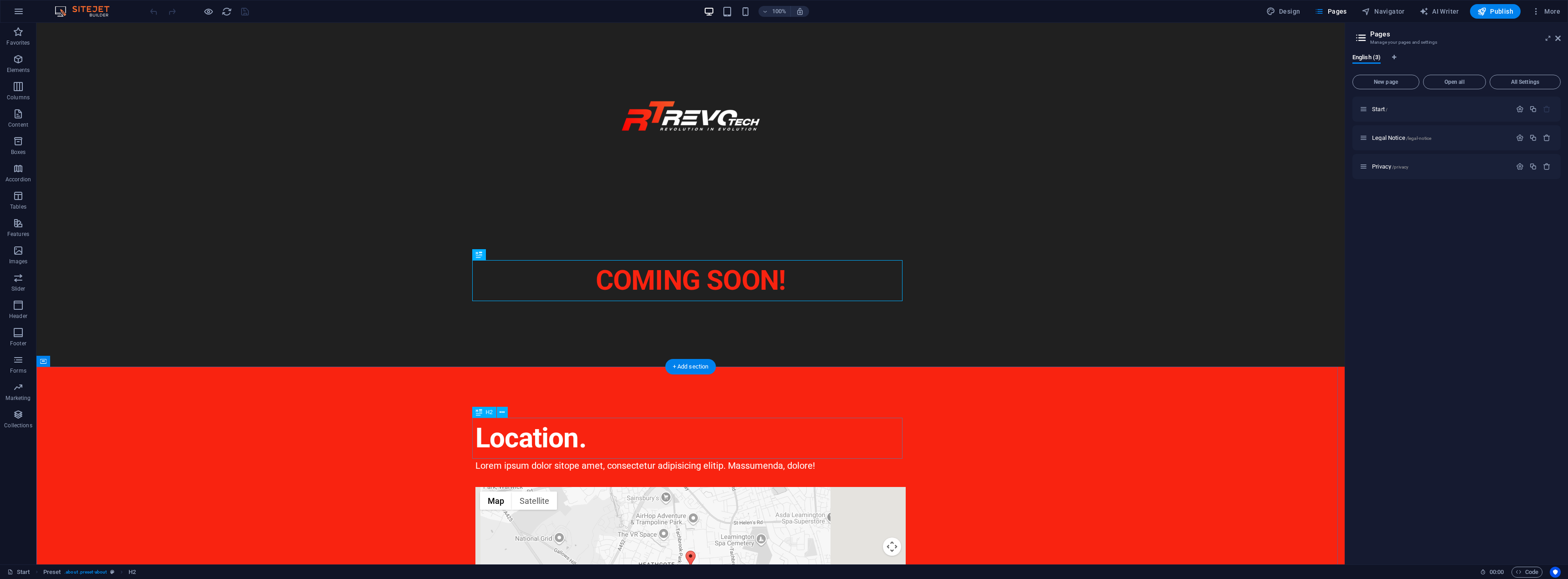
click at [840, 436] on div "Location." at bounding box center [690, 438] width 430 height 41
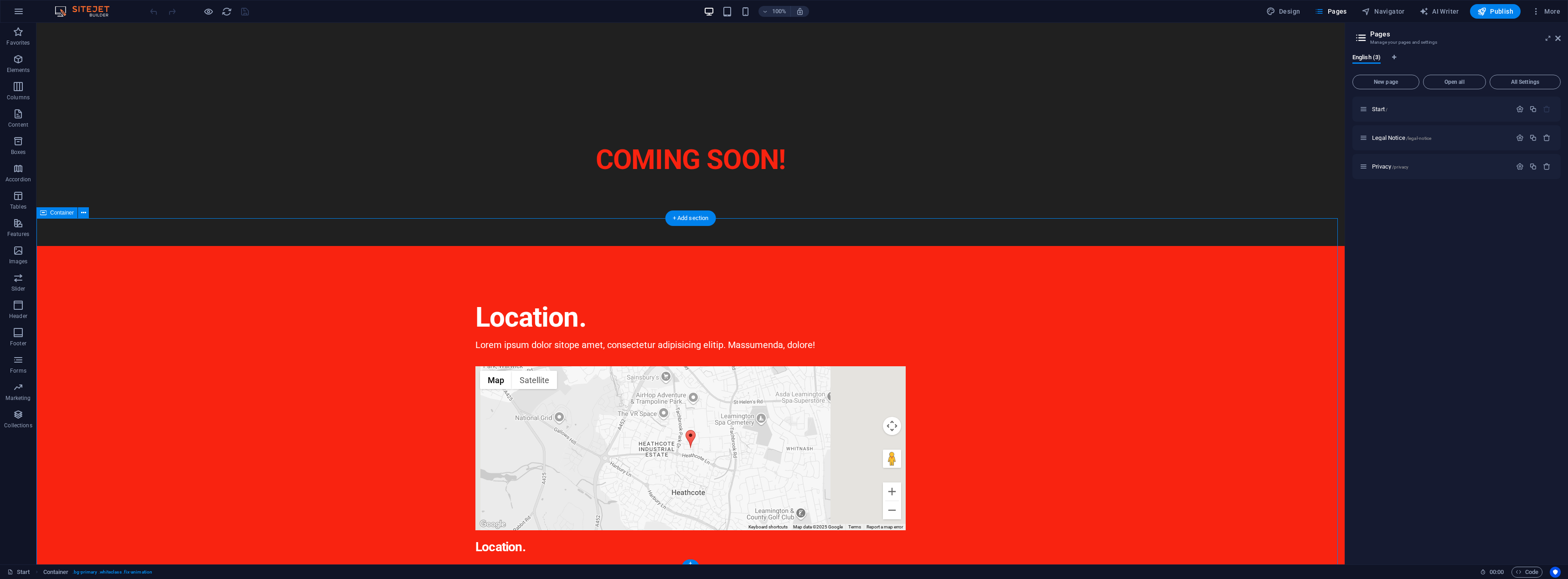
scroll to position [152, 0]
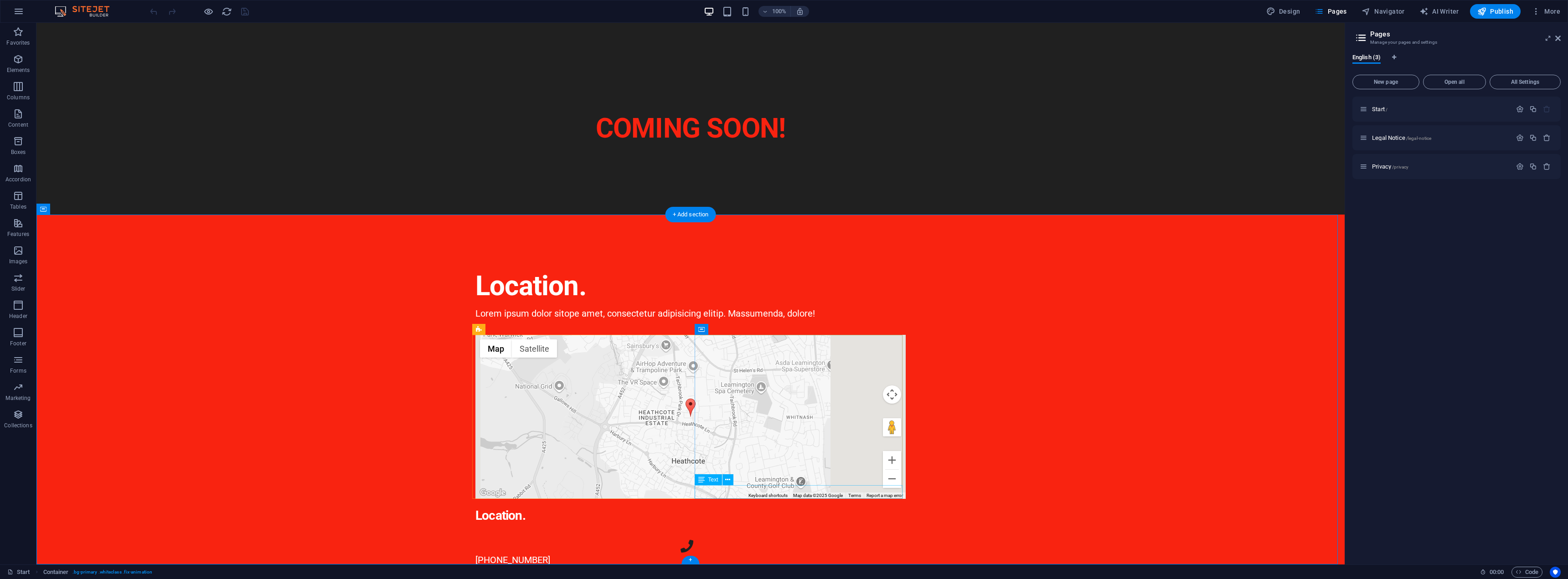
click at [1383, 135] on span "Legal Notice /legal-notice" at bounding box center [1401, 137] width 59 height 7
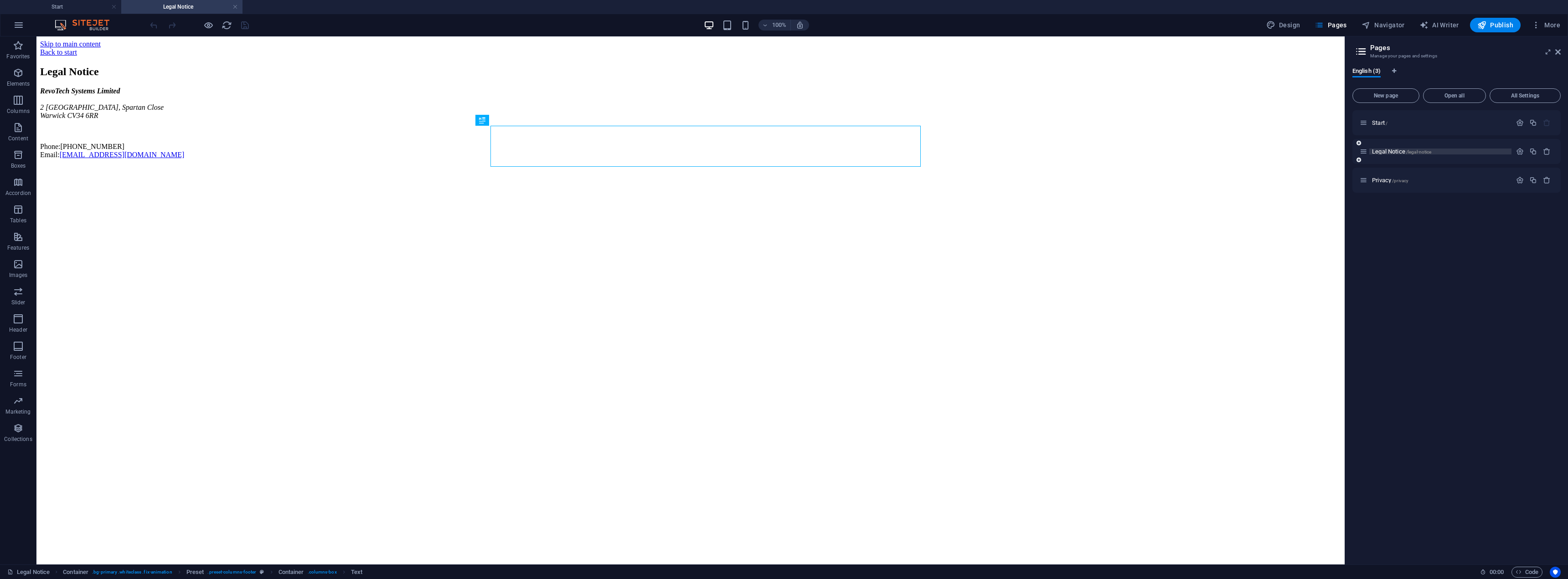
scroll to position [0, 0]
click at [1393, 180] on span "/privacy" at bounding box center [1400, 181] width 16 height 5
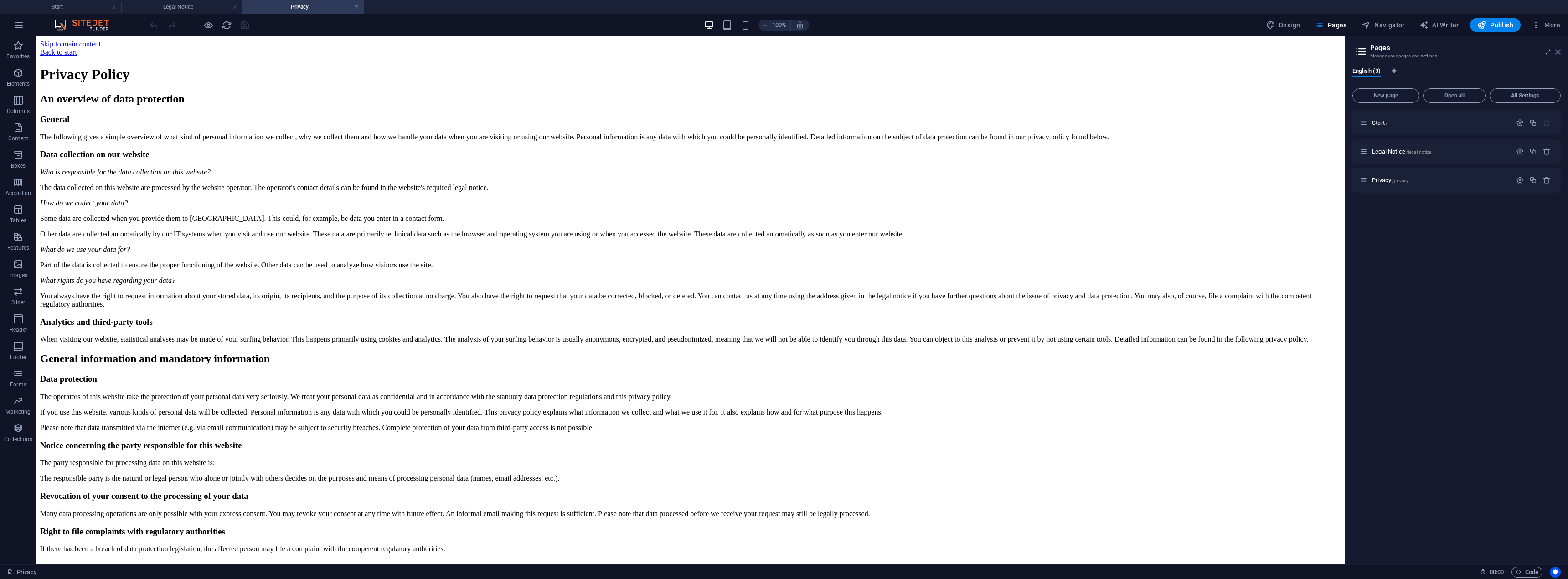
click at [1558, 52] on icon at bounding box center [1558, 52] width 5 height 7
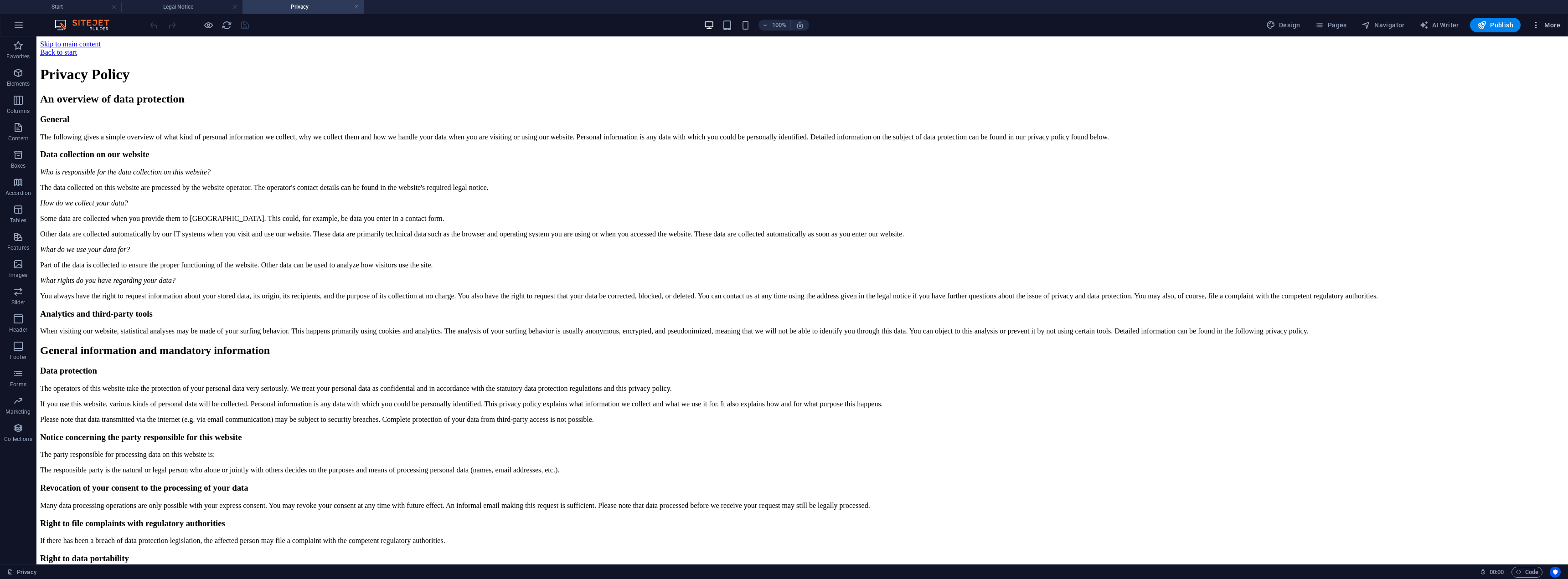
click at [1531, 23] on icon "button" at bounding box center [1536, 25] width 9 height 9
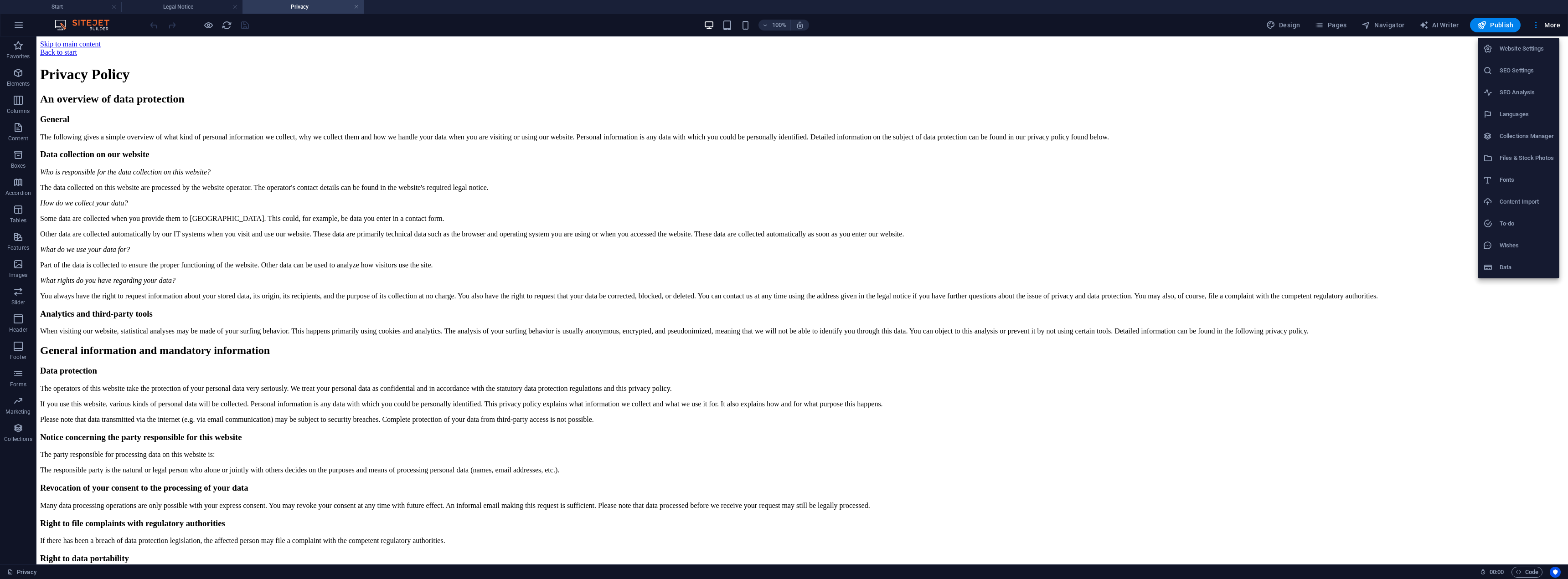
click at [1522, 46] on h6 "Website Settings" at bounding box center [1527, 49] width 54 height 11
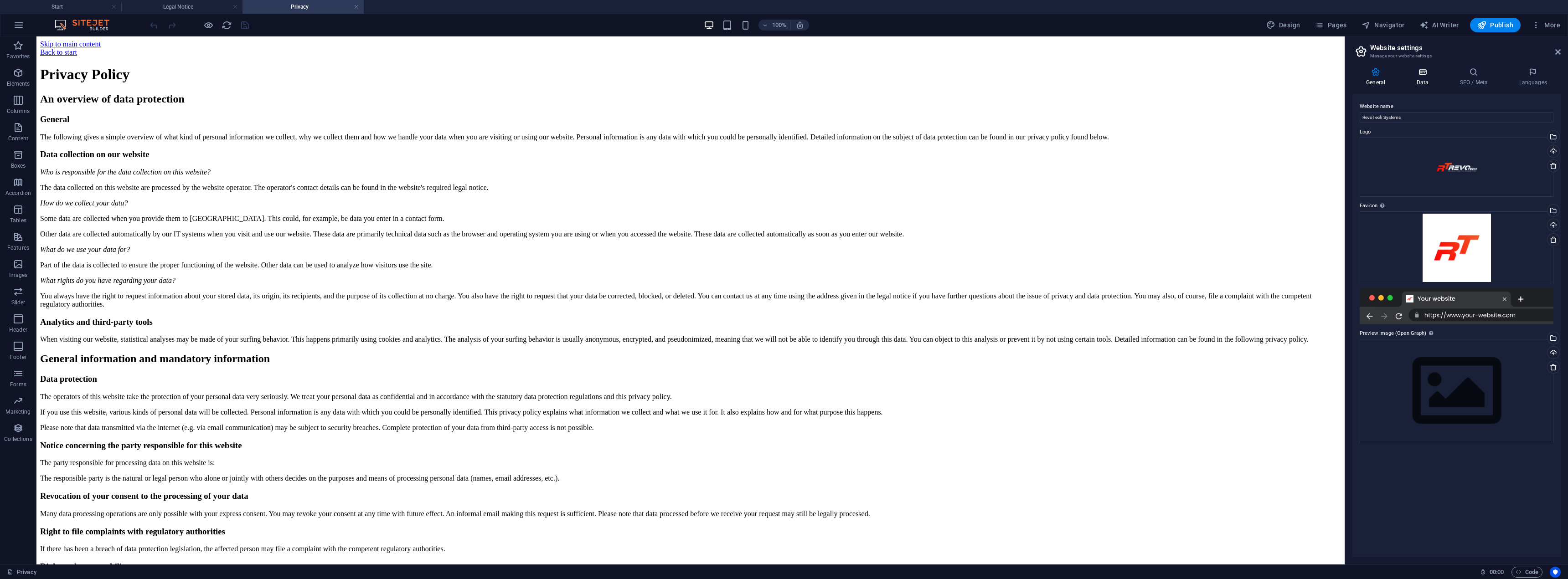
click at [1418, 78] on h4 "Data" at bounding box center [1424, 77] width 43 height 19
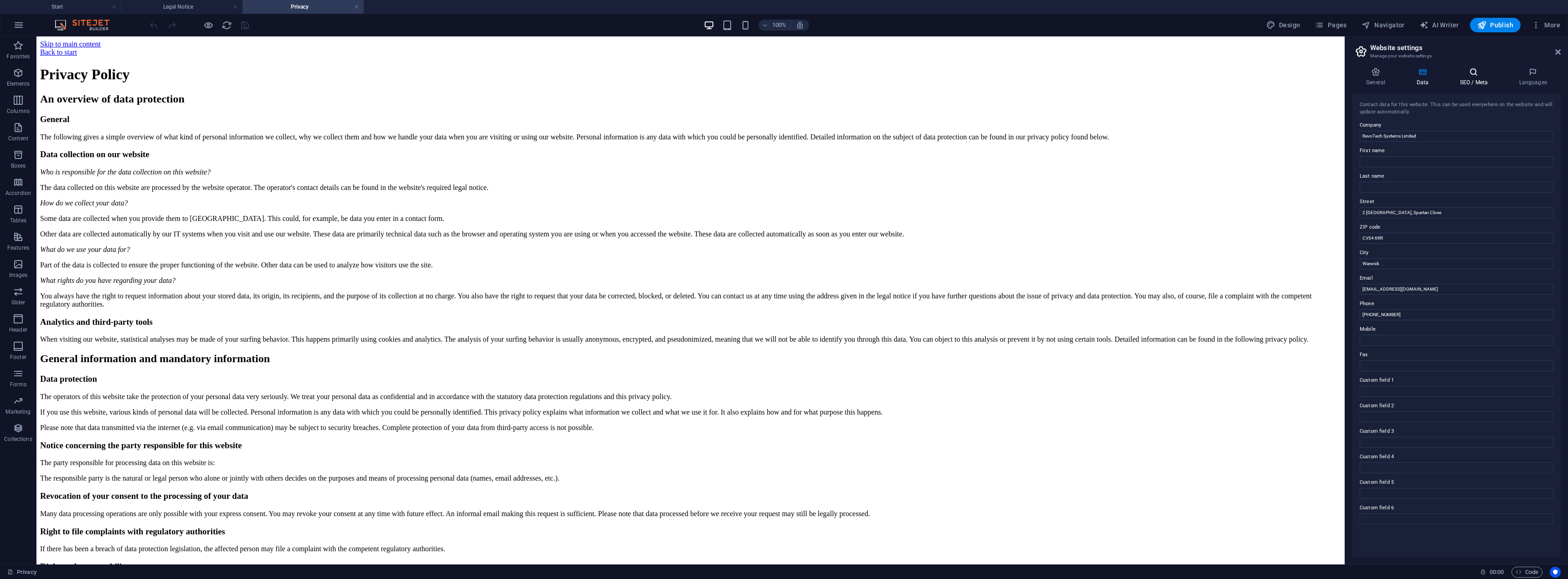
click at [1468, 69] on icon at bounding box center [1473, 72] width 55 height 9
click at [1544, 131] on button "AI" at bounding box center [1544, 130] width 19 height 7
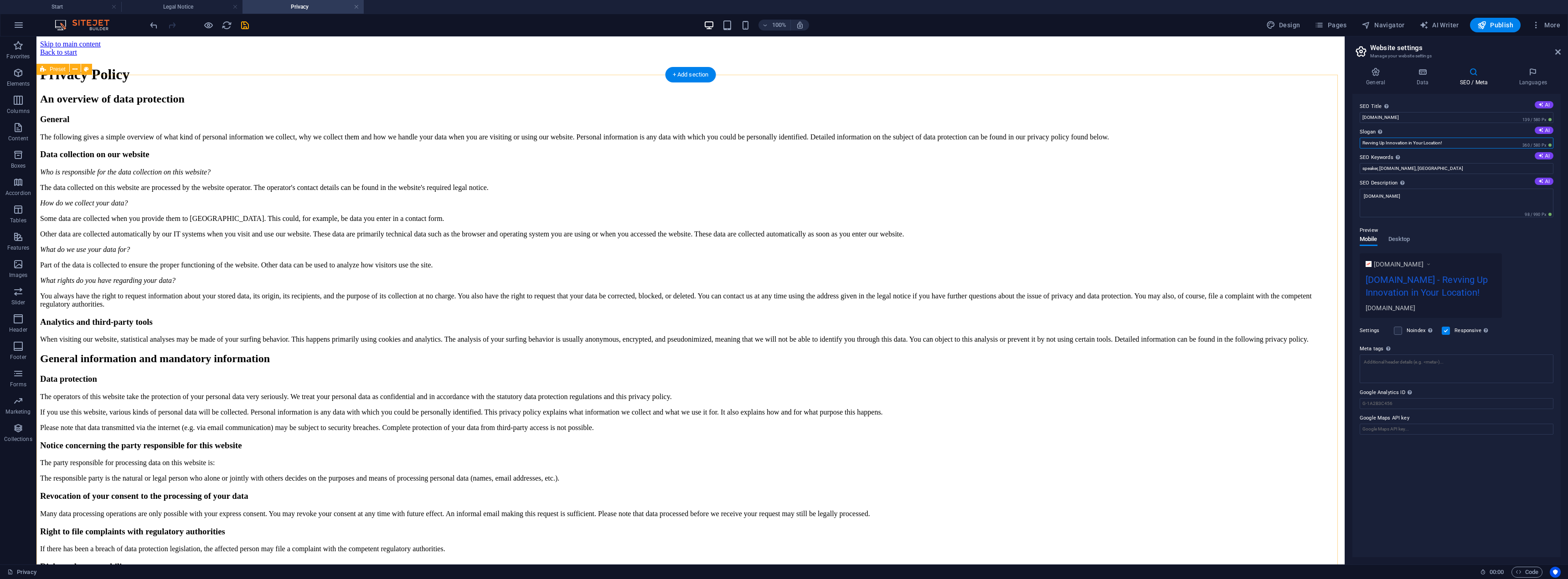
drag, startPoint x: 1489, startPoint y: 179, endPoint x: 1275, endPoint y: 138, distance: 217.9
click at [1461, 145] on input "Revving Up Innovation in Your Location!" at bounding box center [1457, 143] width 194 height 11
click at [1469, 145] on input "Revving Up Innovation in Your Location!" at bounding box center [1457, 143] width 194 height 11
drag, startPoint x: 1489, startPoint y: 181, endPoint x: 1313, endPoint y: 142, distance: 180.3
type input "Revolution in Evolution"
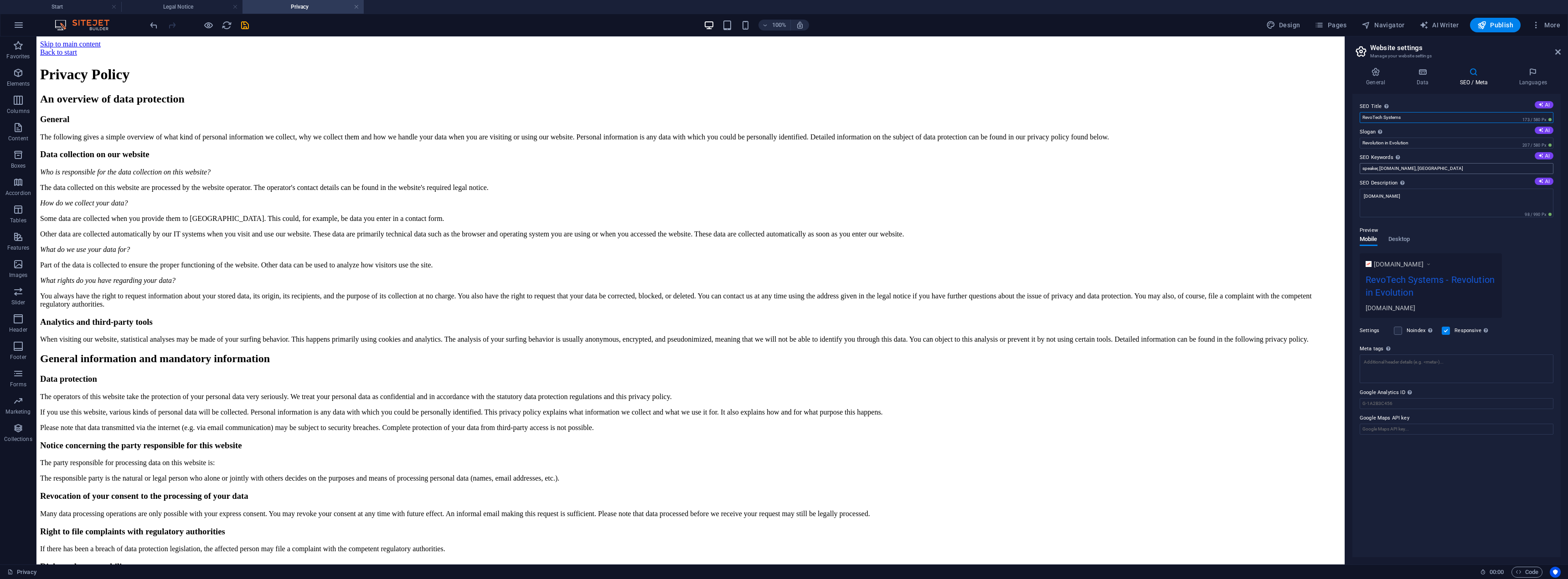
type input "RevoTech Systems"
click at [1434, 167] on input "speaker, revo-tech.co.uk, Berlin" at bounding box center [1457, 168] width 194 height 11
drag, startPoint x: 1441, startPoint y: 170, endPoint x: 1353, endPoint y: 164, distance: 88.2
click at [1353, 164] on div "SEO Title The title of your website - make it something that stands out in sear…" at bounding box center [1457, 325] width 208 height 463
type input "RevoTech, Engineering, Testing, [GEOGRAPHIC_DATA]"
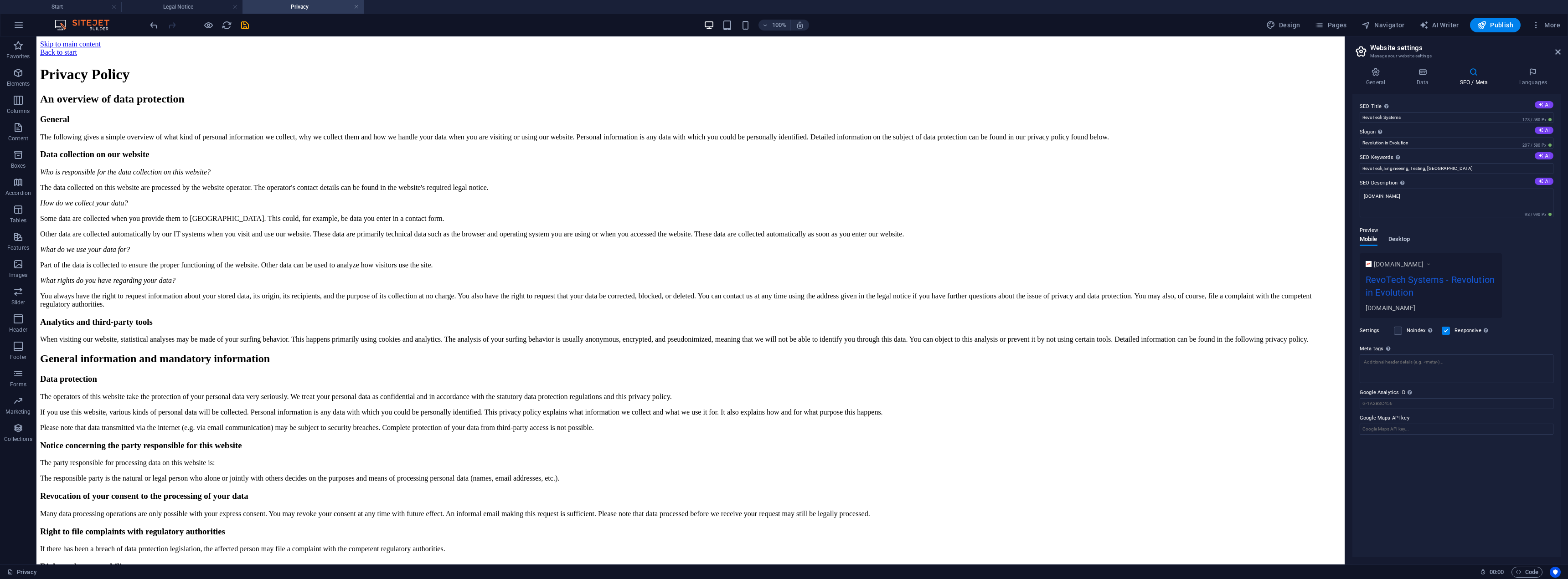
click at [1405, 236] on span "Desktop" at bounding box center [1399, 240] width 22 height 13
click at [1372, 231] on p "Preview" at bounding box center [1369, 231] width 18 height 11
click at [1369, 238] on span "Mobile" at bounding box center [1368, 240] width 18 height 13
click at [1531, 570] on span "Code" at bounding box center [1527, 572] width 23 height 11
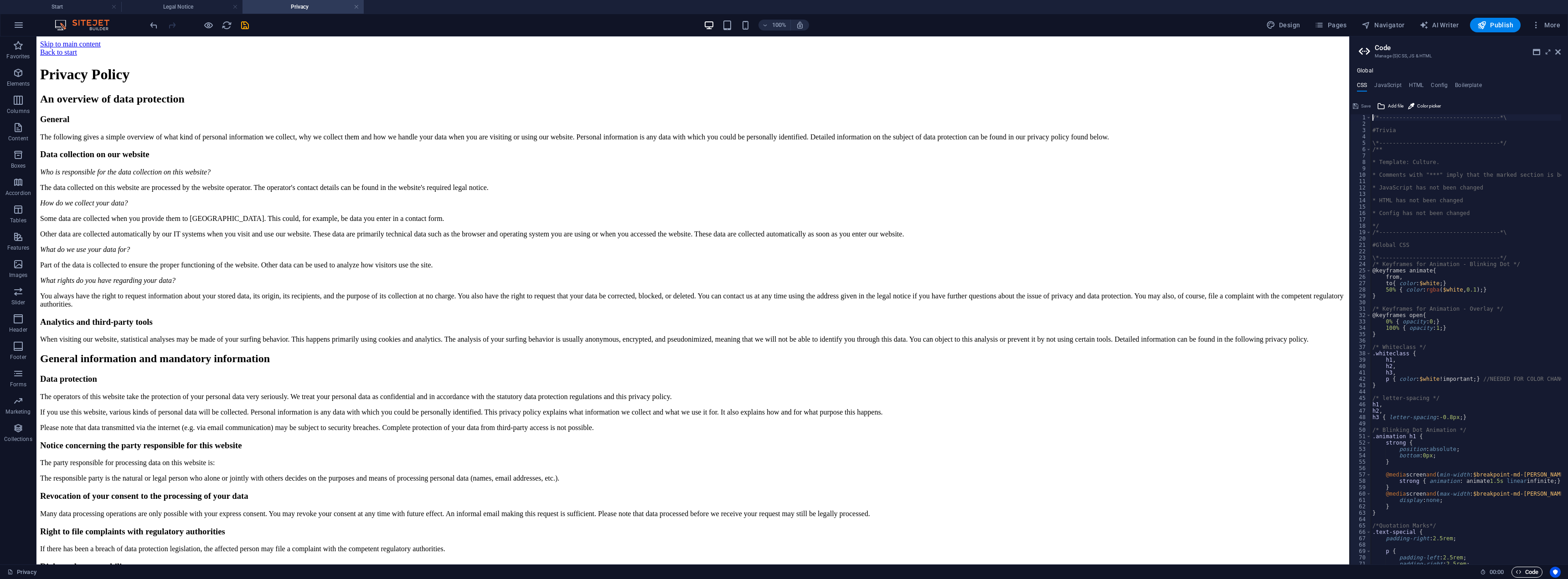
click at [1531, 570] on span "Code" at bounding box center [1527, 572] width 23 height 11
click at [1516, 573] on icon "button" at bounding box center [1519, 572] width 6 height 6
click at [1558, 572] on icon "Usercentrics" at bounding box center [1555, 572] width 6 height 6
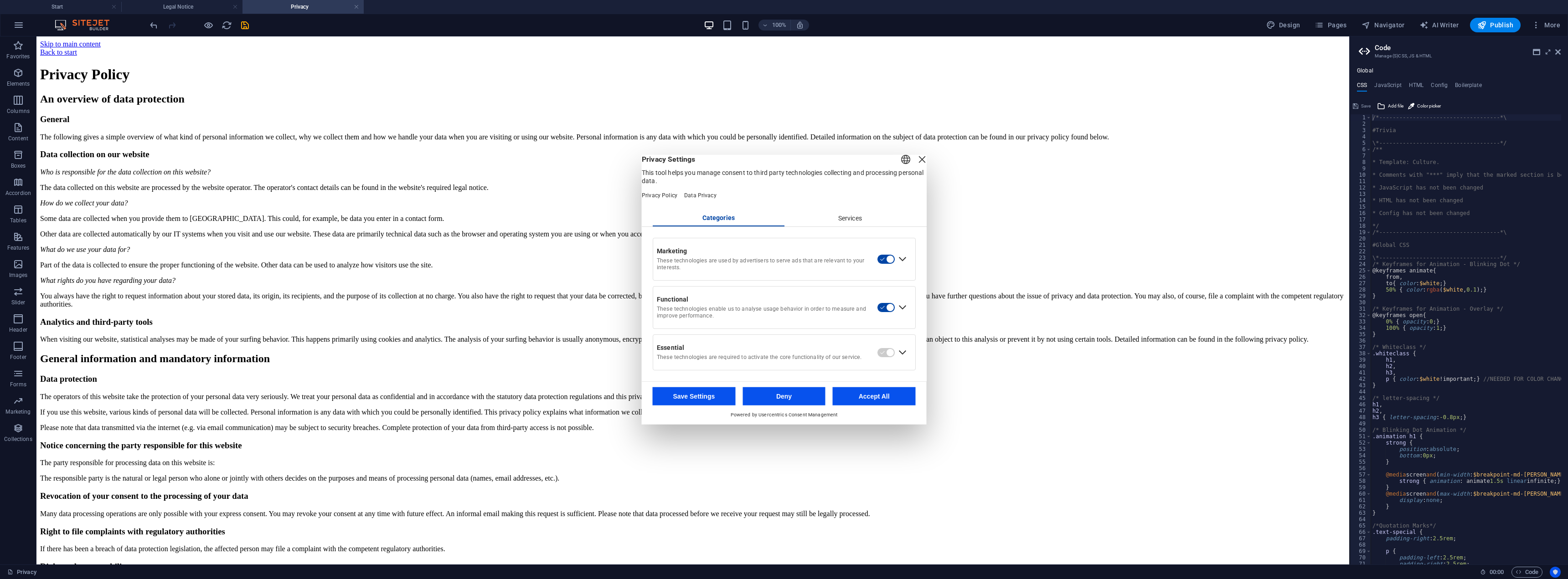
click at [1558, 572] on icon "Usercentrics" at bounding box center [1555, 572] width 6 height 6
click at [1556, 52] on icon at bounding box center [1558, 52] width 5 height 7
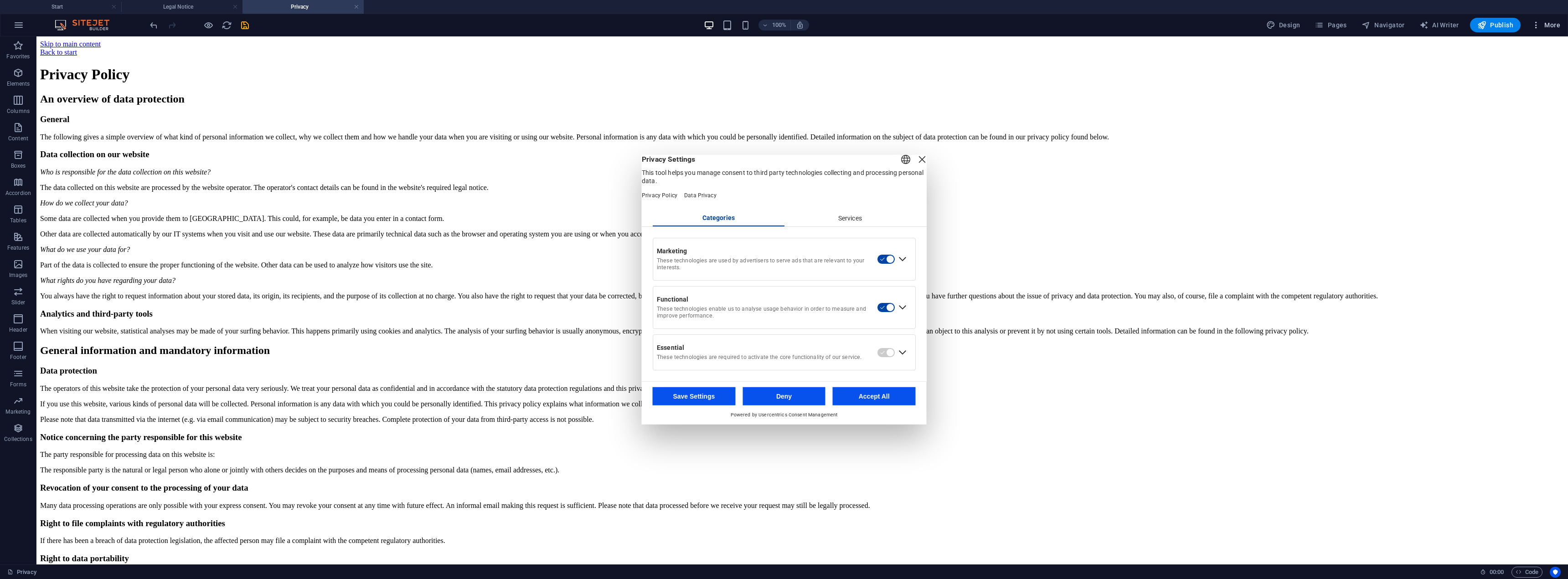
click at [1538, 21] on icon "button" at bounding box center [1536, 25] width 9 height 9
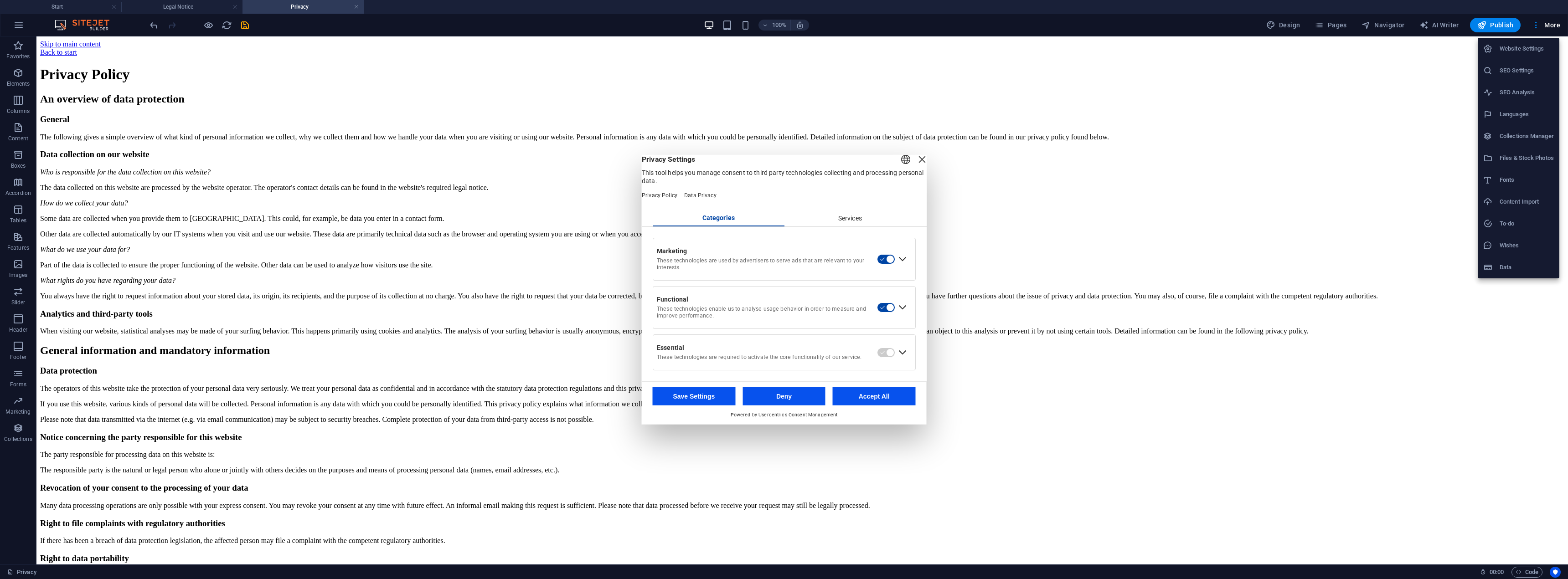
click at [1525, 222] on h6 "To-do" at bounding box center [1527, 224] width 54 height 11
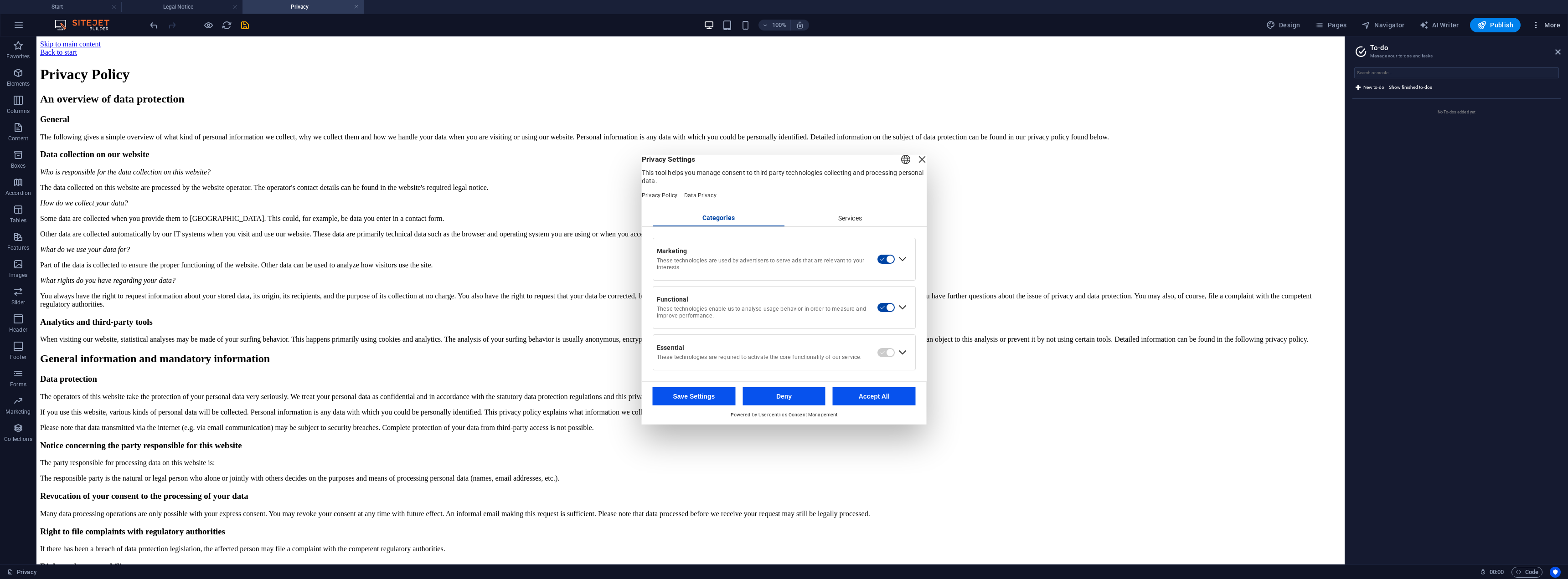
click at [1549, 23] on span "More" at bounding box center [1545, 25] width 29 height 9
click at [1507, 266] on h6 "Data" at bounding box center [1527, 268] width 54 height 11
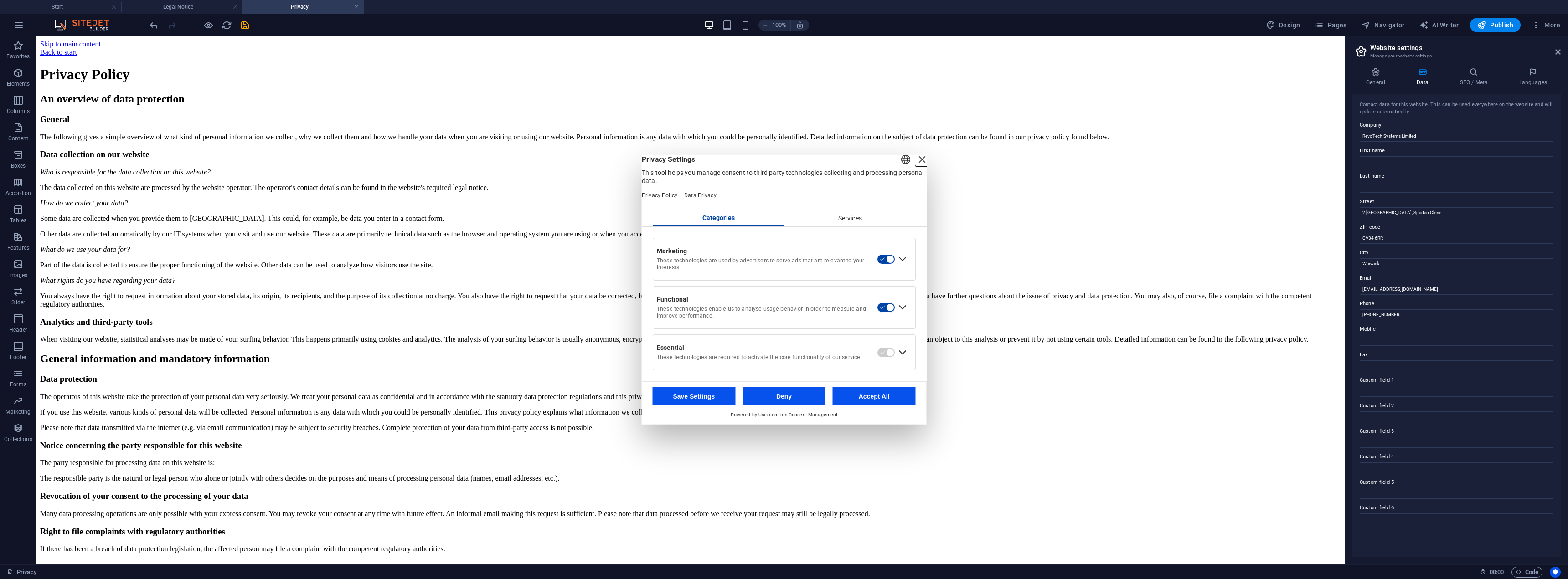
click at [915, 161] on div "Close Layer" at bounding box center [922, 159] width 13 height 13
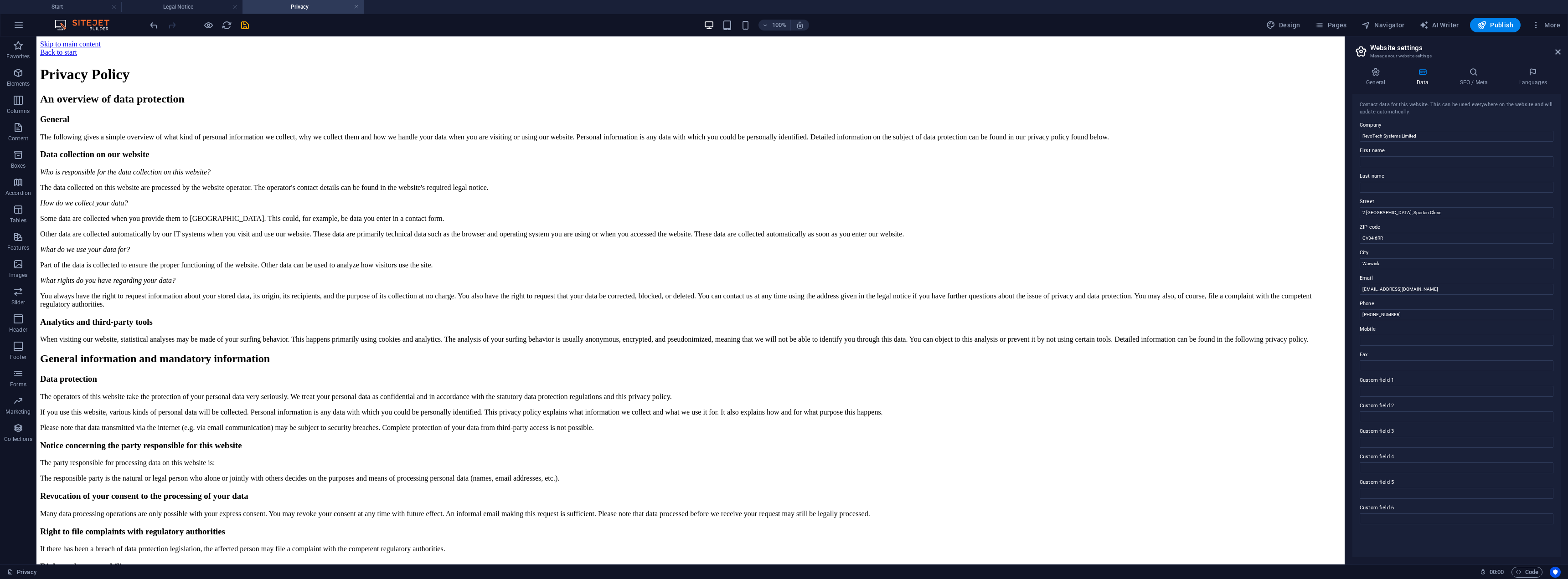
click at [355, 6] on link at bounding box center [356, 7] width 5 height 9
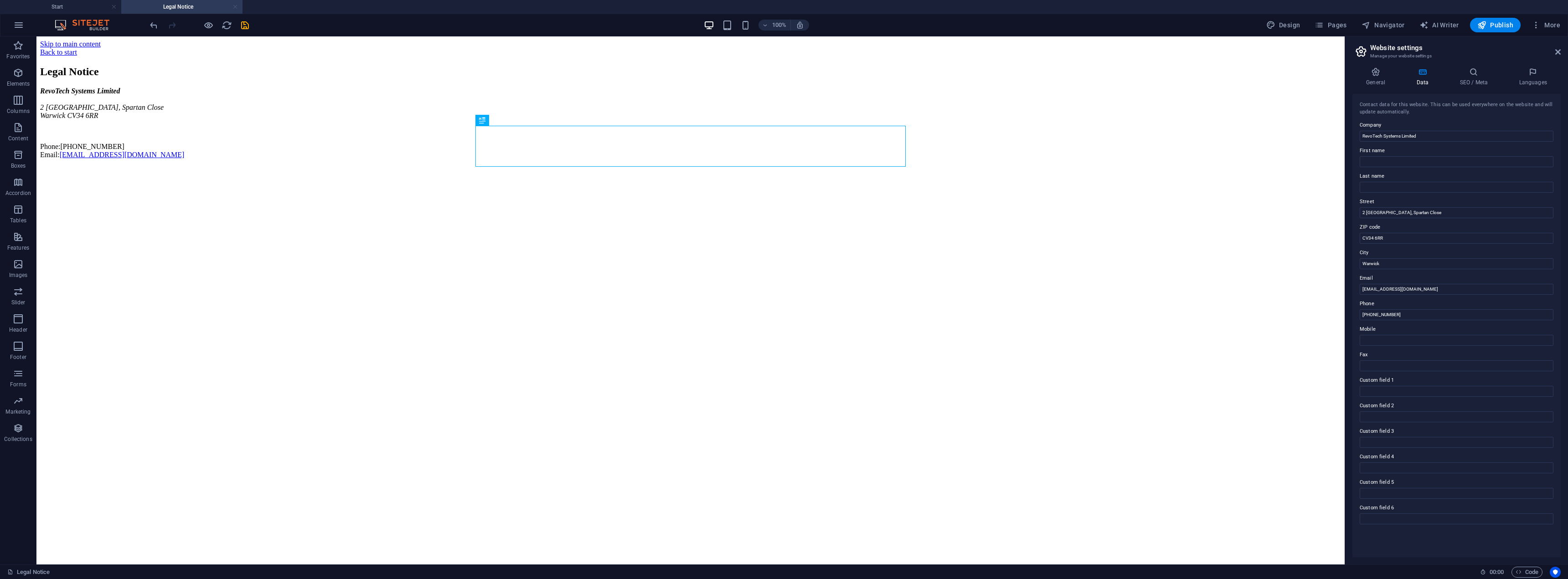
click at [237, 6] on link at bounding box center [235, 7] width 5 height 9
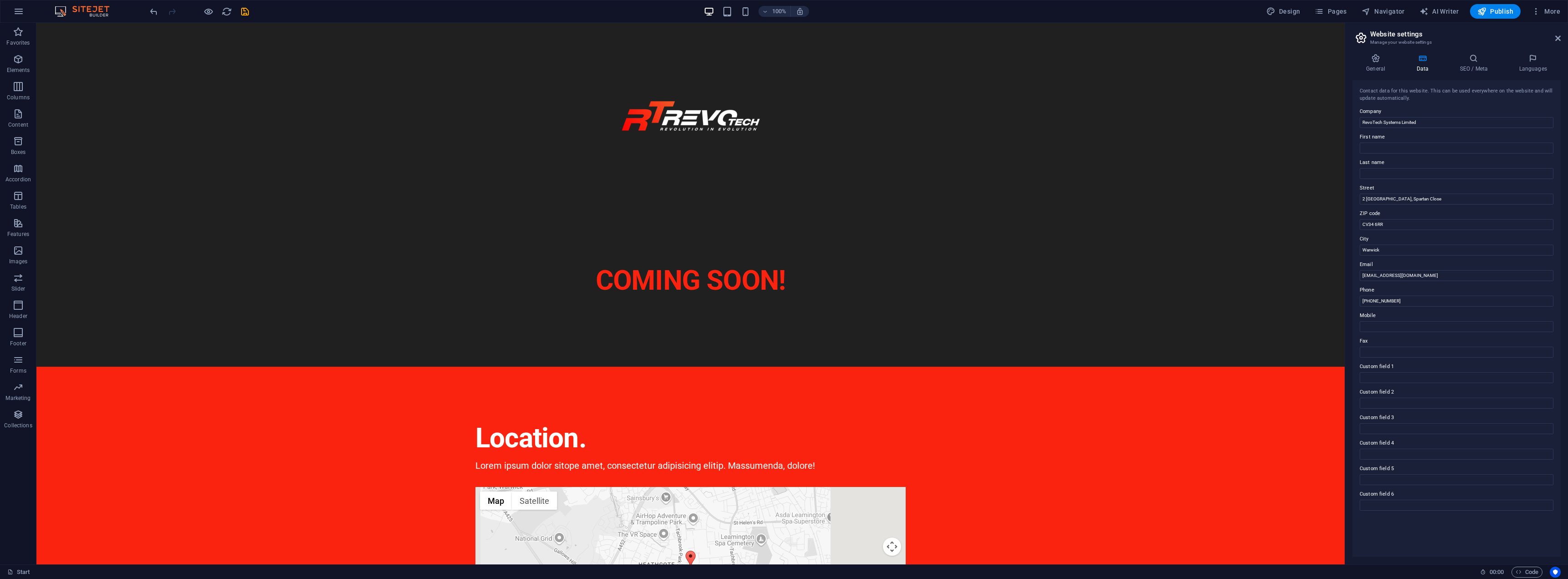
scroll to position [129, 0]
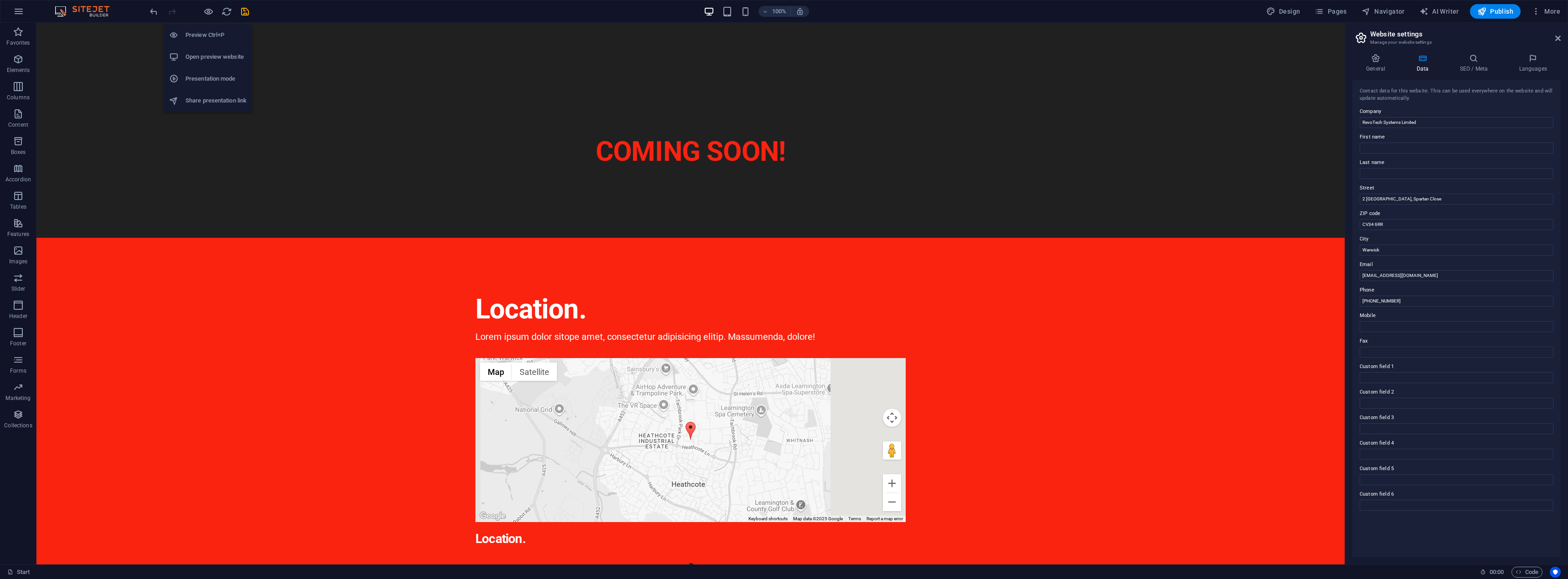
click at [211, 61] on h6 "Open preview website" at bounding box center [216, 57] width 61 height 11
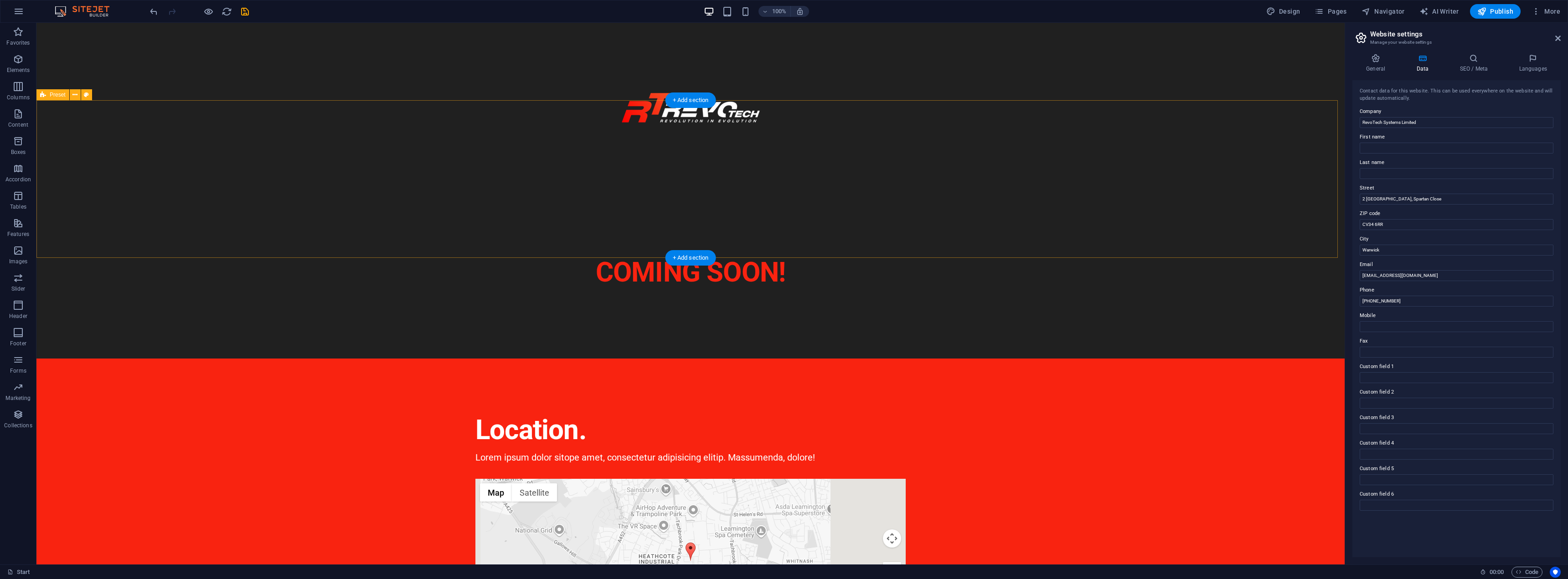
scroll to position [0, 0]
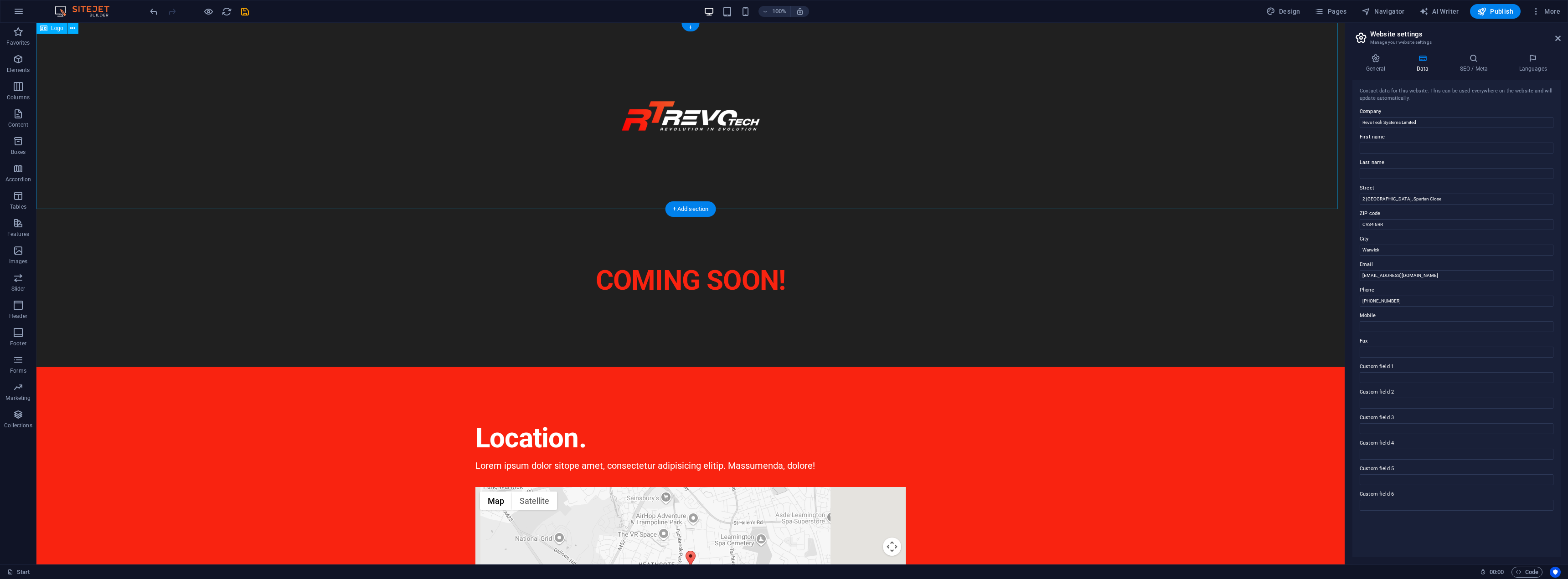
click at [709, 118] on div at bounding box center [690, 116] width 1308 height 186
click at [703, 126] on div at bounding box center [690, 116] width 1308 height 186
select select "px"
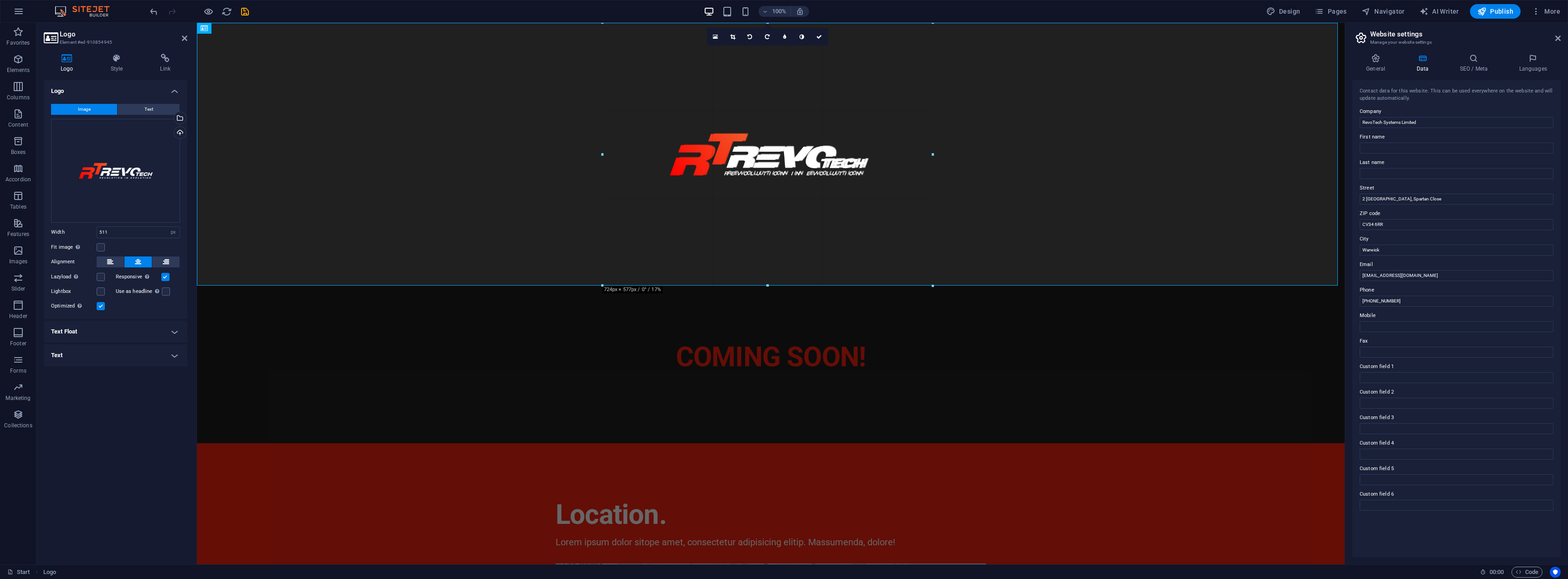
drag, startPoint x: 883, startPoint y: 115, endPoint x: 784, endPoint y: 94, distance: 101.2
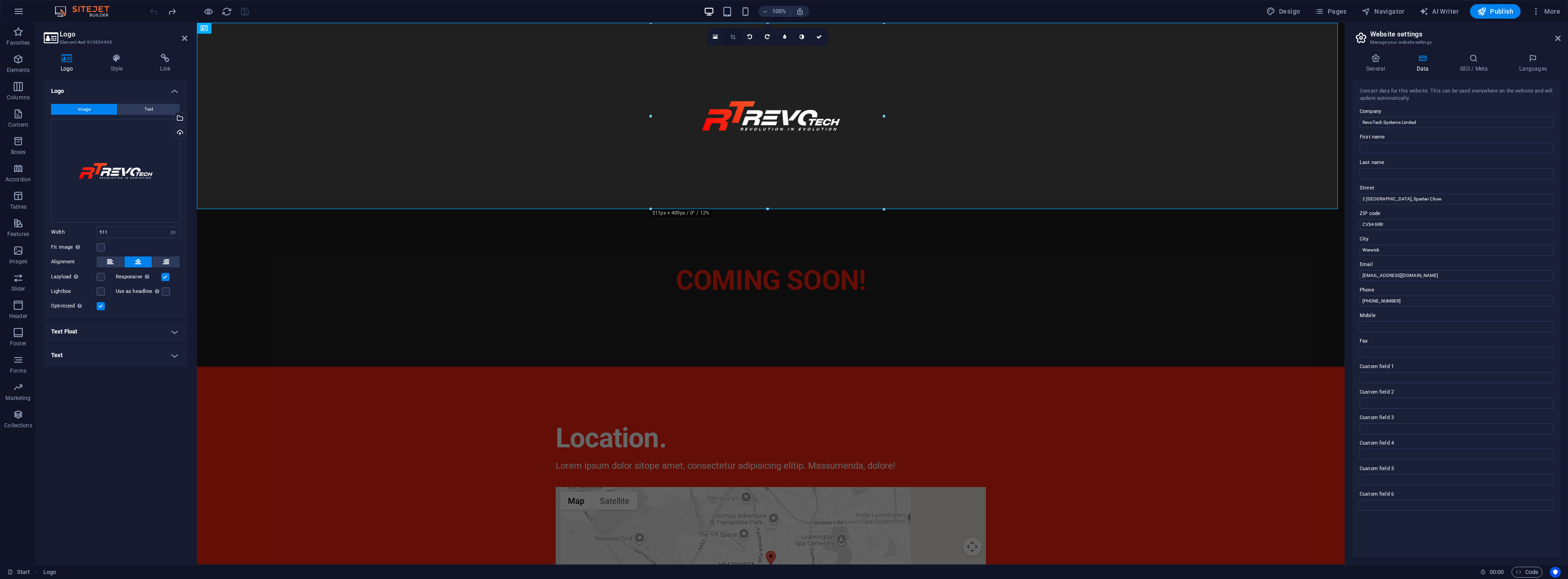
click at [735, 36] on icon at bounding box center [733, 36] width 5 height 5
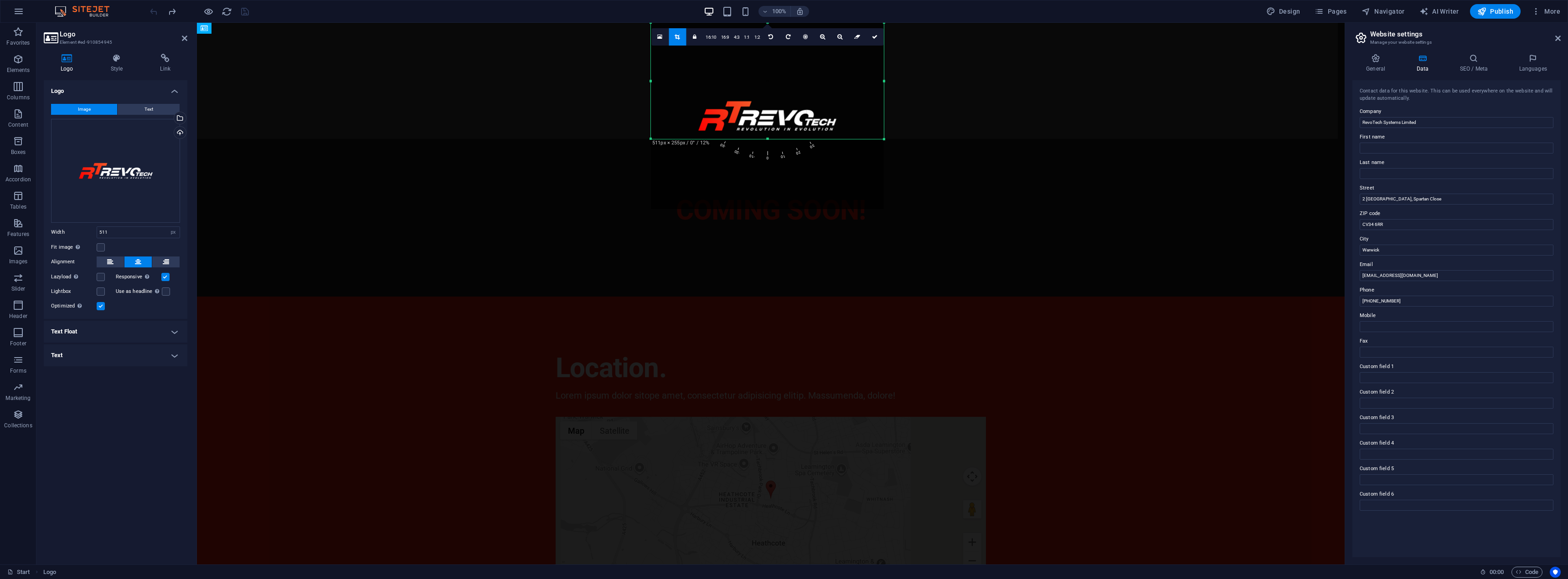
drag, startPoint x: 768, startPoint y: 207, endPoint x: 772, endPoint y: 137, distance: 70.1
click at [772, 137] on div at bounding box center [767, 139] width 233 height 3
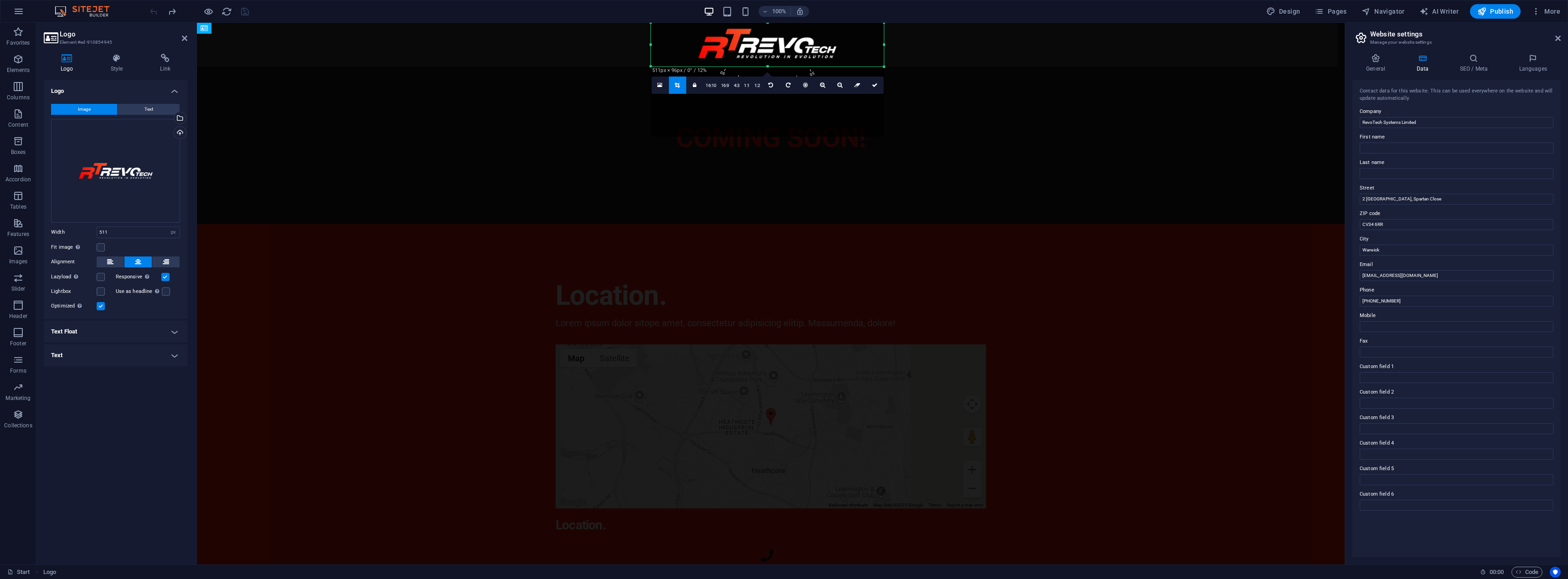
drag, startPoint x: 769, startPoint y: 23, endPoint x: 765, endPoint y: 95, distance: 72.1
click at [765, 66] on div "180 170 160 150 140 130 120 110 100 90 80 70 60 50 40 30 20 10 0 -10 -20 -30 -4…" at bounding box center [767, 44] width 233 height 44
drag, startPoint x: 651, startPoint y: 43, endPoint x: 695, endPoint y: 44, distance: 44.0
click at [695, 44] on div "180 170 160 150 140 130 120 110 100 90 80 70 60 50 40 30 20 10 0 -10 -20 -30 -4…" at bounding box center [767, 44] width 189 height 44
drag, startPoint x: 861, startPoint y: 45, endPoint x: 821, endPoint y: 44, distance: 40.0
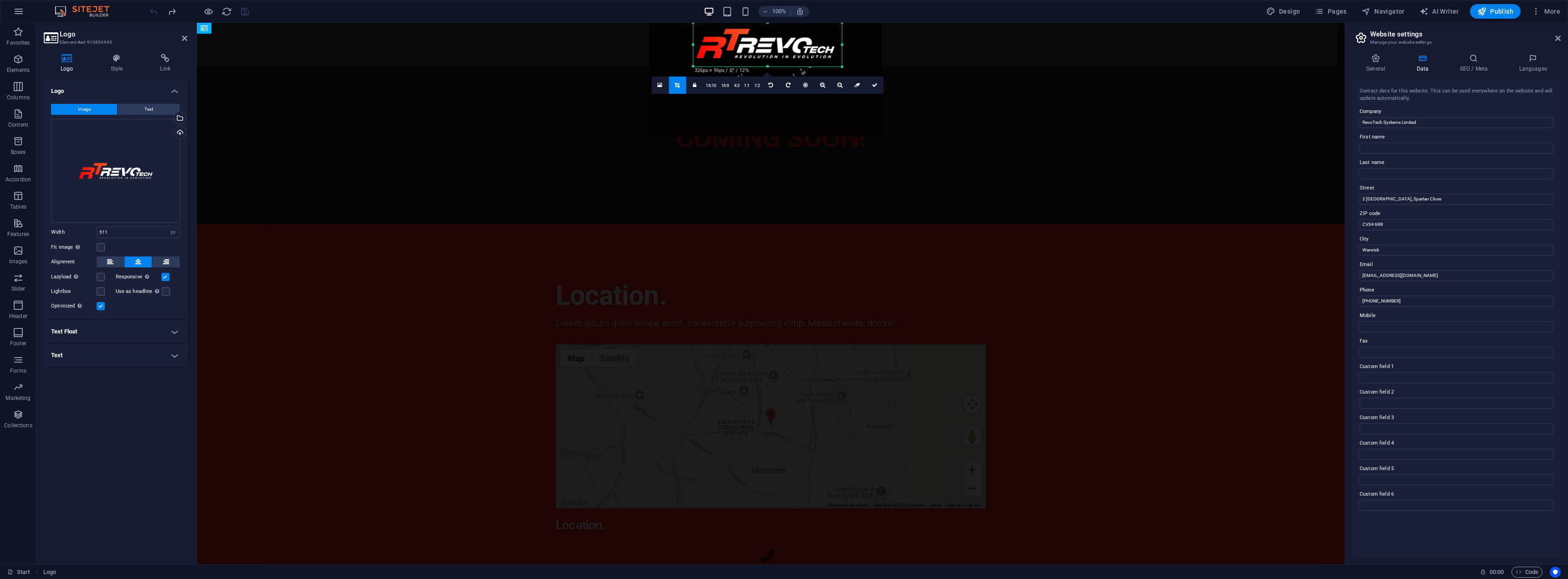
click at [821, 44] on div "180 170 160 150 140 130 120 110 100 90 80 70 60 50 40 30 20 10 0 -10 -20 -30 -4…" at bounding box center [768, 44] width 149 height 44
click at [839, 45] on div at bounding box center [841, 44] width 3 height 44
click at [876, 88] on icon at bounding box center [875, 85] width 5 height 5
type input "322"
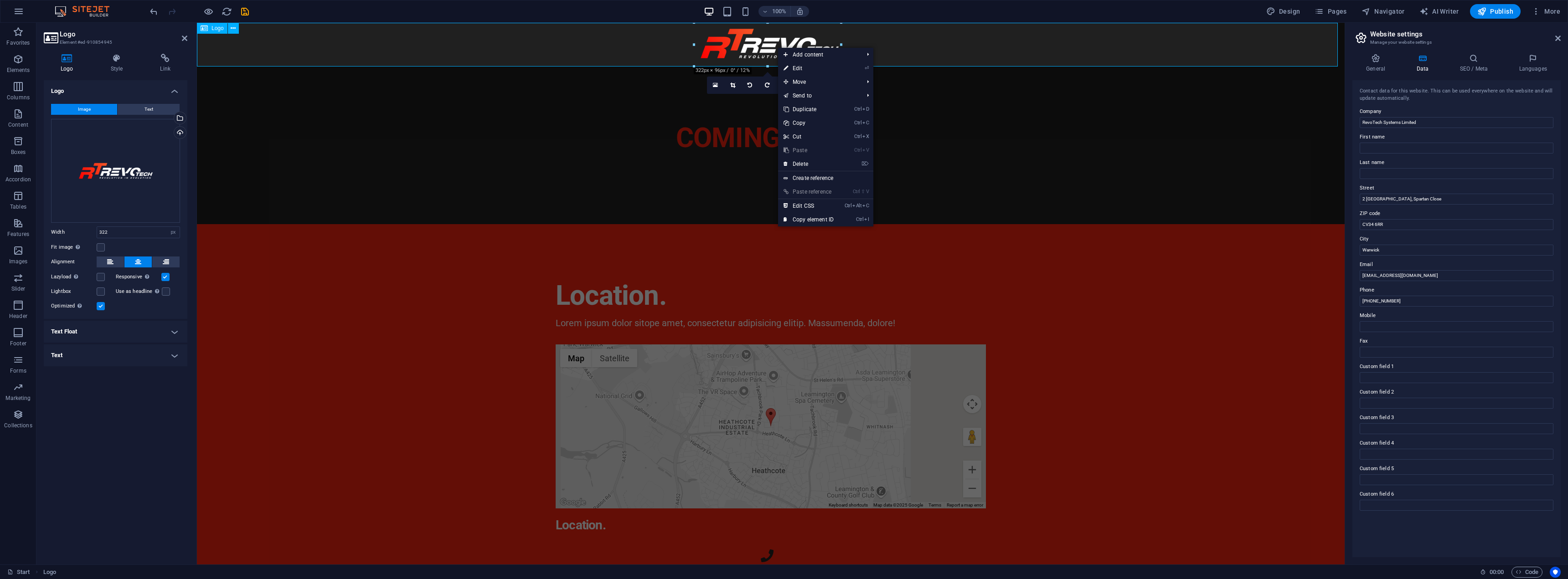
click at [754, 46] on div at bounding box center [771, 44] width 1148 height 44
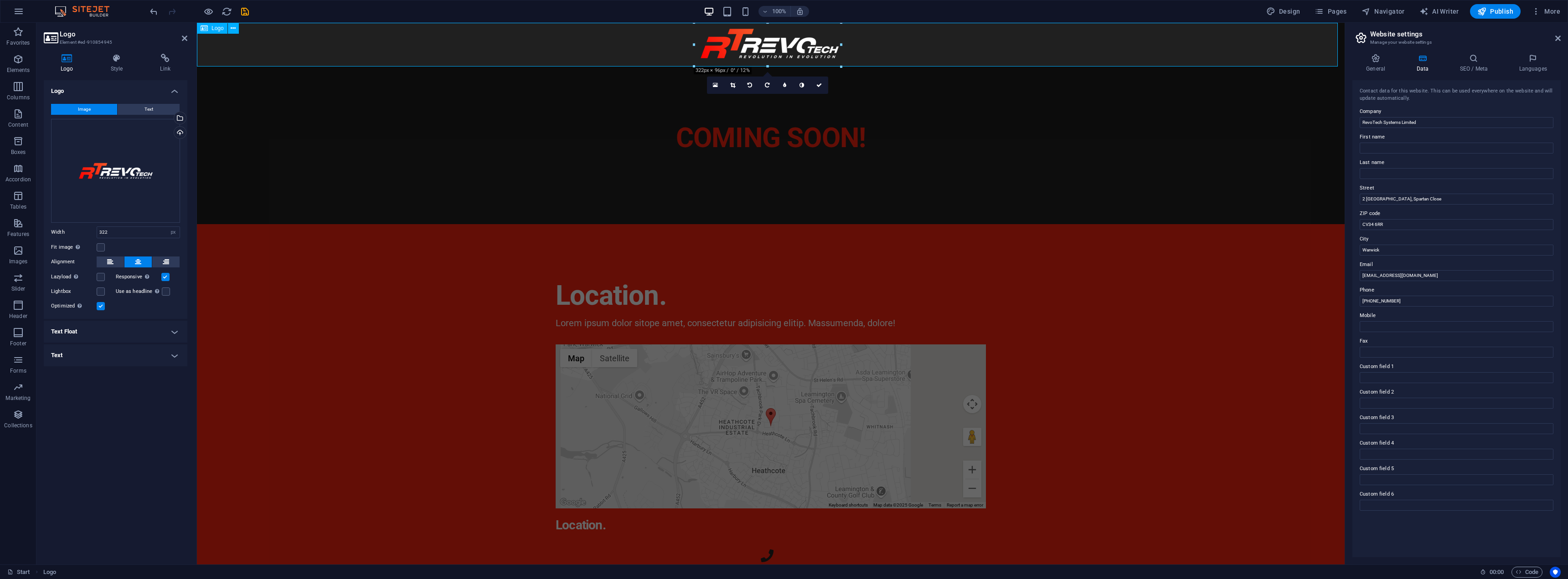
click at [754, 46] on div at bounding box center [771, 44] width 1148 height 44
click at [786, 86] on link at bounding box center [785, 85] width 17 height 17
click at [780, 85] on link at bounding box center [778, 85] width 17 height 17
click at [799, 86] on icon at bounding box center [801, 85] width 4 height 5
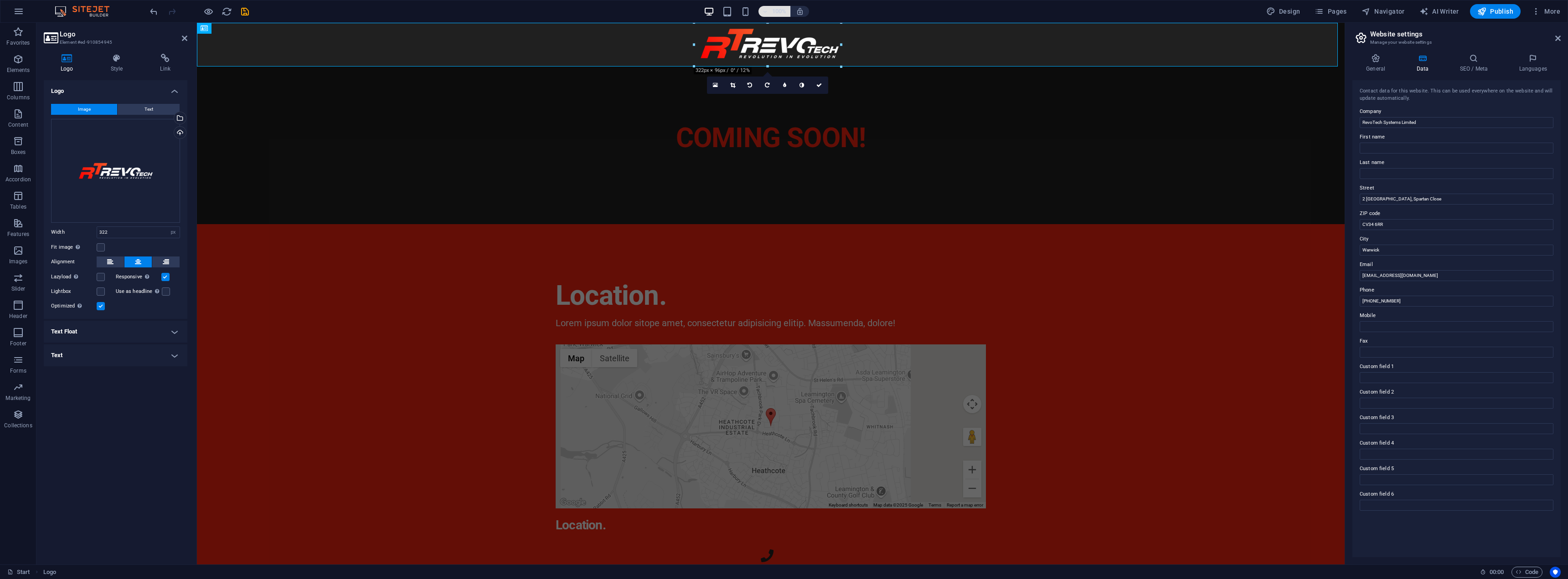
click at [0, 0] on h6 "100%" at bounding box center [0, 0] width 0 height 0
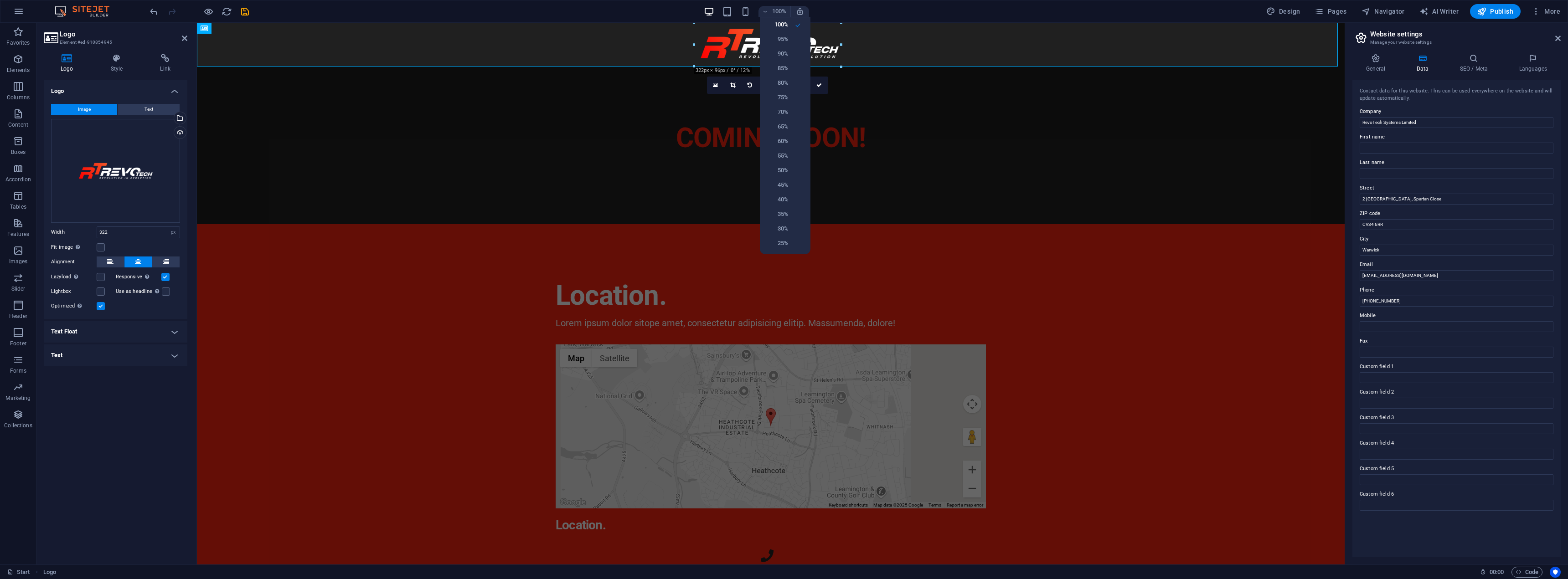
click at [818, 85] on div at bounding box center [784, 290] width 1568 height 579
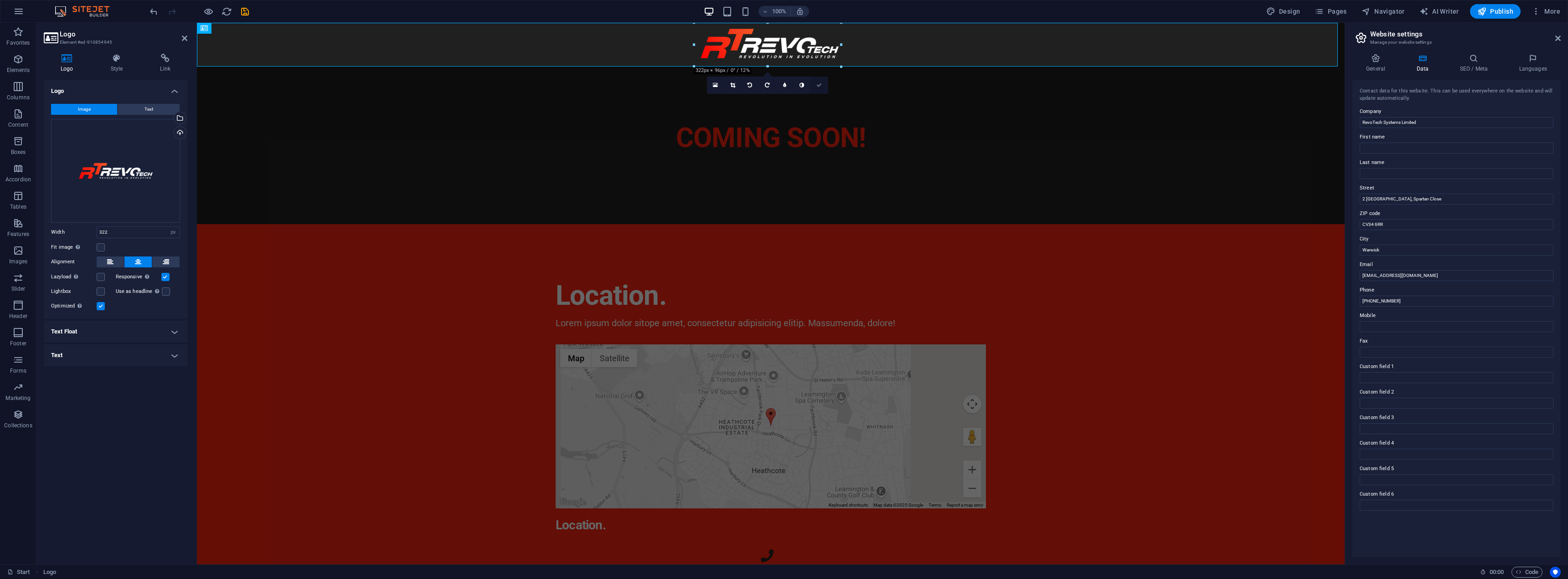
click at [819, 88] on link at bounding box center [819, 85] width 17 height 17
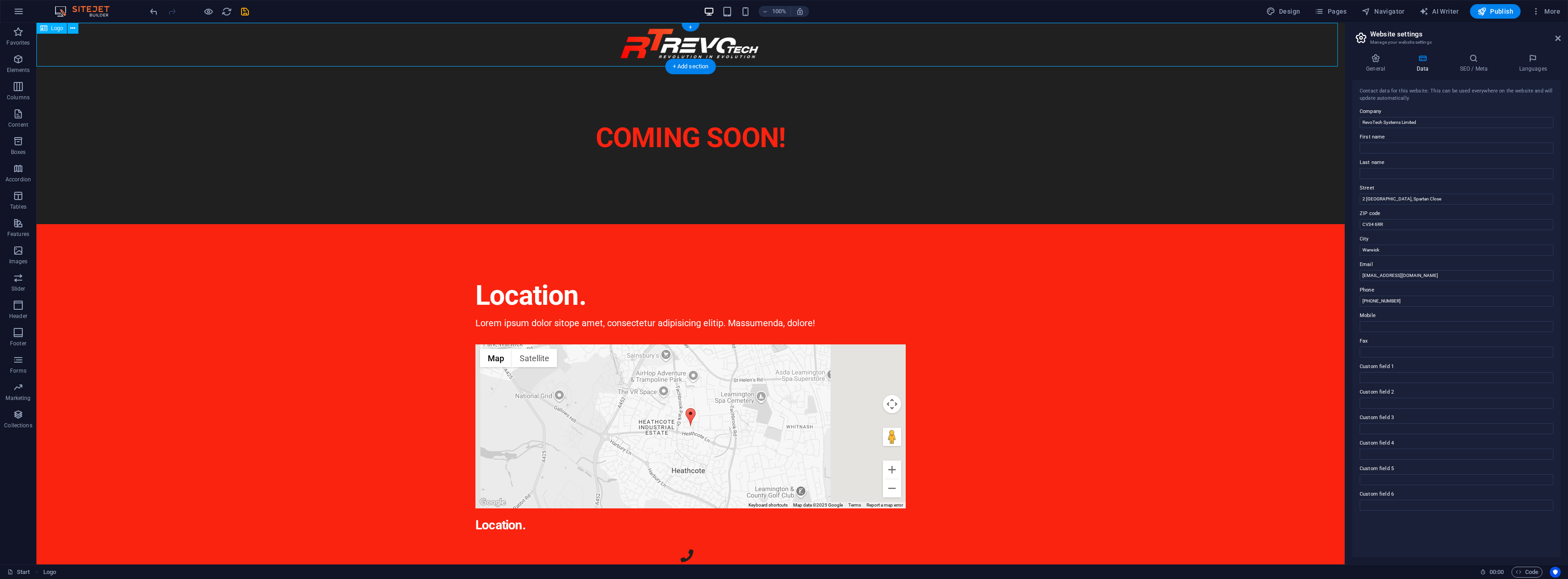
click at [761, 47] on div at bounding box center [690, 44] width 1308 height 44
click at [74, 30] on icon at bounding box center [72, 29] width 5 height 10
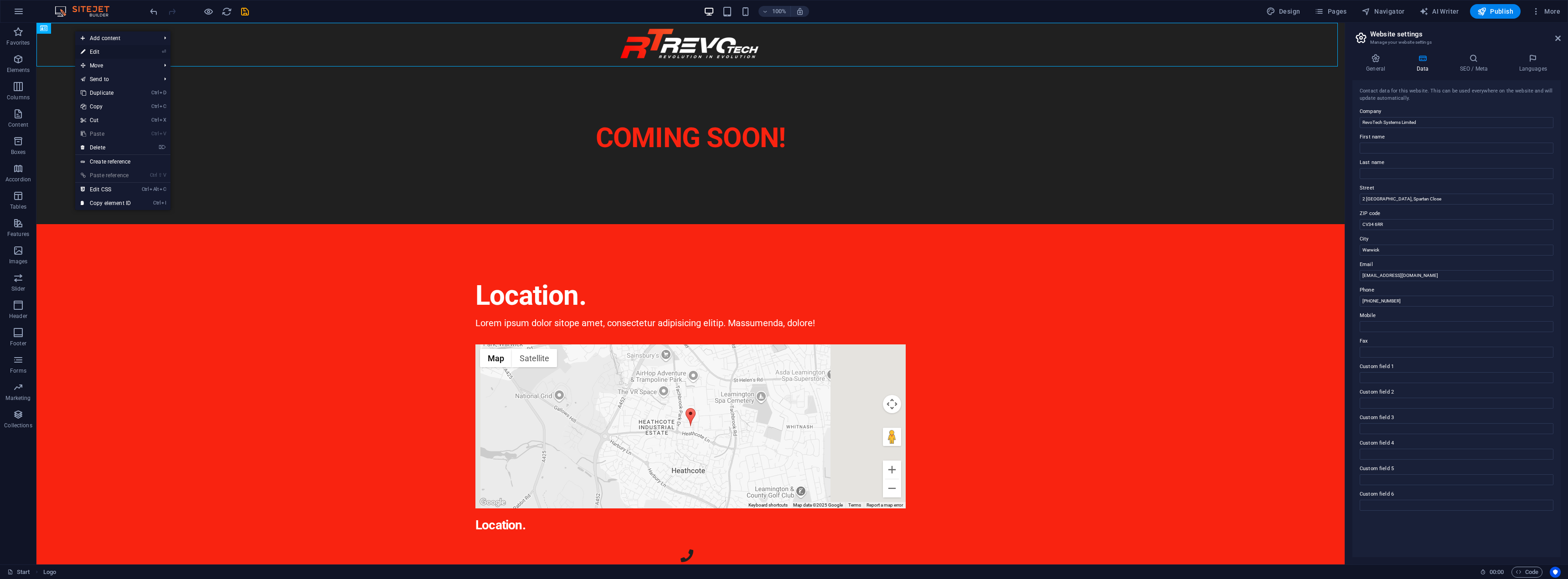
click at [108, 50] on link "⏎ Edit" at bounding box center [106, 52] width 61 height 13
select select "px"
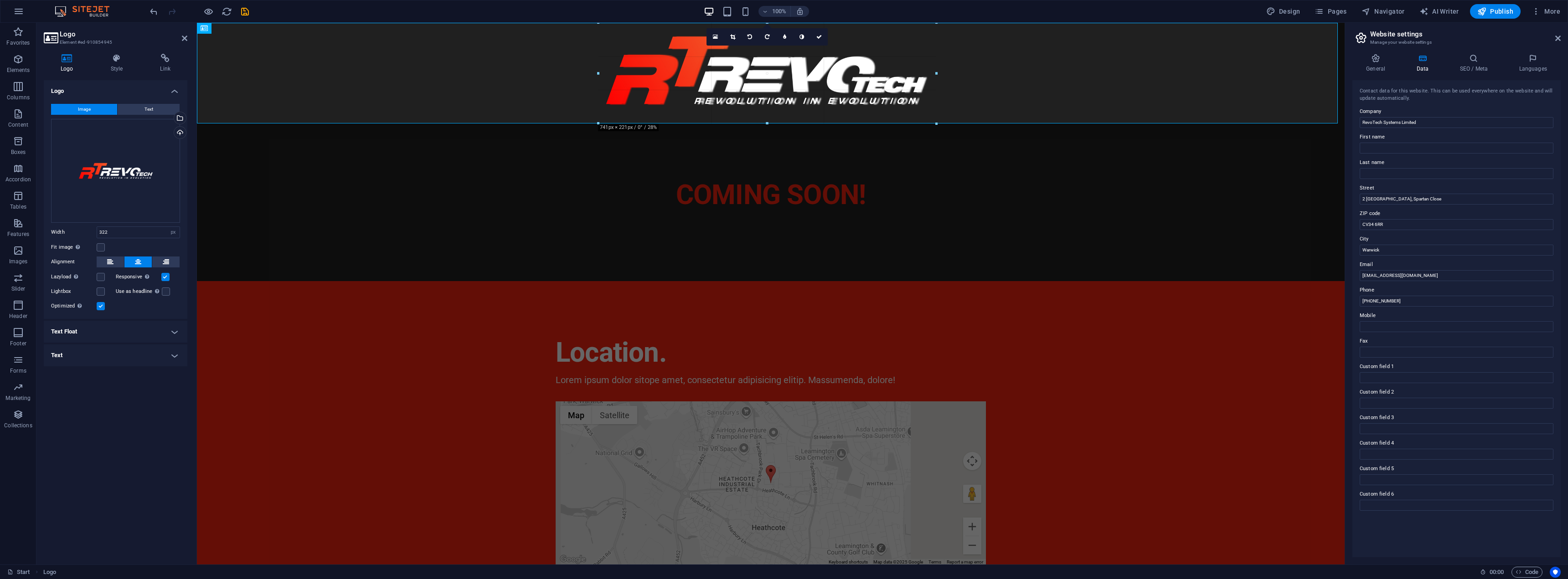
drag, startPoint x: 693, startPoint y: 66, endPoint x: 340, endPoint y: 100, distance: 354.6
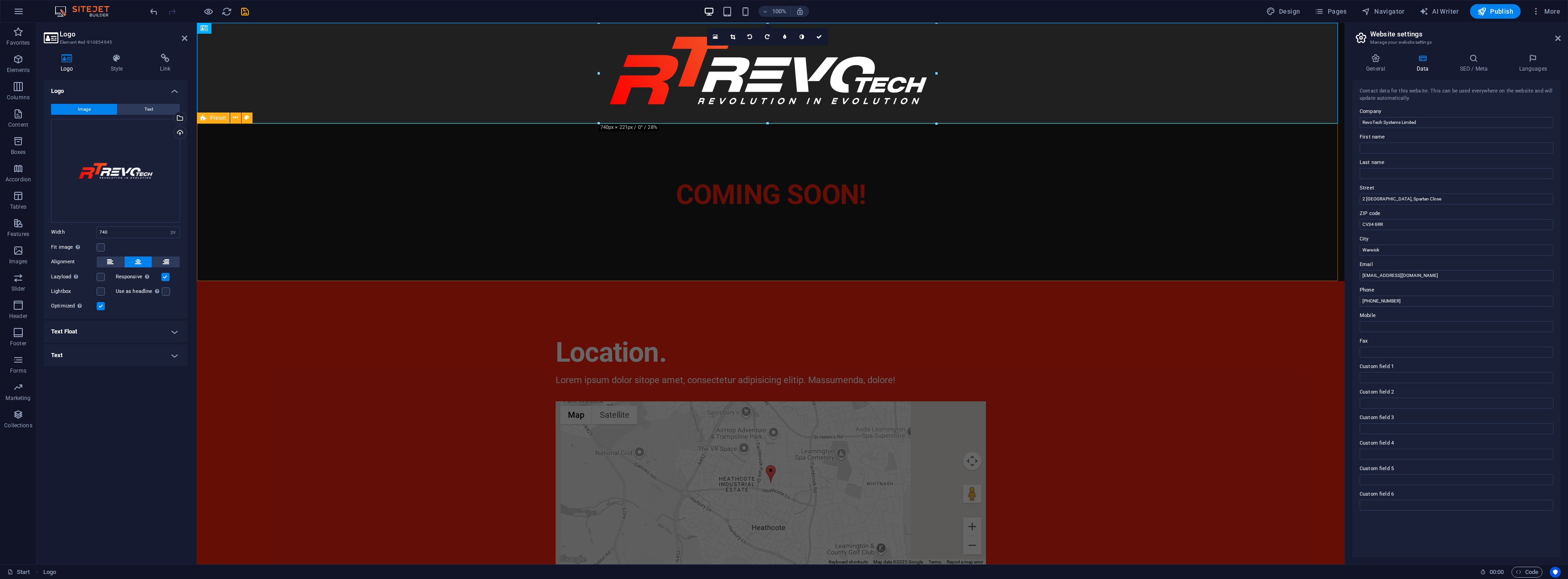
drag, startPoint x: 795, startPoint y: 144, endPoint x: 509, endPoint y: 137, distance: 286.1
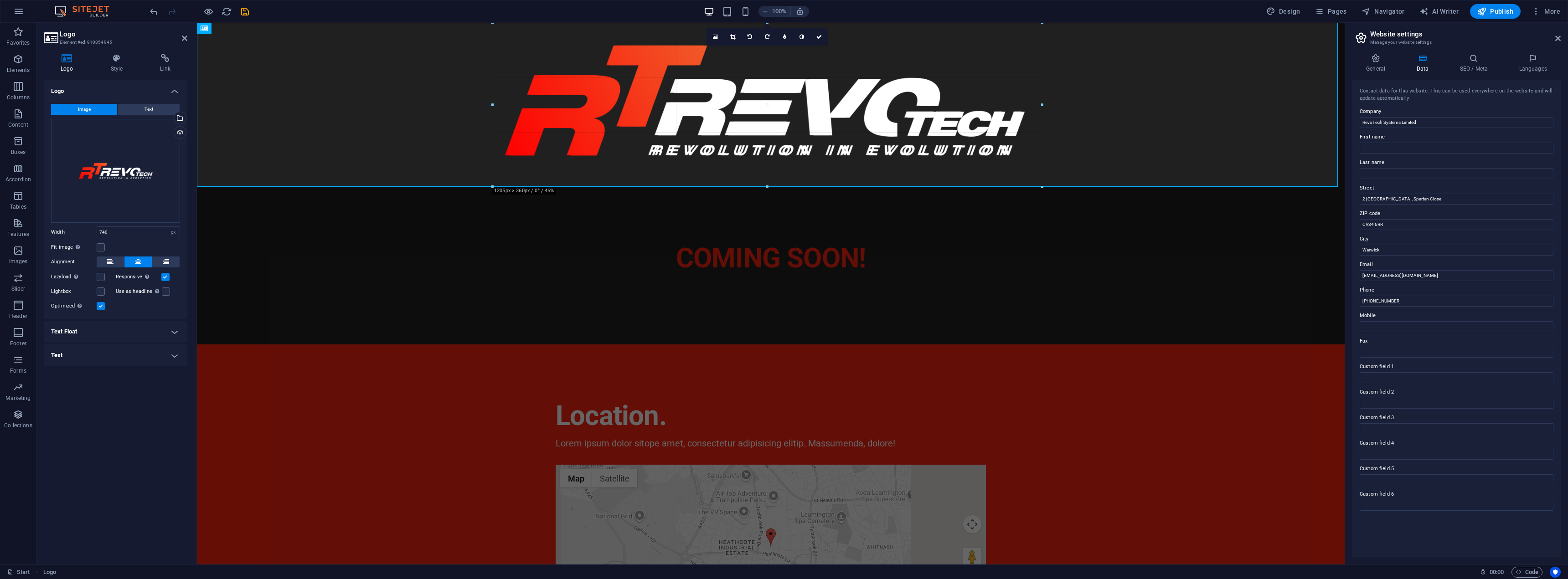
type input "1204"
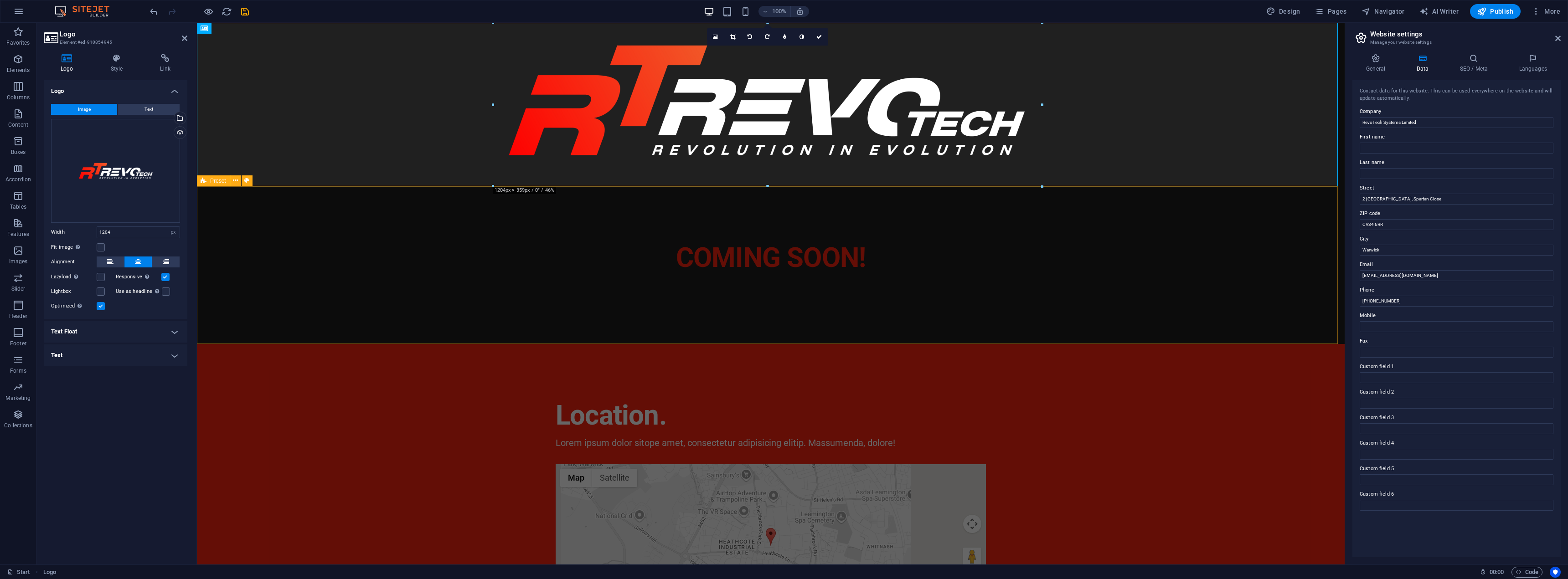
click at [300, 294] on div "COMING SOON!" at bounding box center [771, 265] width 1148 height 158
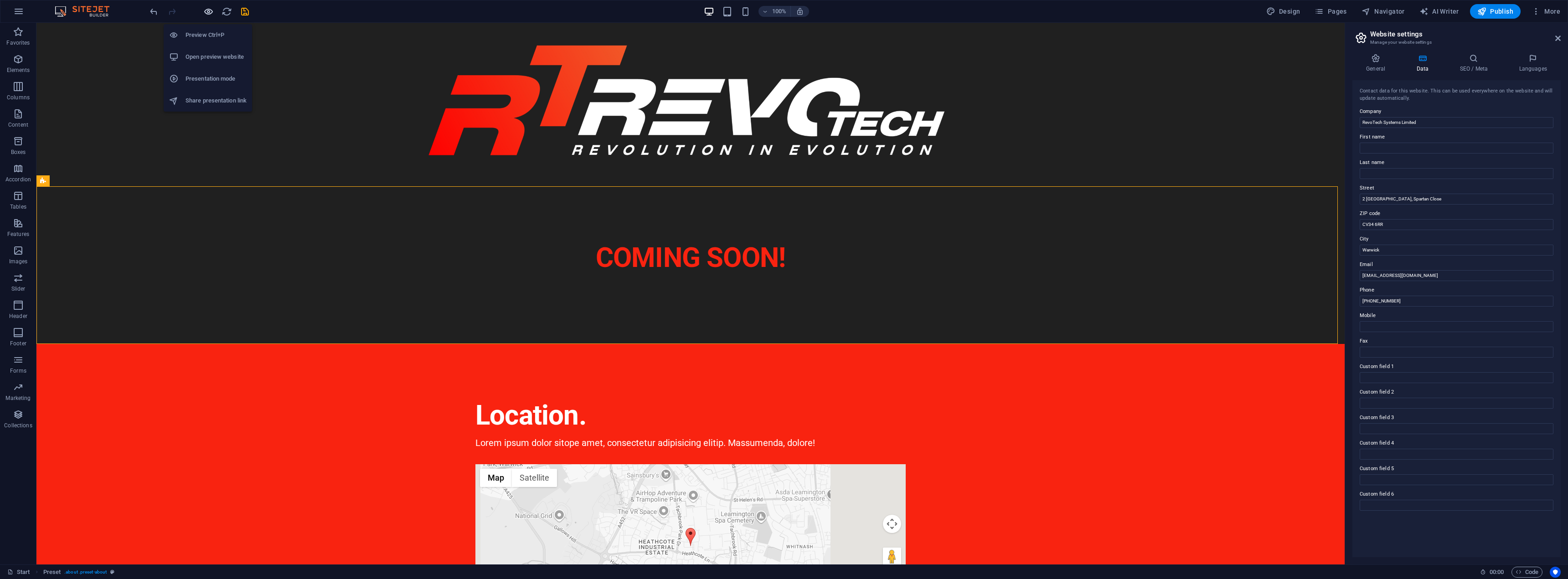
click at [0, 0] on icon "button" at bounding box center [0, 0] width 0 height 0
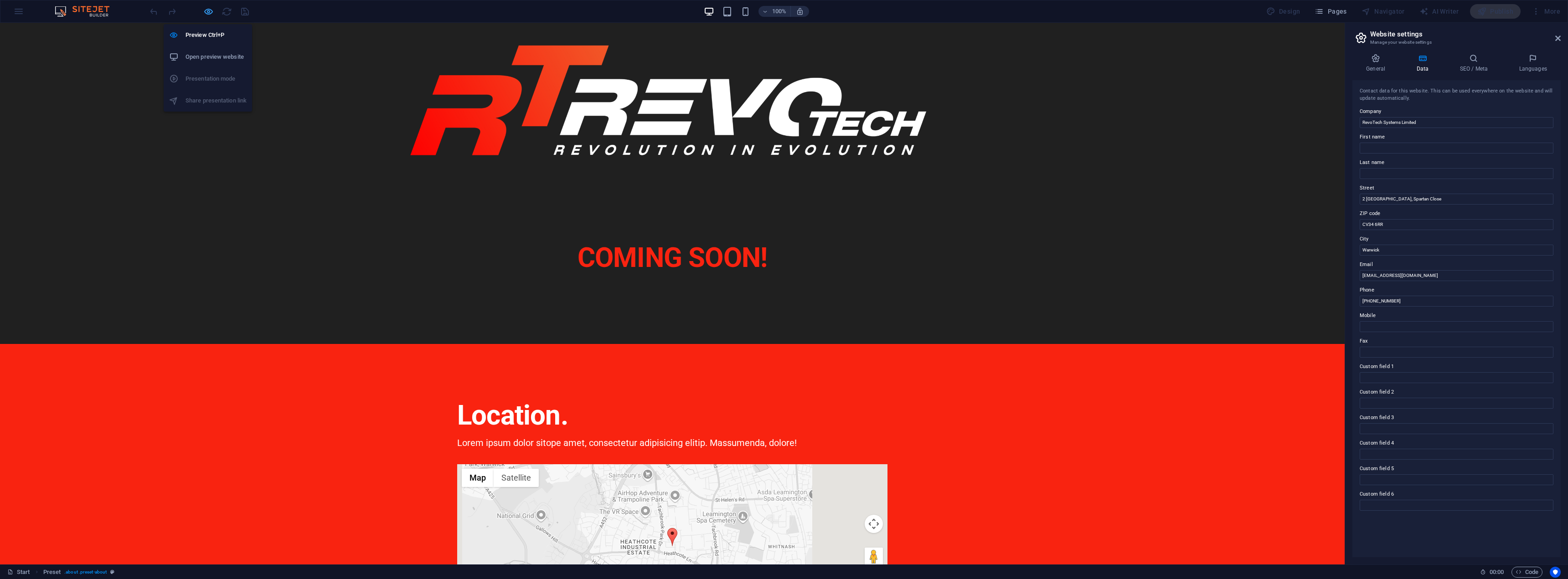
click at [0, 0] on icon "button" at bounding box center [0, 0] width 0 height 0
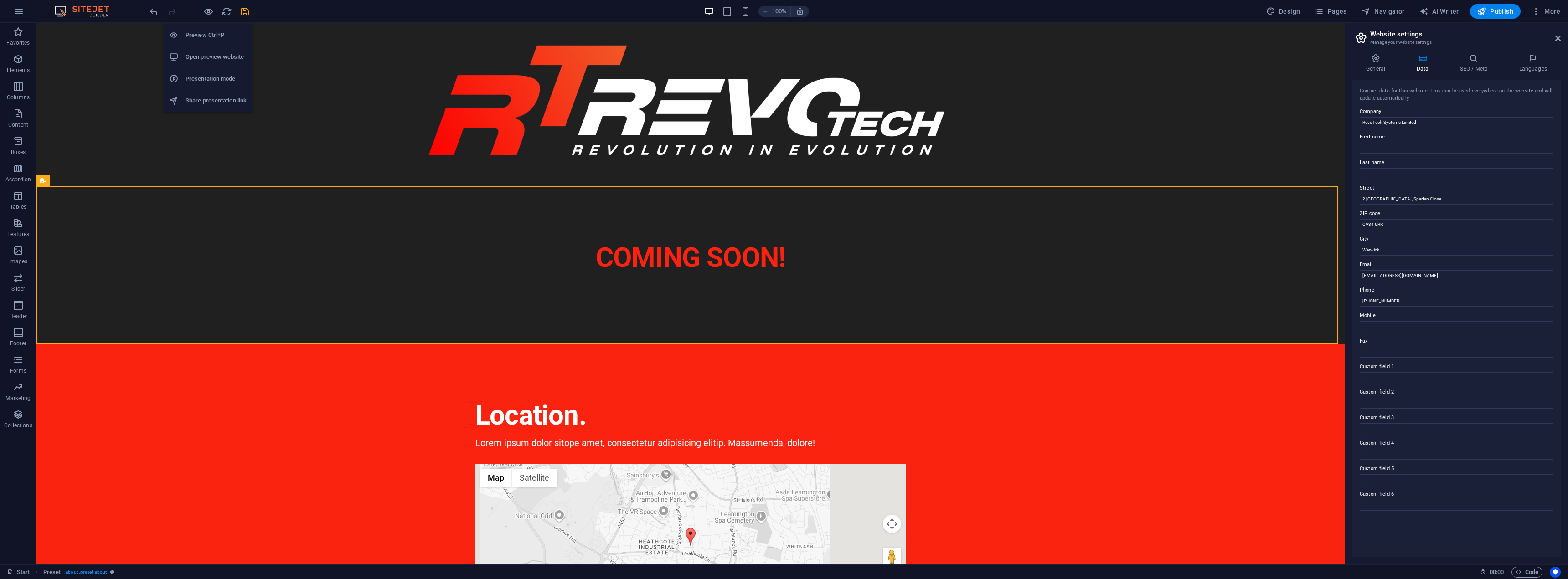
click at [200, 52] on h6 "Open preview website" at bounding box center [216, 57] width 61 height 11
click at [1558, 38] on icon at bounding box center [1558, 38] width 5 height 7
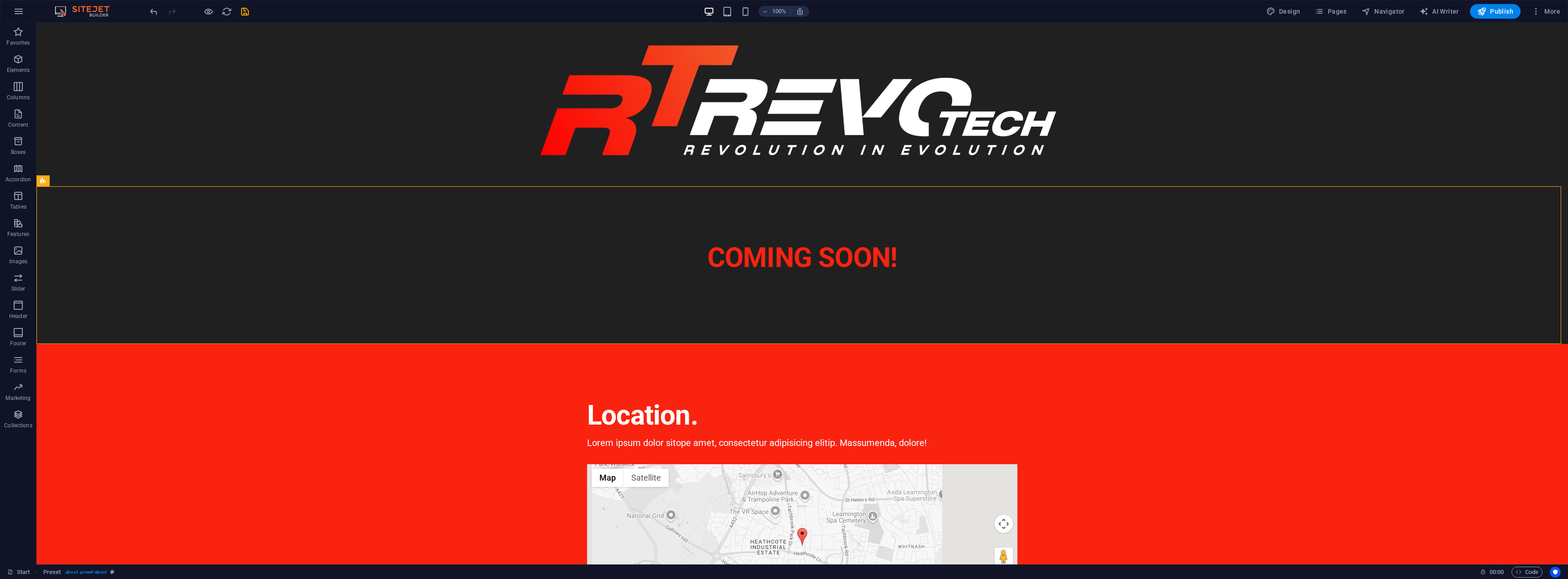
click at [0, 0] on div "100% Design Pages Navigator AI Writer Publish More" at bounding box center [0, 0] width 0 height 0
click at [975, 122] on div at bounding box center [802, 104] width 1531 height 164
click at [991, 266] on div "COMING SOON!" at bounding box center [802, 257] width 430 height 41
click at [0, 0] on div at bounding box center [0, 0] width 0 height 0
click at [0, 0] on icon "button" at bounding box center [0, 0] width 0 height 0
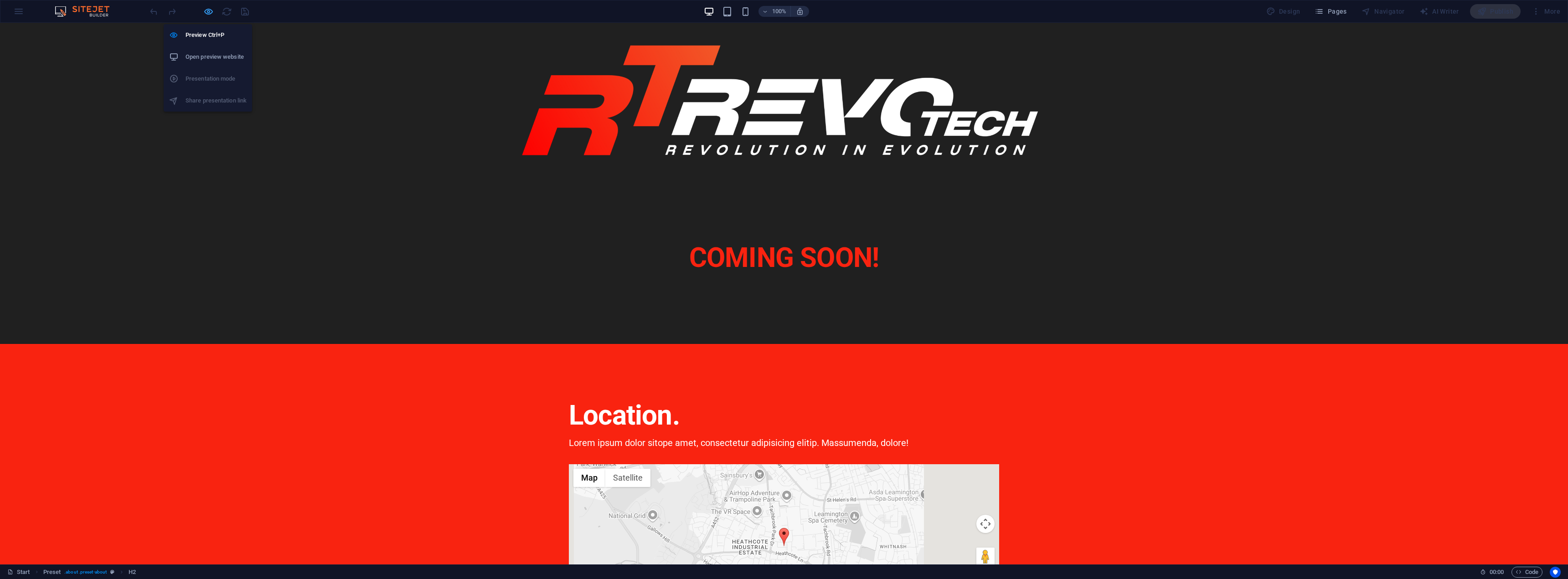
click at [0, 0] on icon "button" at bounding box center [0, 0] width 0 height 0
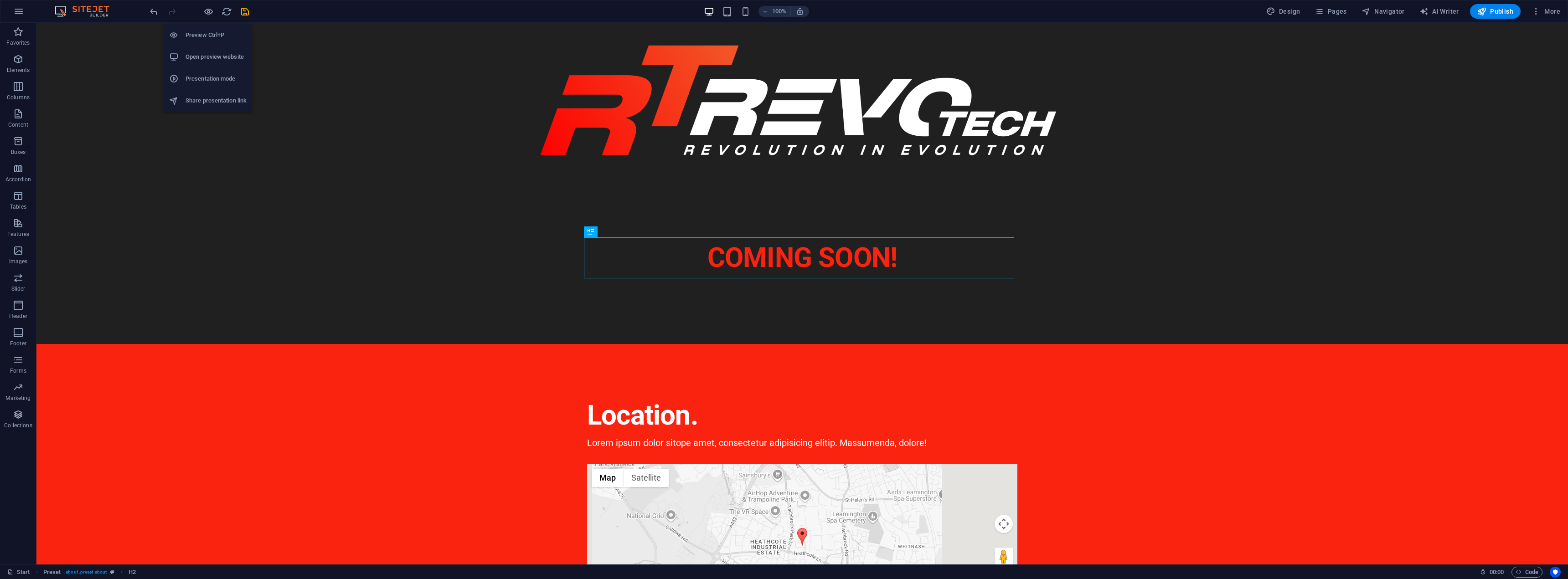
click at [211, 52] on h6 "Open preview website" at bounding box center [216, 57] width 61 height 11
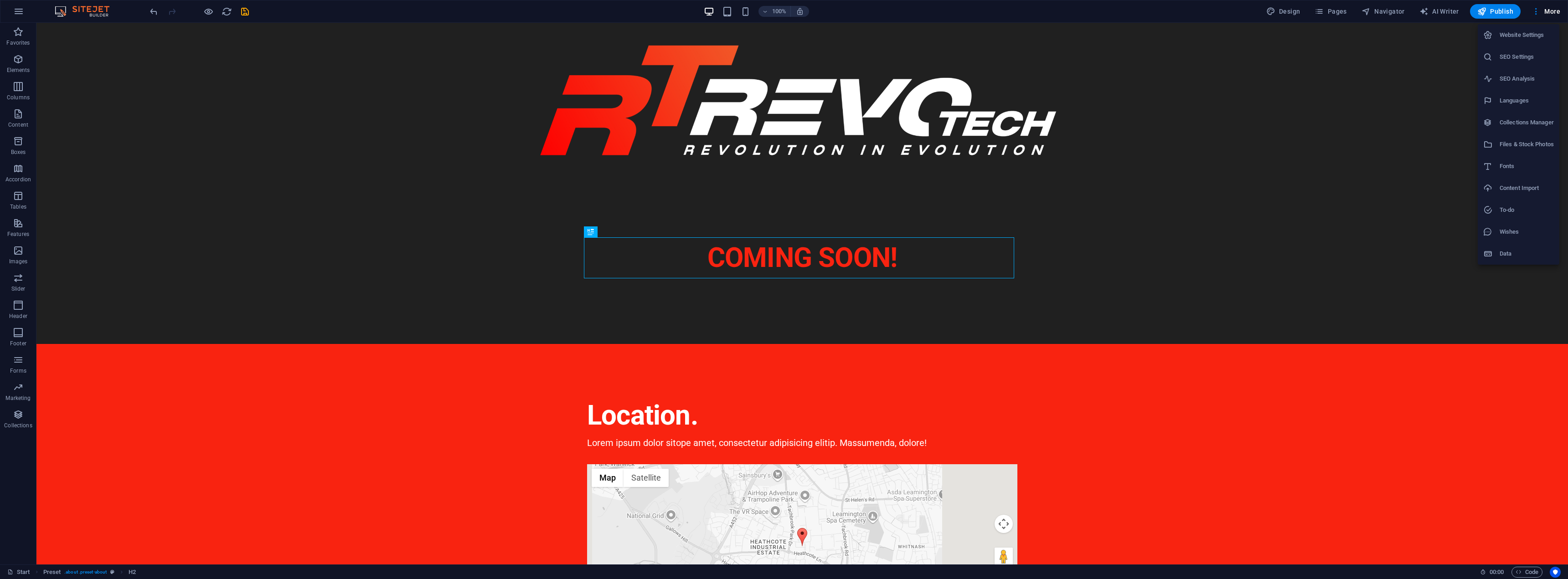
click at [1526, 35] on h6 "Website Settings" at bounding box center [1527, 35] width 54 height 11
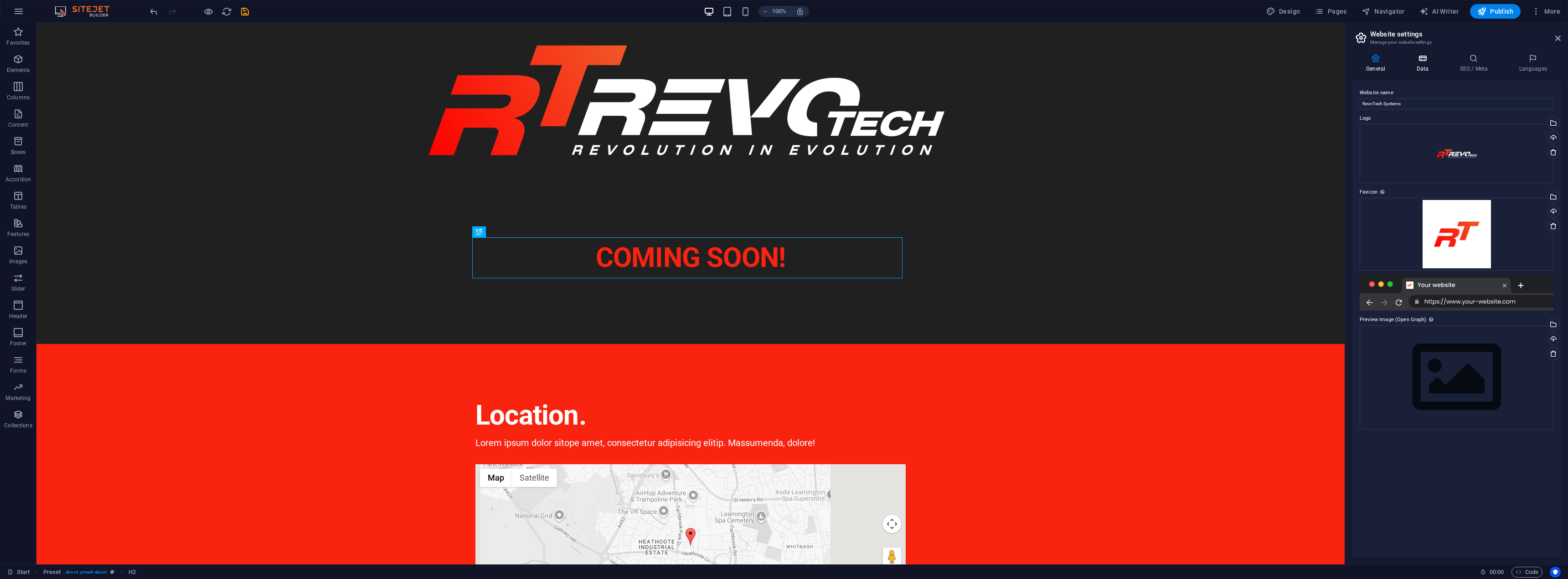
click at [1420, 55] on icon at bounding box center [1422, 58] width 40 height 9
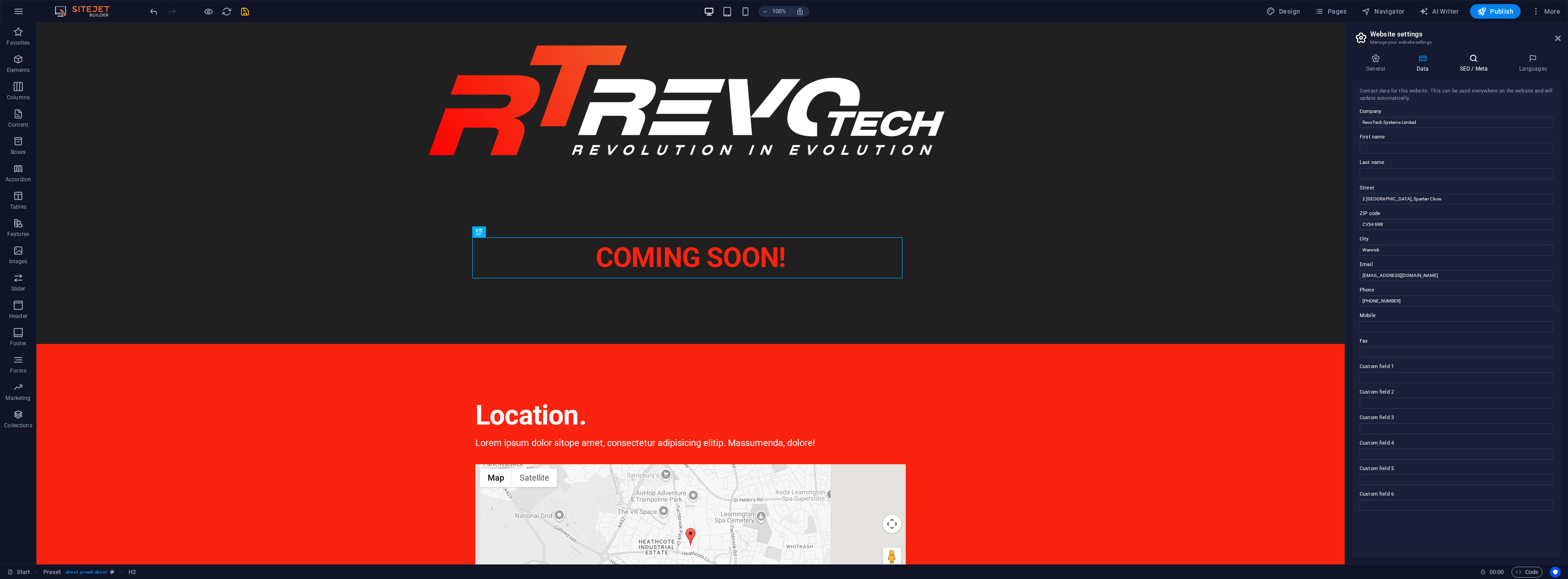
click at [1466, 61] on icon at bounding box center [1473, 58] width 55 height 9
click at [1399, 226] on span "Desktop" at bounding box center [1399, 226] width 22 height 13
click at [1365, 223] on span "Mobile" at bounding box center [1368, 226] width 18 height 13
click at [1539, 55] on icon at bounding box center [1533, 58] width 55 height 9
click at [1422, 121] on select "Abkhazian Afar Afrikaans Akan Albanian Amharic Arabic Aragonese Armenian Assame…" at bounding box center [1457, 119] width 194 height 11
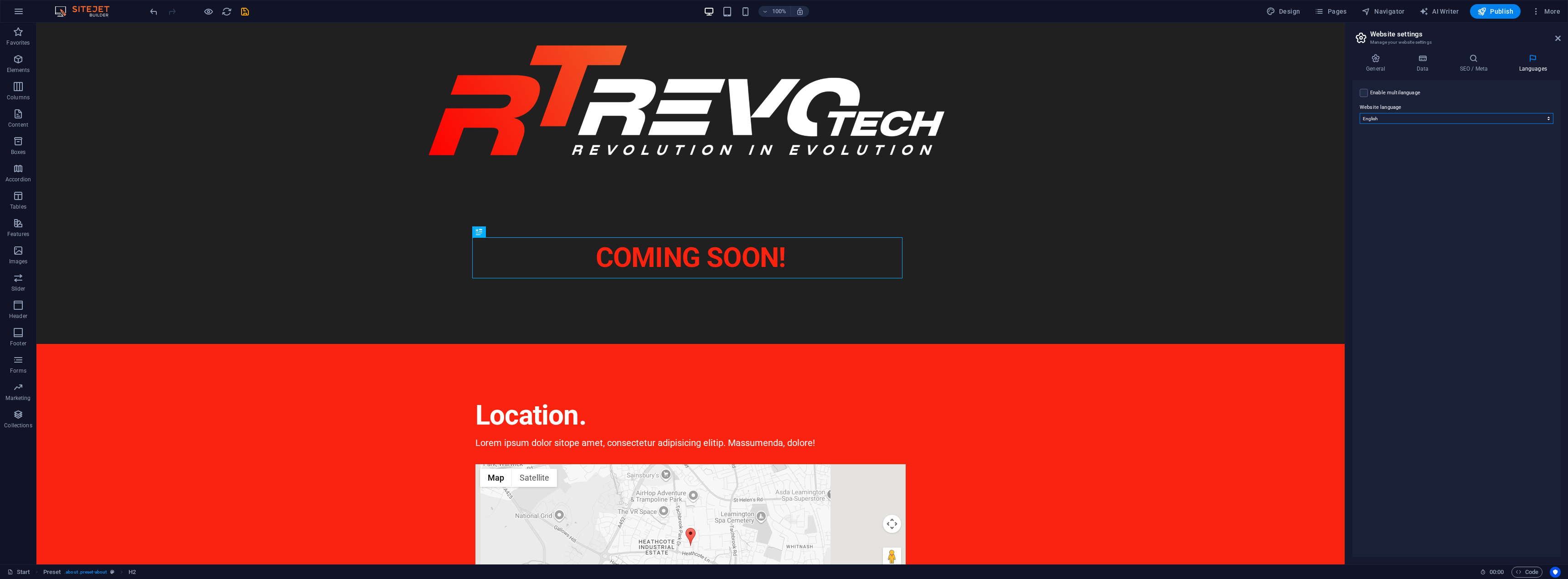
click at [1422, 119] on select "Abkhazian Afar Afrikaans Akan Albanian Amharic Arabic Aragonese Armenian Assame…" at bounding box center [1457, 119] width 194 height 11
click at [1558, 38] on icon at bounding box center [1558, 38] width 5 height 7
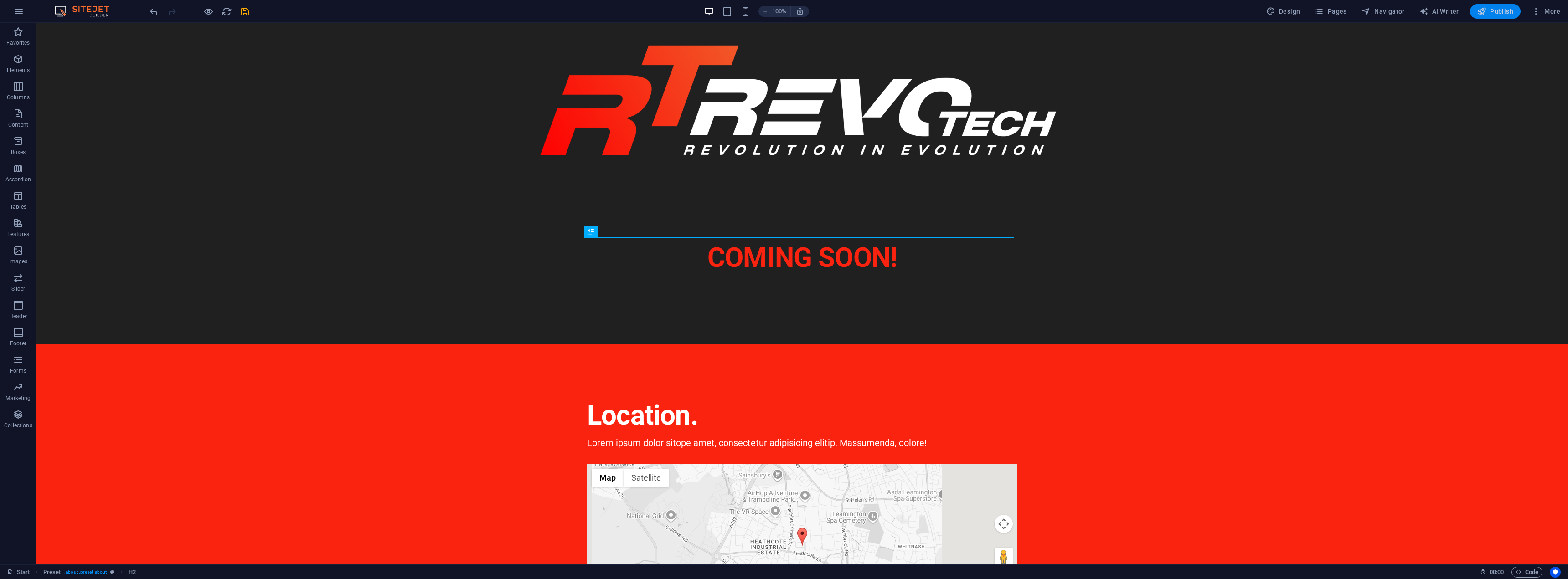
click at [1483, 10] on icon "button" at bounding box center [1482, 11] width 9 height 9
click at [551, 442] on icon "button" at bounding box center [766, 442] width 430 height 0
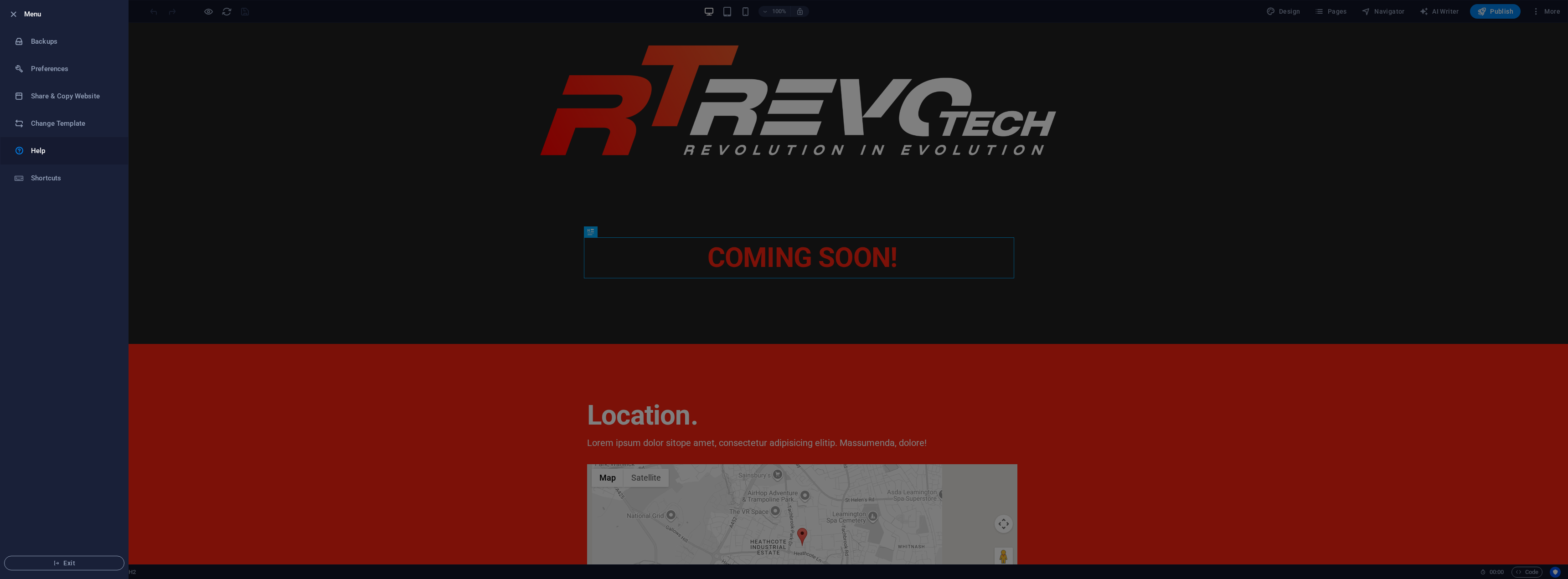
click at [59, 144] on link "Help" at bounding box center [65, 150] width 128 height 27
click at [93, 95] on h6 "Share & Copy Website" at bounding box center [73, 96] width 85 height 11
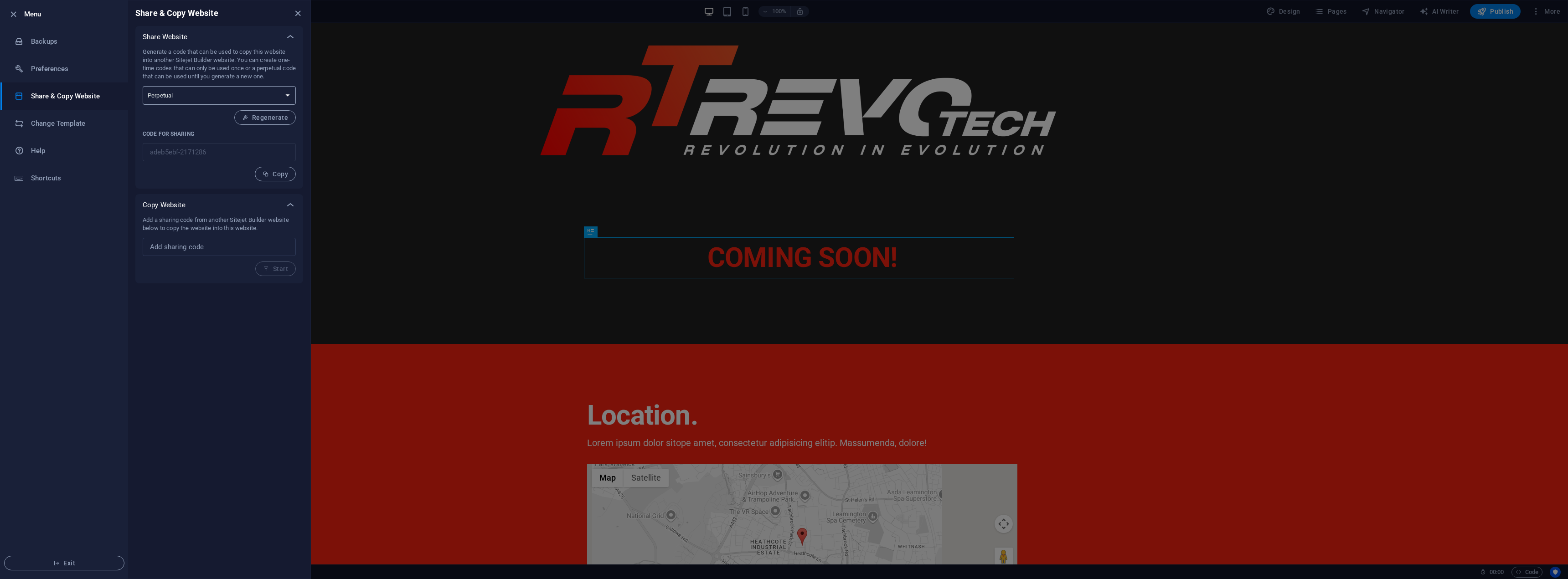
click at [254, 97] on select "One-time Perpetual" at bounding box center [219, 95] width 153 height 19
click at [255, 246] on input "text" at bounding box center [219, 247] width 153 height 18
click at [295, 13] on icon "close" at bounding box center [298, 13] width 10 height 10
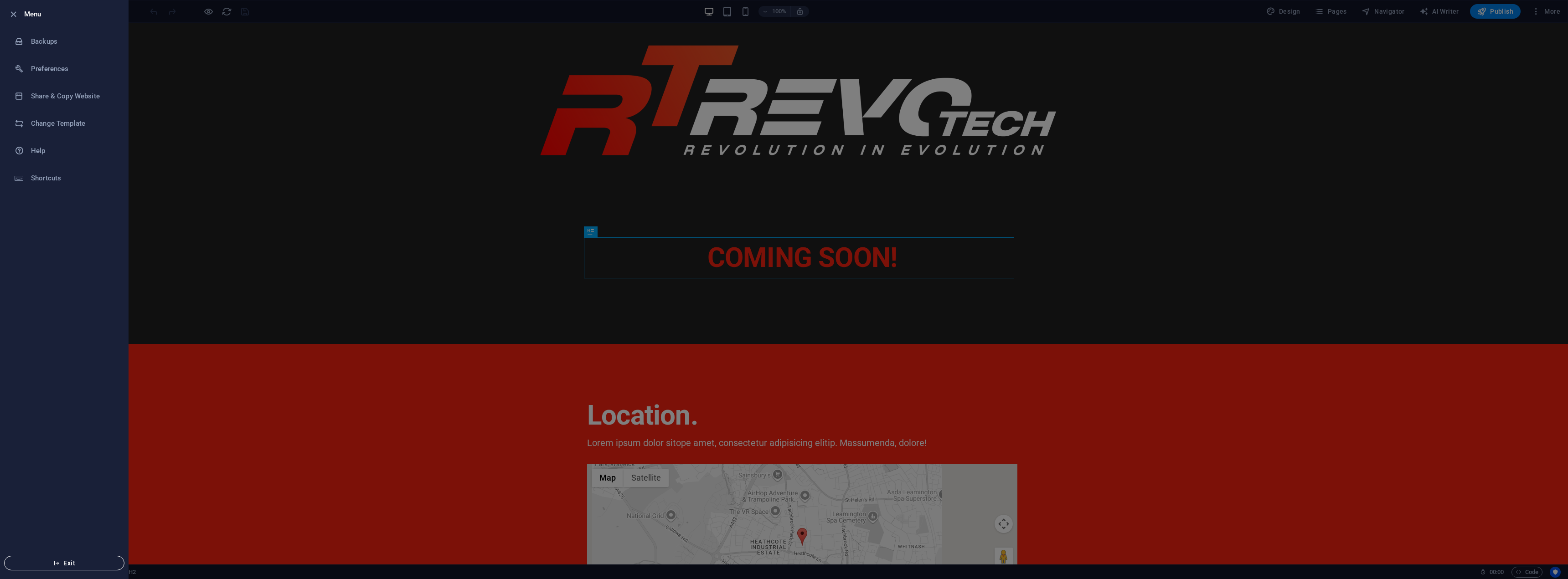
click at [84, 563] on span "Exit" at bounding box center [64, 563] width 105 height 7
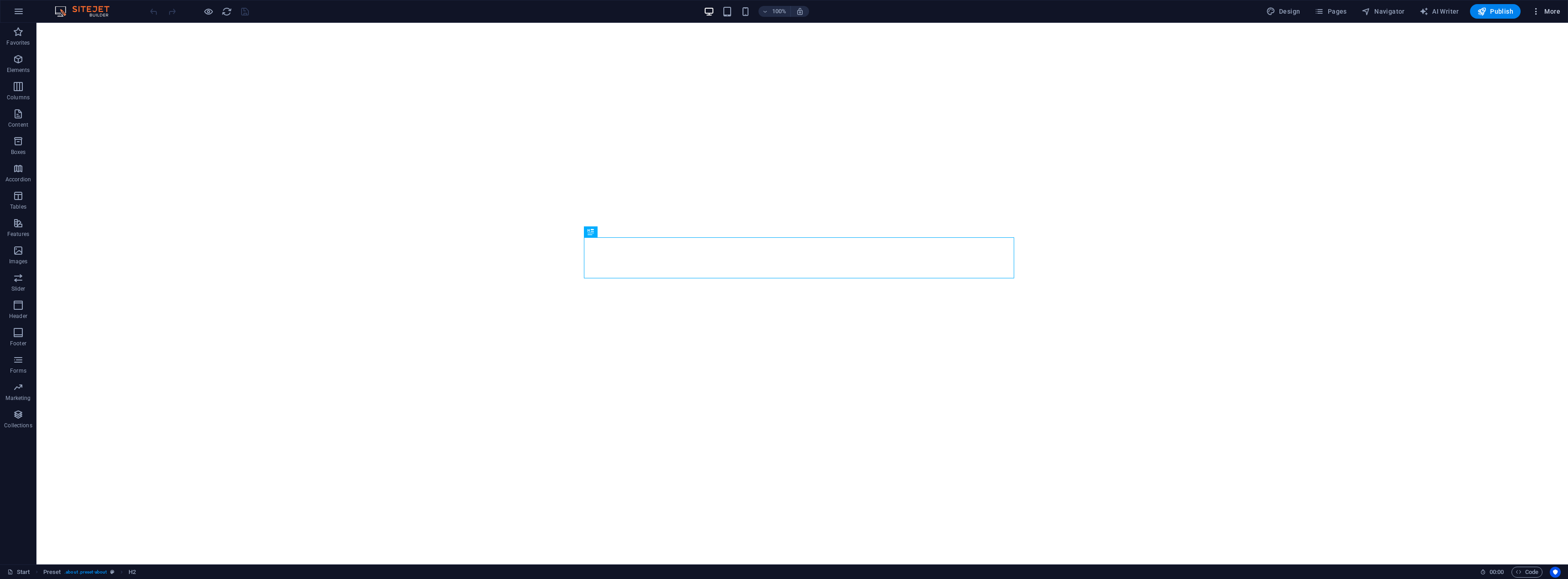
click at [1538, 12] on icon "button" at bounding box center [1536, 11] width 9 height 9
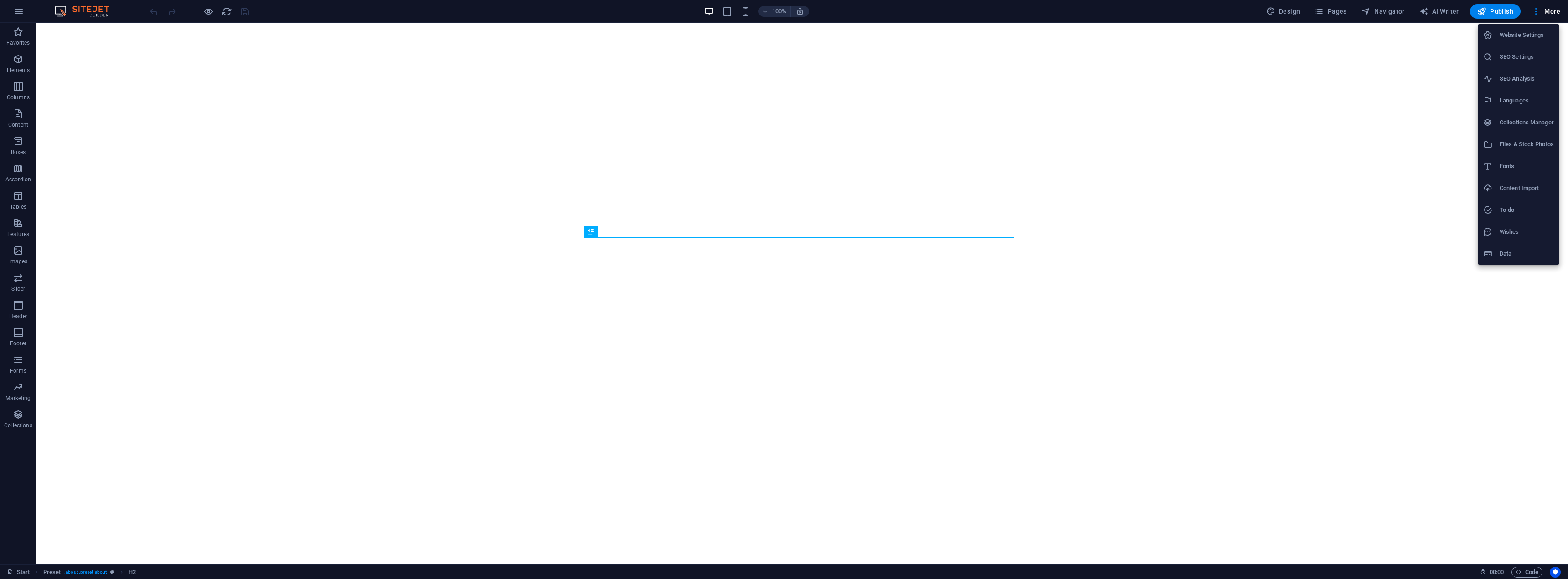
click at [1388, 11] on div at bounding box center [784, 290] width 1568 height 579
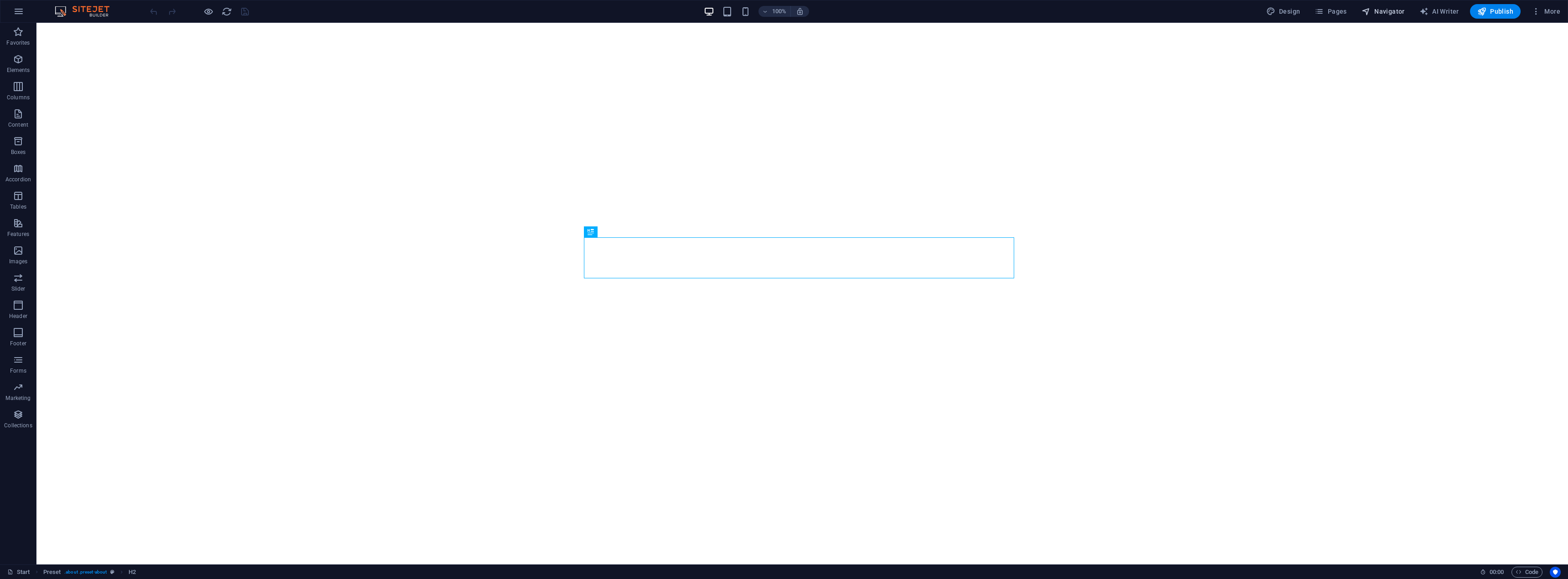
click at [1389, 13] on span "Navigator" at bounding box center [1383, 11] width 43 height 9
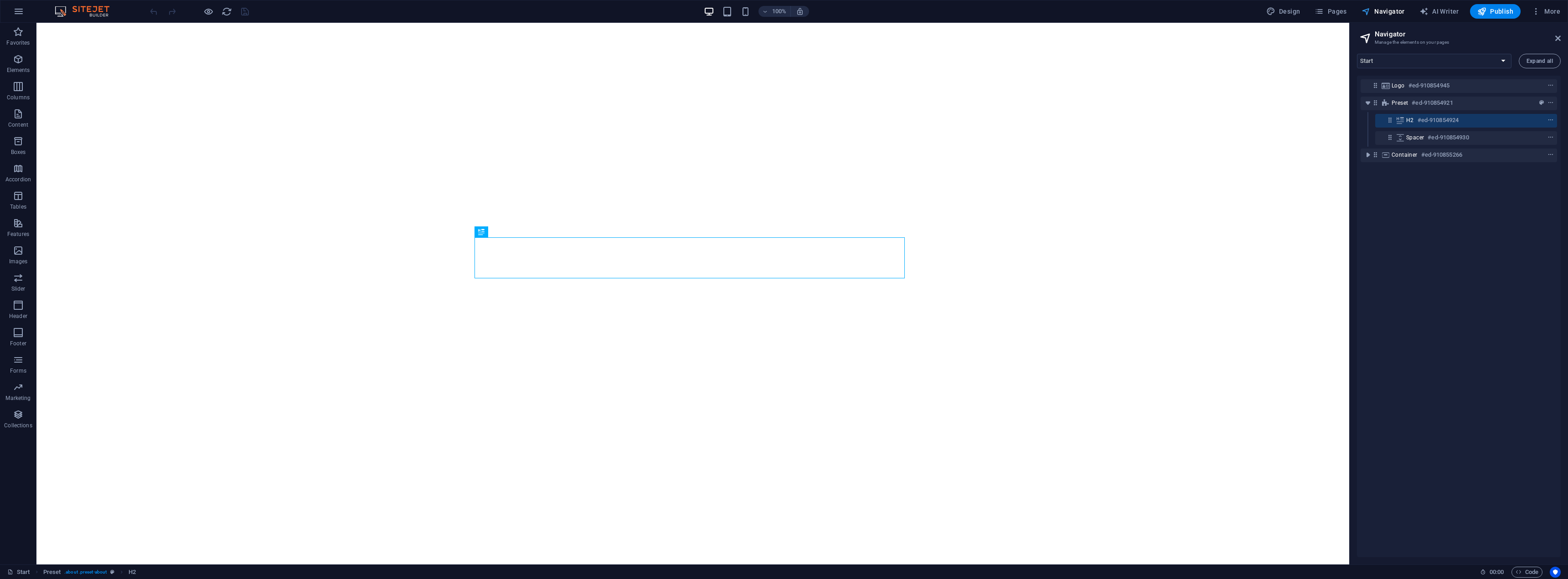
click at [1389, 13] on span "Navigator" at bounding box center [1383, 11] width 43 height 9
click at [23, 574] on link "Start" at bounding box center [18, 572] width 23 height 11
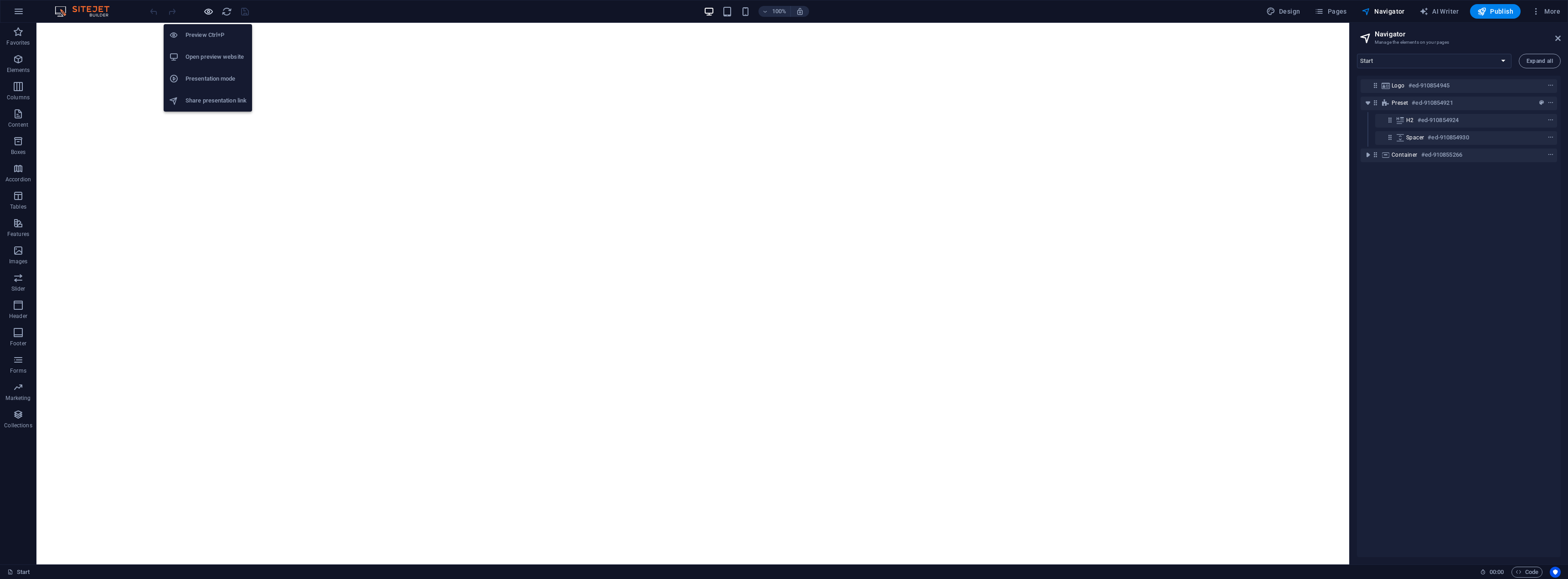
click at [211, 13] on icon "button" at bounding box center [208, 11] width 10 height 10
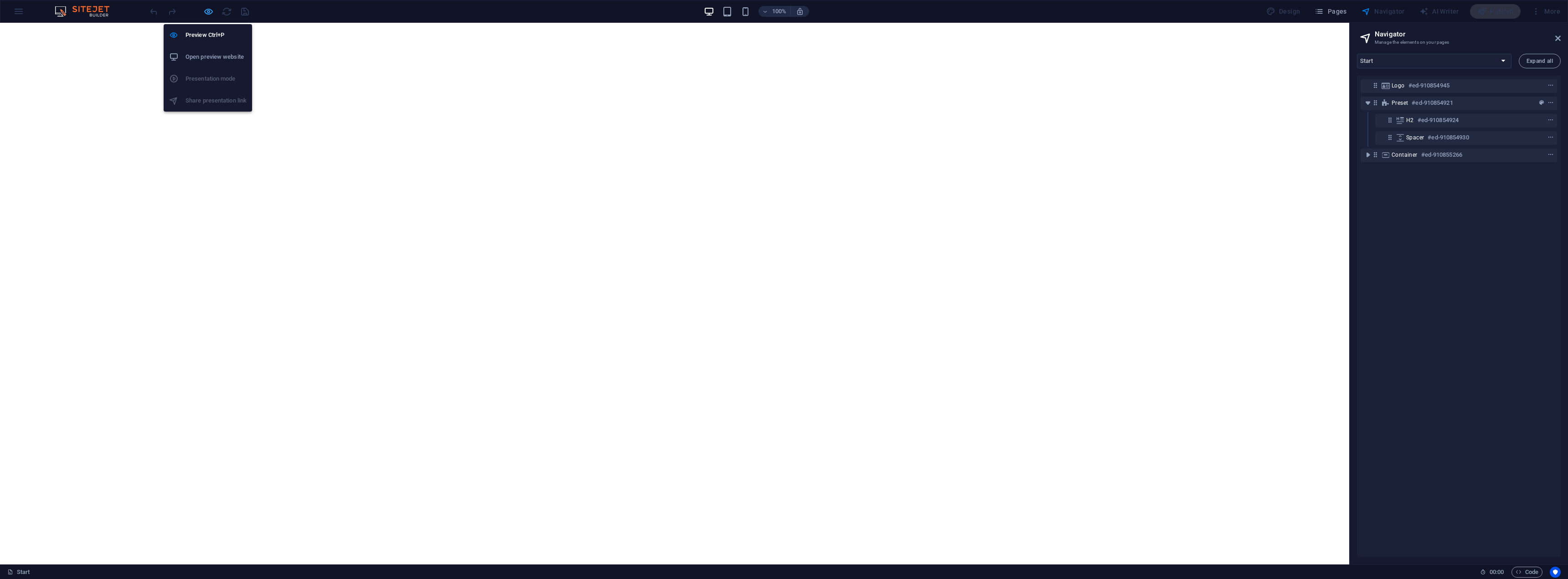
click at [211, 13] on icon "button" at bounding box center [208, 11] width 10 height 10
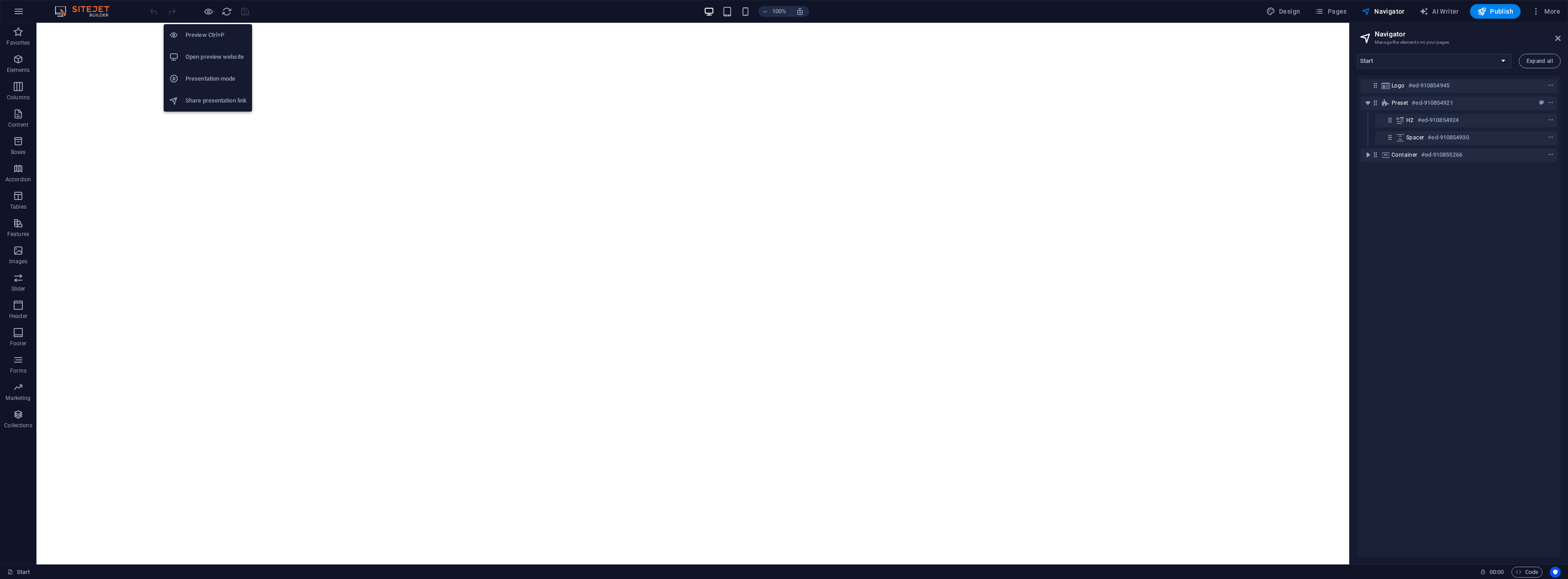
click at [209, 58] on h6 "Open preview website" at bounding box center [216, 57] width 61 height 11
click at [1540, 13] on icon "button" at bounding box center [1536, 11] width 9 height 9
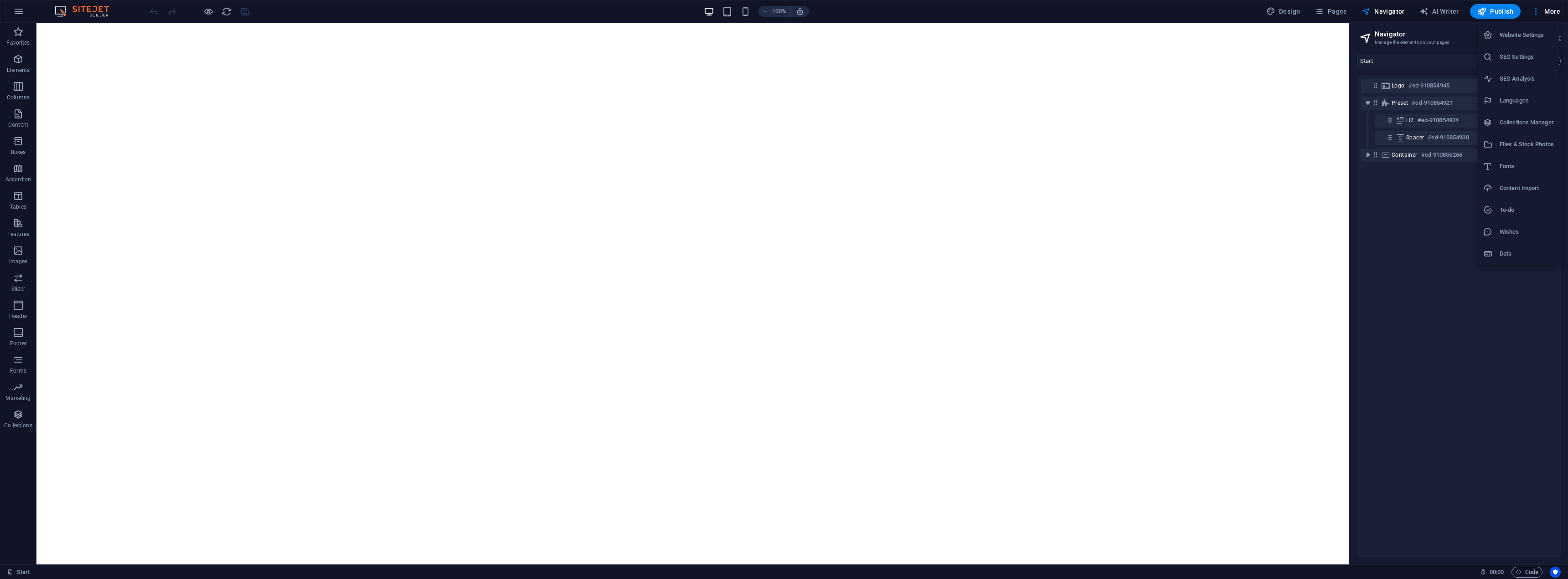
click at [1509, 251] on h6 "Data" at bounding box center [1527, 254] width 54 height 11
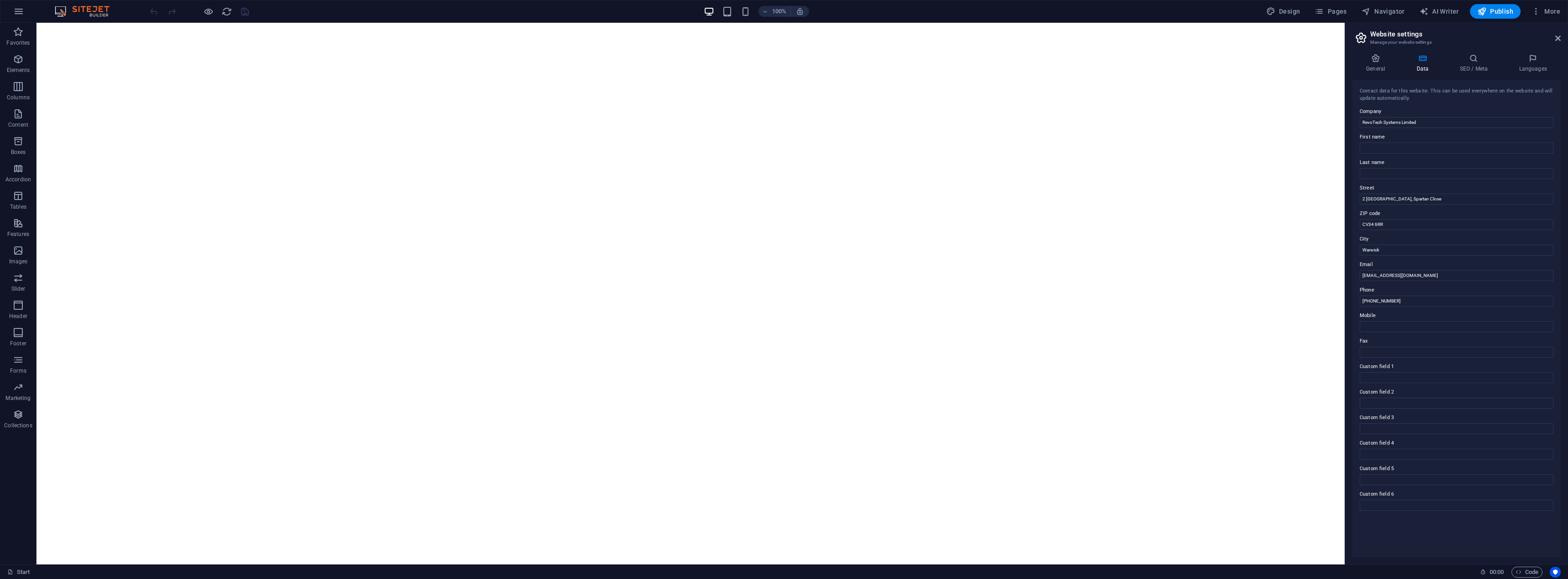
click at [1552, 42] on header "Website settings Manage your website settings" at bounding box center [1457, 34] width 206 height 24
click at [1556, 35] on icon at bounding box center [1558, 38] width 5 height 7
